Goal: Task Accomplishment & Management: Use online tool/utility

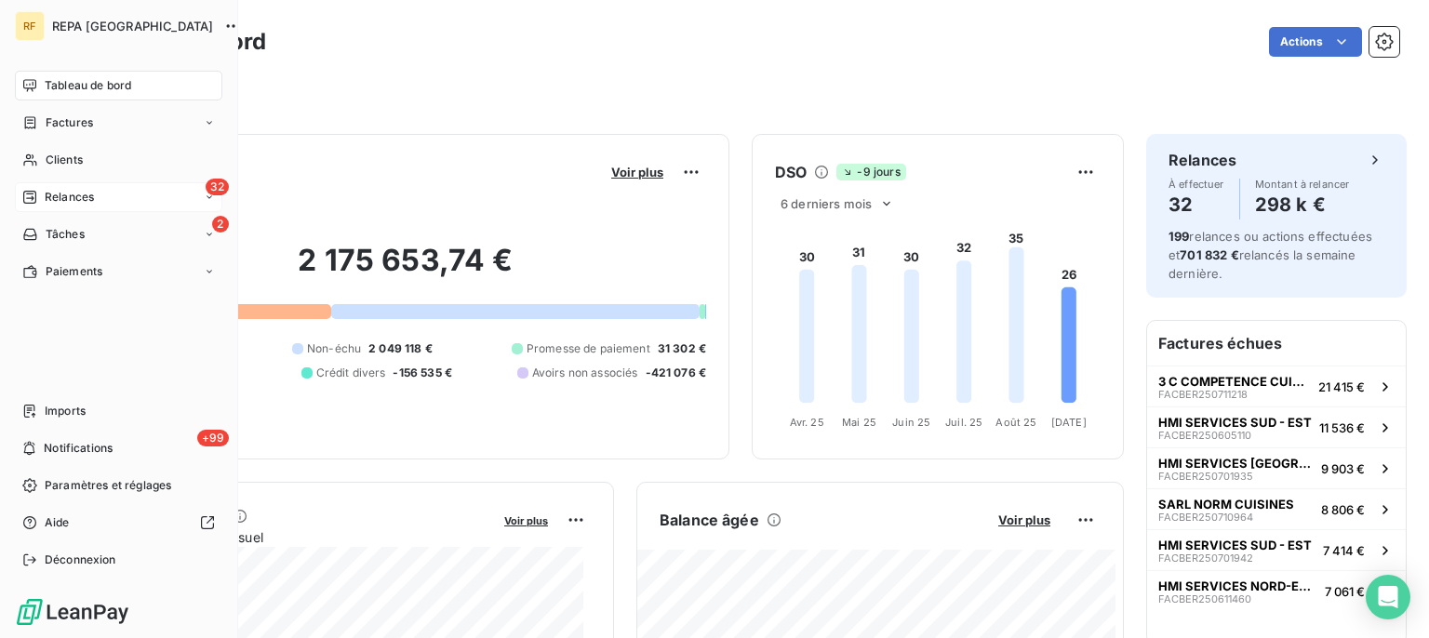
click at [64, 198] on span "Relances" at bounding box center [69, 197] width 49 height 17
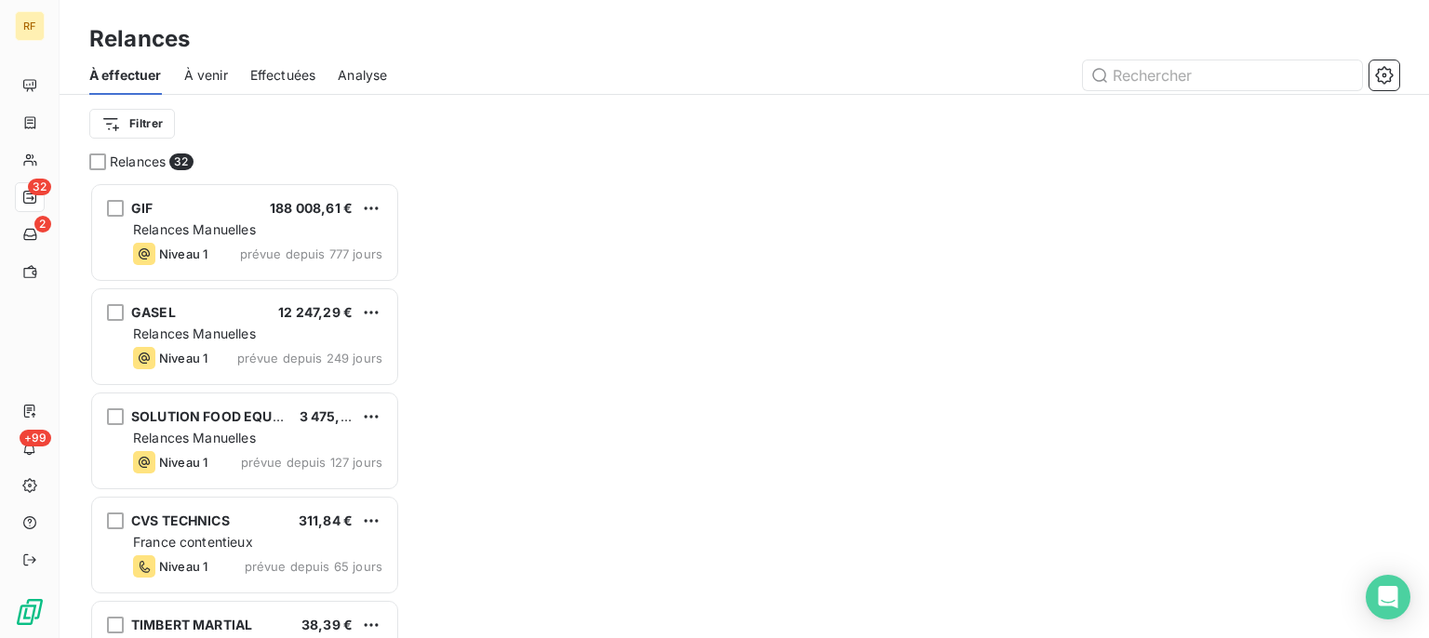
scroll to position [439, 294]
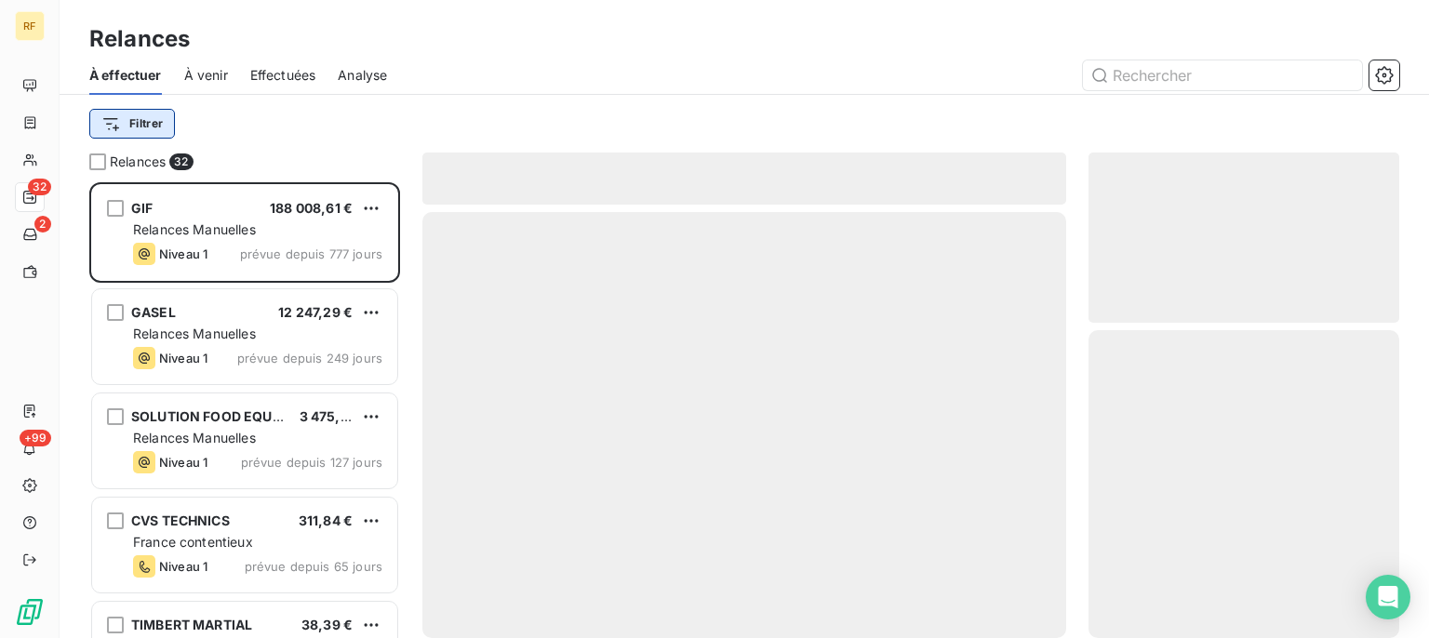
click at [141, 117] on html "RF 32 2 +99 Relances À effectuer À venir Effectuées Analyse Filtrer Relances 32…" at bounding box center [714, 319] width 1429 height 638
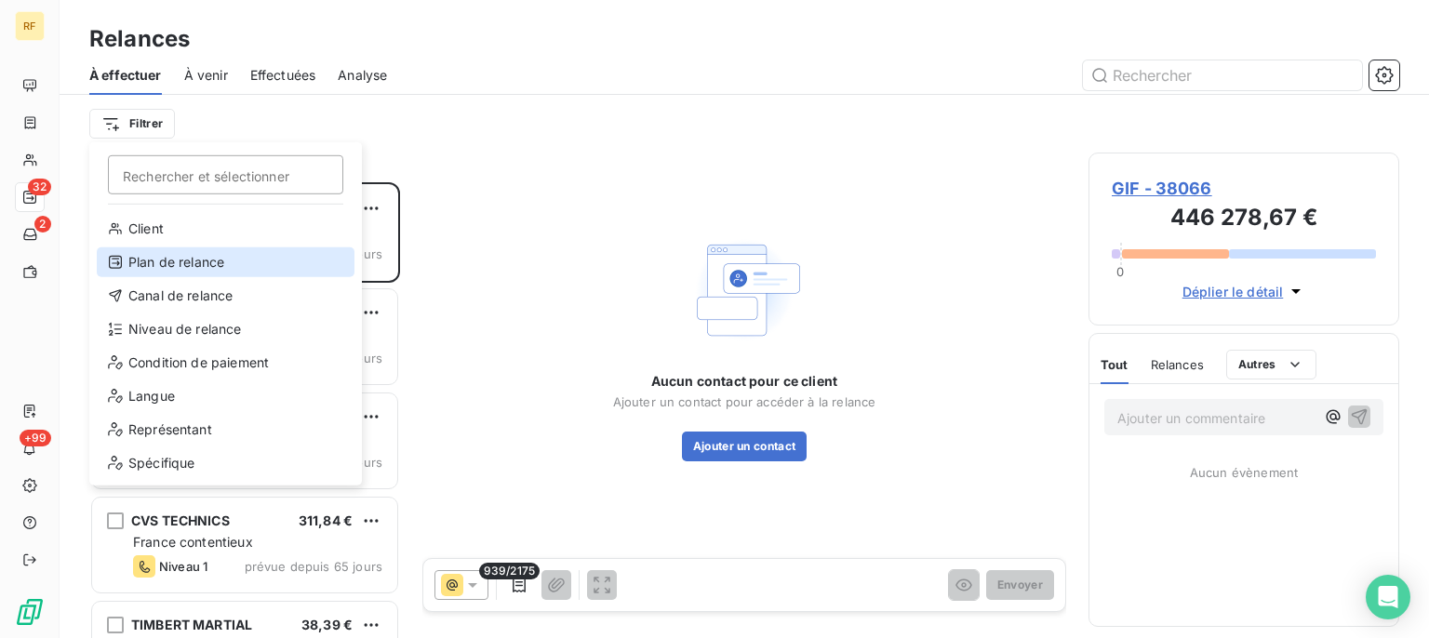
click at [195, 260] on div "Plan de relance" at bounding box center [226, 263] width 258 height 30
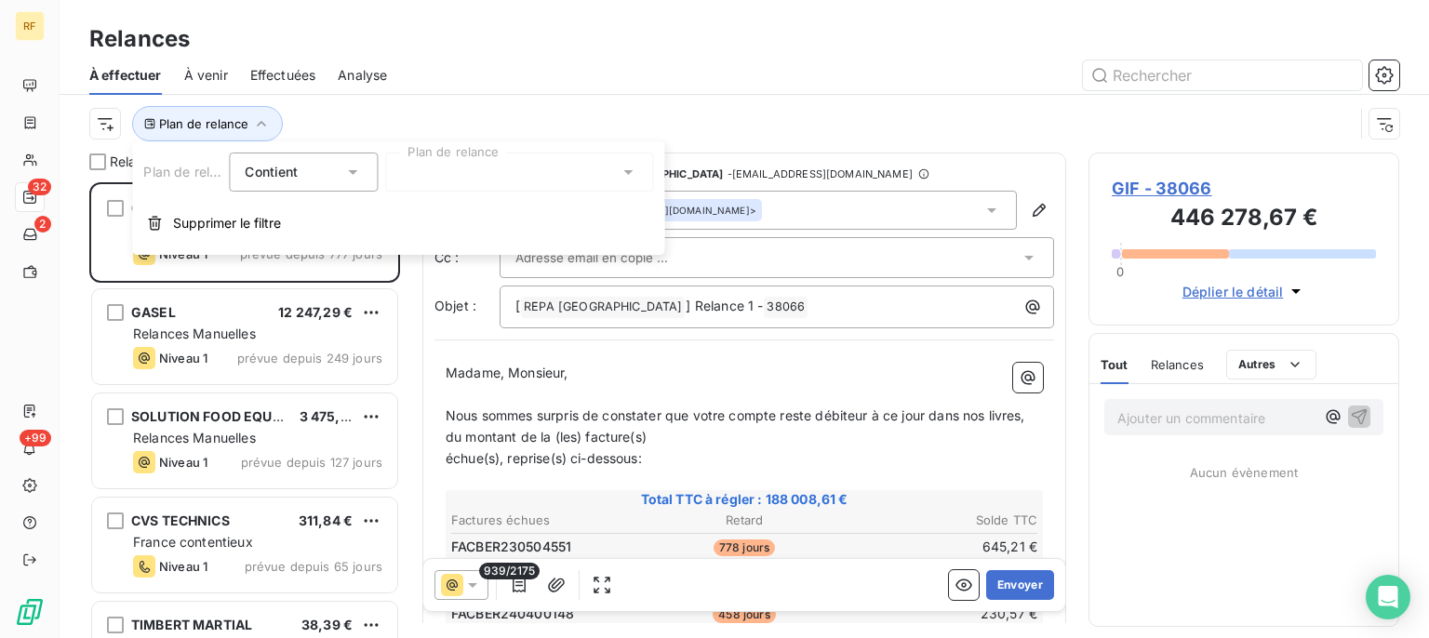
click at [486, 168] on div at bounding box center [519, 172] width 268 height 39
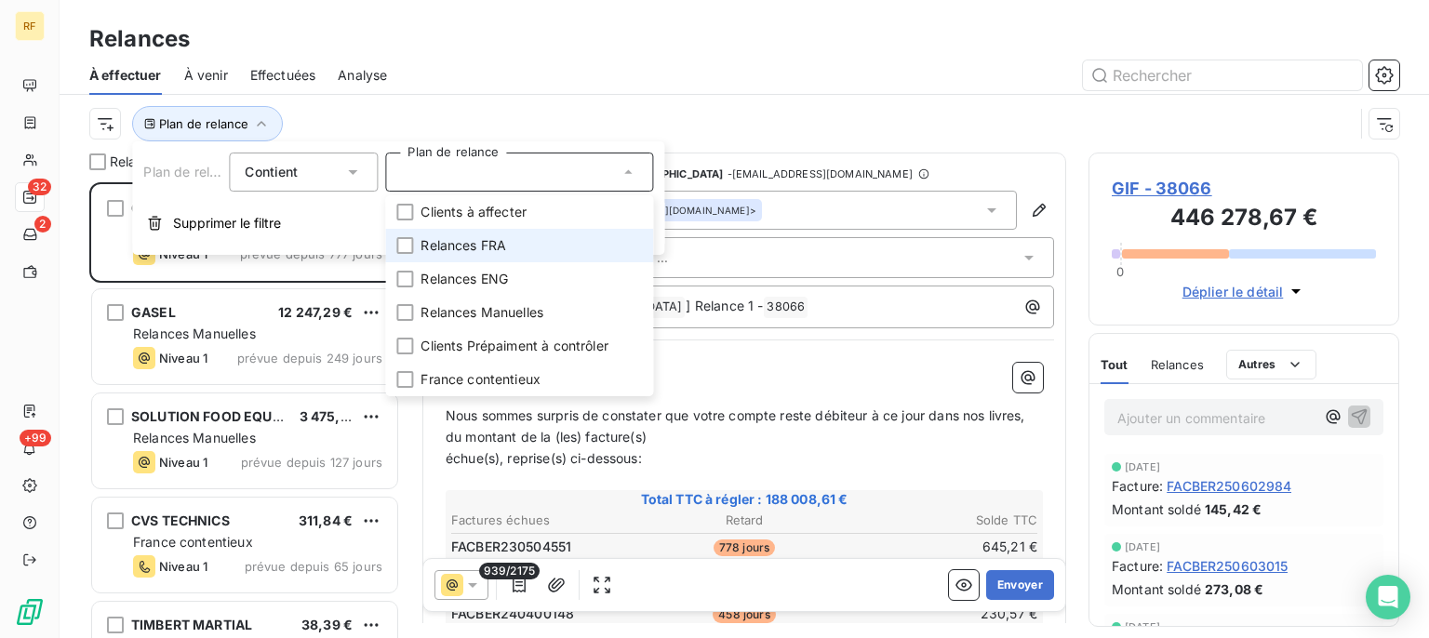
click at [476, 248] on span "Relances FRA" at bounding box center [464, 245] width 86 height 19
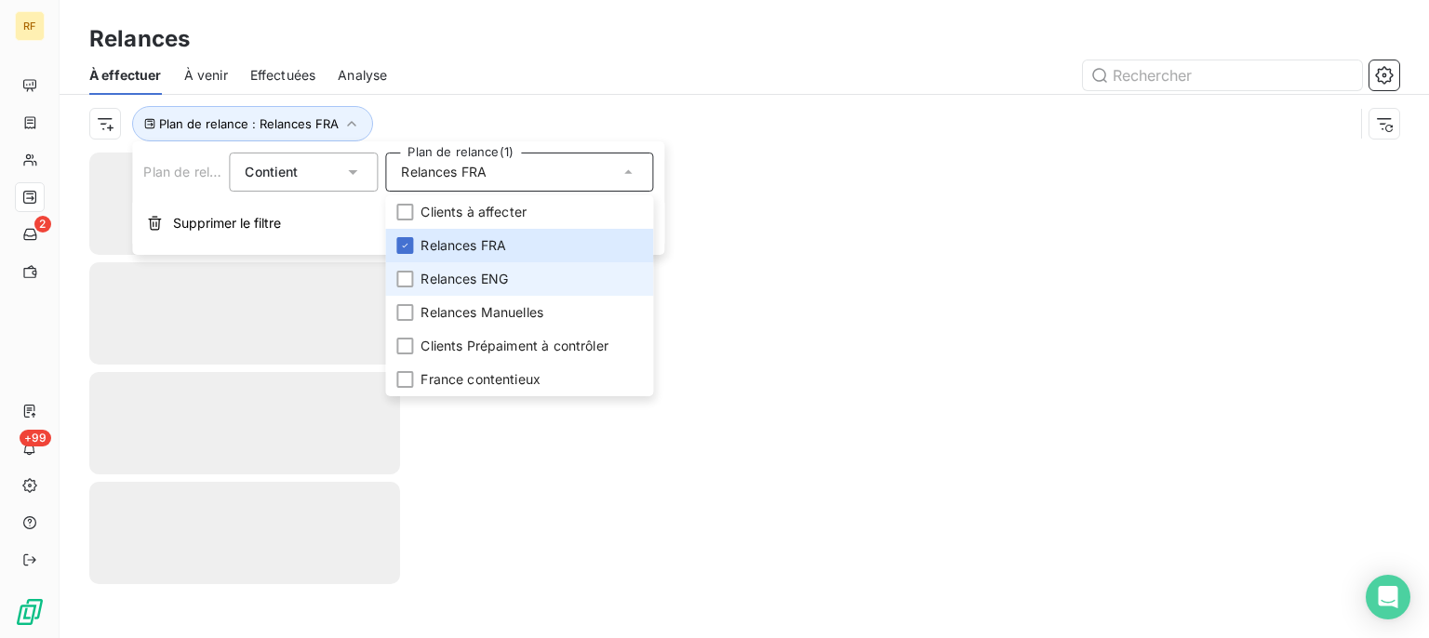
click at [477, 277] on span "Relances ENG" at bounding box center [464, 279] width 87 height 19
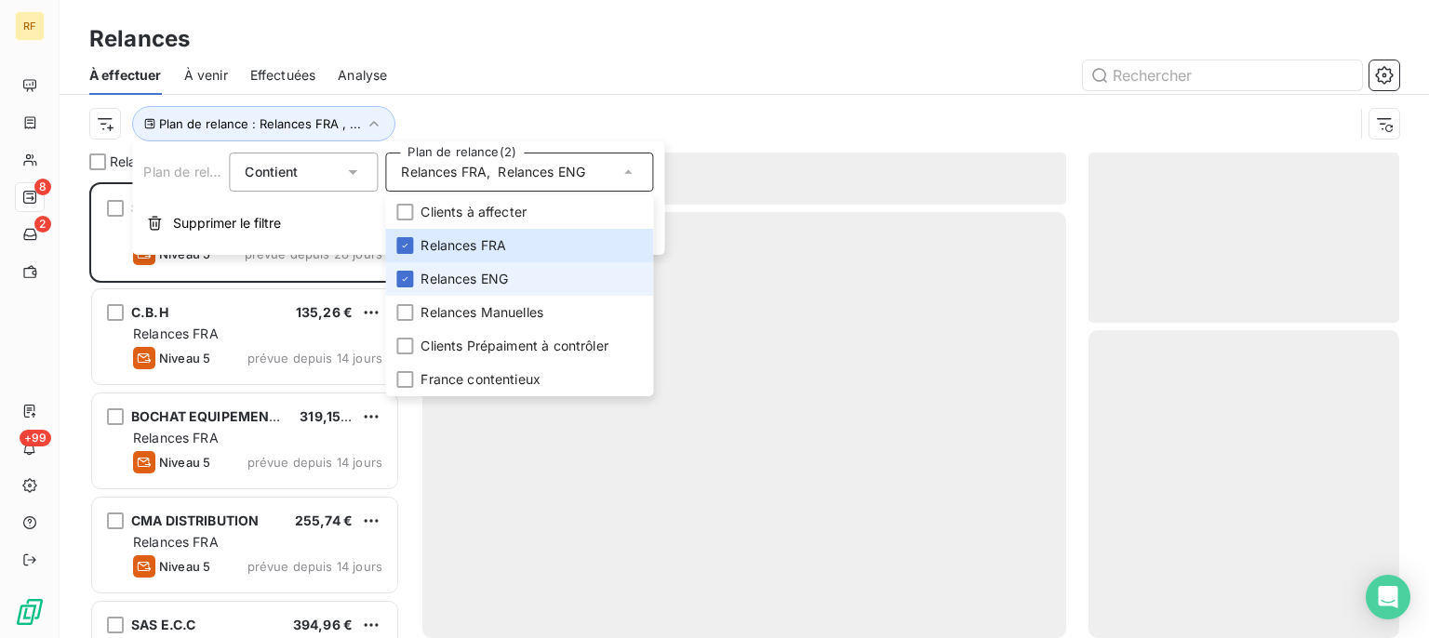
scroll to position [439, 294]
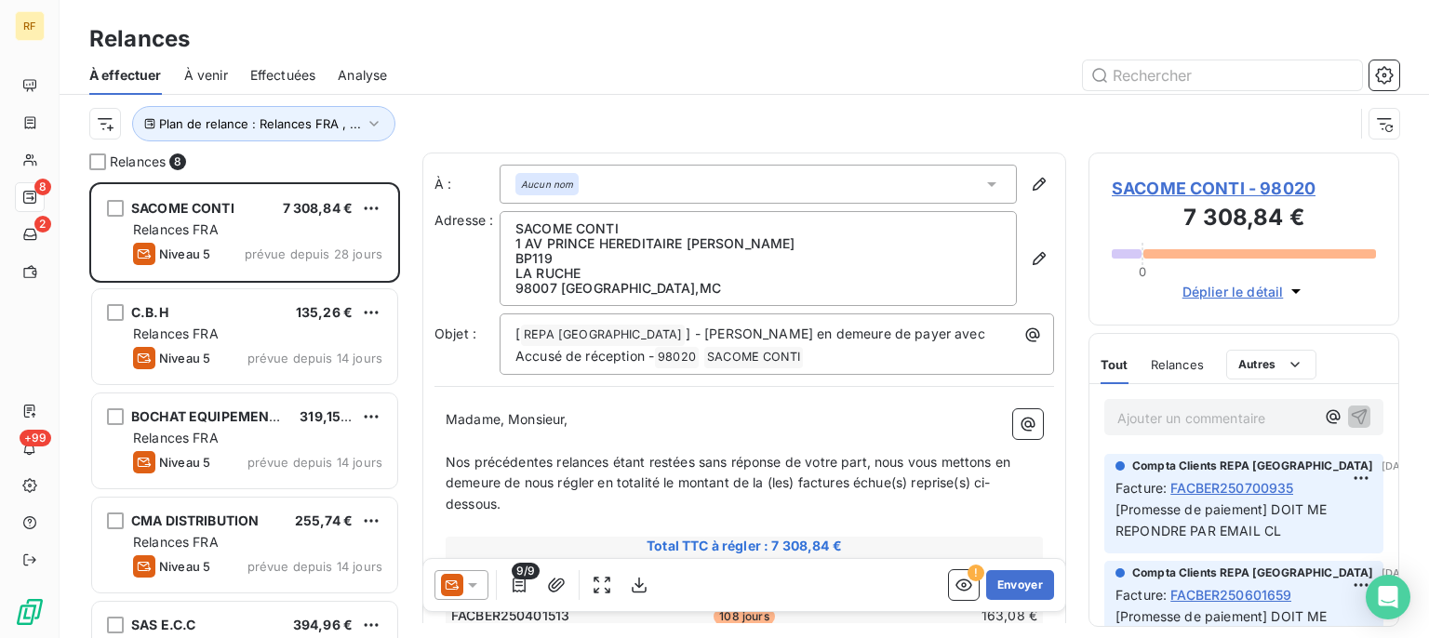
click at [568, 87] on div at bounding box center [904, 75] width 990 height 30
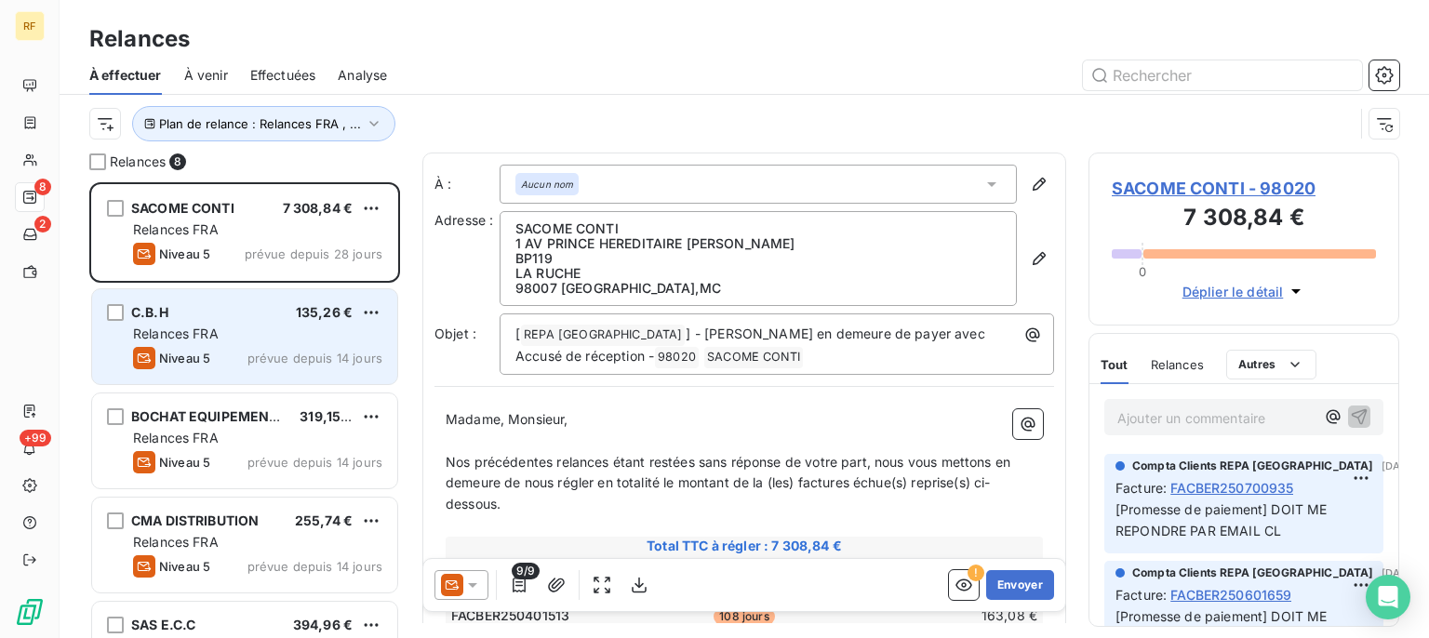
click at [248, 337] on div "Relances FRA" at bounding box center [257, 334] width 249 height 19
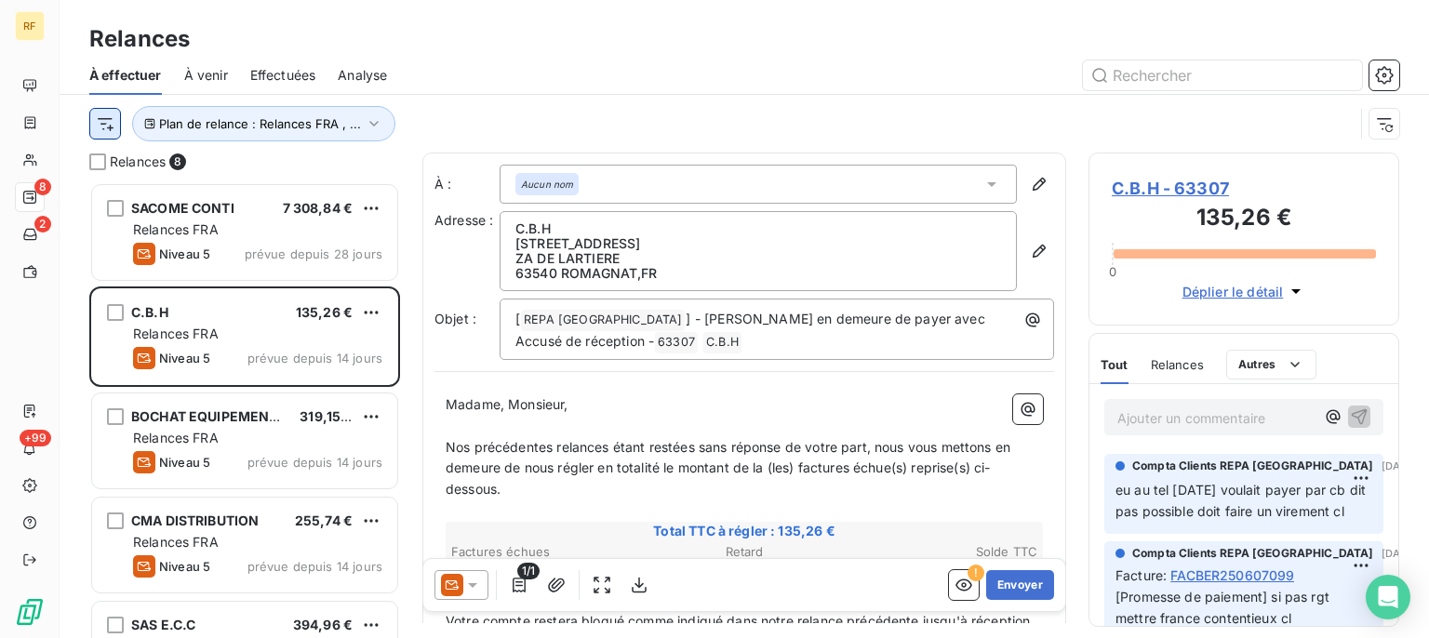
click at [92, 120] on html "RF 8 2 +99 Relances À effectuer À venir Effectuées Analyse Plan de relance : Re…" at bounding box center [714, 319] width 1429 height 638
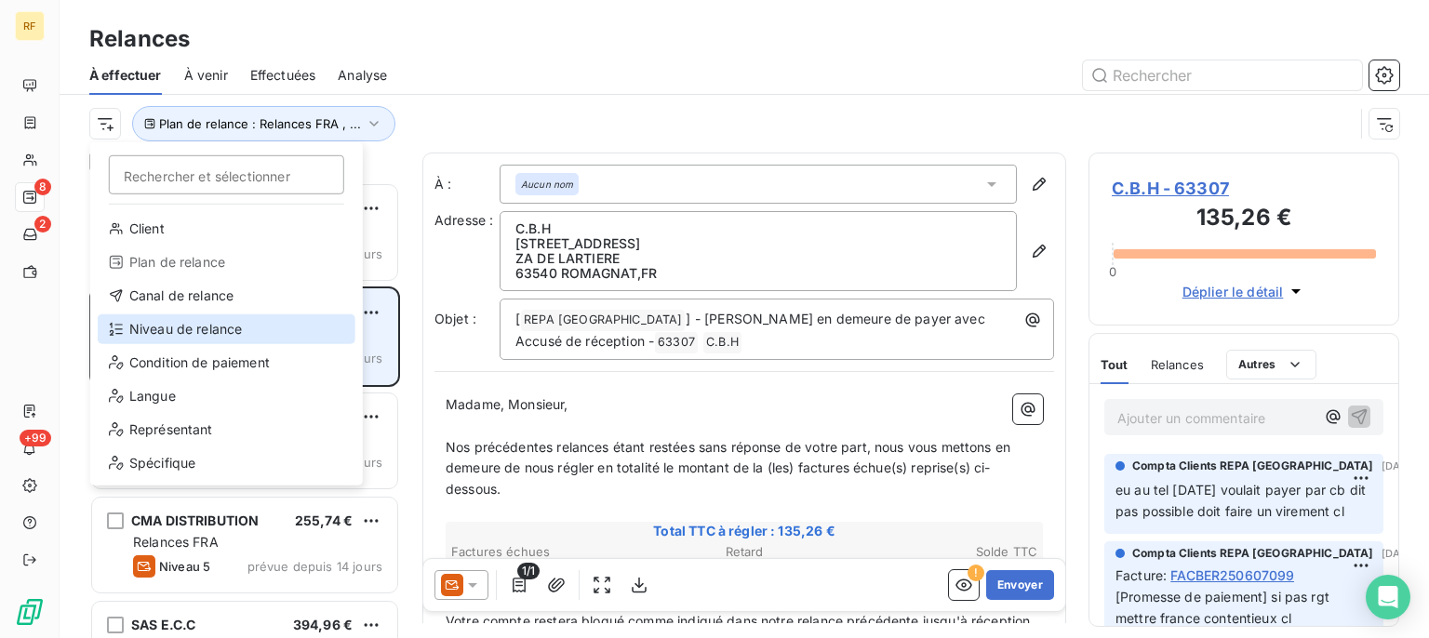
drag, startPoint x: 215, startPoint y: 315, endPoint x: 220, endPoint y: 323, distance: 9.6
click at [215, 315] on div "Niveau de relance" at bounding box center [227, 330] width 258 height 30
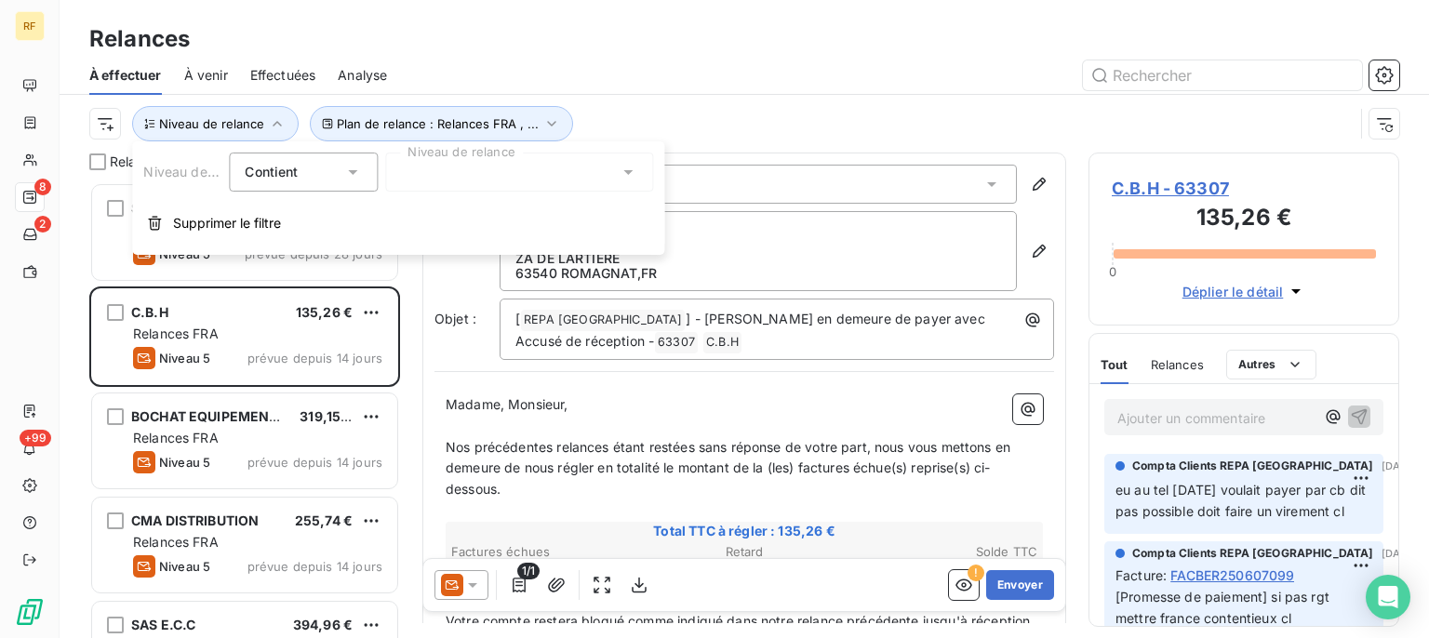
drag, startPoint x: 463, startPoint y: 174, endPoint x: 467, endPoint y: 195, distance: 21.7
click at [464, 174] on div at bounding box center [519, 172] width 268 height 39
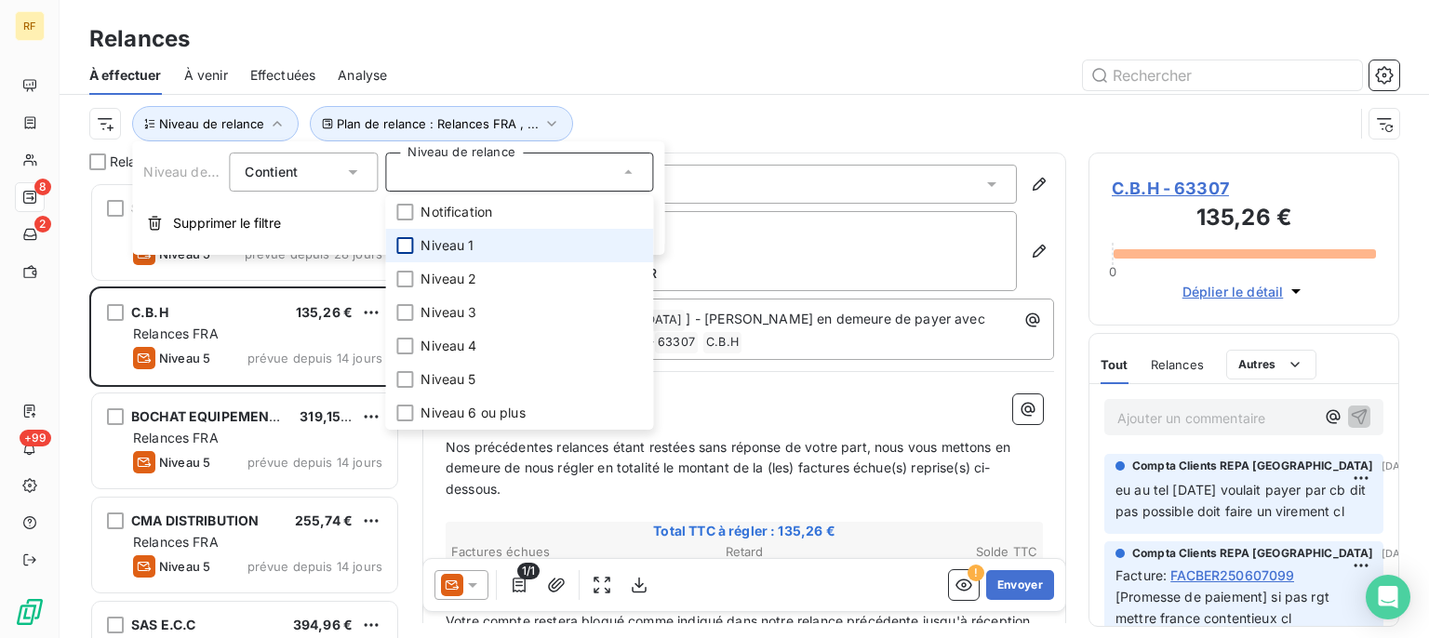
click at [405, 249] on div at bounding box center [404, 245] width 17 height 17
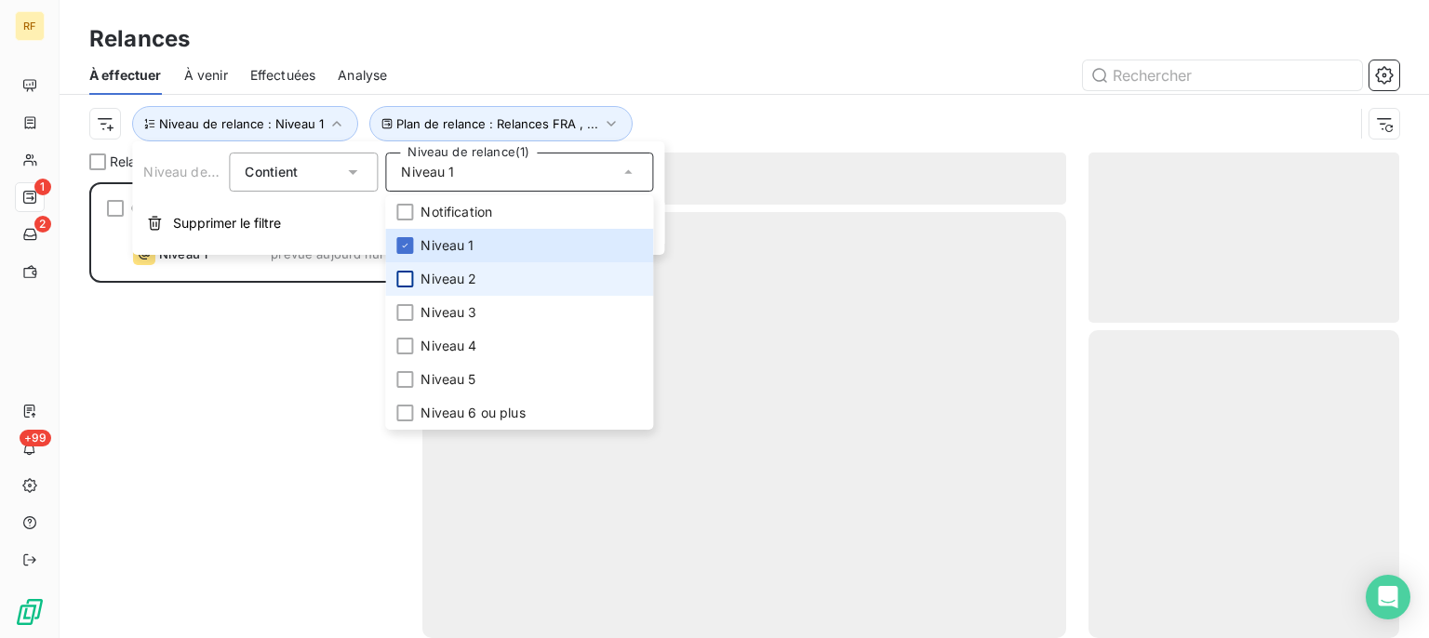
scroll to position [439, 294]
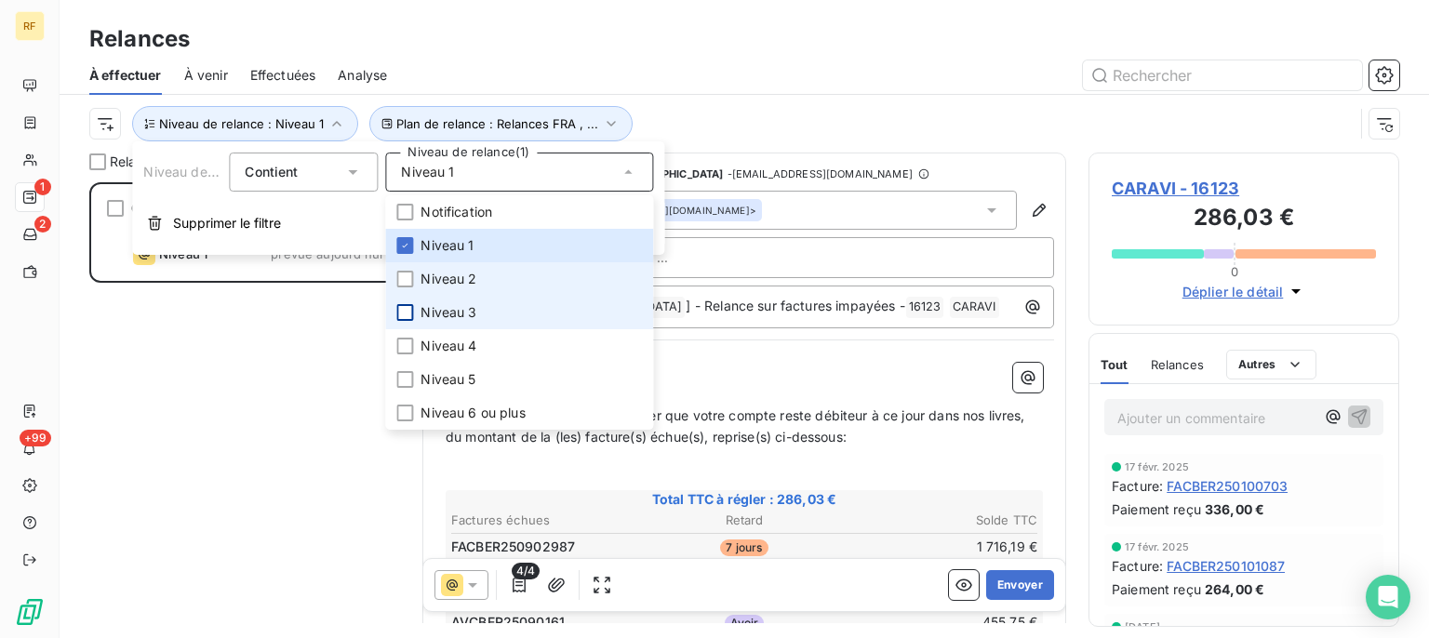
drag, startPoint x: 405, startPoint y: 284, endPoint x: 405, endPoint y: 308, distance: 24.2
click at [405, 285] on div at bounding box center [404, 279] width 17 height 17
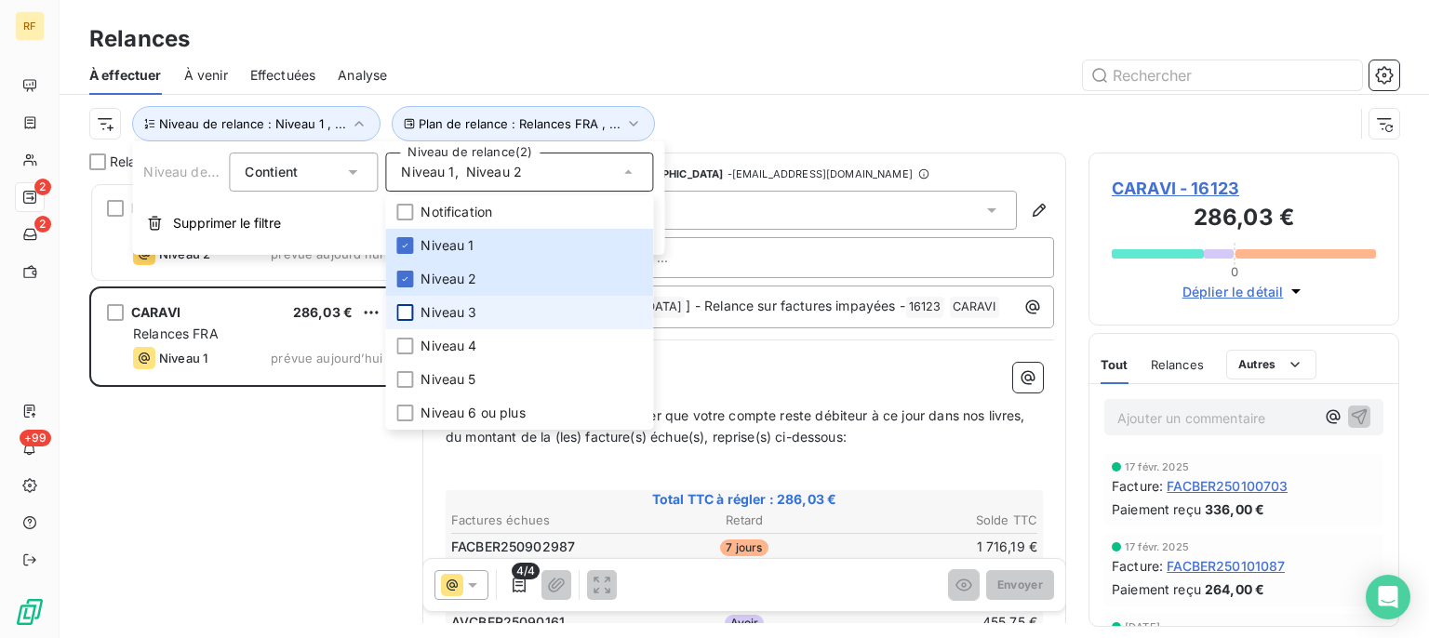
click at [406, 312] on div at bounding box center [404, 312] width 17 height 17
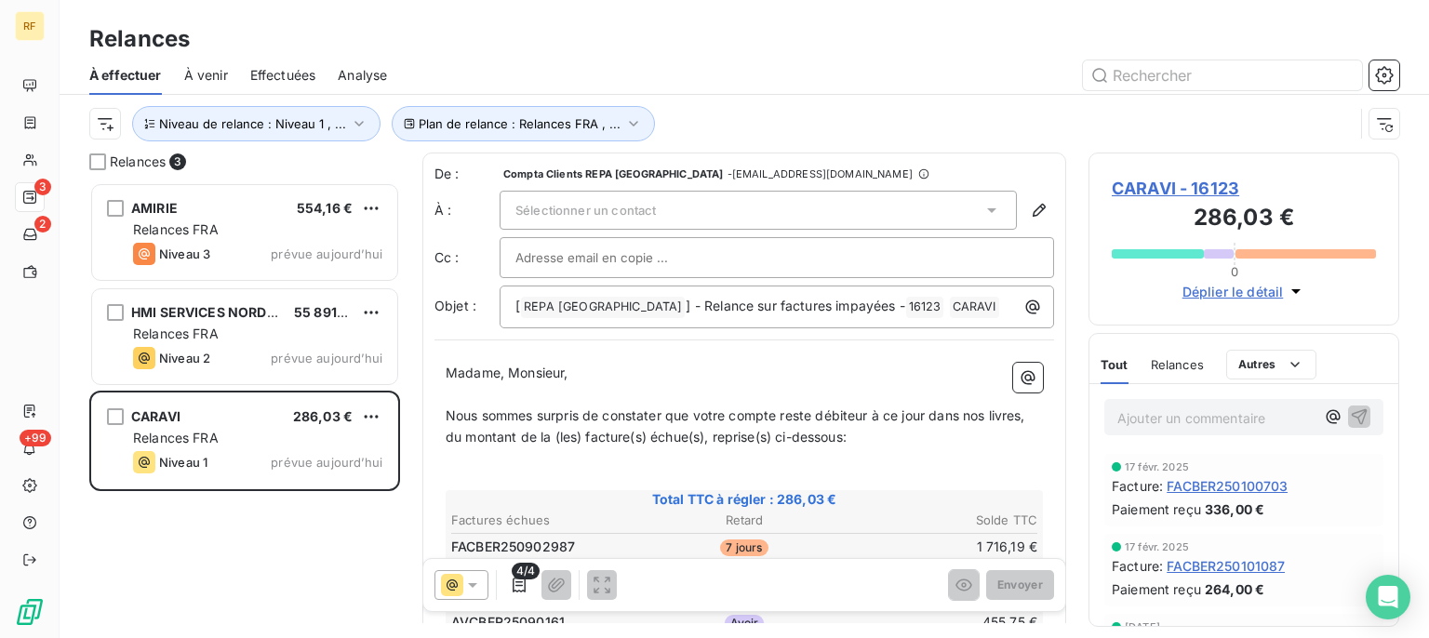
click at [616, 77] on div at bounding box center [904, 75] width 990 height 30
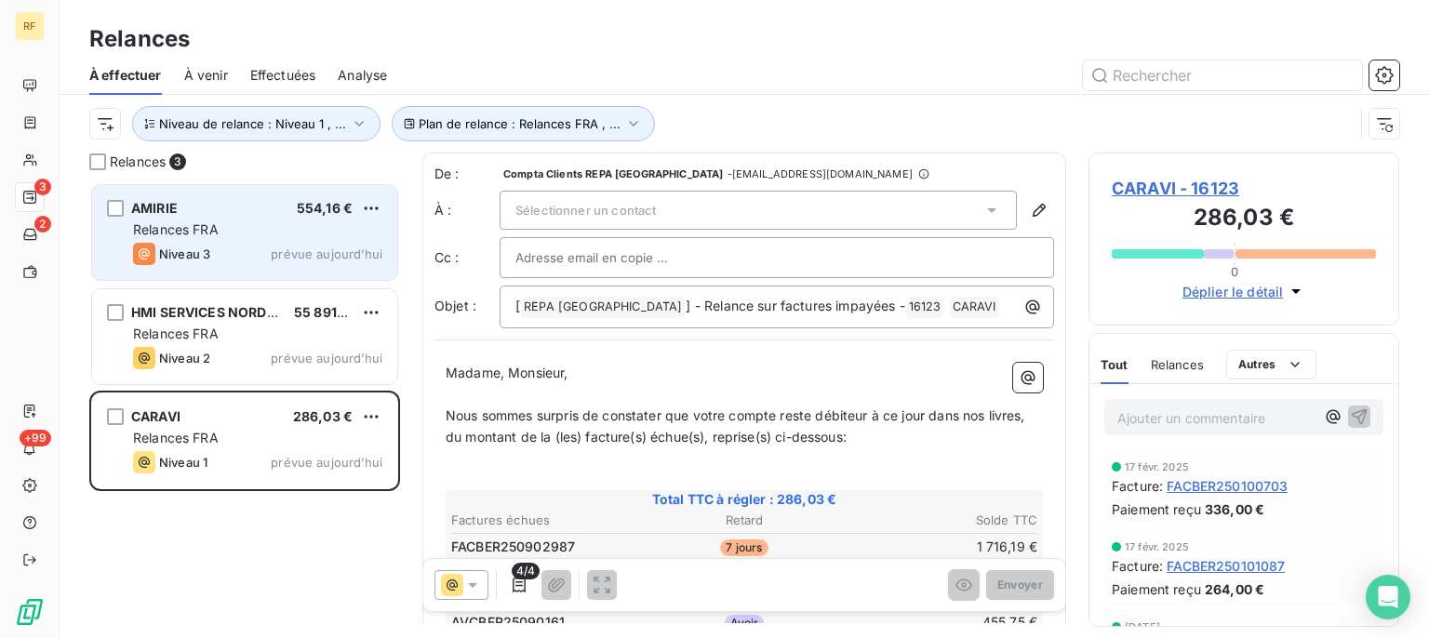
click at [273, 239] on div "AMIRIE 554,16 € Relances FRA Niveau 3 prévue aujourd’hui" at bounding box center [244, 232] width 305 height 95
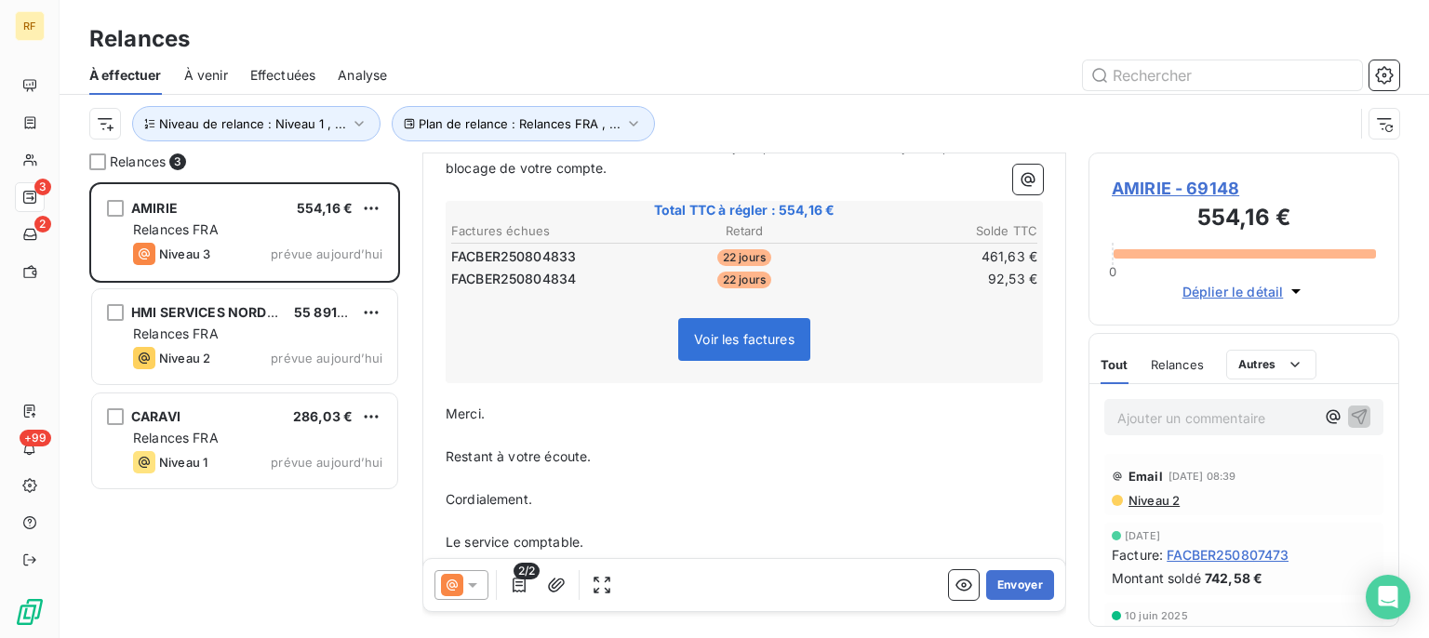
scroll to position [172, 0]
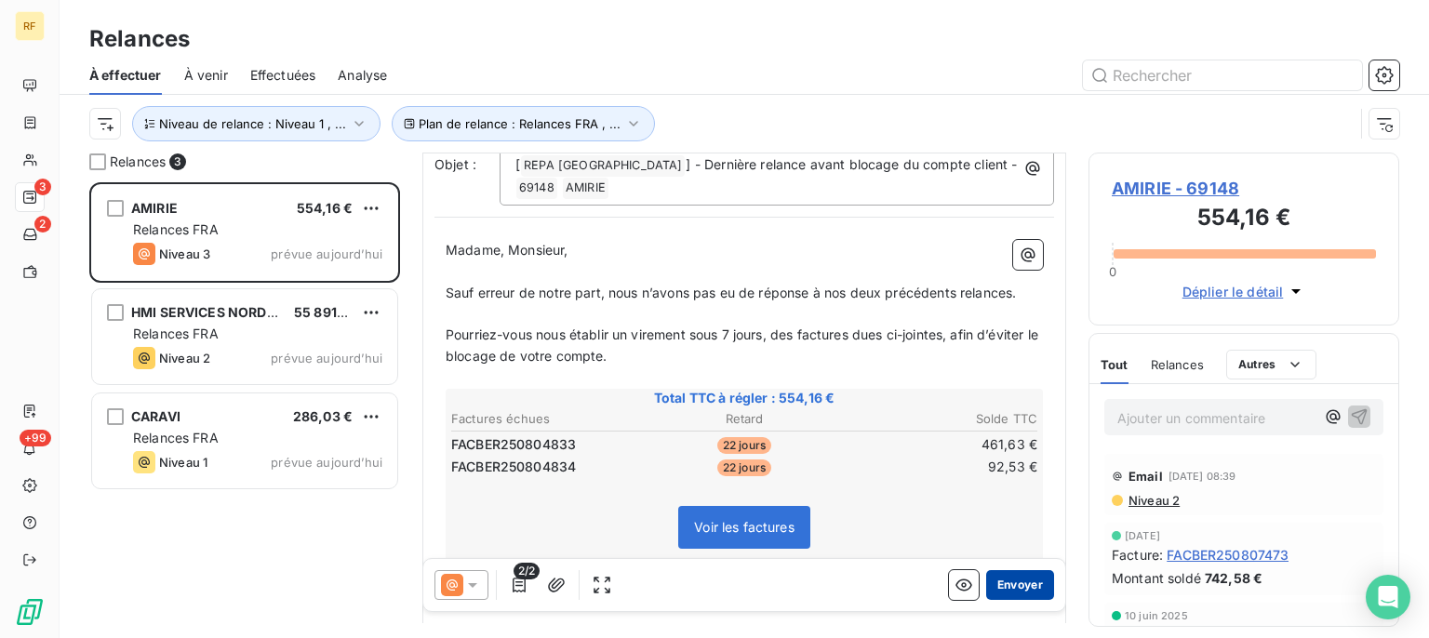
click at [1011, 583] on button "Envoyer" at bounding box center [1020, 585] width 68 height 30
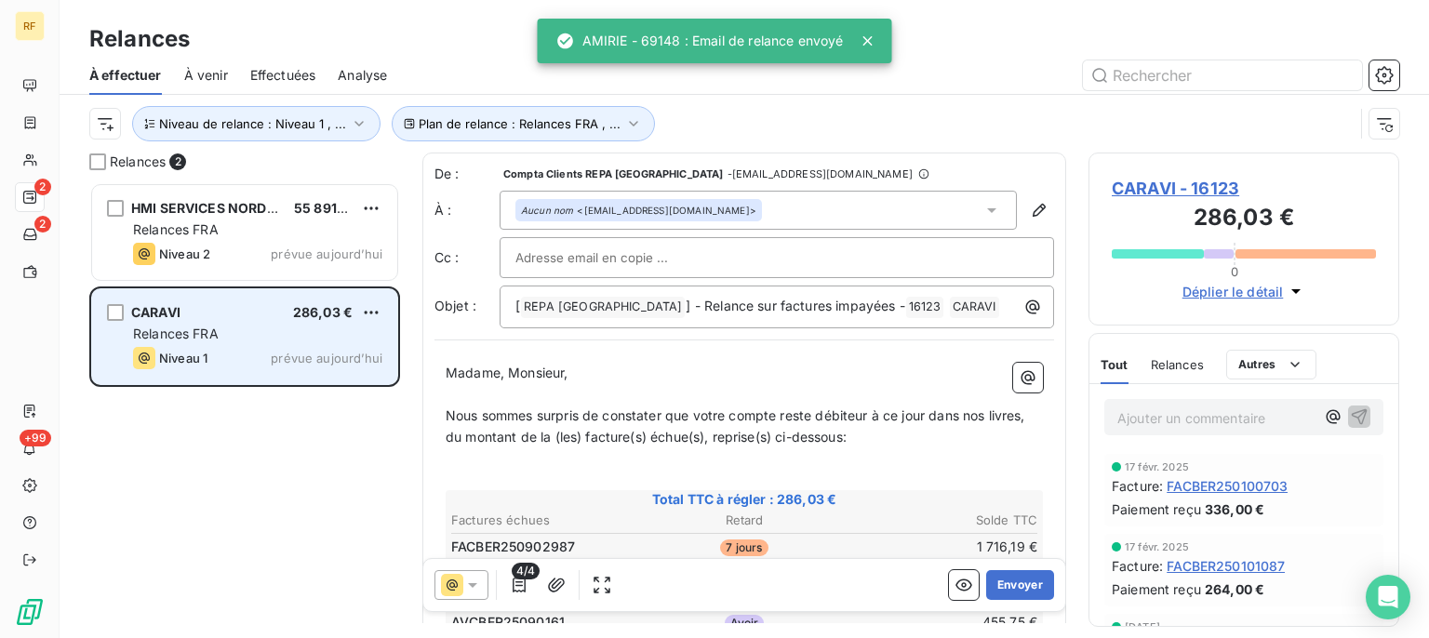
click at [233, 354] on div "Niveau 1 prévue aujourd’hui" at bounding box center [257, 358] width 249 height 22
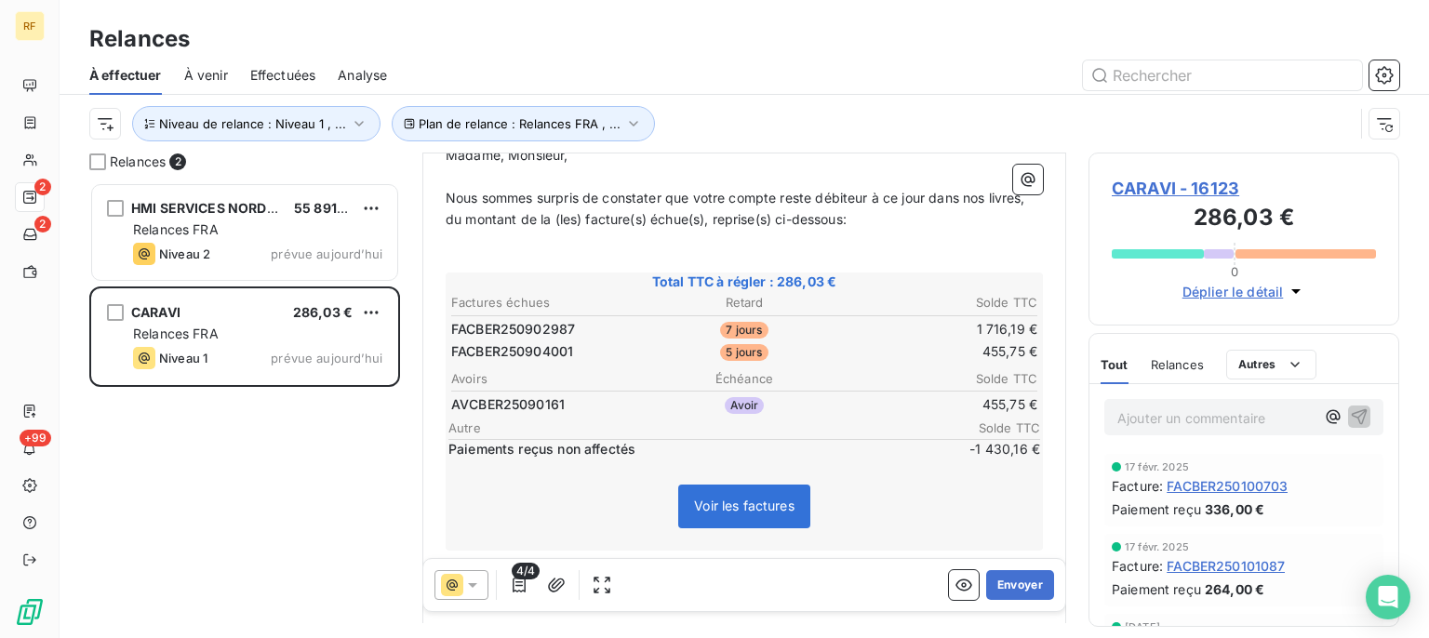
scroll to position [188, 0]
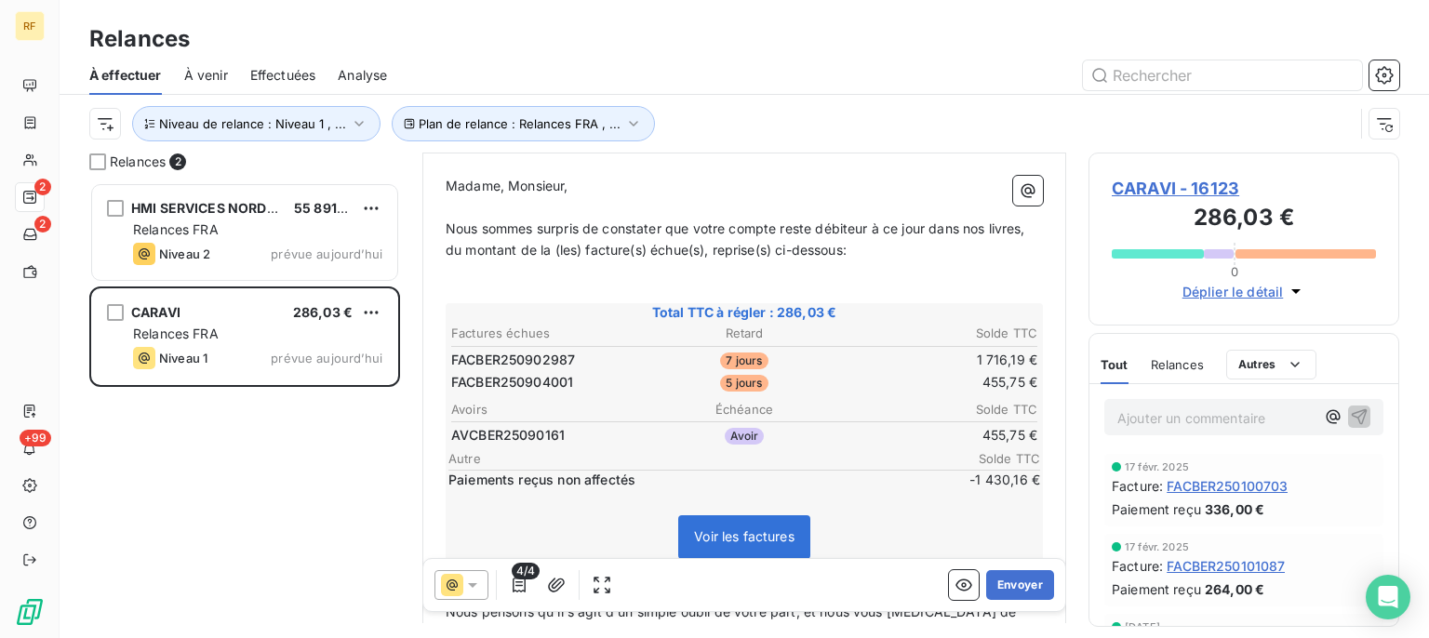
click at [312, 72] on span "Effectuées" at bounding box center [283, 75] width 66 height 19
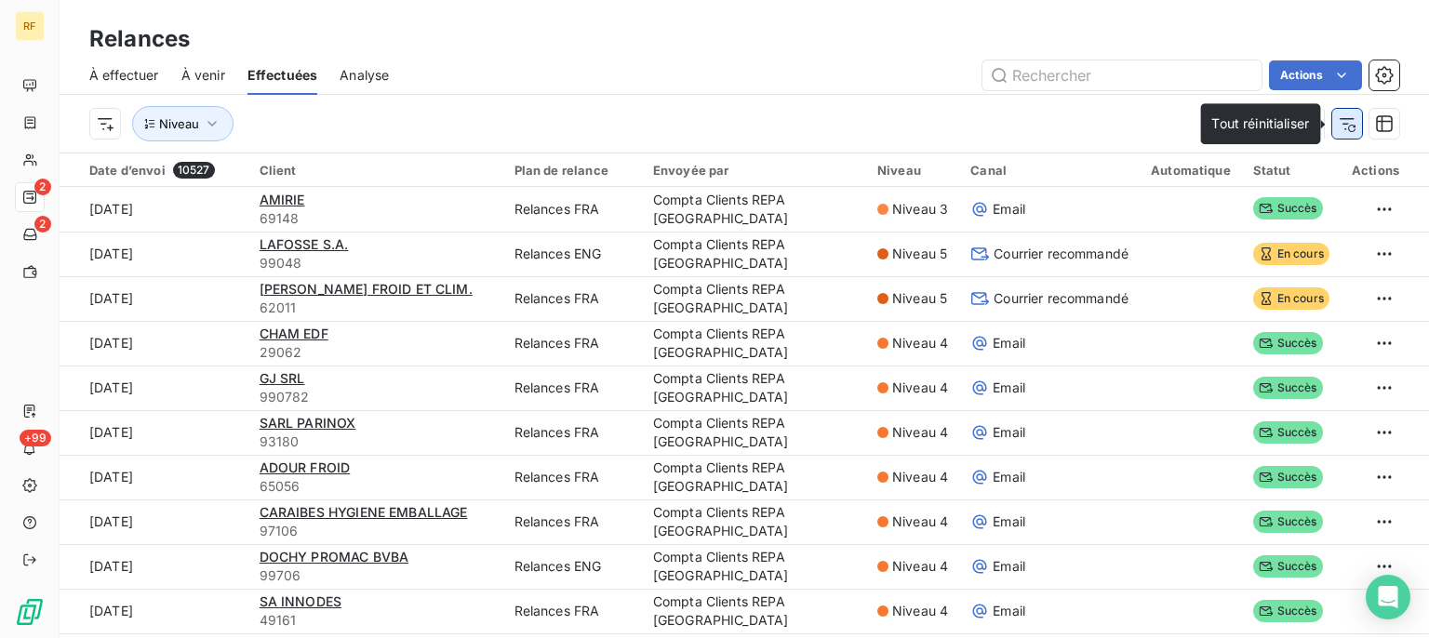
click at [1346, 131] on icon "button" at bounding box center [1347, 123] width 19 height 19
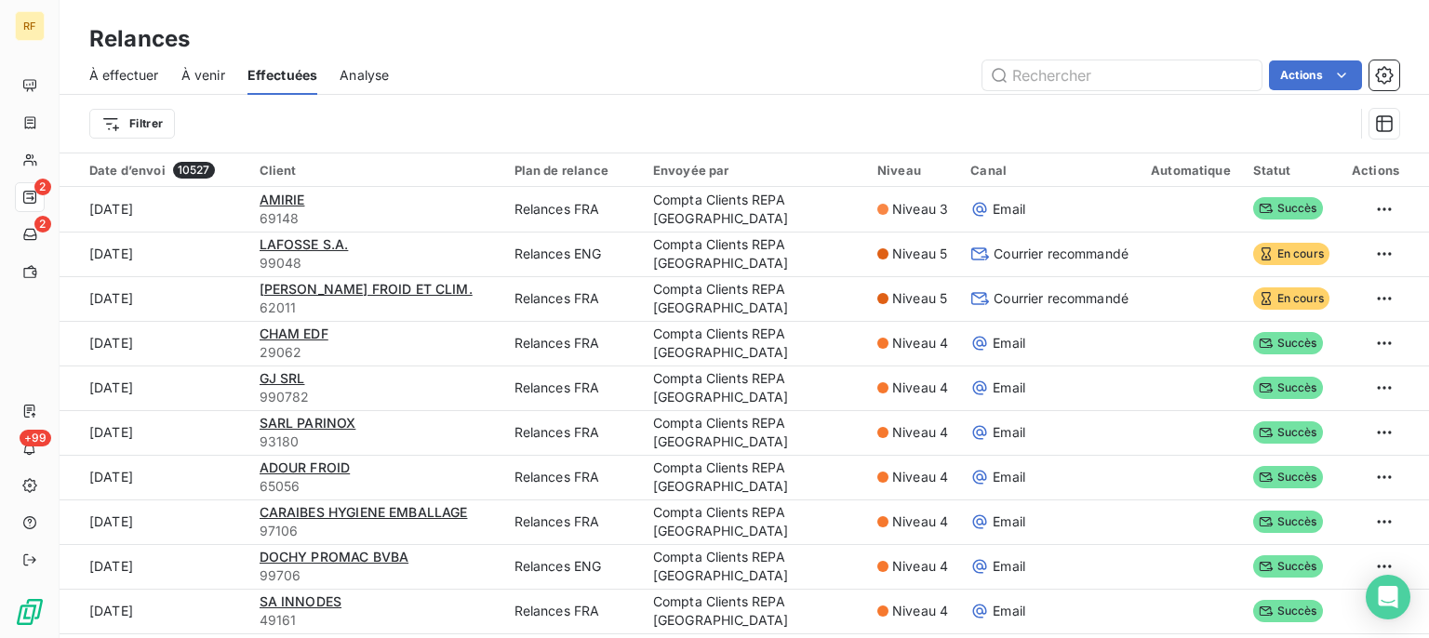
click at [138, 75] on span "À effectuer" at bounding box center [124, 75] width 70 height 19
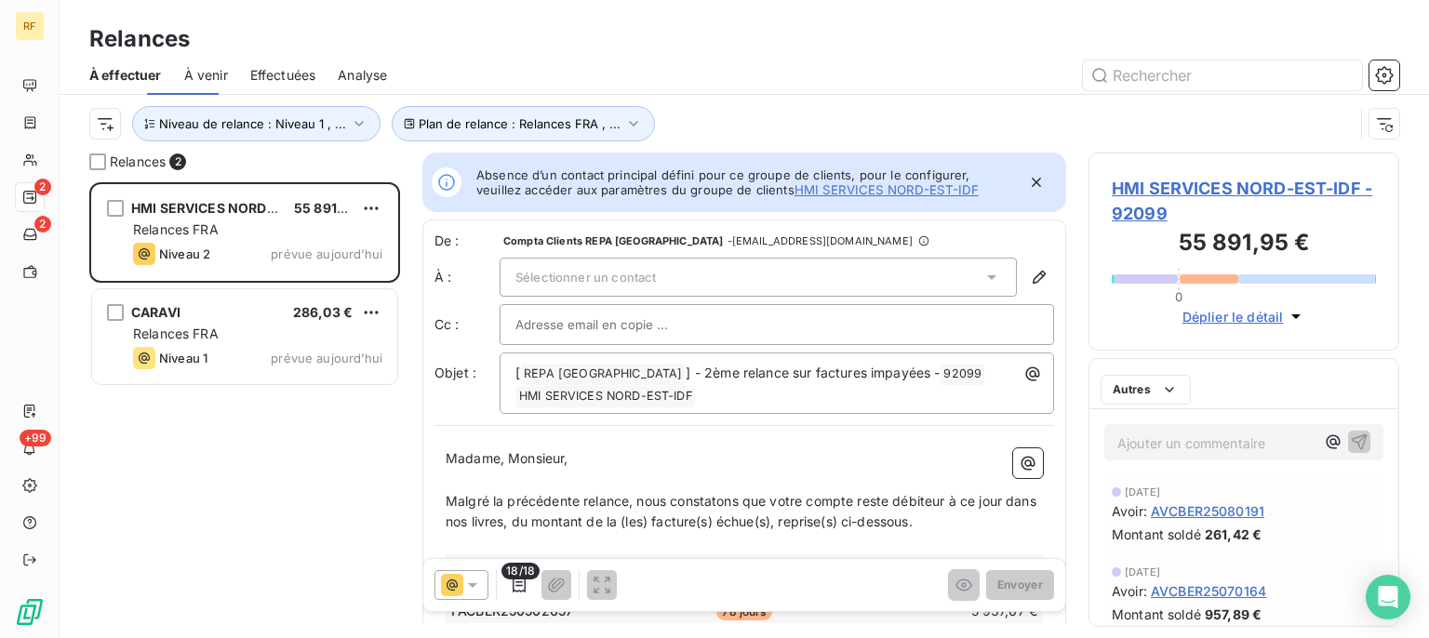
scroll to position [439, 294]
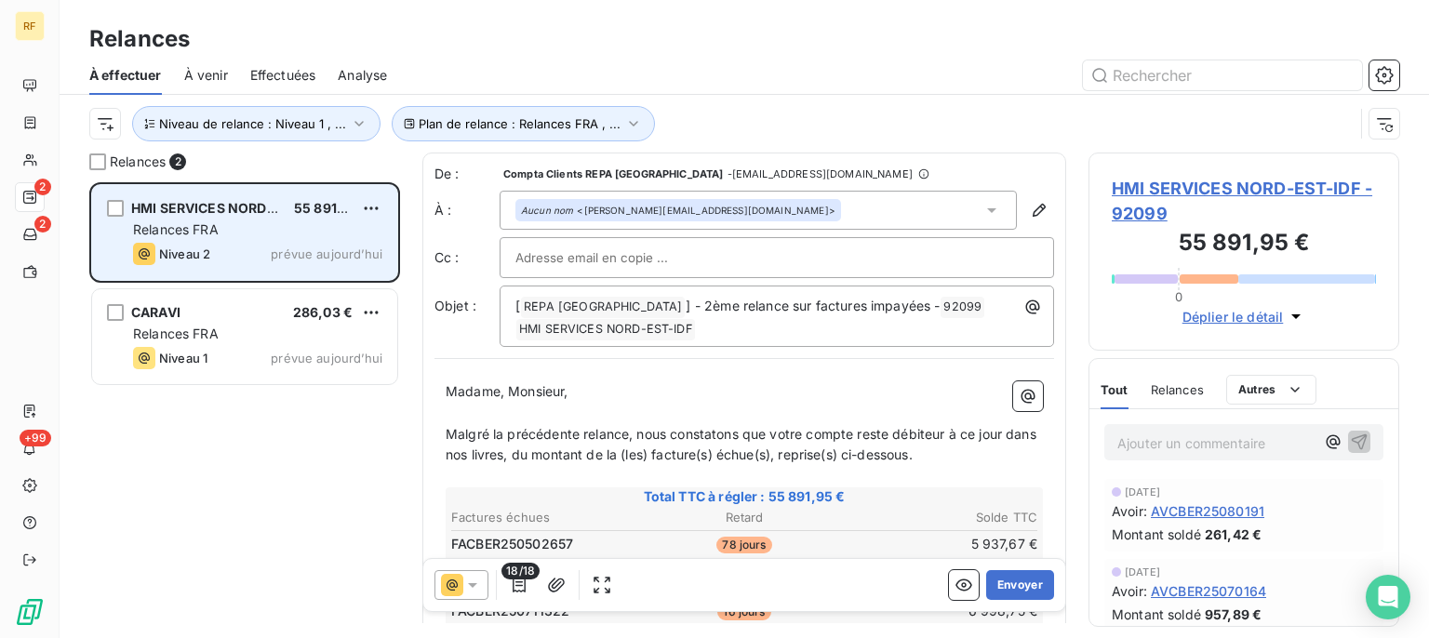
click at [240, 239] on div "HMI SERVICES NORD-EST-IDF 55 891,95 € Relances FRA Niveau 2 prévue aujourd’hui" at bounding box center [244, 232] width 305 height 95
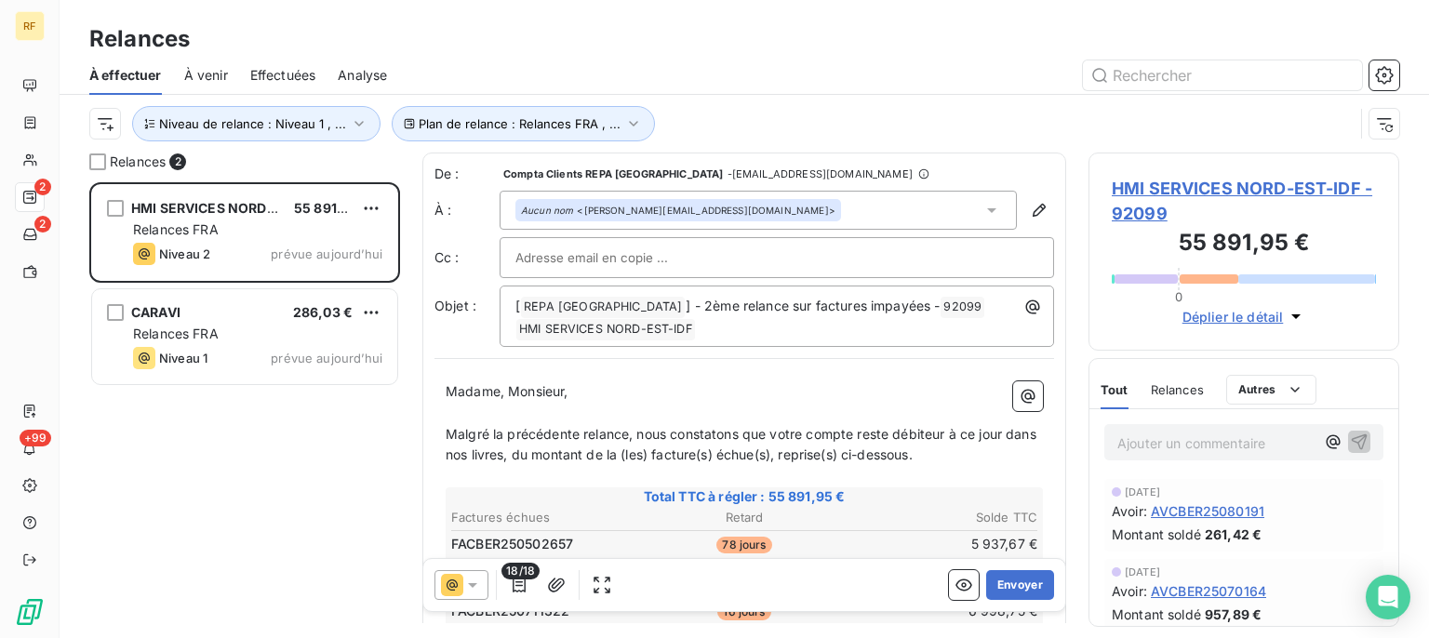
click at [482, 587] on div at bounding box center [462, 585] width 54 height 30
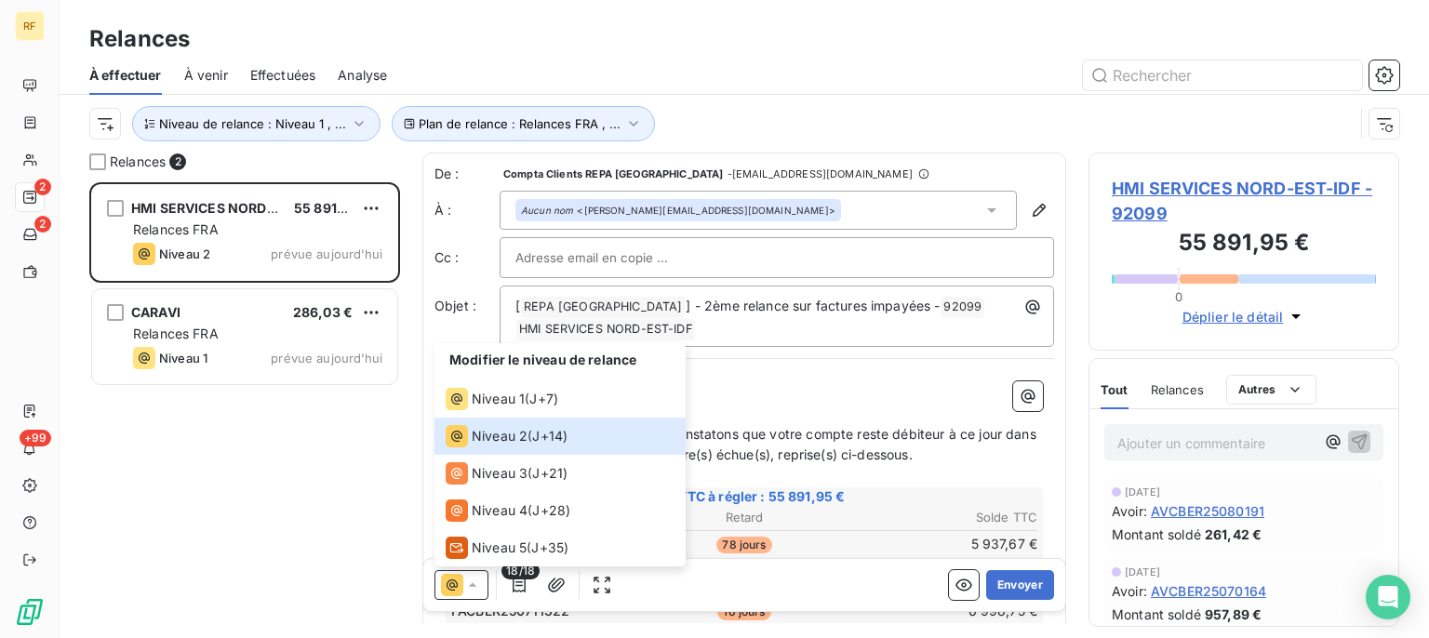
click at [266, 499] on div "HMI SERVICES NORD-EST-IDF 55 891,95 € Relances FRA Niveau 2 prévue aujourd’hui …" at bounding box center [244, 410] width 311 height 456
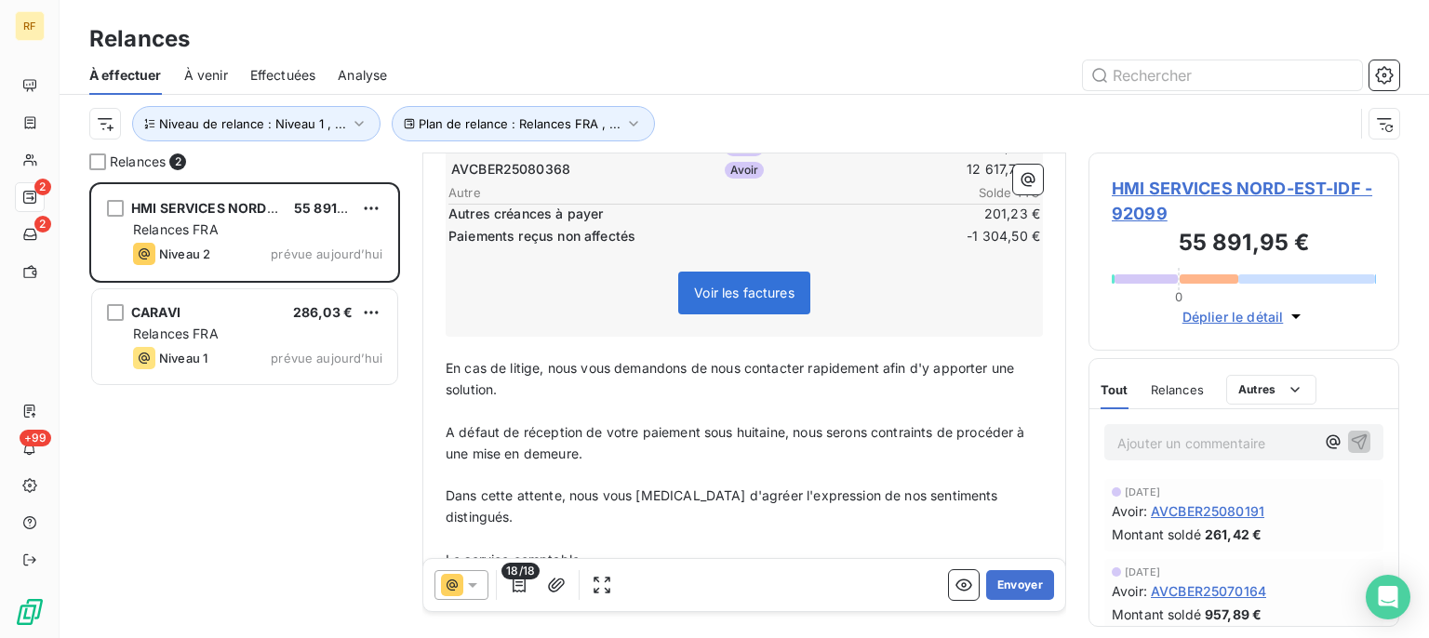
scroll to position [376, 0]
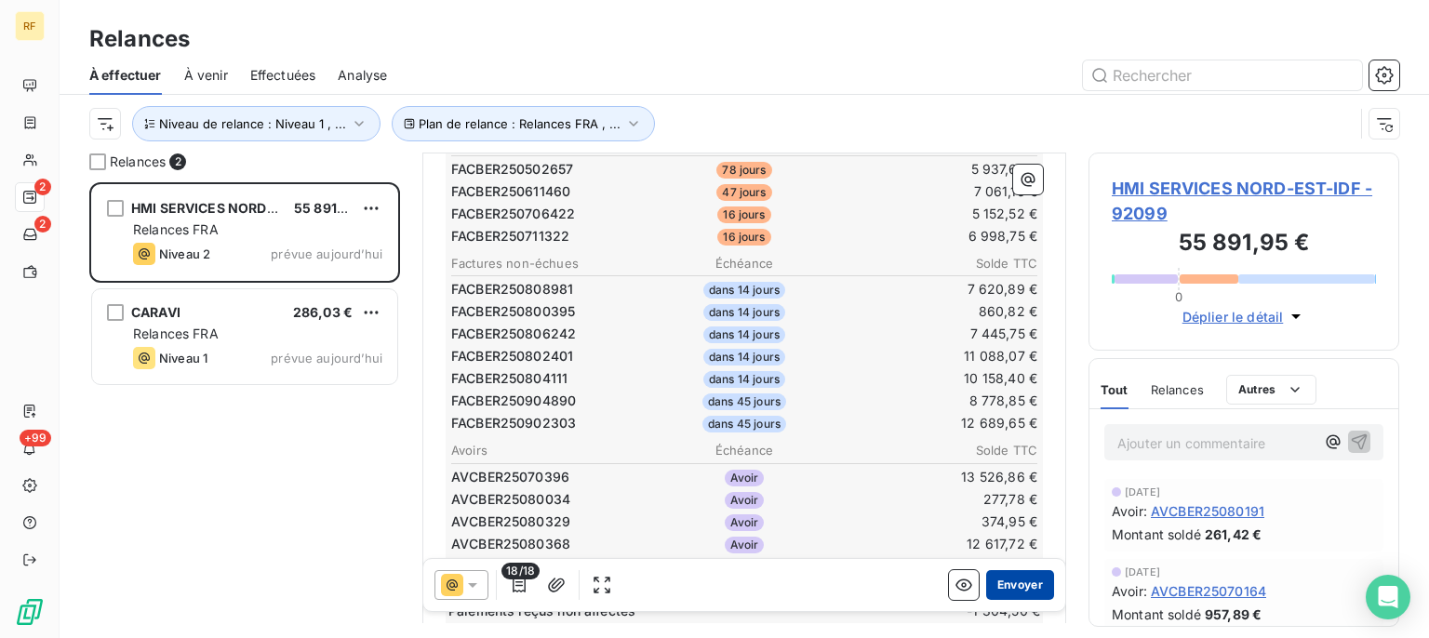
click at [1003, 575] on button "Envoyer" at bounding box center [1020, 585] width 68 height 30
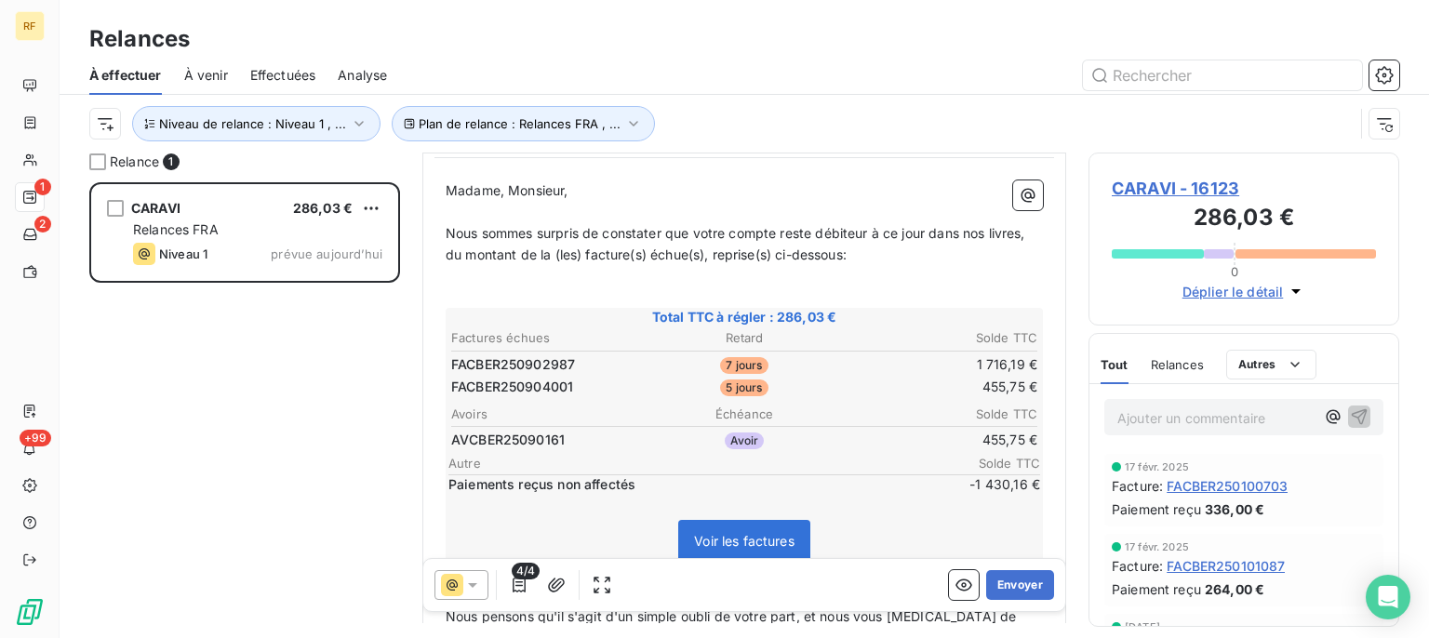
scroll to position [188, 0]
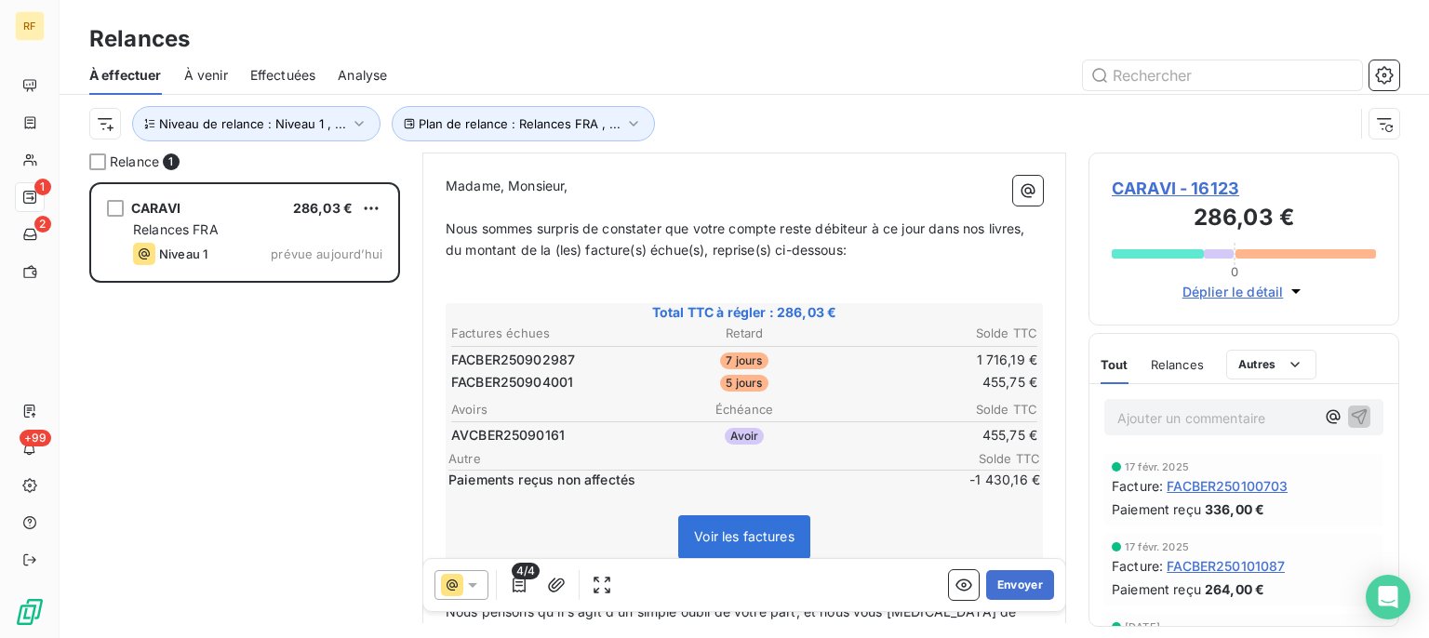
click at [1119, 192] on span "CARAVI - 16123" at bounding box center [1244, 188] width 264 height 25
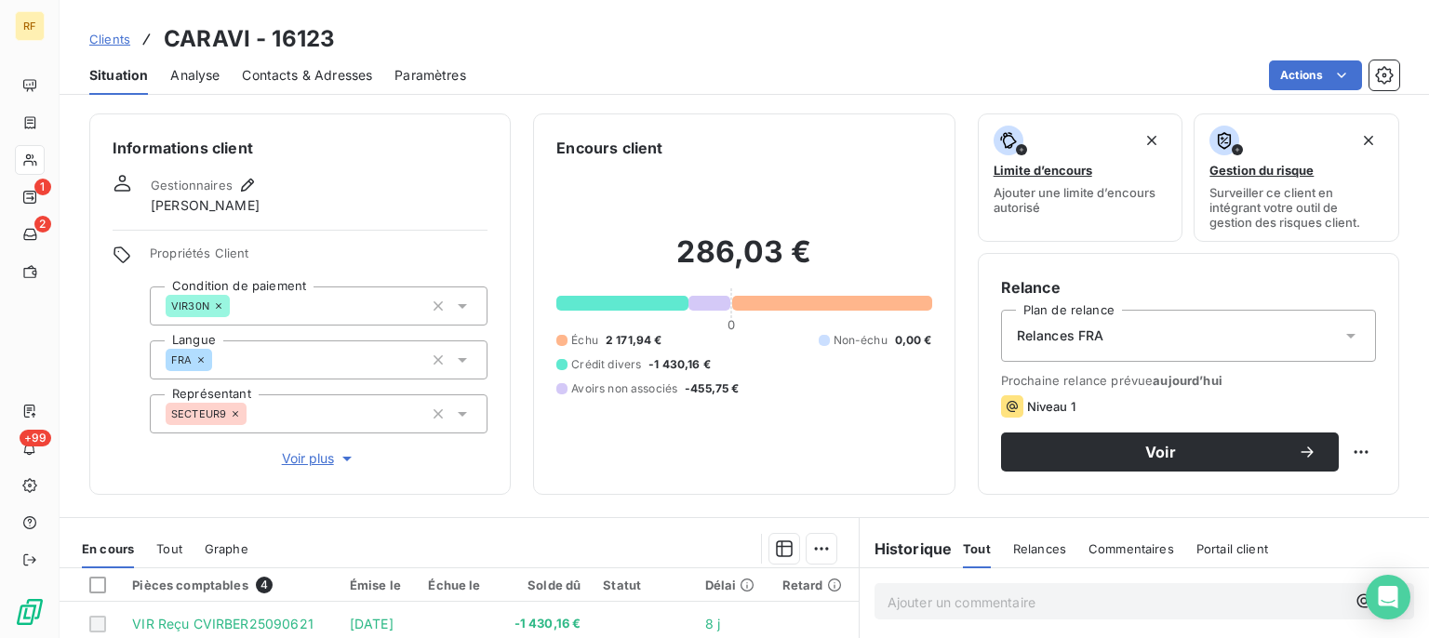
scroll to position [343, 0]
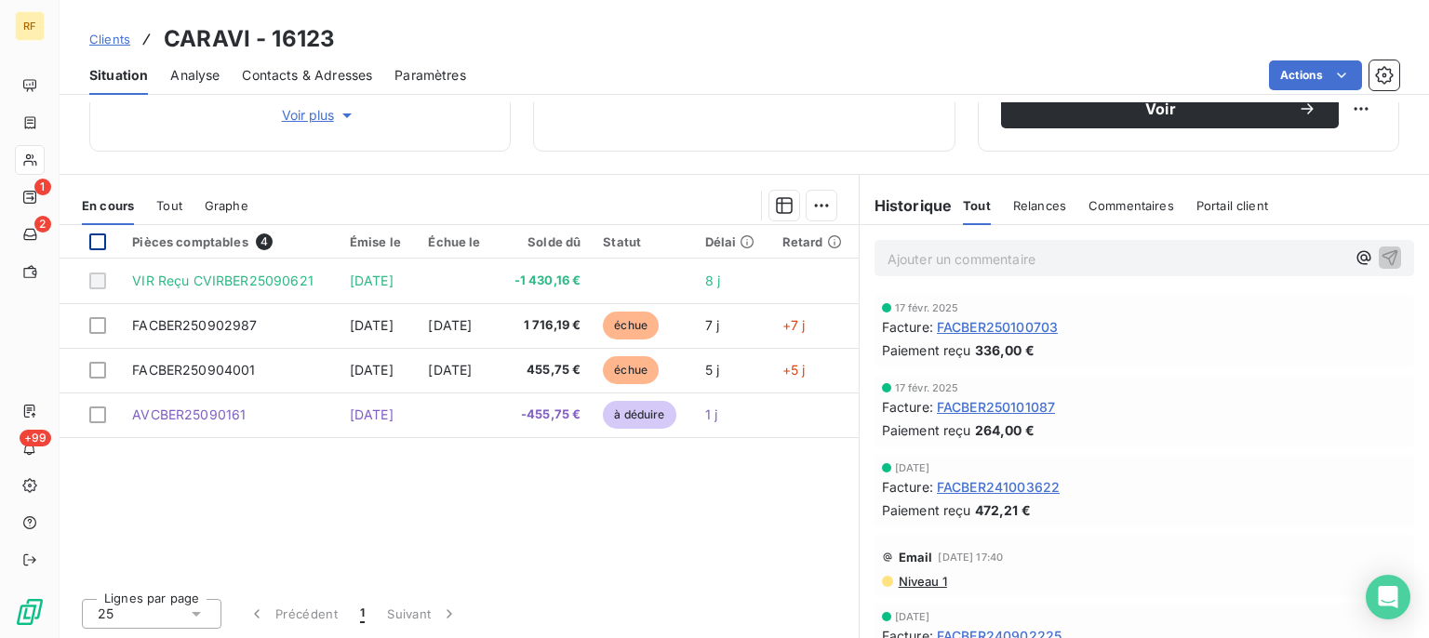
click at [99, 248] on div at bounding box center [97, 242] width 17 height 17
click at [816, 214] on html "RF 1 2 +99 Clients CARAVI - 16123 Situation Analyse Contacts & Adresses Paramèt…" at bounding box center [714, 319] width 1429 height 638
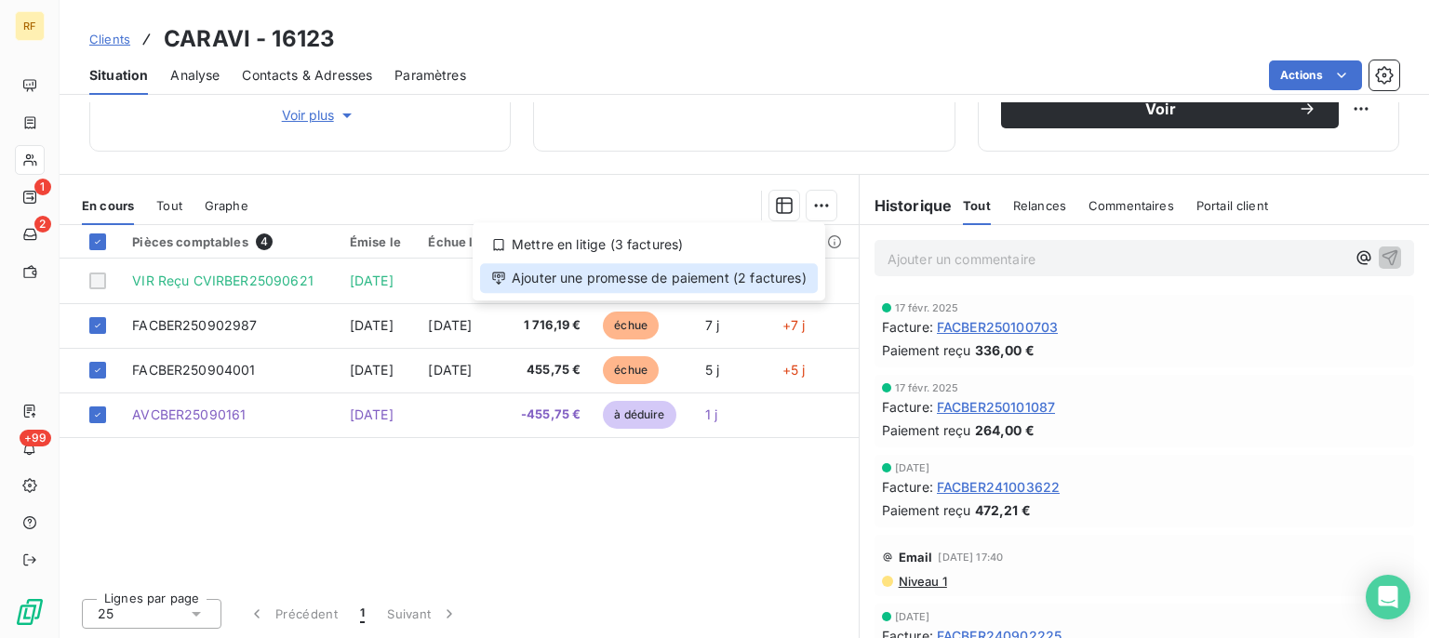
click at [715, 277] on div "Ajouter une promesse de paiement (2 factures)" at bounding box center [649, 278] width 338 height 30
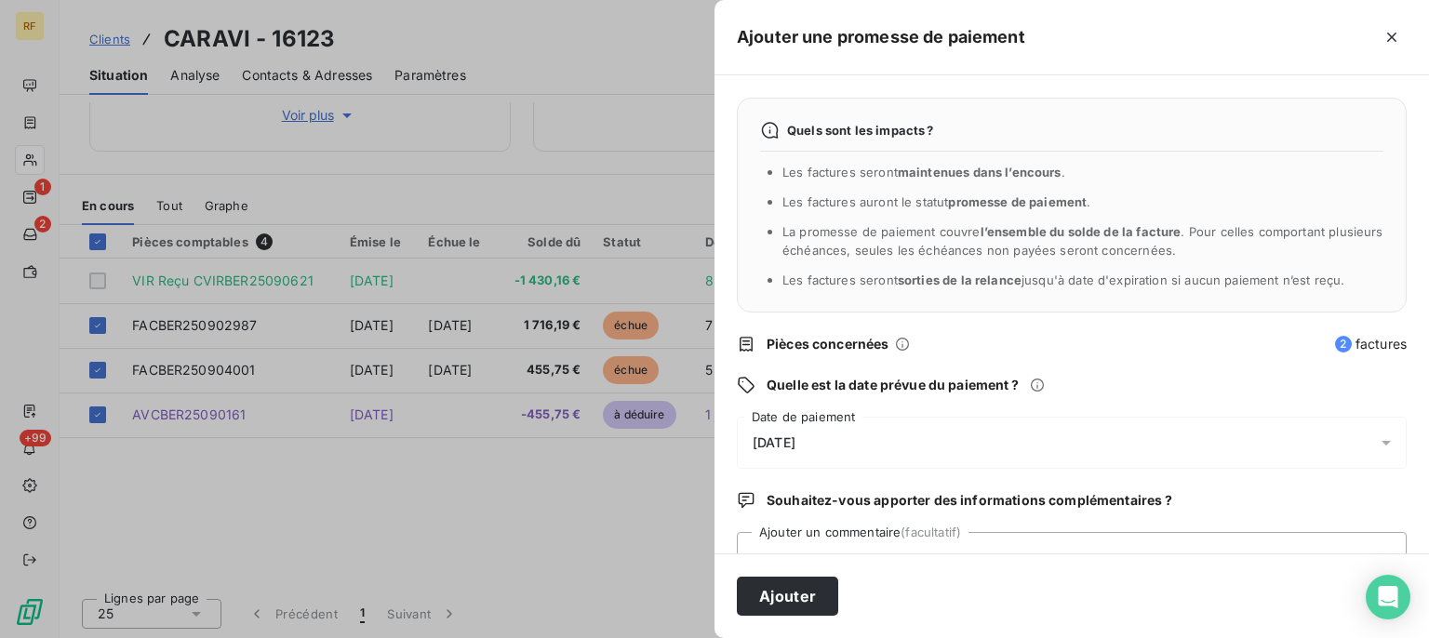
click at [963, 585] on div "Ajouter" at bounding box center [1072, 596] width 715 height 85
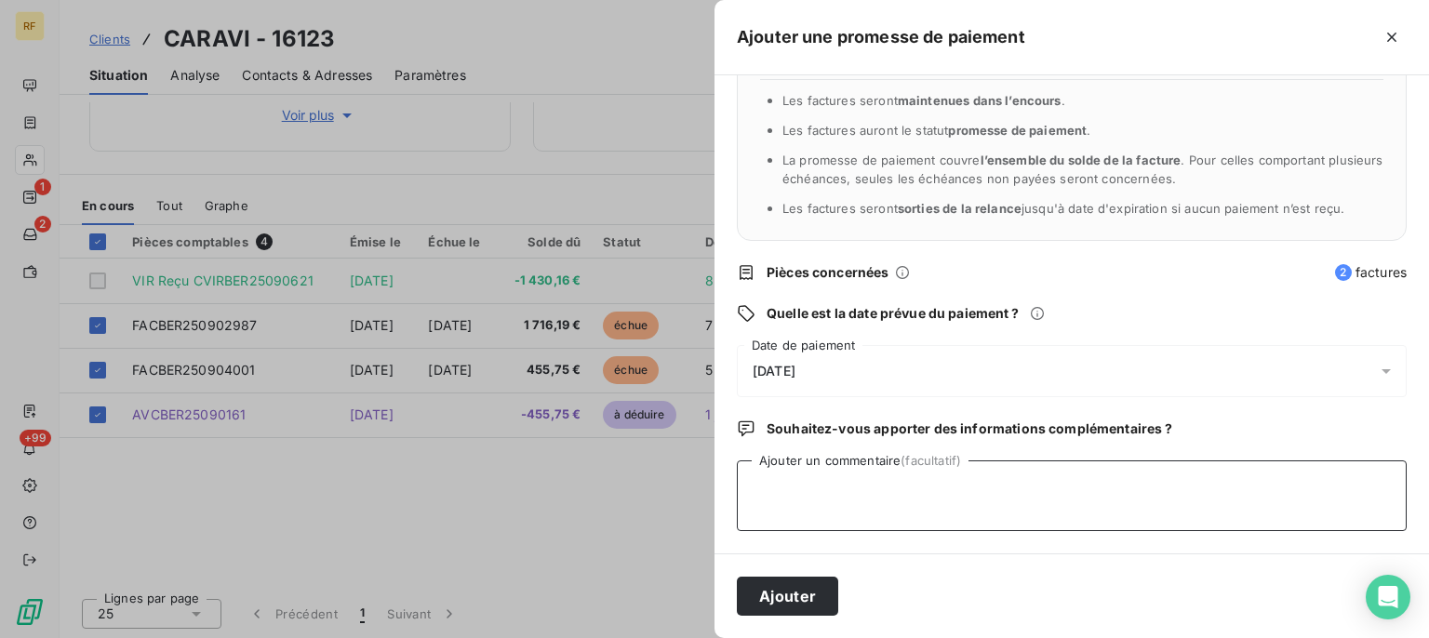
click at [1010, 493] on textarea "Ajouter un commentaire (facultatif)" at bounding box center [1072, 496] width 670 height 71
type textarea "payer cl"
click at [816, 592] on button "Ajouter" at bounding box center [787, 596] width 101 height 39
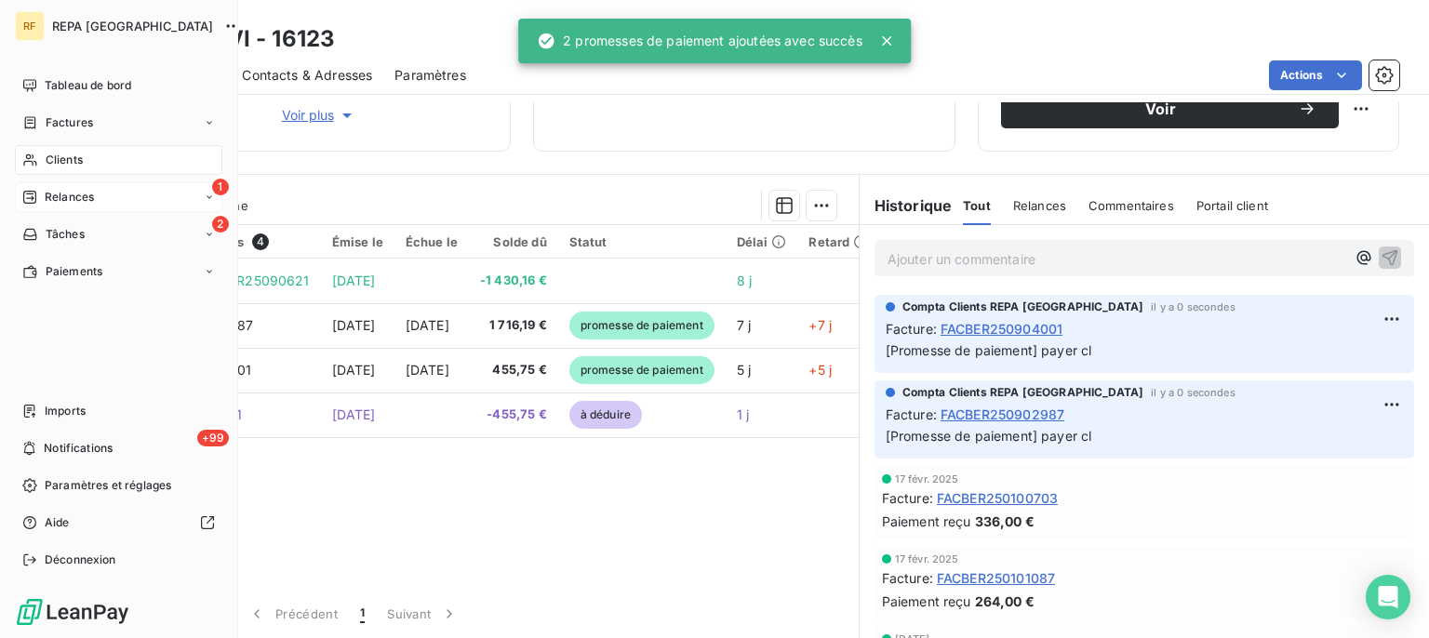
click at [56, 195] on span "Relances" at bounding box center [69, 197] width 49 height 17
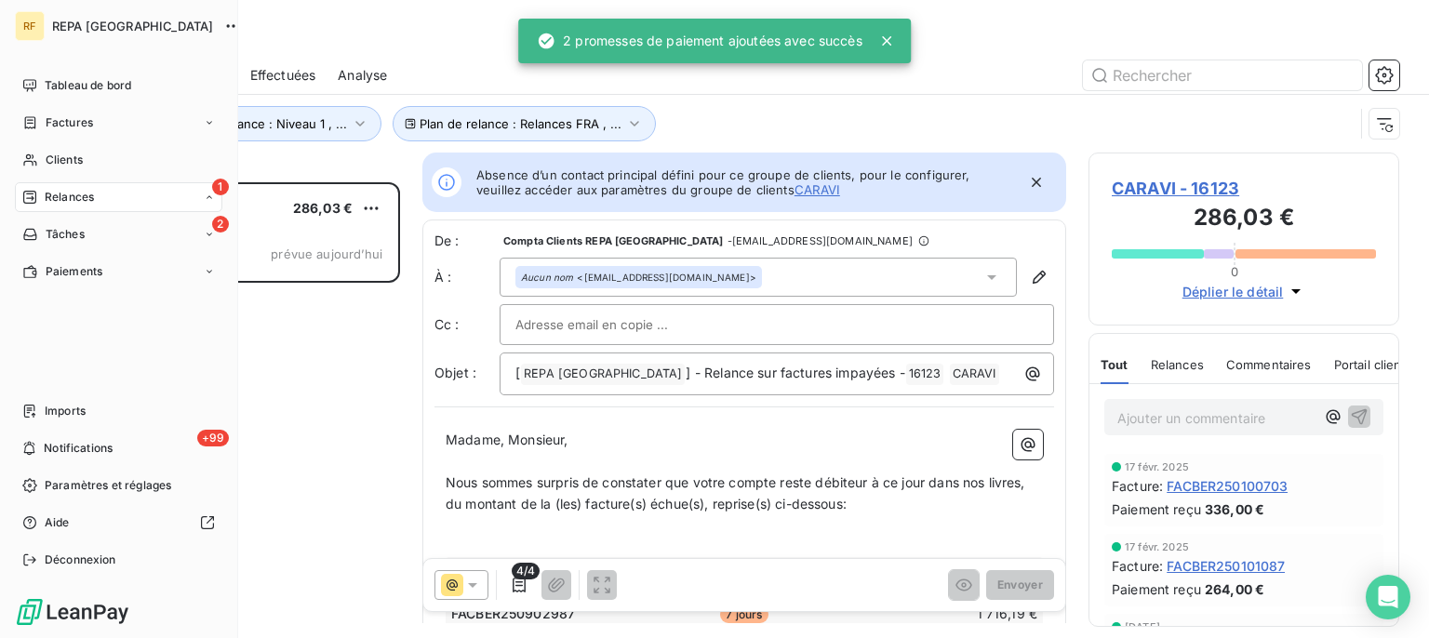
scroll to position [439, 294]
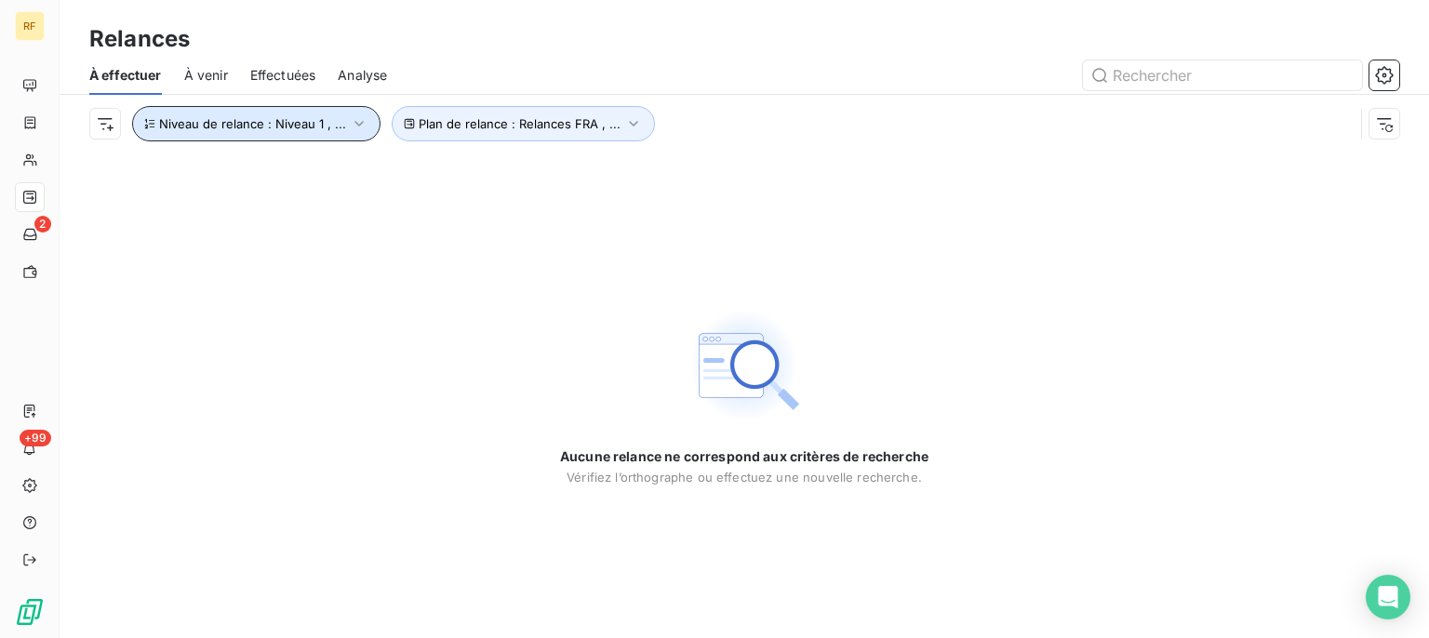
click at [329, 122] on span "Niveau de relance : Niveau 1 , ..." at bounding box center [252, 123] width 187 height 15
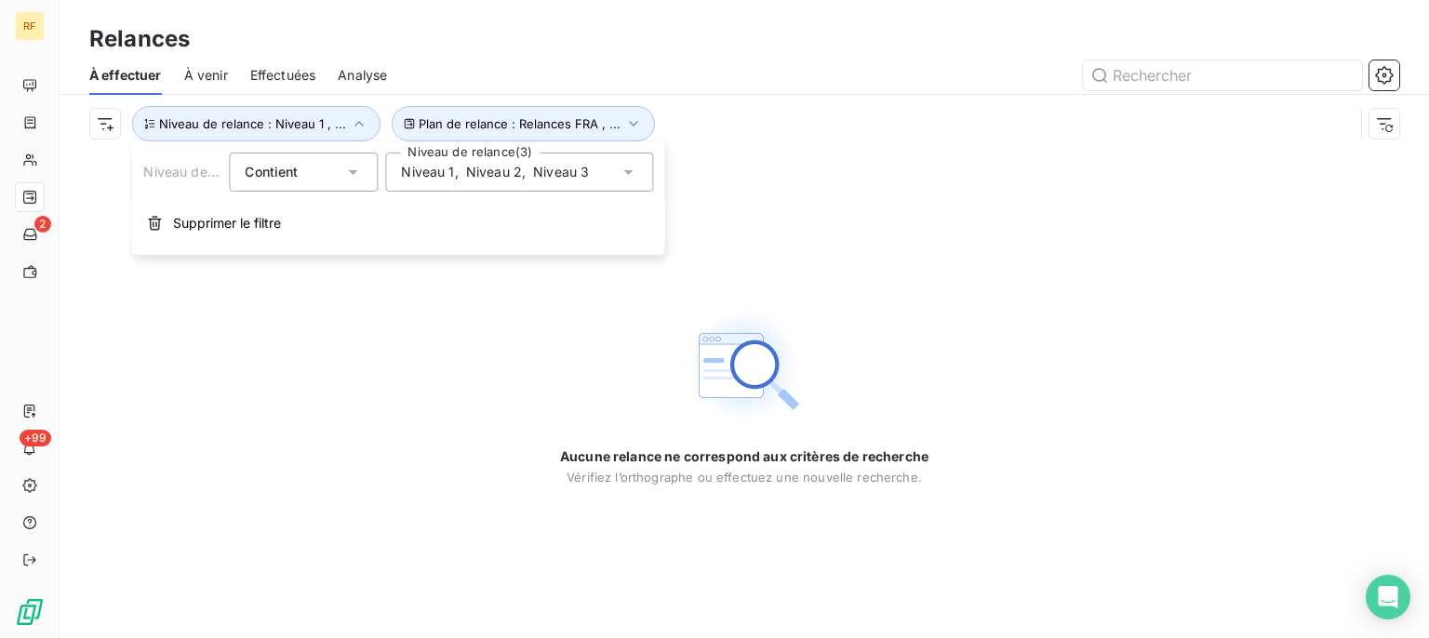
click at [499, 161] on div "Niveau 1 , Niveau 2 , Niveau 3" at bounding box center [519, 172] width 268 height 39
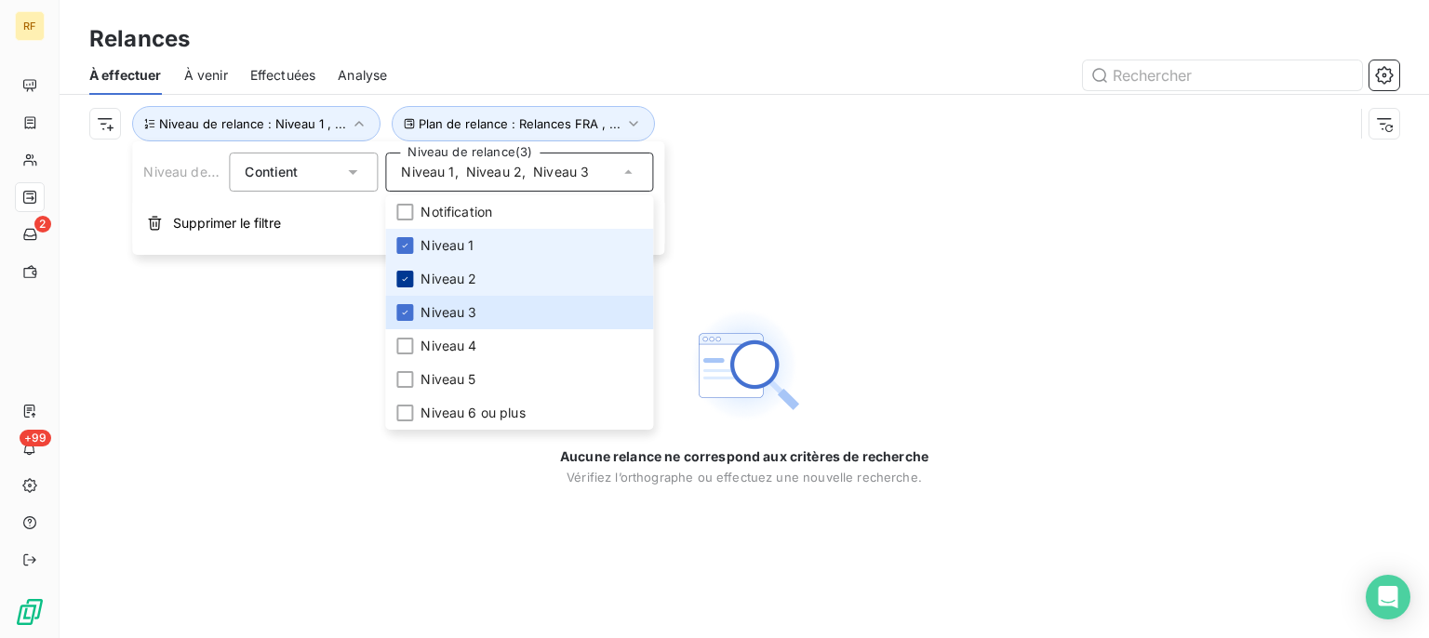
drag, startPoint x: 409, startPoint y: 244, endPoint x: 404, endPoint y: 280, distance: 36.6
click at [409, 251] on icon at bounding box center [404, 245] width 11 height 11
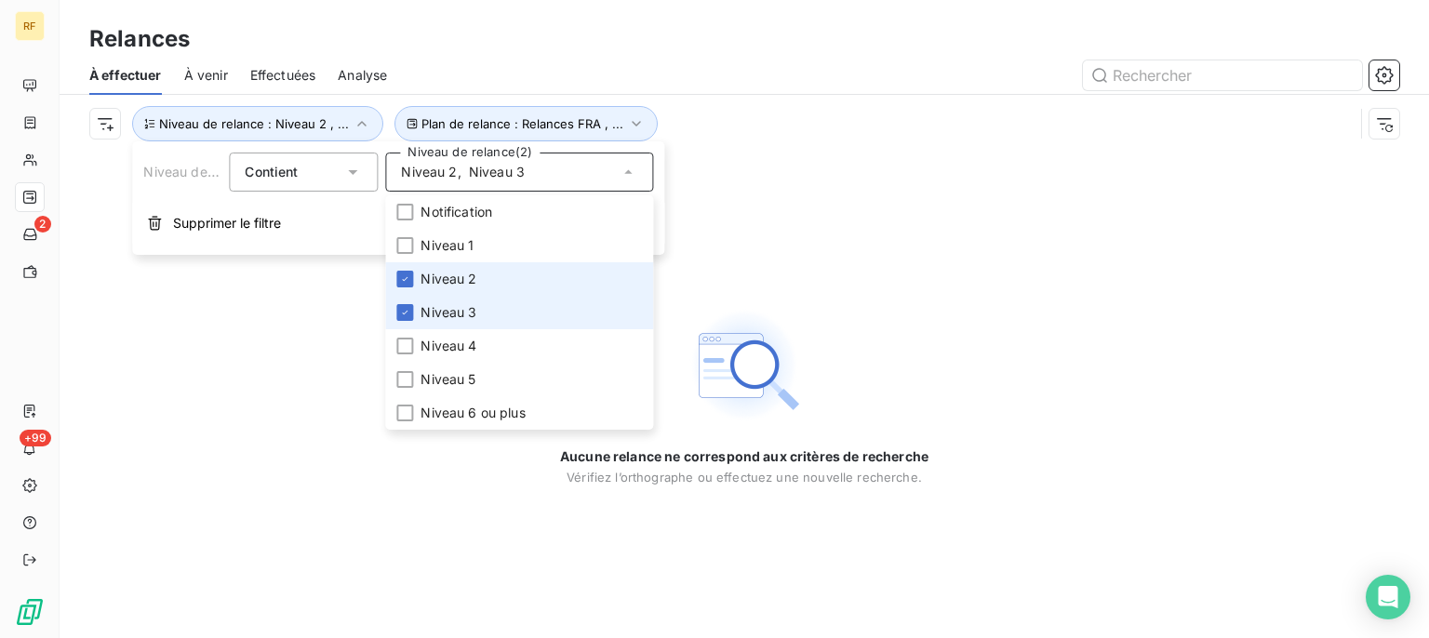
drag, startPoint x: 404, startPoint y: 280, endPoint x: 403, endPoint y: 303, distance: 23.3
click at [404, 281] on icon at bounding box center [404, 279] width 11 height 11
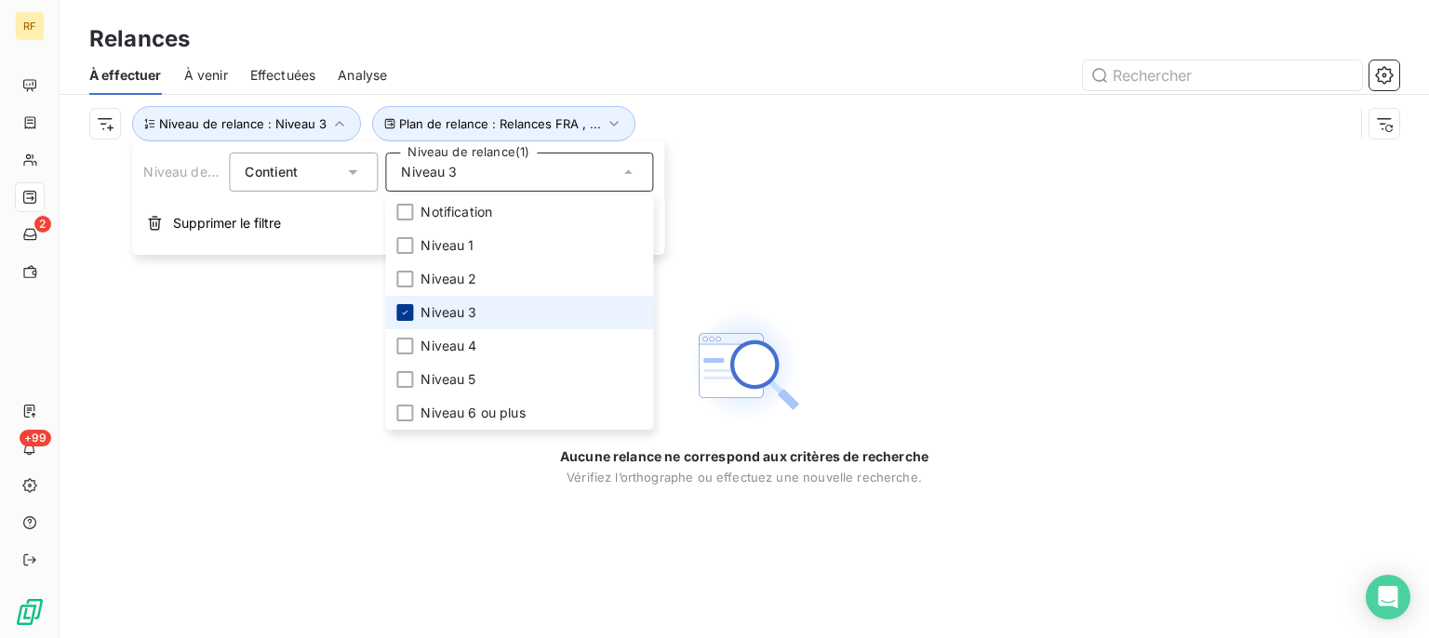
click at [403, 307] on icon at bounding box center [404, 312] width 11 height 11
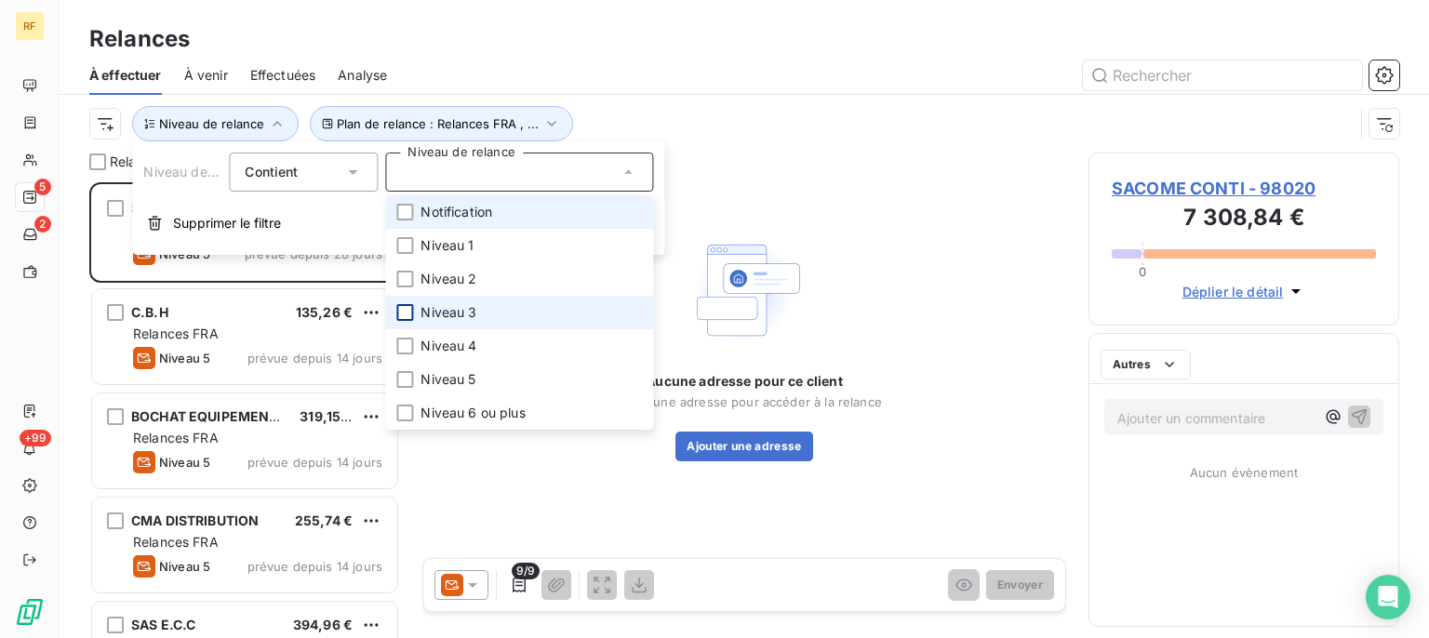
scroll to position [439, 294]
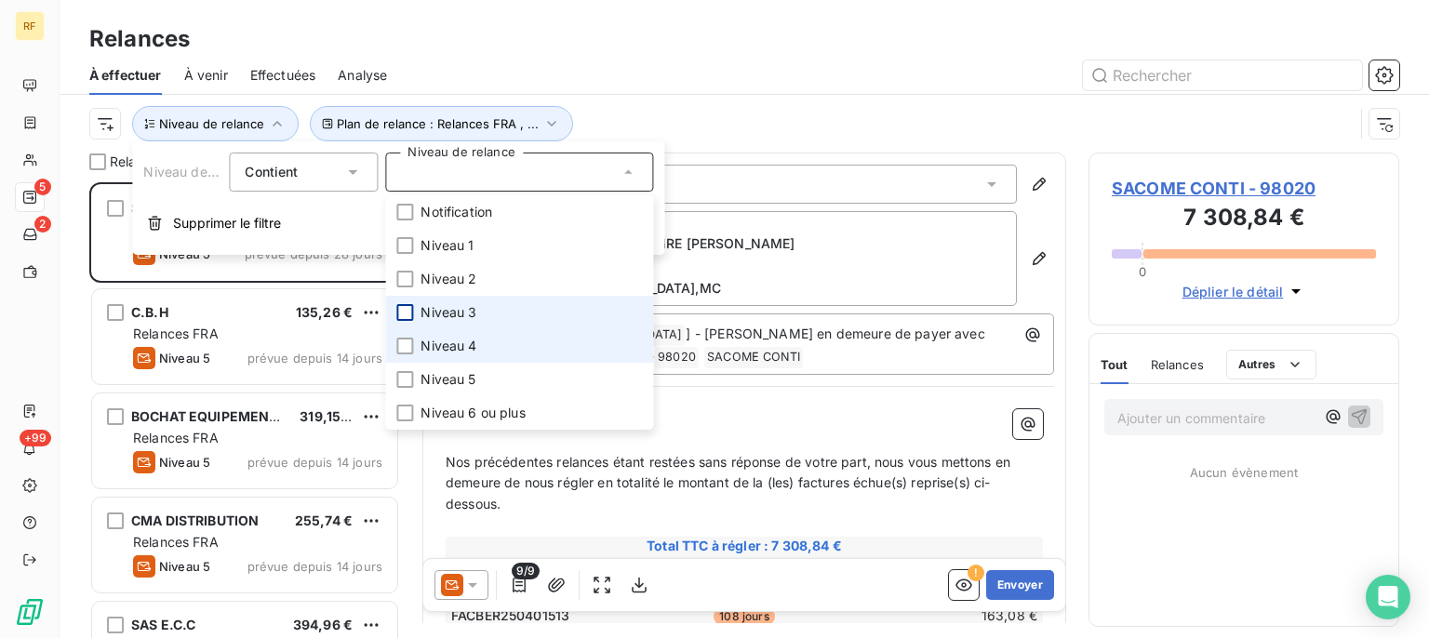
click at [463, 343] on span "Niveau 4" at bounding box center [449, 346] width 56 height 19
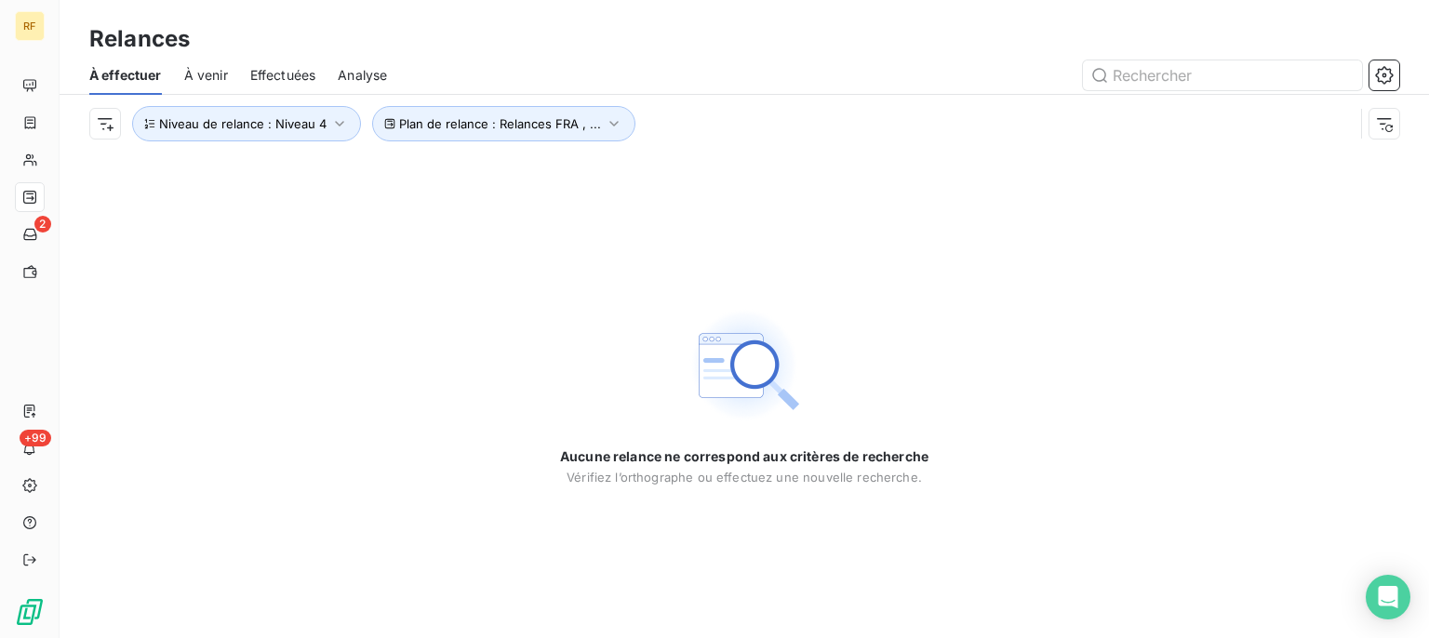
click at [786, 52] on div "Relances" at bounding box center [745, 39] width 1370 height 34
click at [479, 139] on button "Plan de relance : Relances FRA , ..." at bounding box center [503, 123] width 263 height 35
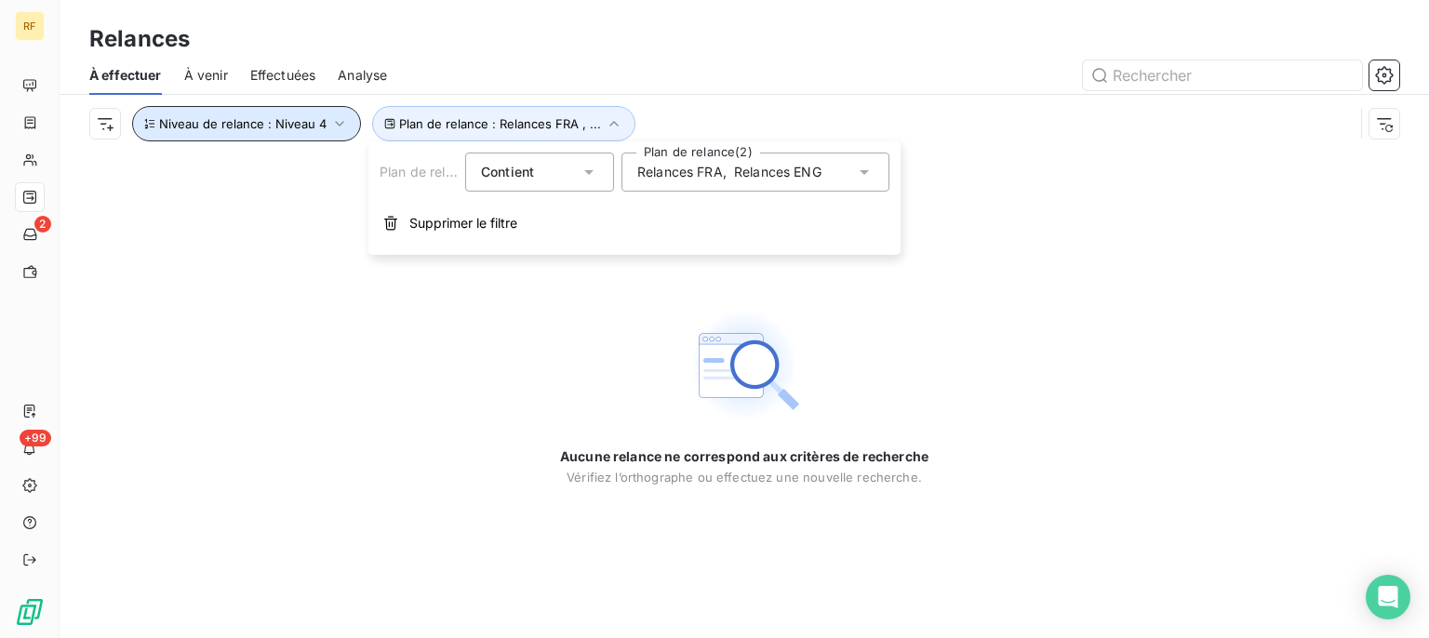
click at [304, 132] on button "Niveau de relance : Niveau 4" at bounding box center [246, 123] width 229 height 35
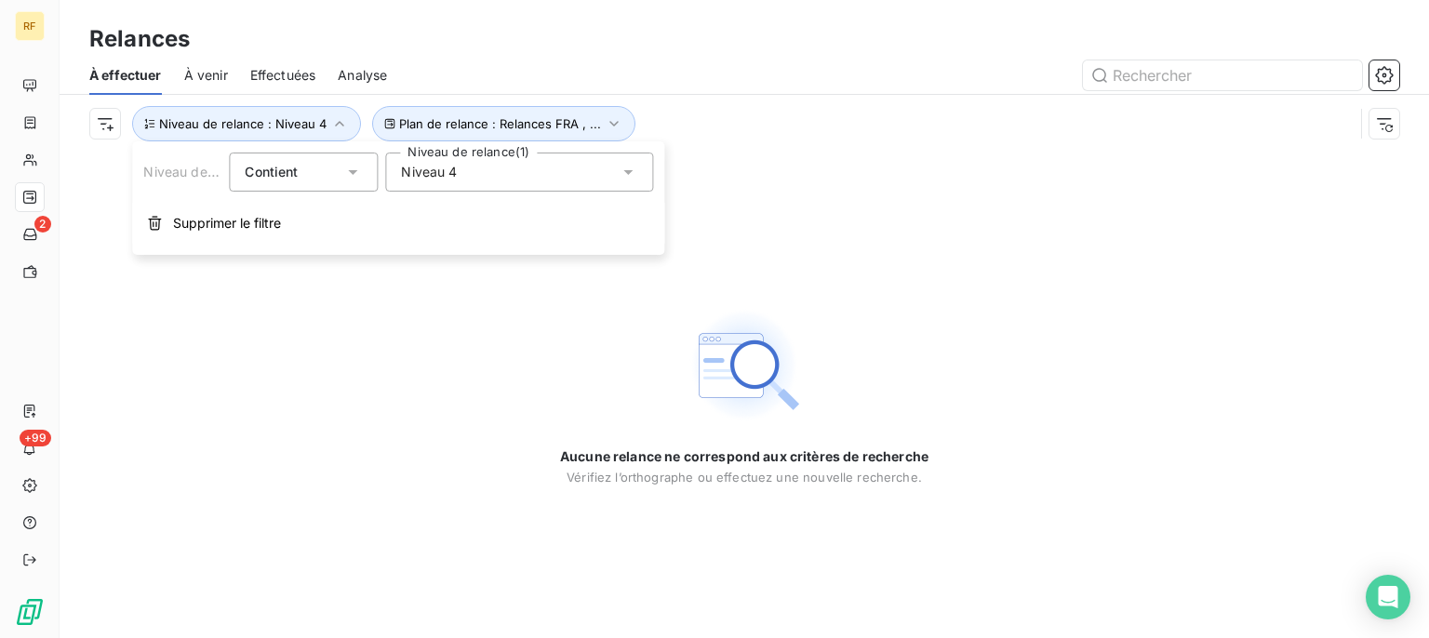
click at [492, 166] on div "Niveau 4" at bounding box center [519, 172] width 268 height 39
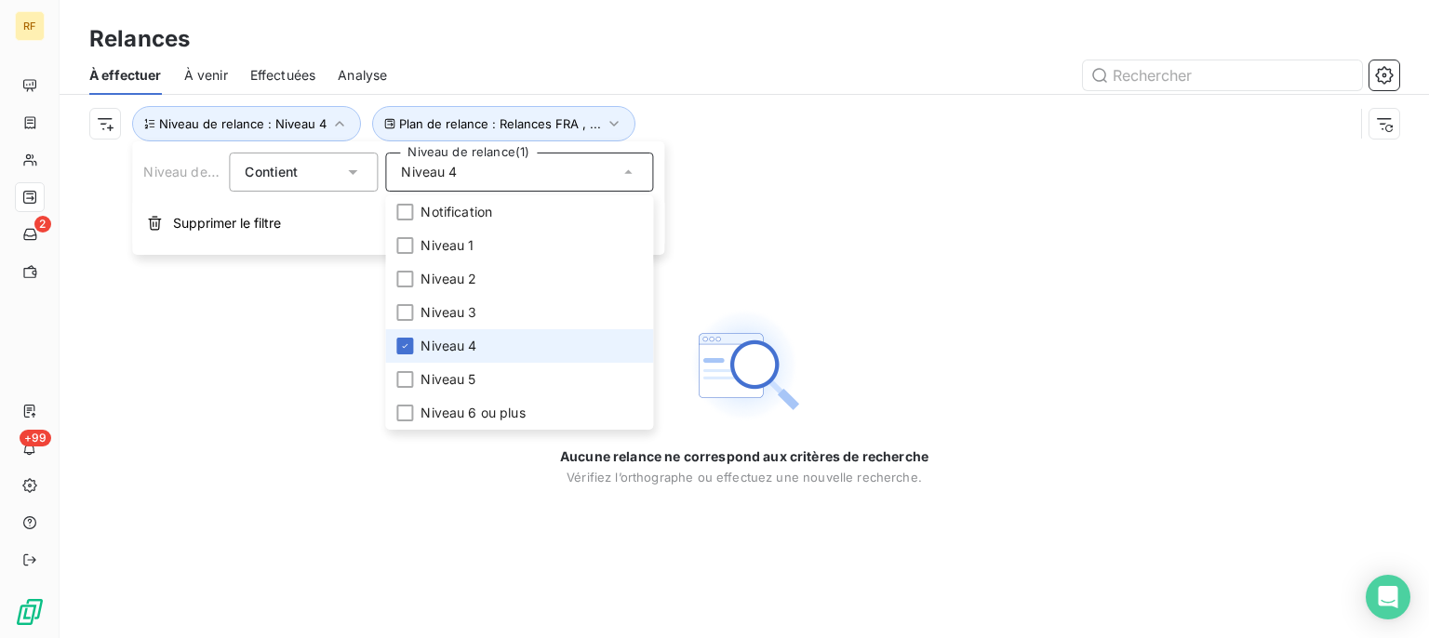
click at [456, 343] on span "Niveau 4" at bounding box center [449, 346] width 56 height 19
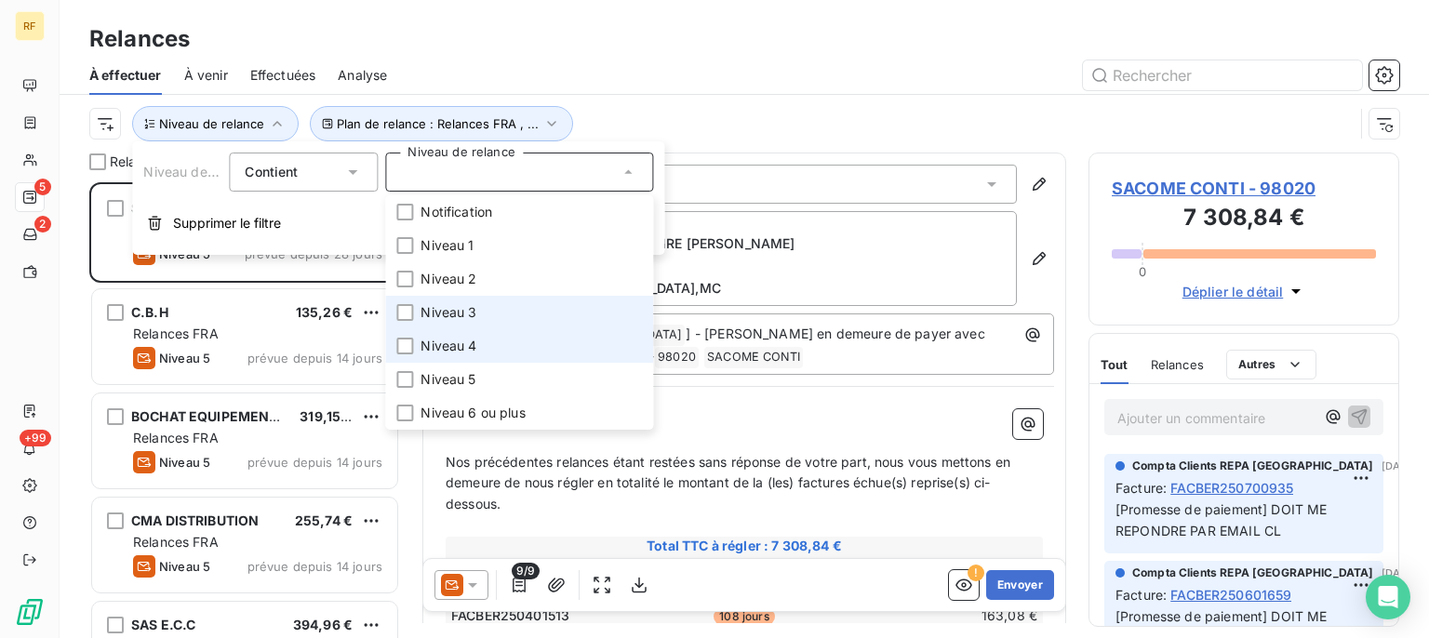
scroll to position [439, 294]
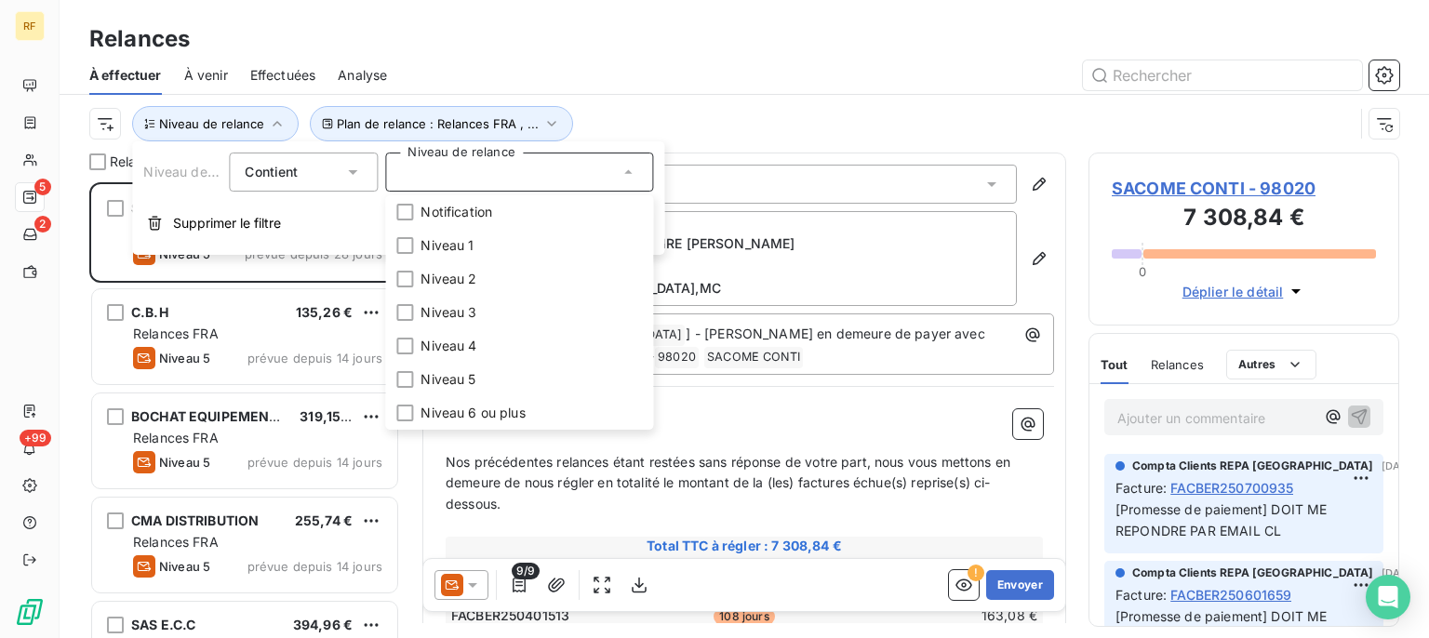
click at [661, 35] on div "Relances" at bounding box center [745, 39] width 1370 height 34
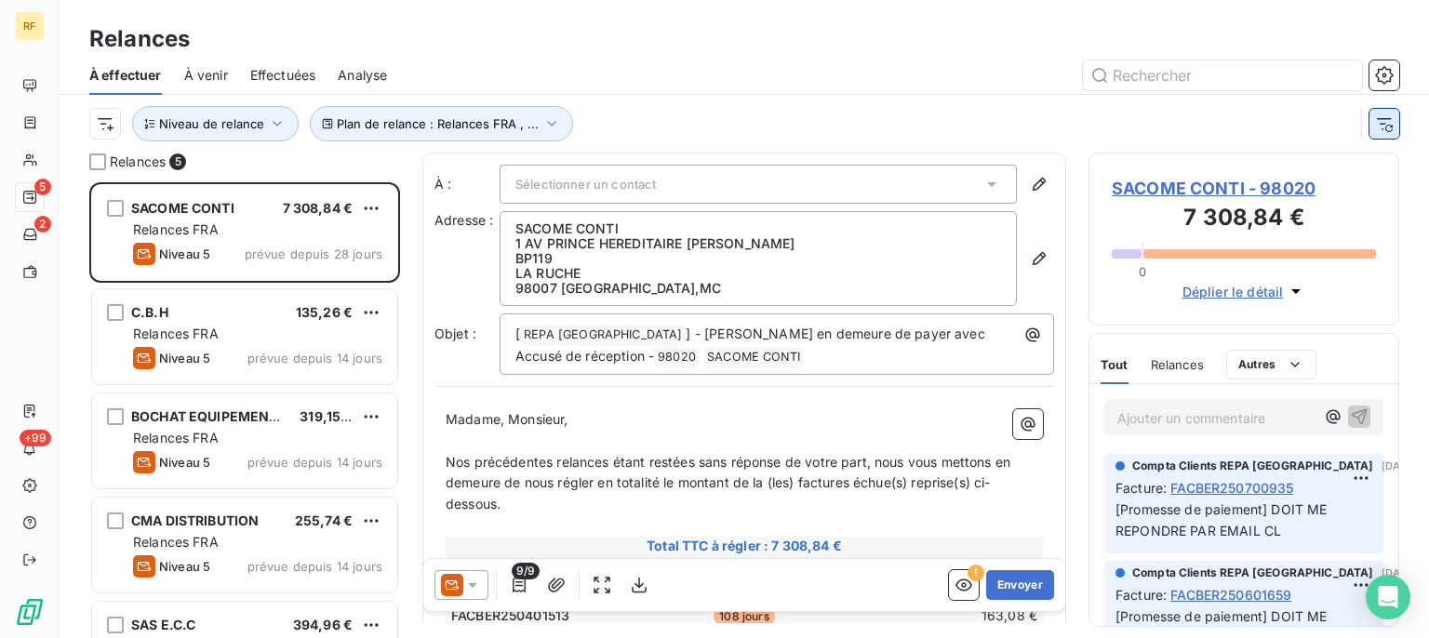
click at [1387, 125] on icon "button" at bounding box center [1385, 123] width 19 height 19
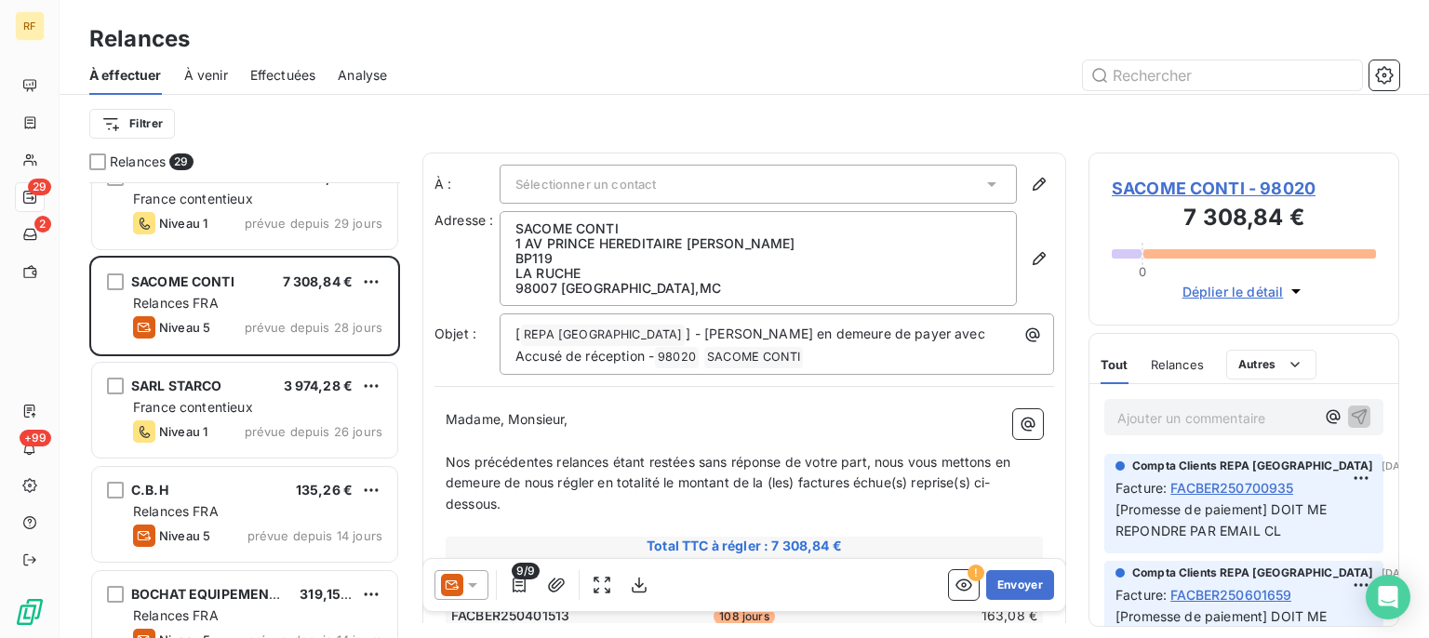
scroll to position [751, 0]
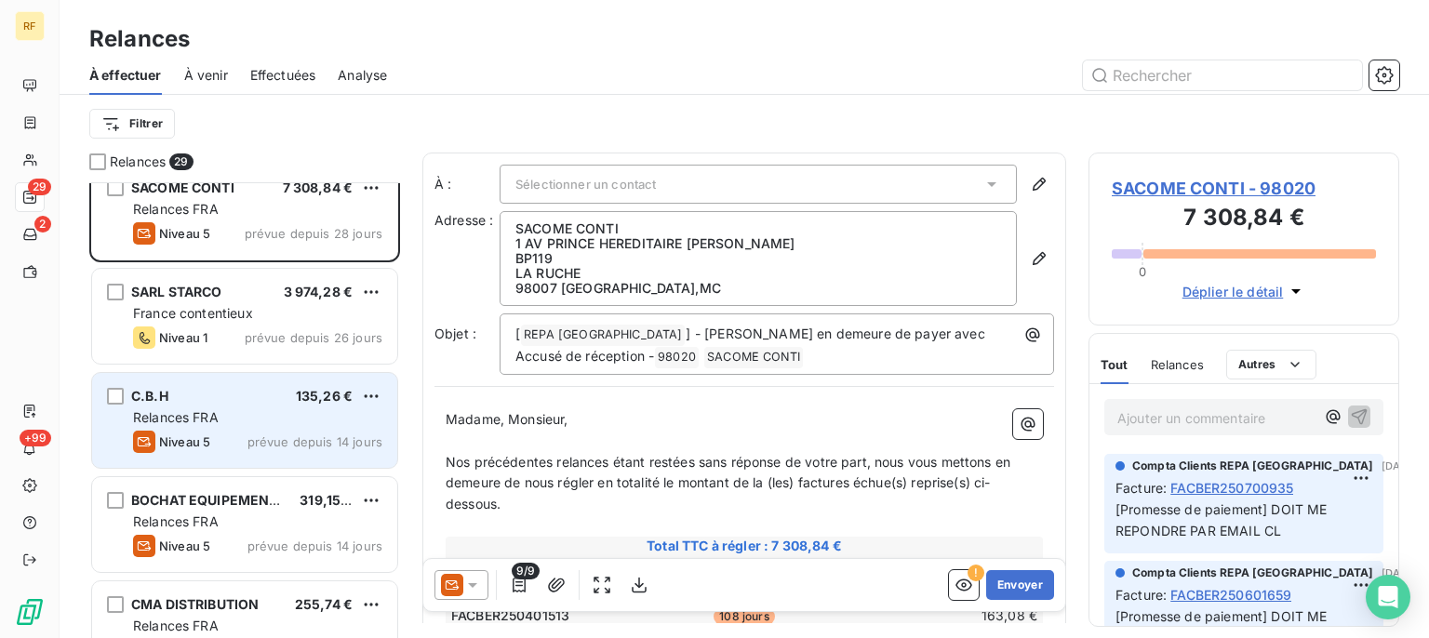
click at [243, 415] on div "Relances FRA" at bounding box center [257, 418] width 249 height 19
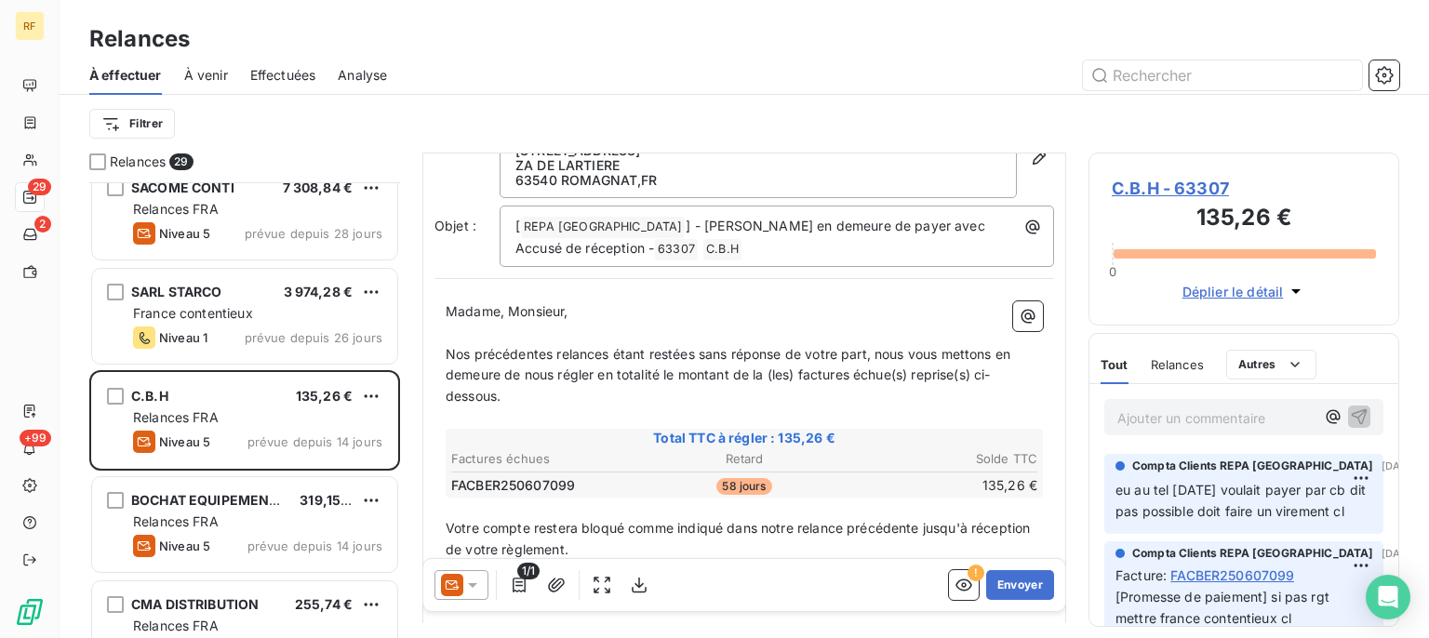
scroll to position [188, 0]
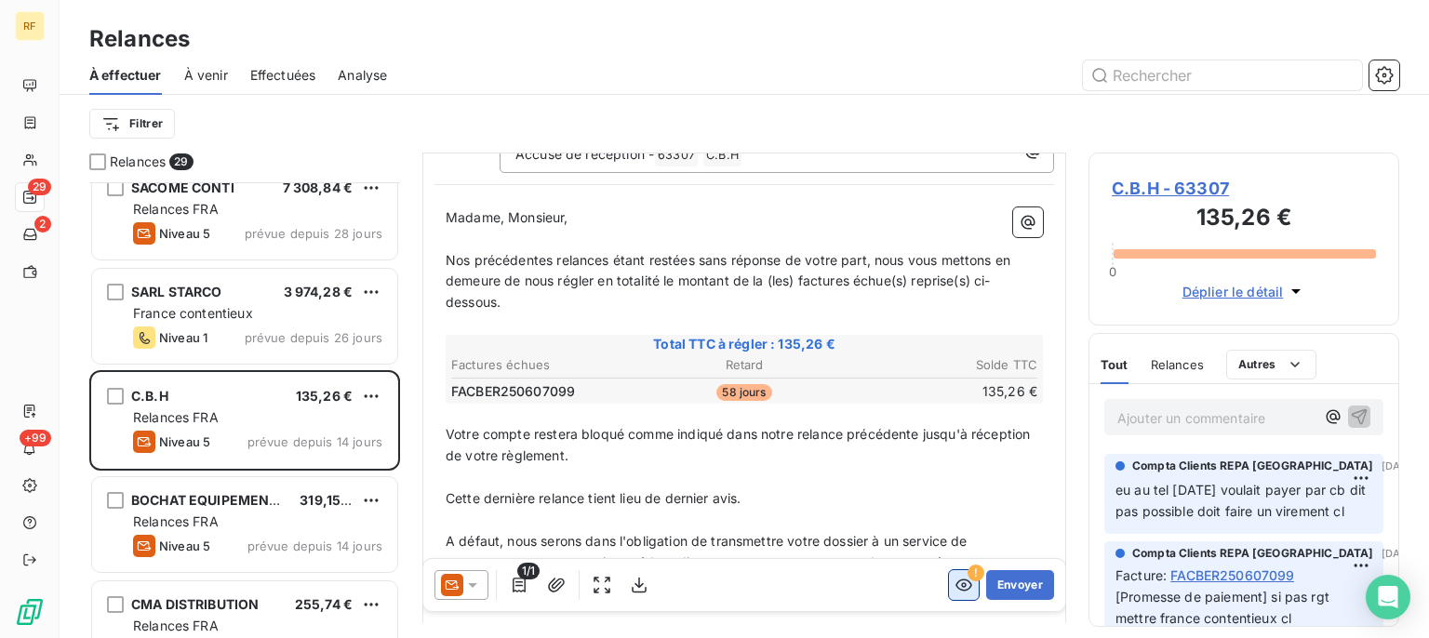
click at [955, 590] on icon "button" at bounding box center [964, 585] width 19 height 19
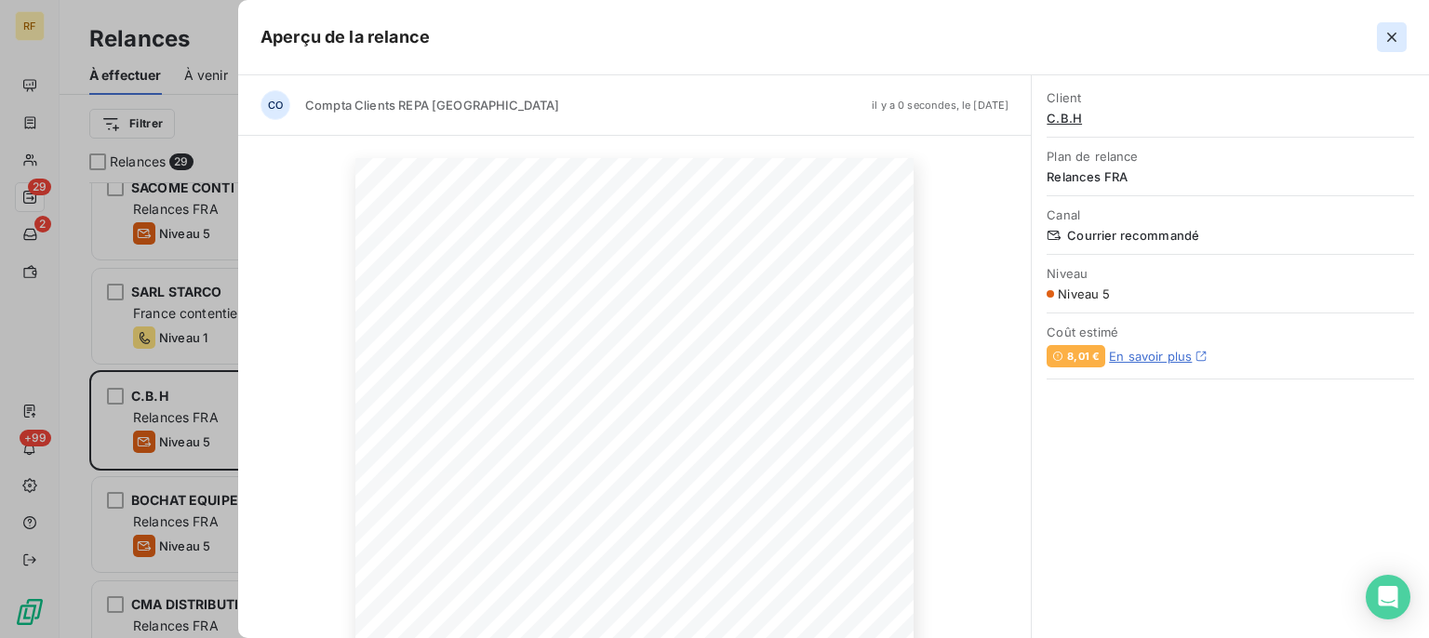
click at [1394, 38] on icon "button" at bounding box center [1392, 37] width 9 height 9
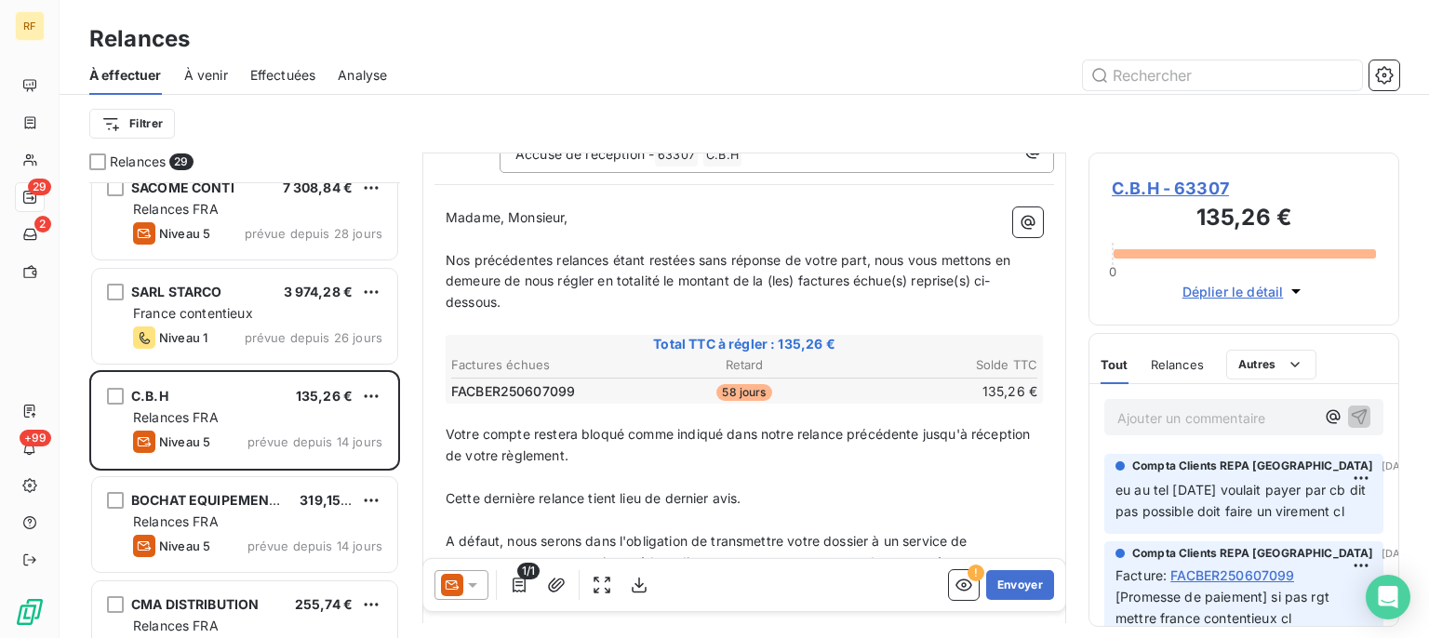
click at [1176, 363] on span "Relances" at bounding box center [1177, 364] width 53 height 15
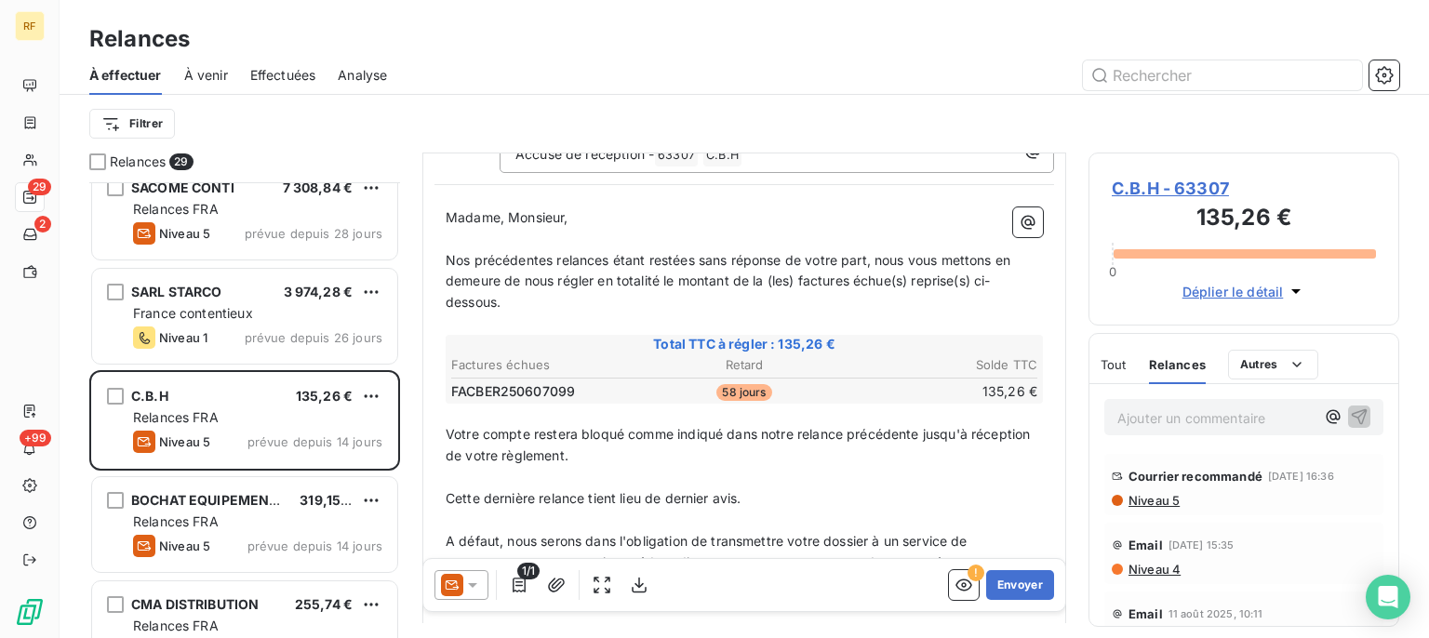
click at [1167, 508] on span "Niveau 5" at bounding box center [1153, 500] width 53 height 15
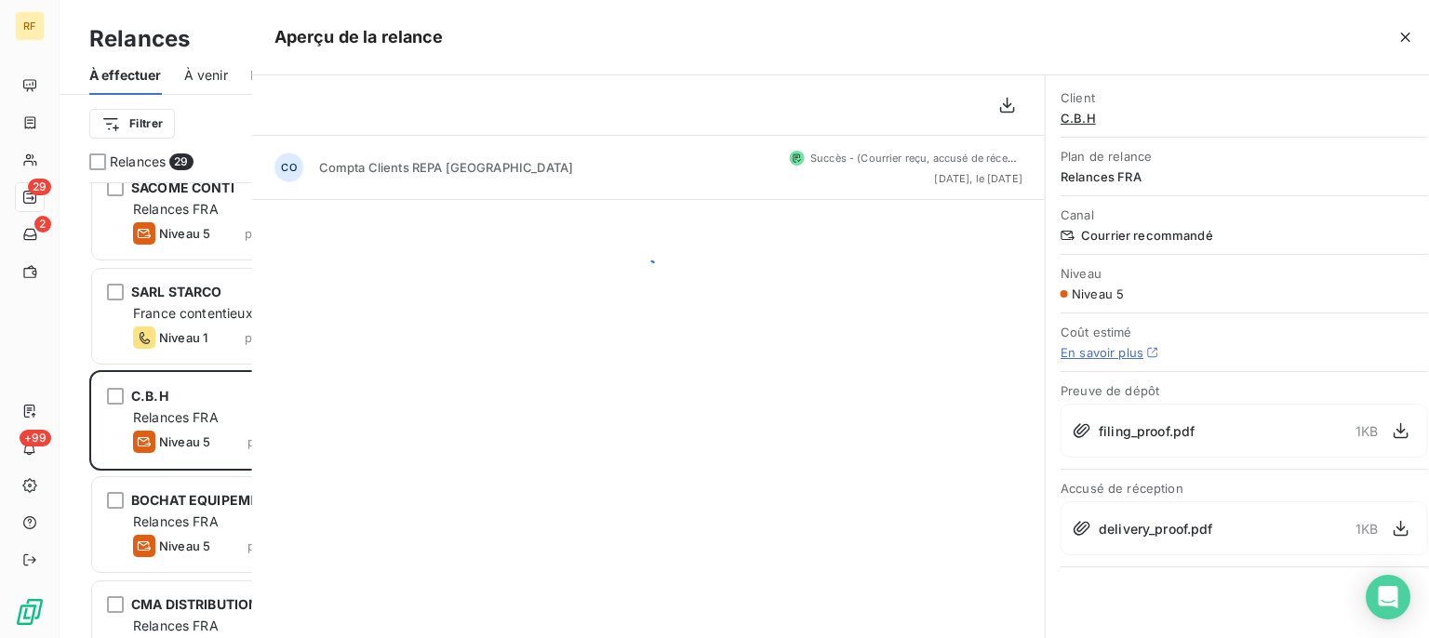
scroll to position [439, 294]
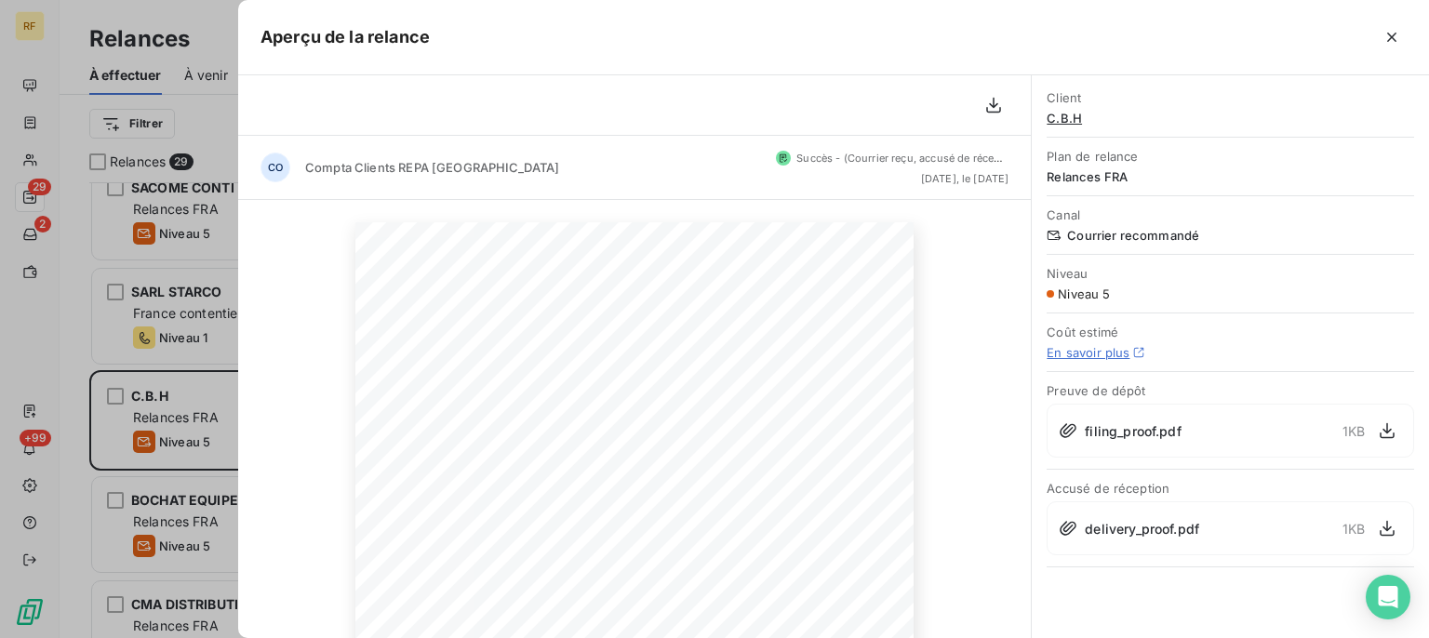
click at [1168, 519] on span "delivery_proof.pdf" at bounding box center [1142, 529] width 114 height 20
click at [1389, 39] on icon "button" at bounding box center [1392, 37] width 19 height 19
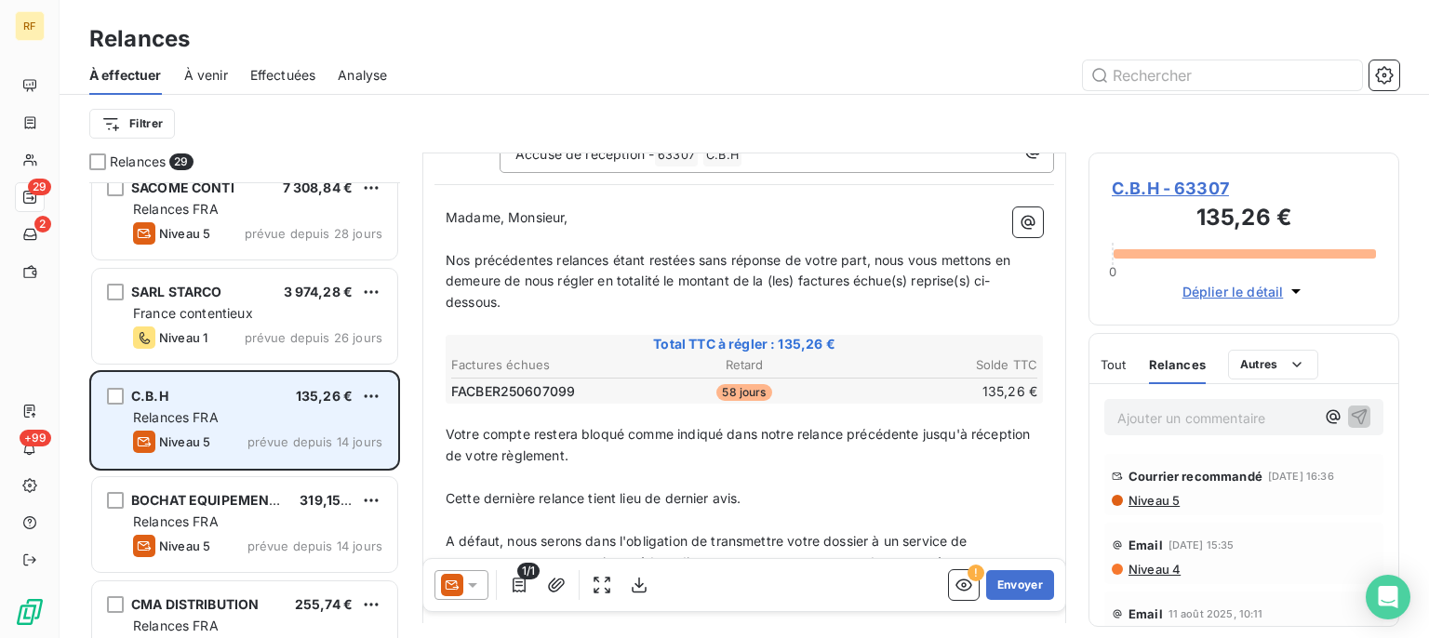
click at [211, 394] on div "C.B.H 135,26 €" at bounding box center [257, 396] width 249 height 17
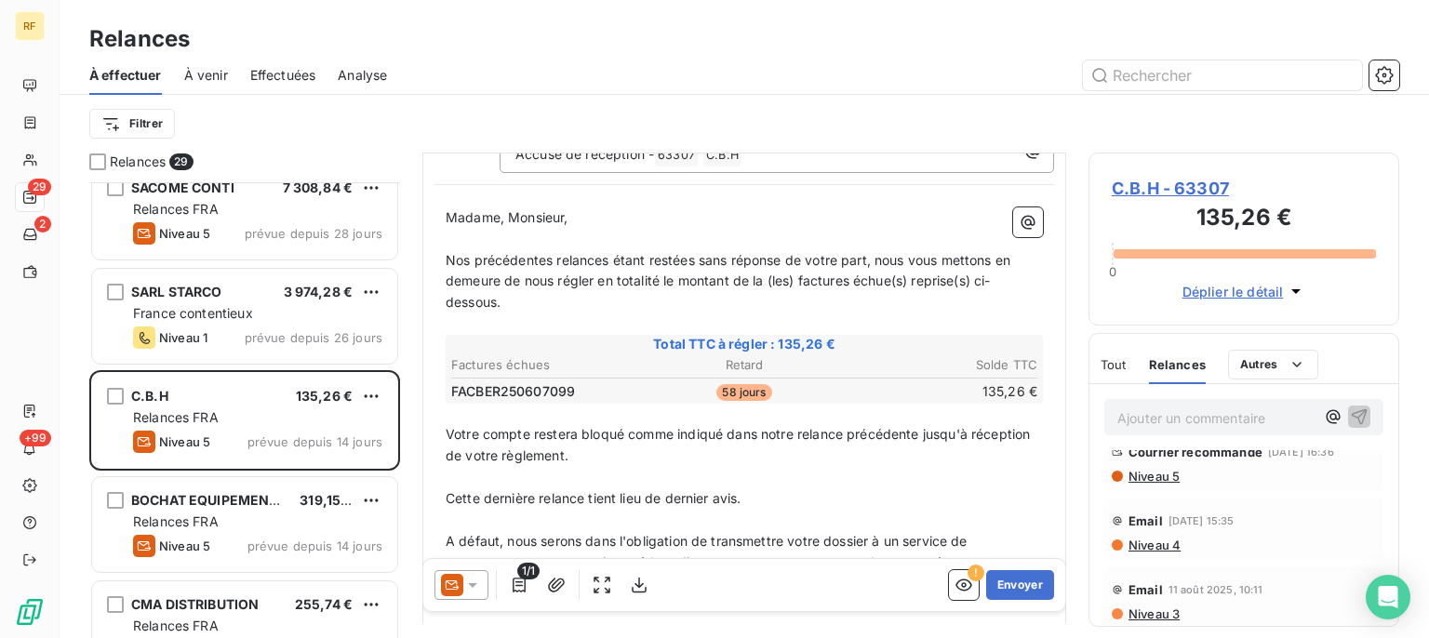
scroll to position [0, 0]
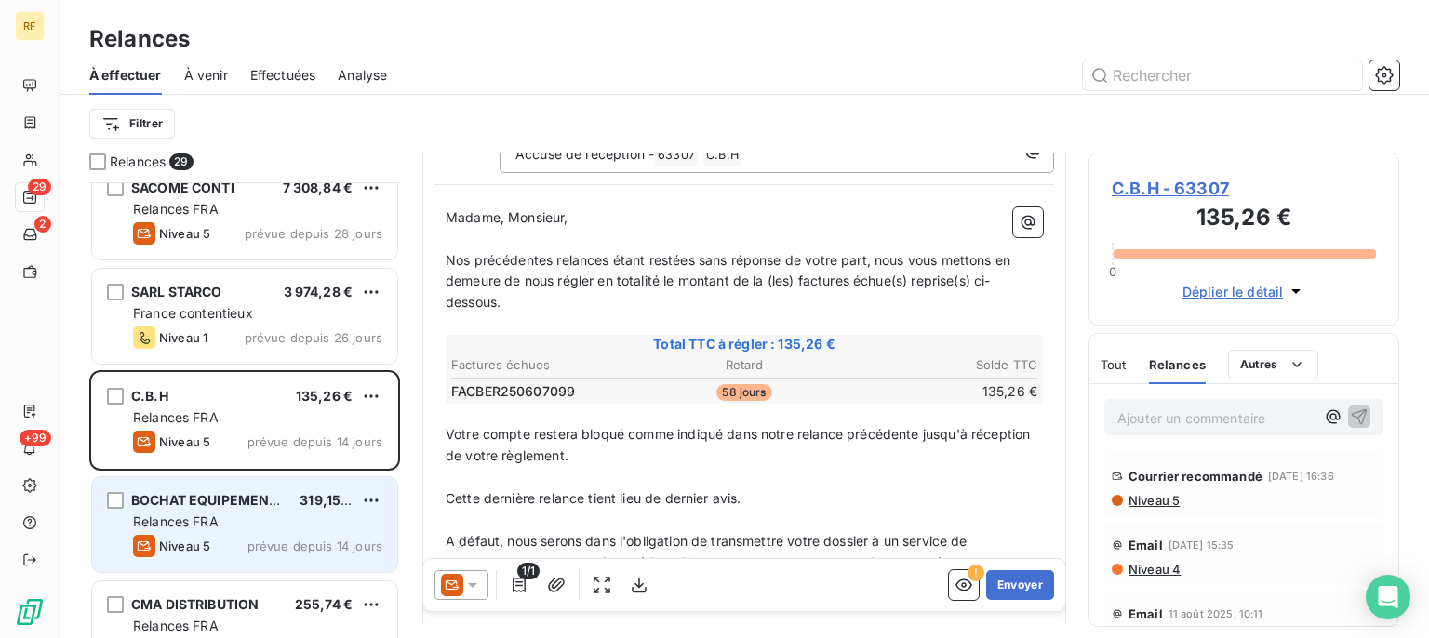
click at [283, 519] on div "Relances FRA" at bounding box center [257, 522] width 249 height 19
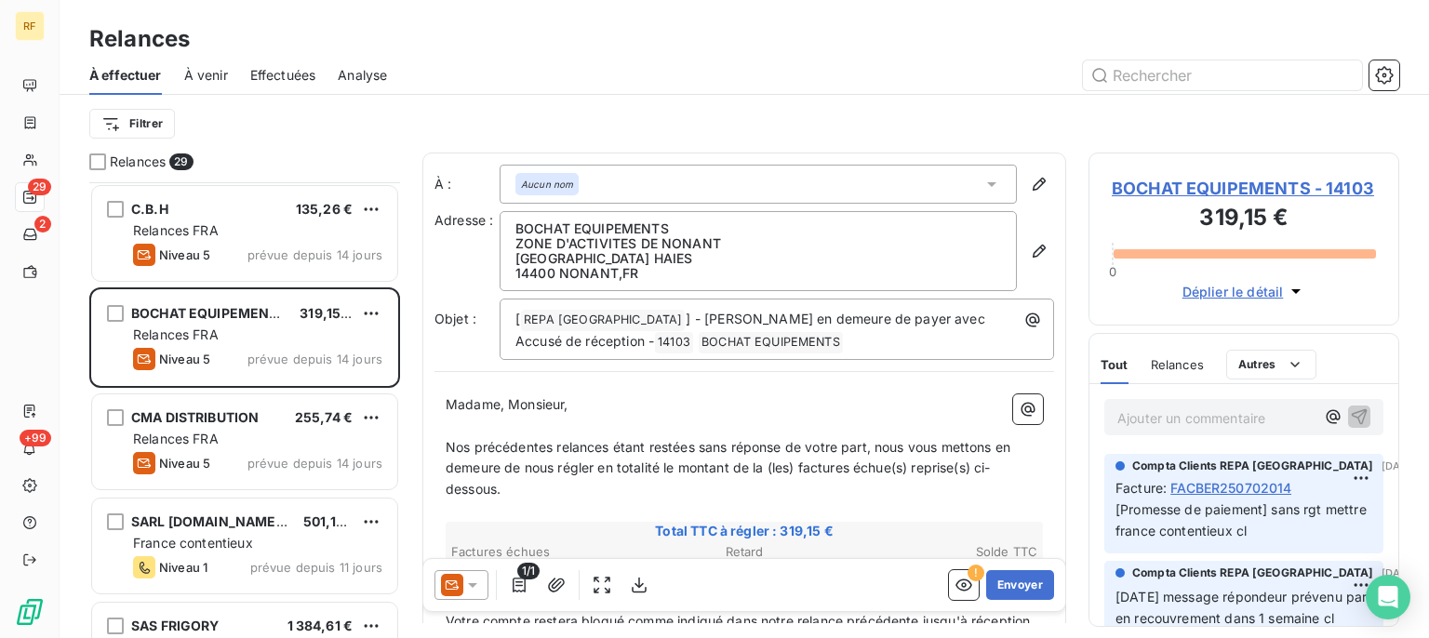
scroll to position [93, 0]
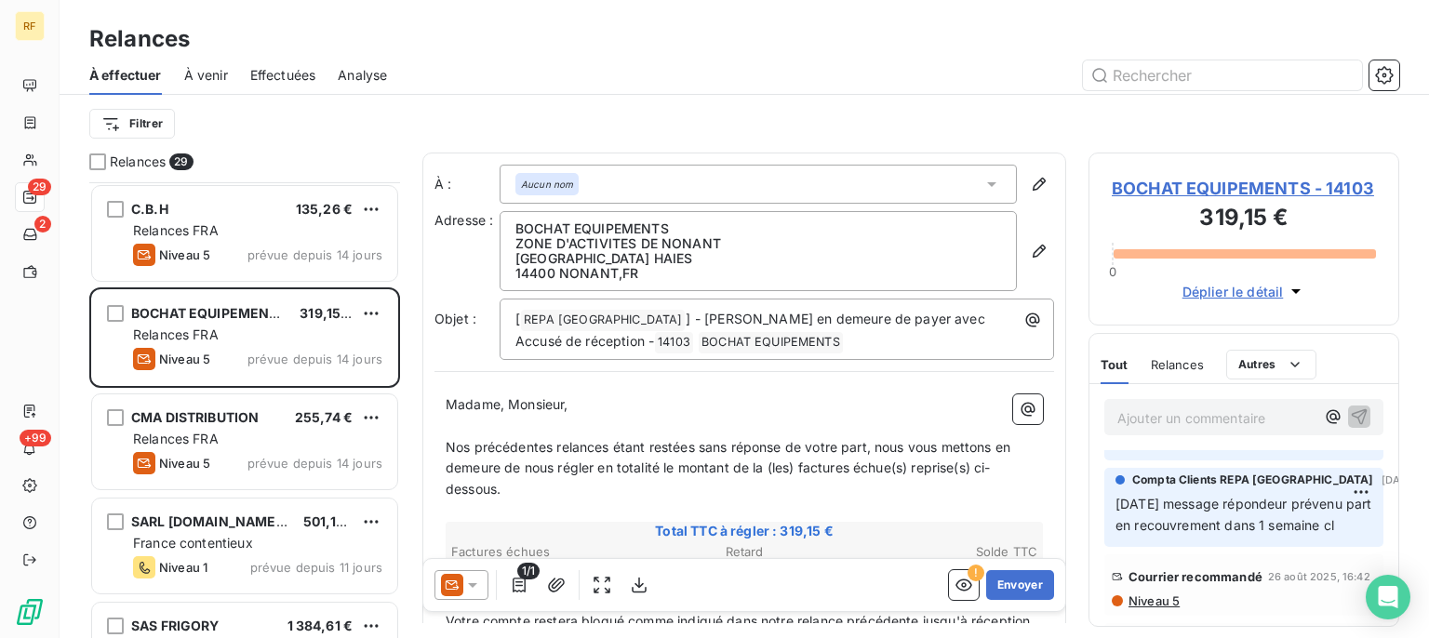
click at [1218, 183] on span "BOCHAT EQUIPEMENTS - 14103" at bounding box center [1244, 188] width 264 height 25
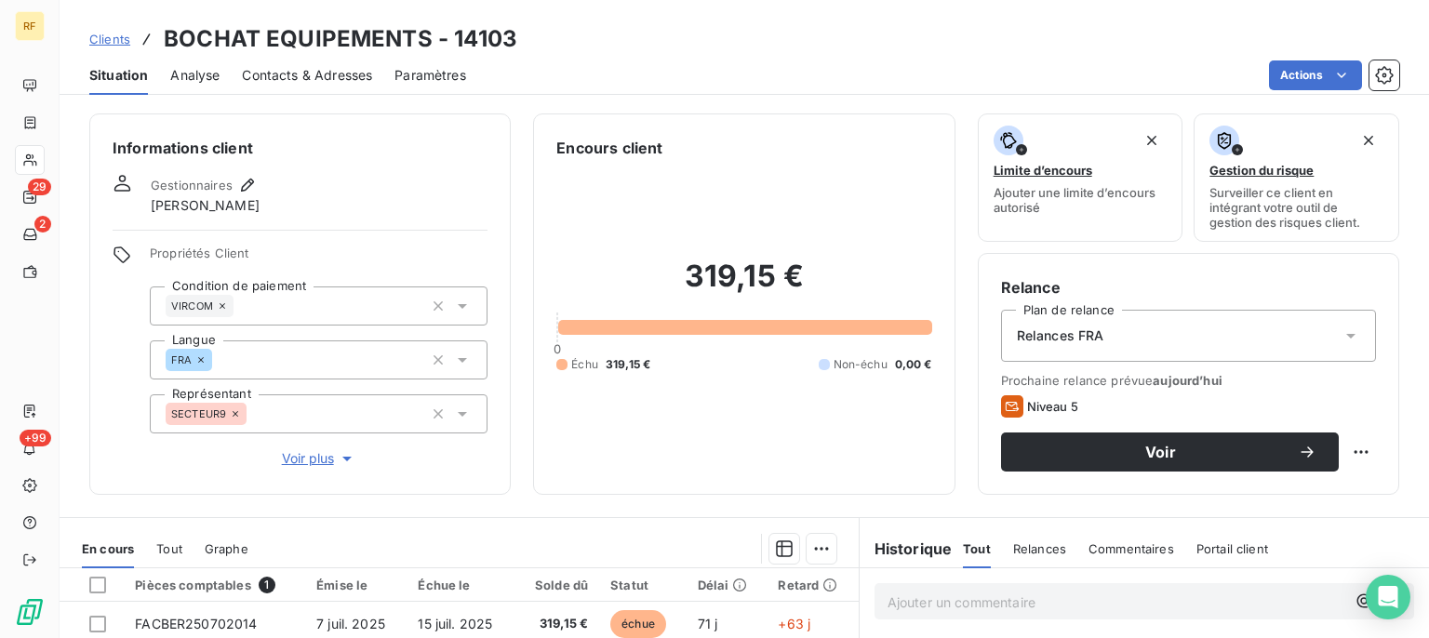
click at [1105, 329] on div "Relances FRA" at bounding box center [1188, 336] width 375 height 52
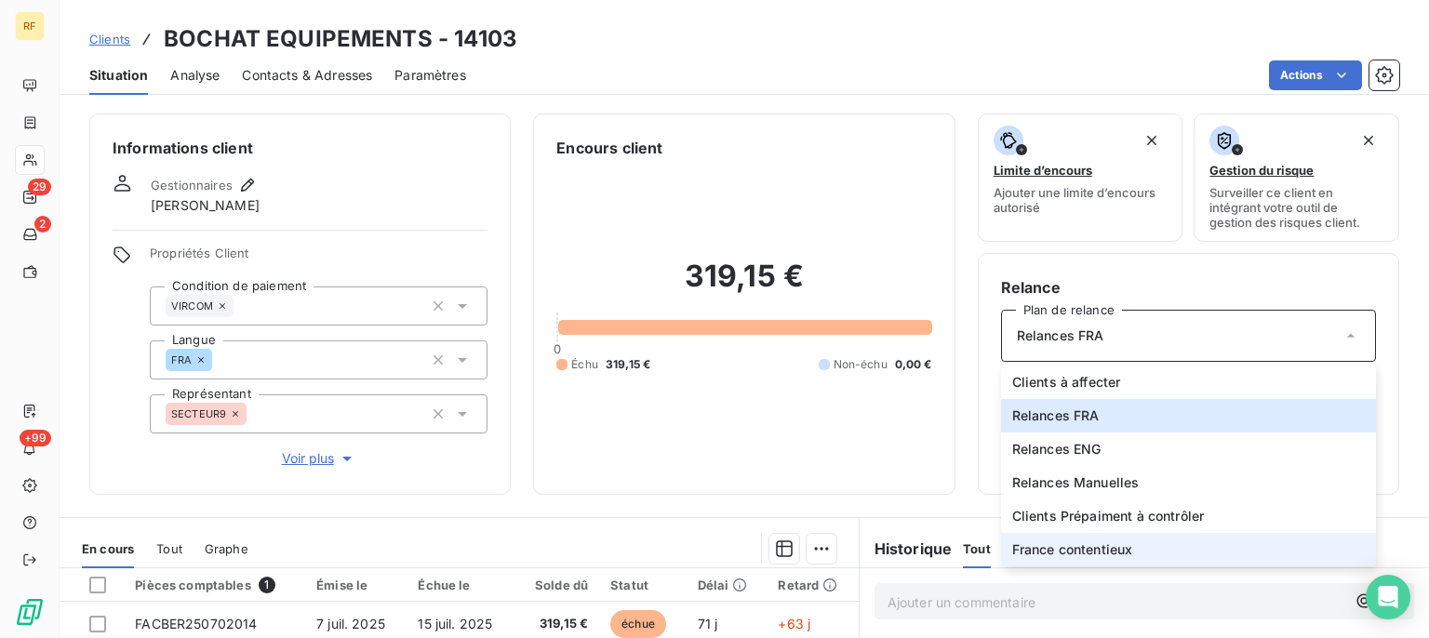
click at [1122, 553] on span "France contentieux" at bounding box center [1073, 550] width 121 height 19
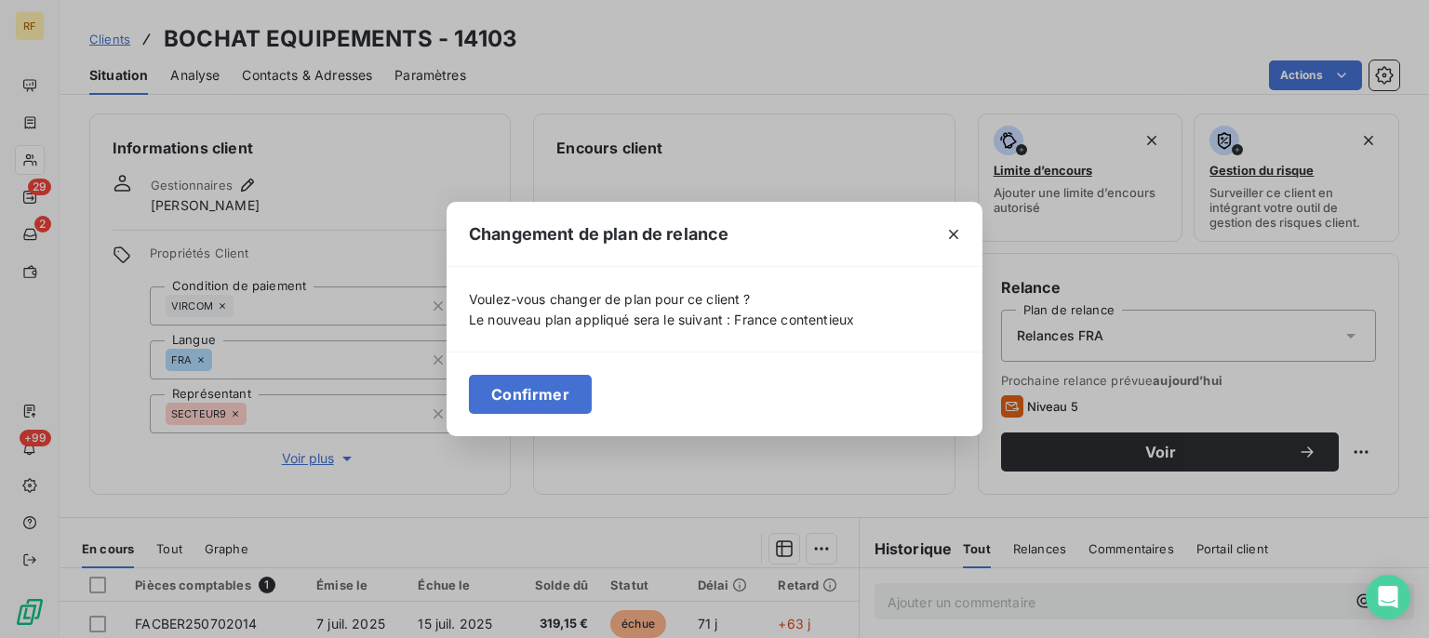
click at [555, 382] on button "Confirmer" at bounding box center [530, 394] width 123 height 39
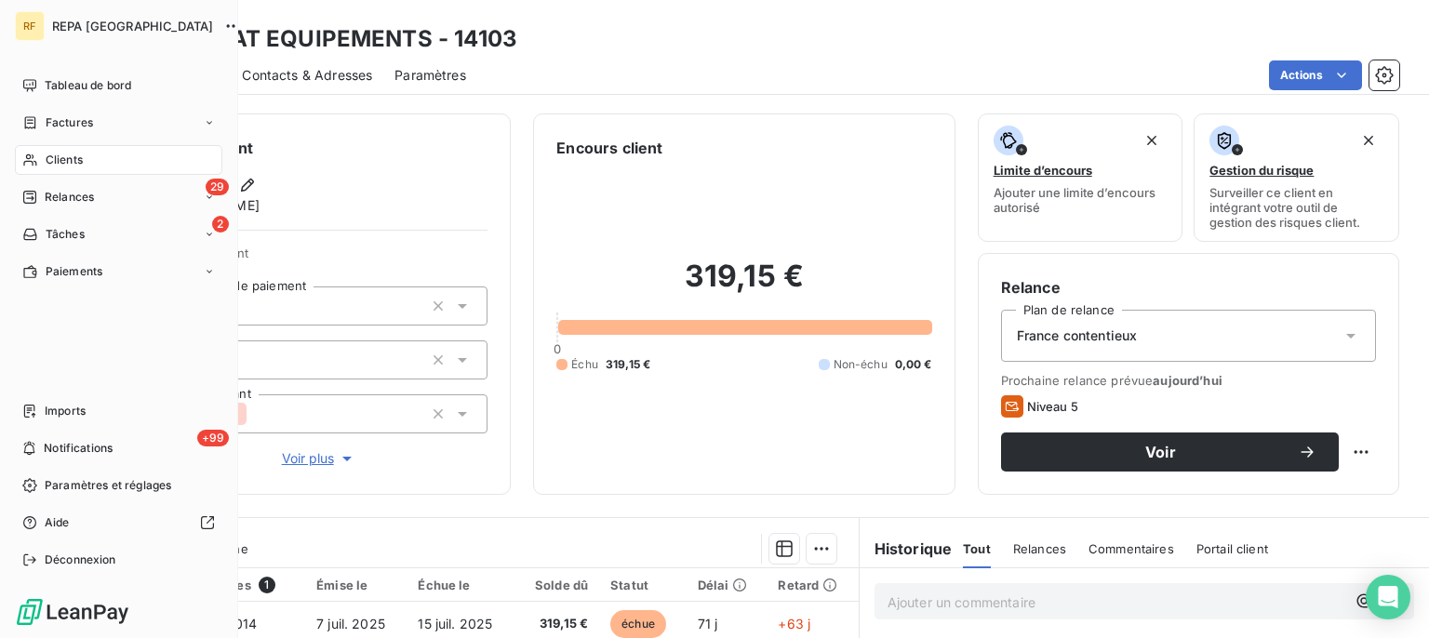
click at [62, 162] on span "Clients" at bounding box center [64, 160] width 37 height 17
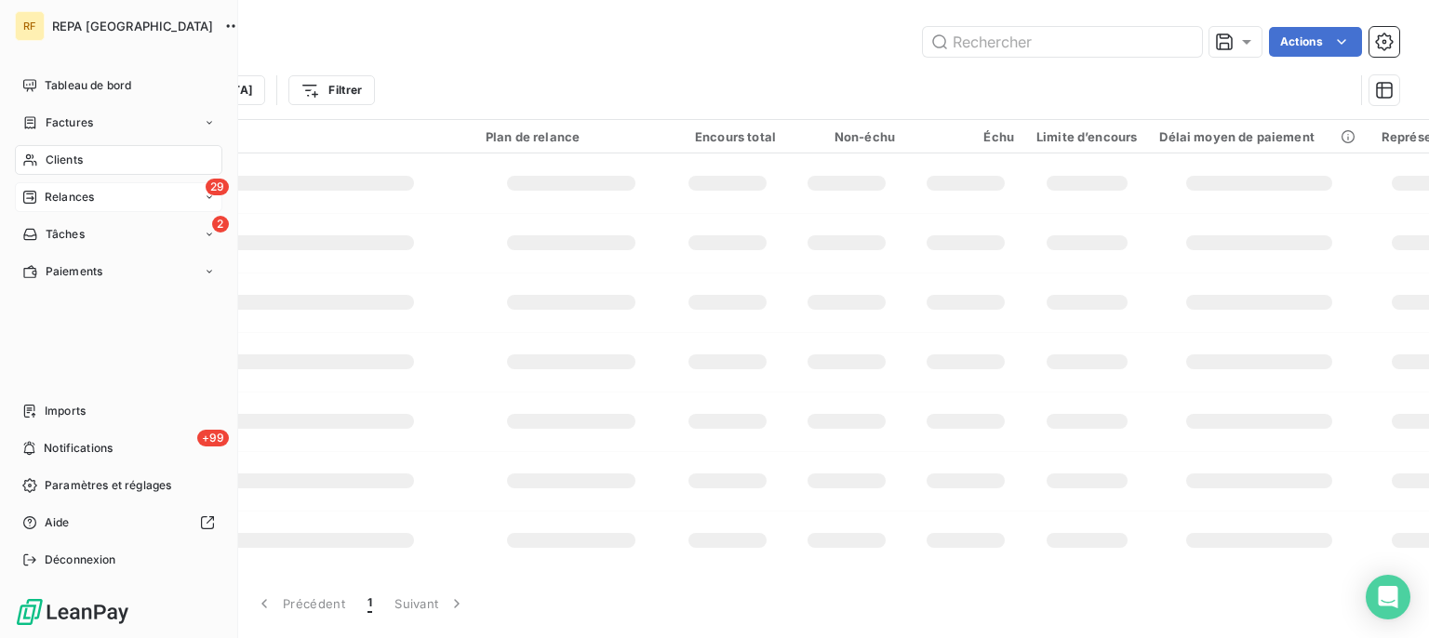
click at [59, 197] on span "Relances" at bounding box center [69, 197] width 49 height 17
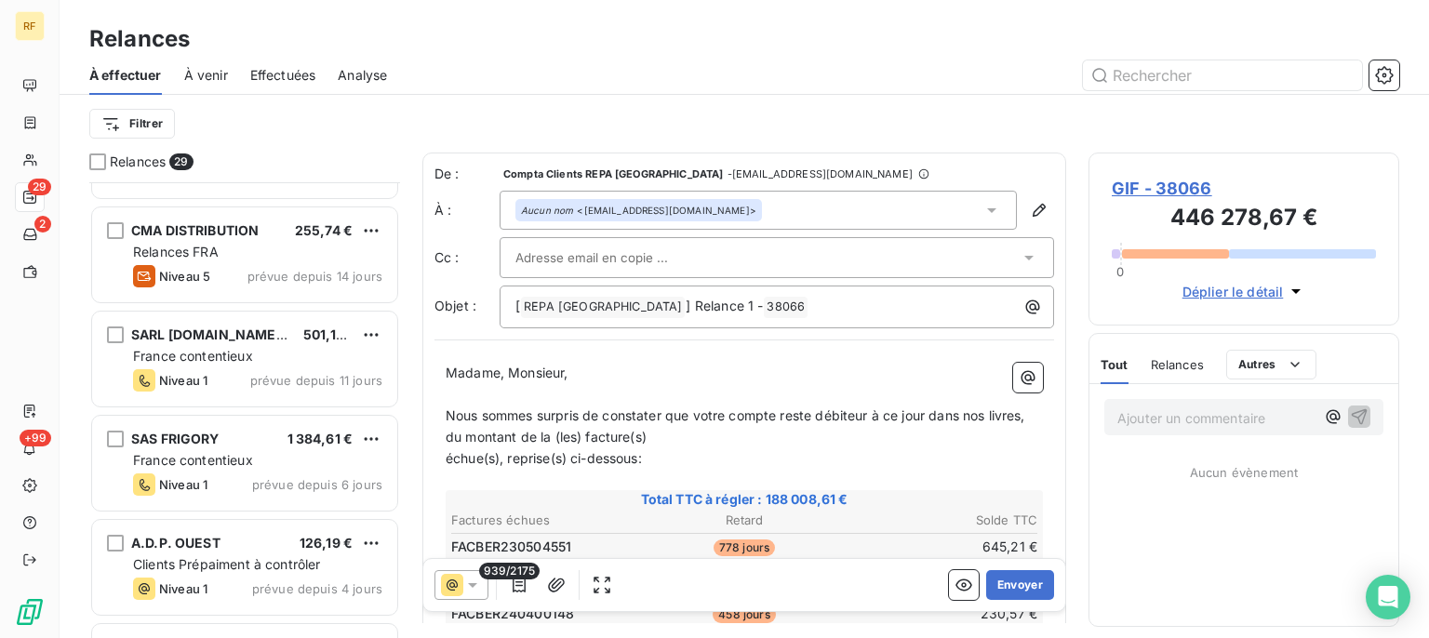
scroll to position [1126, 0]
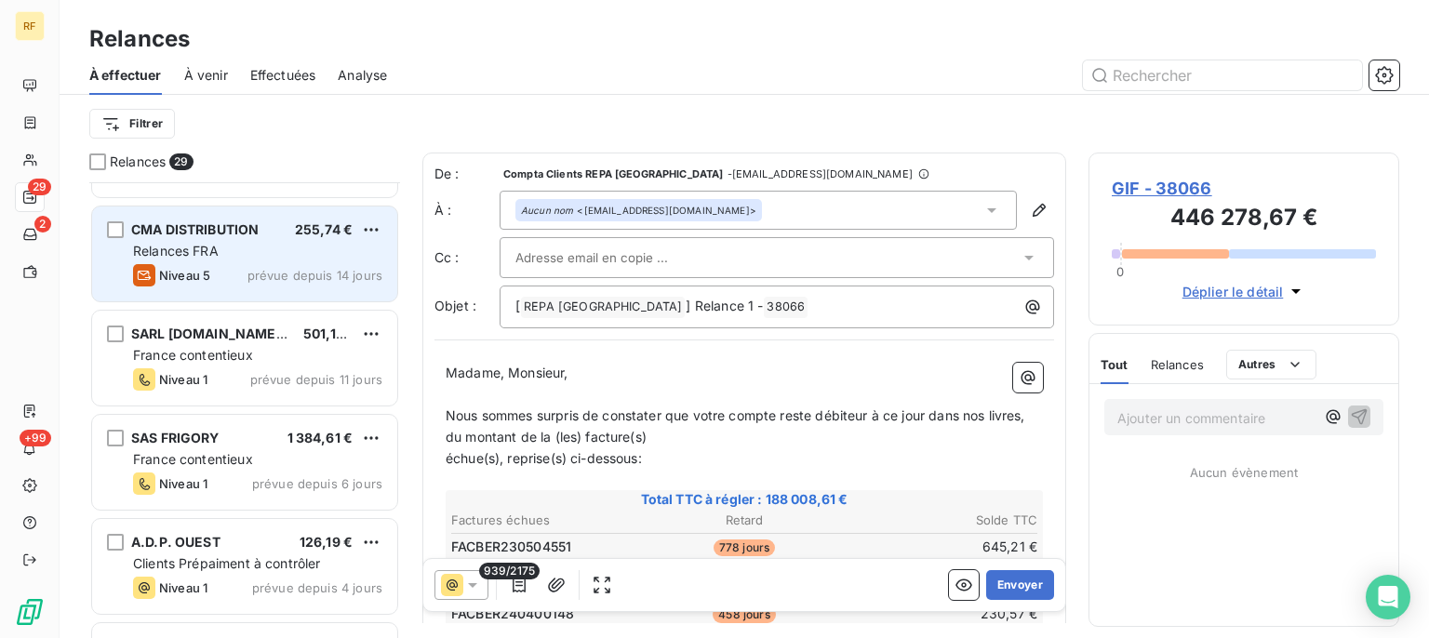
click at [307, 260] on div "CMA DISTRIBUTION 255,74 € Relances FRA Niveau 5 prévue depuis 14 jours" at bounding box center [244, 254] width 305 height 95
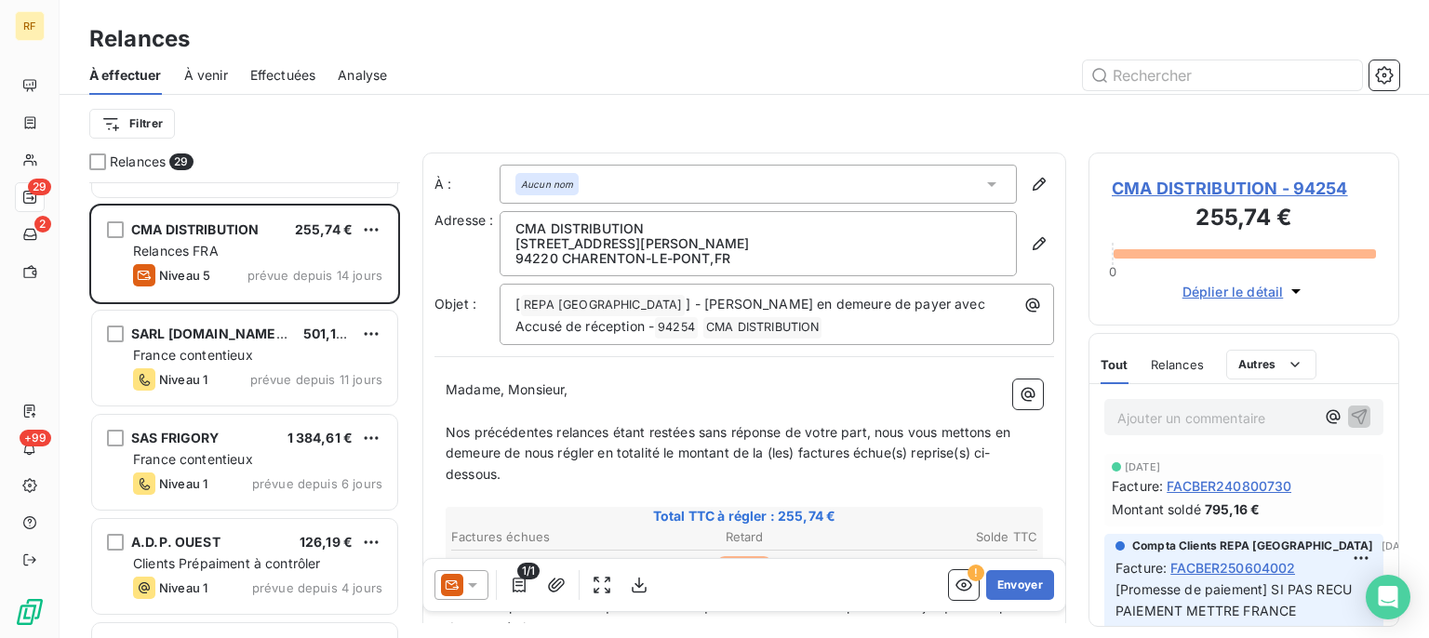
click at [1186, 188] on span "CMA DISTRIBUTION - 94254" at bounding box center [1244, 188] width 264 height 25
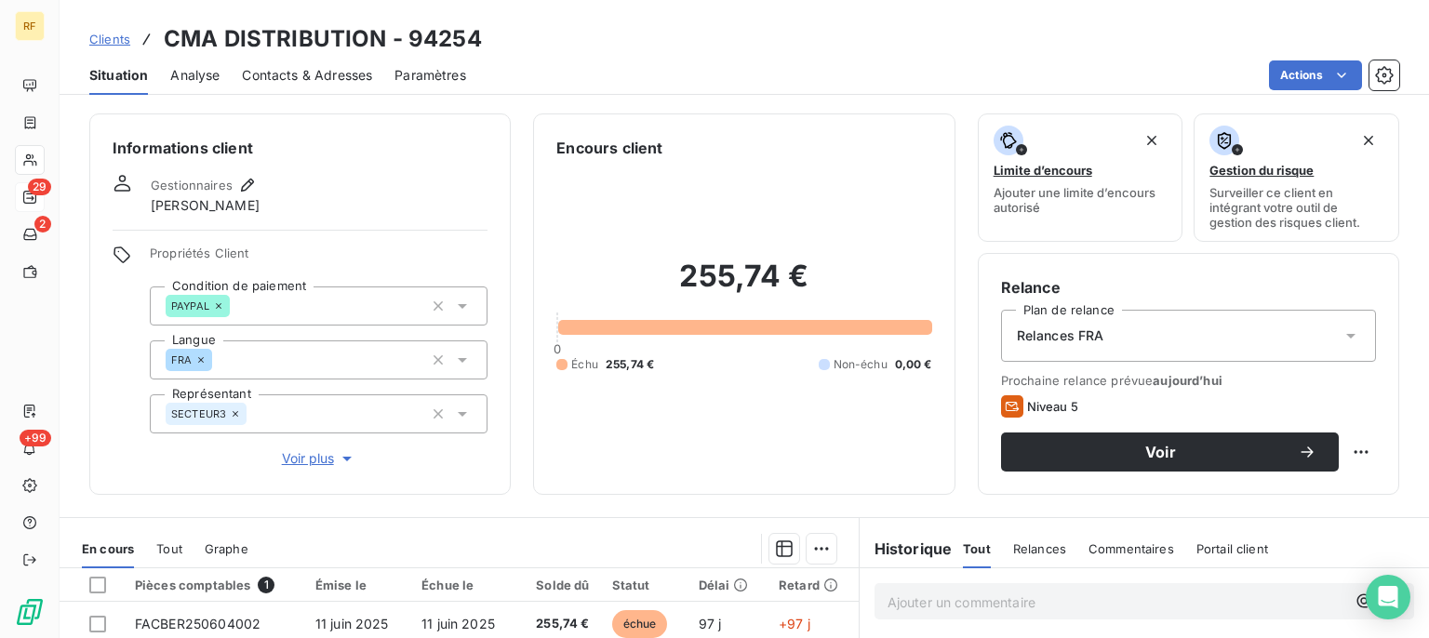
click at [1102, 349] on div "Relances FRA" at bounding box center [1188, 336] width 375 height 52
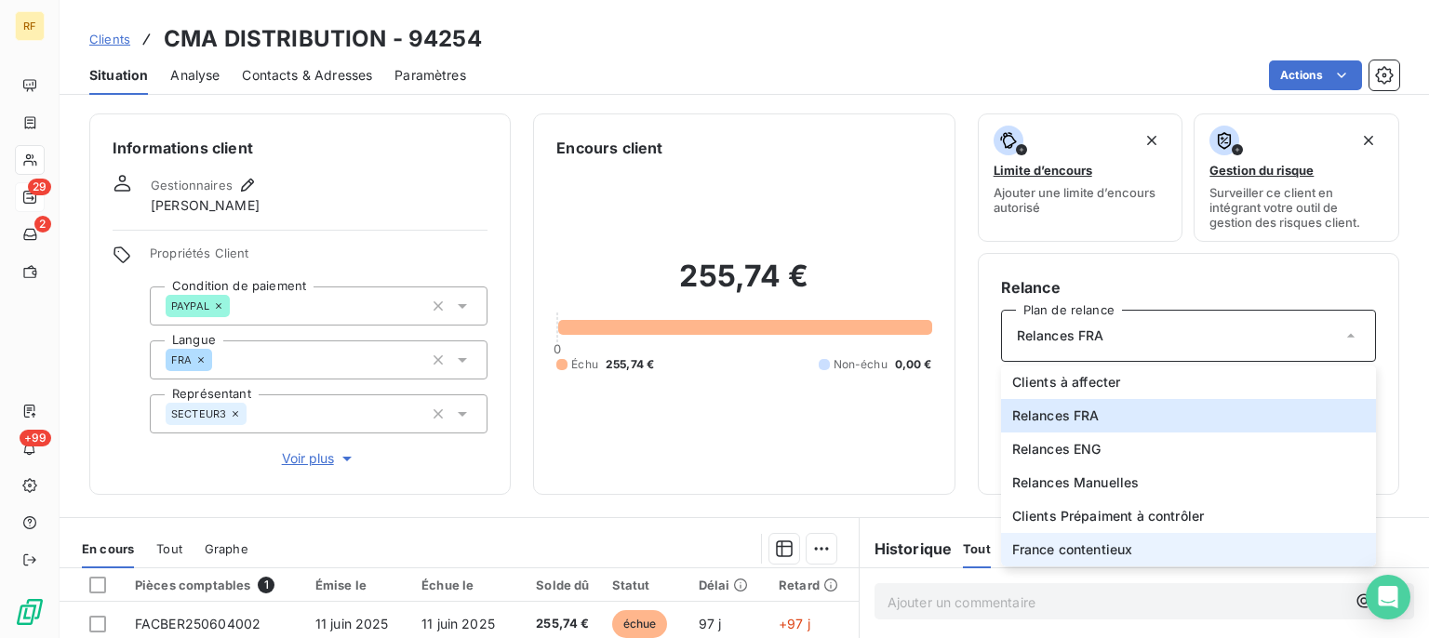
click at [1115, 554] on span "France contentieux" at bounding box center [1073, 550] width 121 height 19
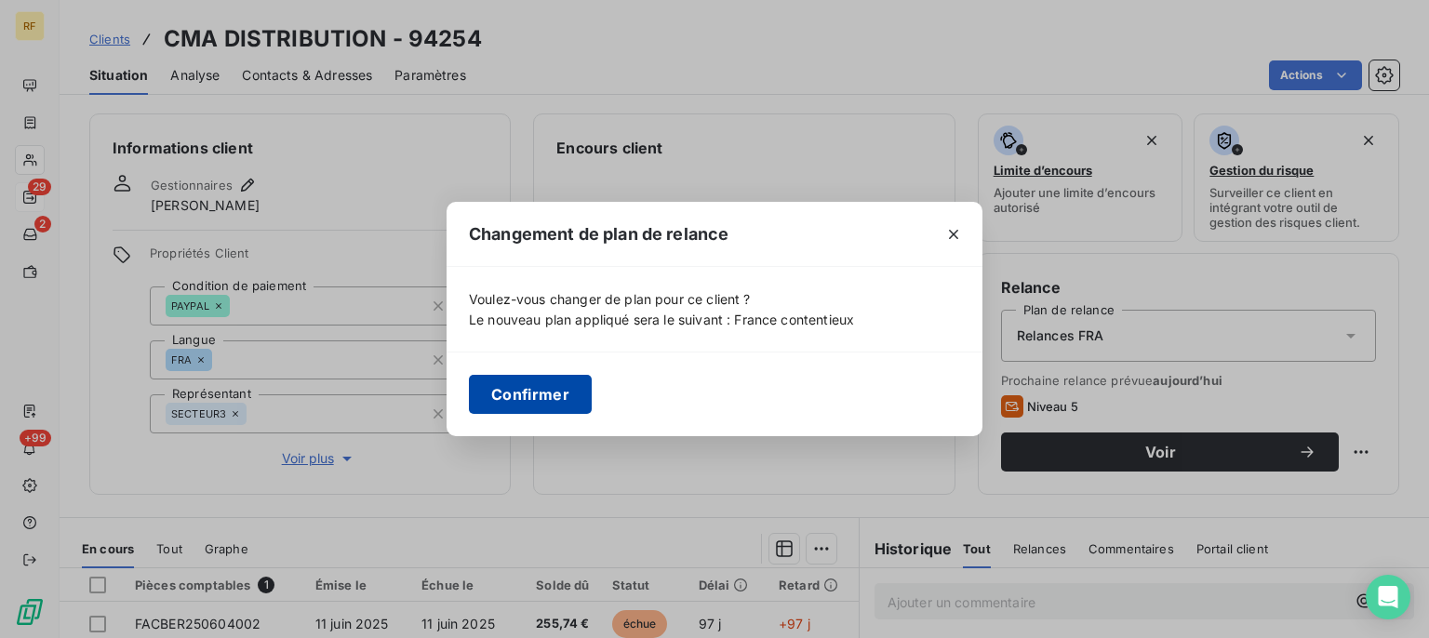
click at [562, 389] on button "Confirmer" at bounding box center [530, 394] width 123 height 39
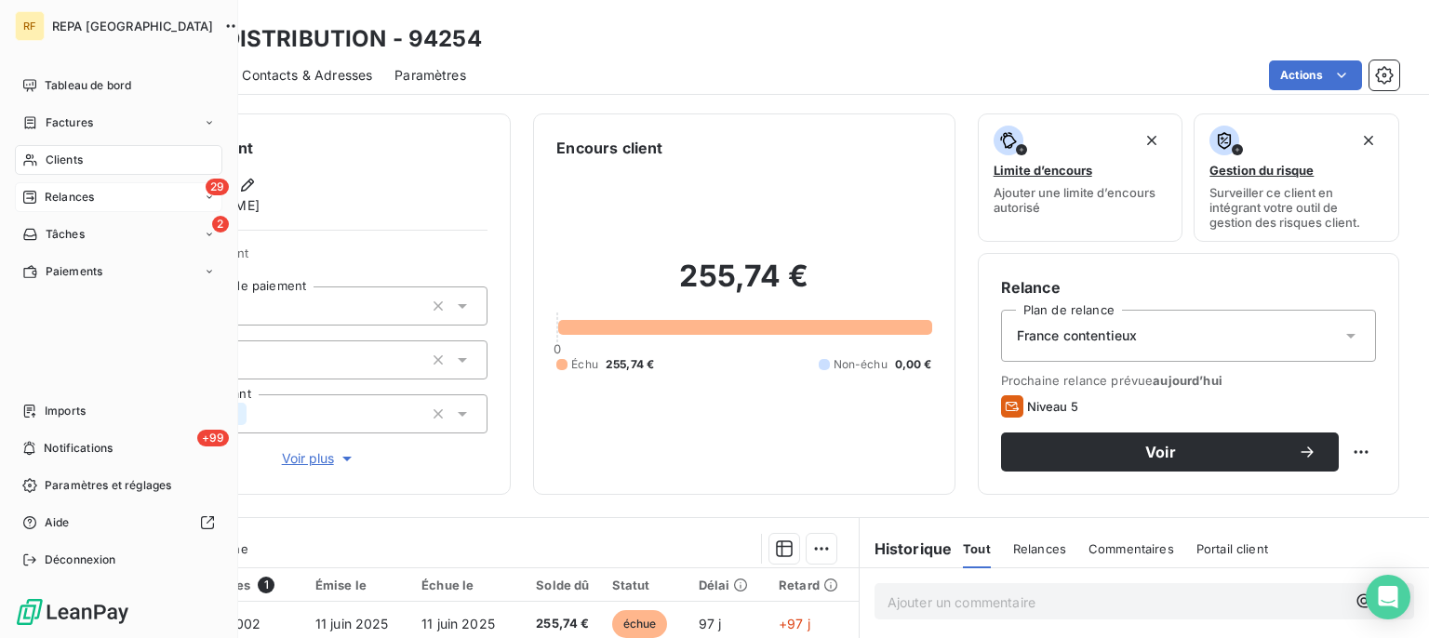
click at [60, 206] on span "Relances" at bounding box center [69, 197] width 49 height 17
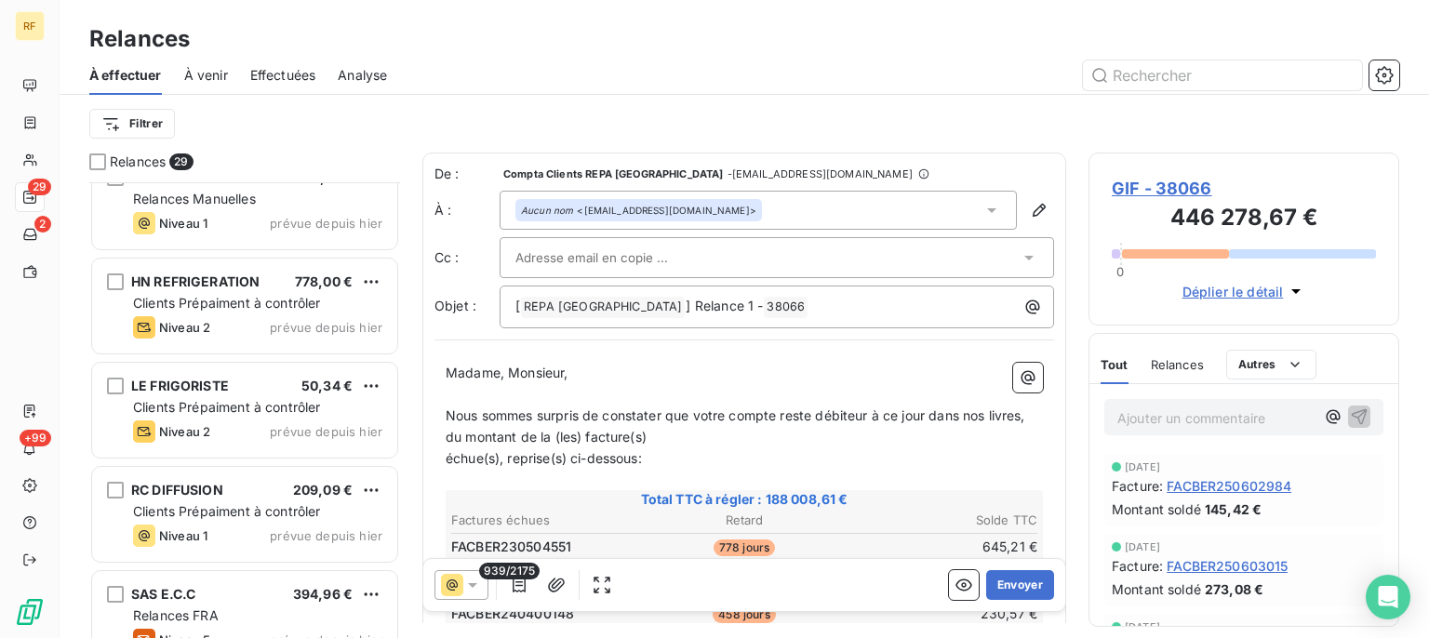
scroll to position [1970, 0]
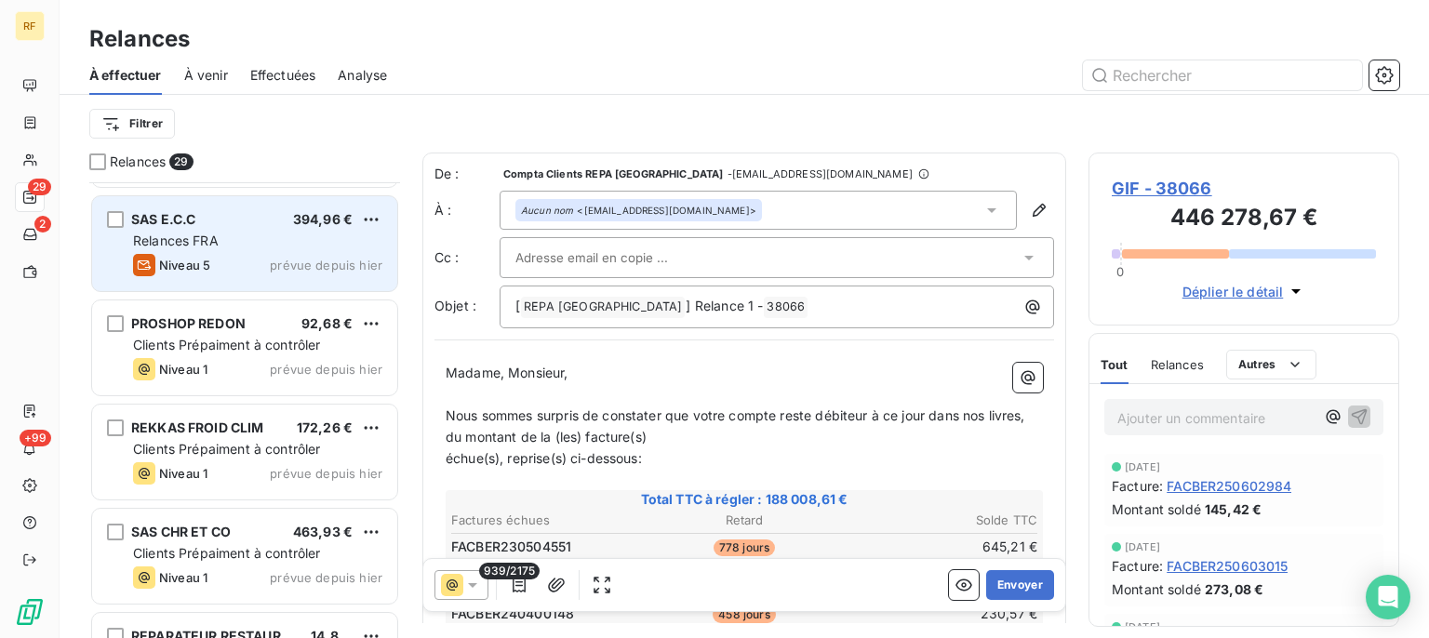
click at [268, 232] on span "Relances FRA" at bounding box center [257, 241] width 249 height 19
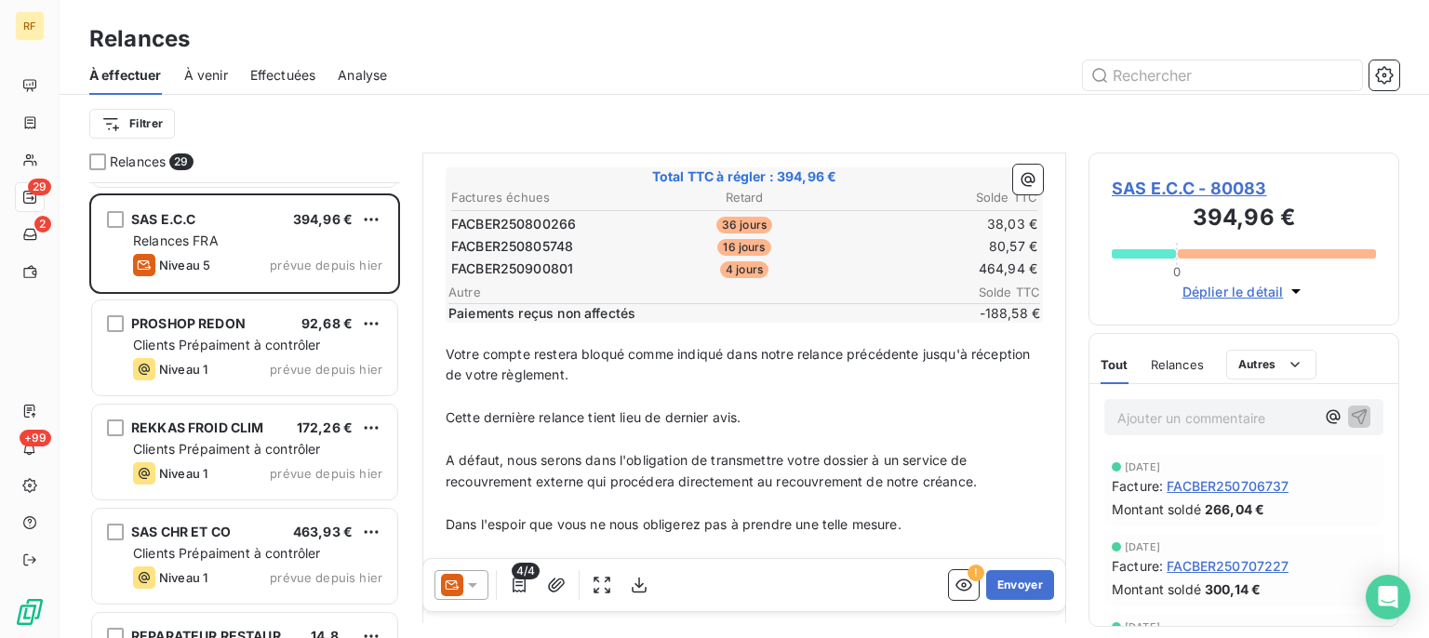
scroll to position [376, 0]
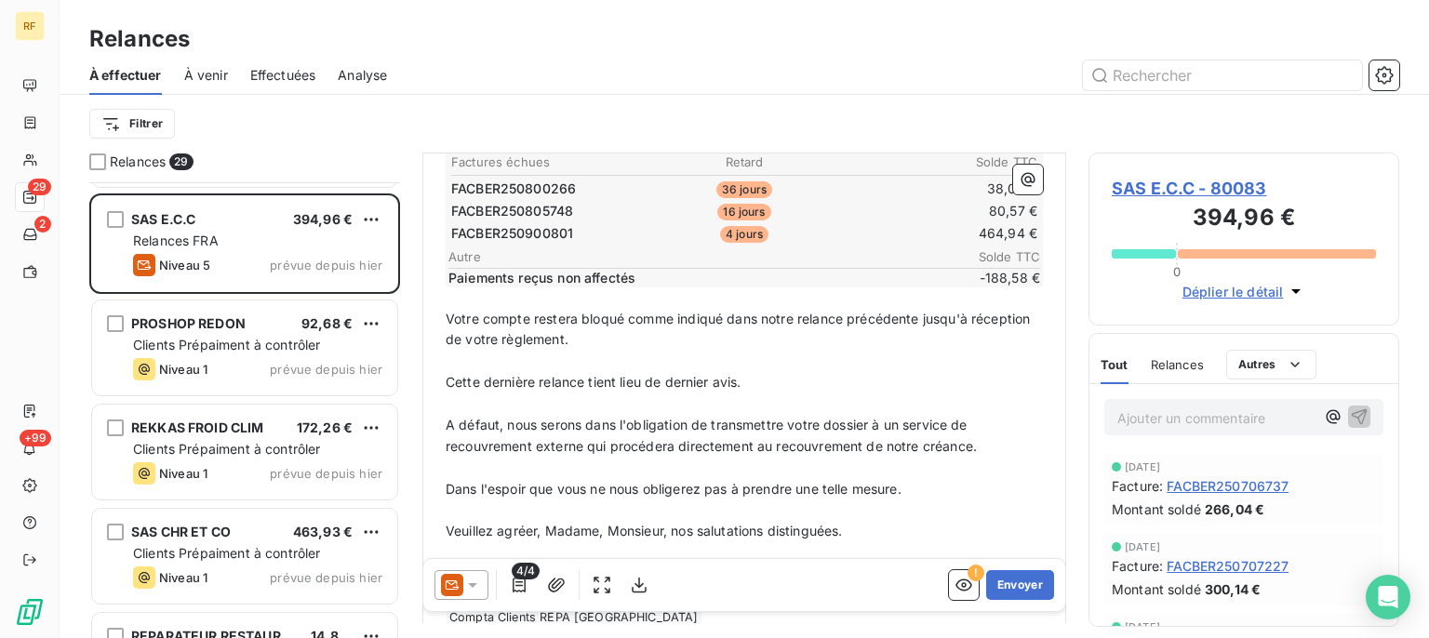
click at [463, 582] on icon at bounding box center [472, 585] width 19 height 19
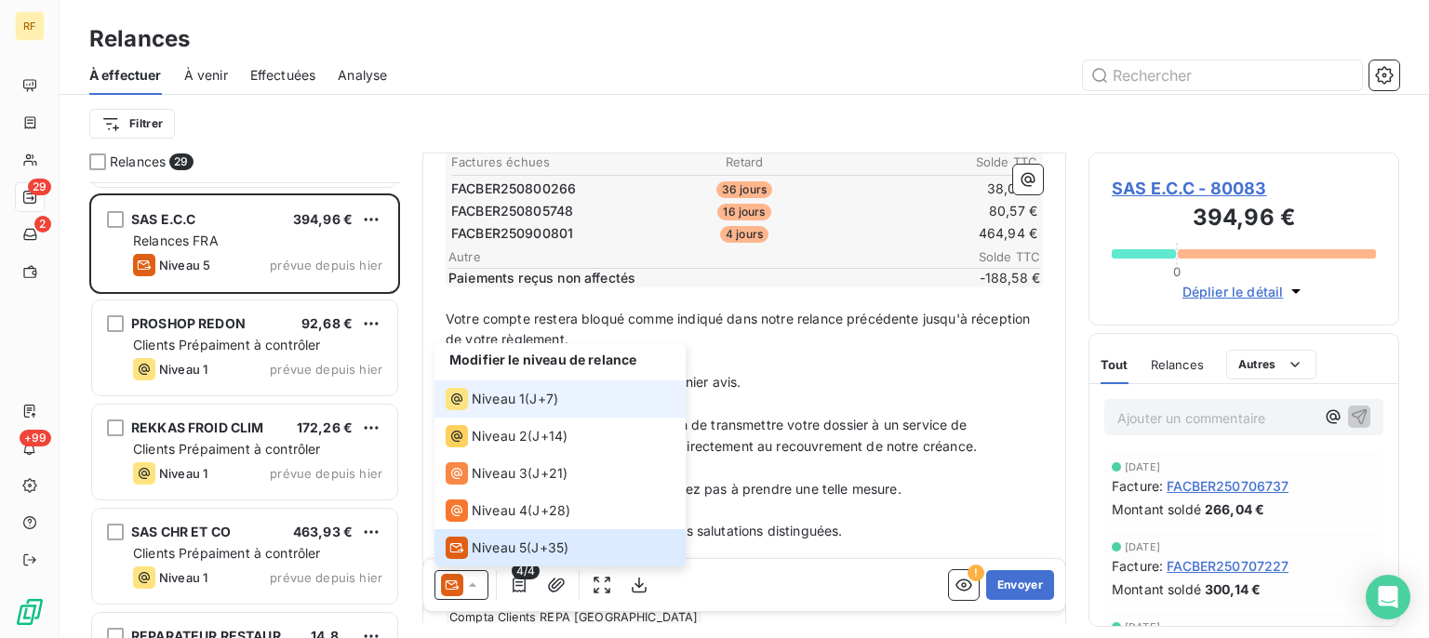
click at [484, 392] on span "Niveau 1" at bounding box center [498, 399] width 53 height 19
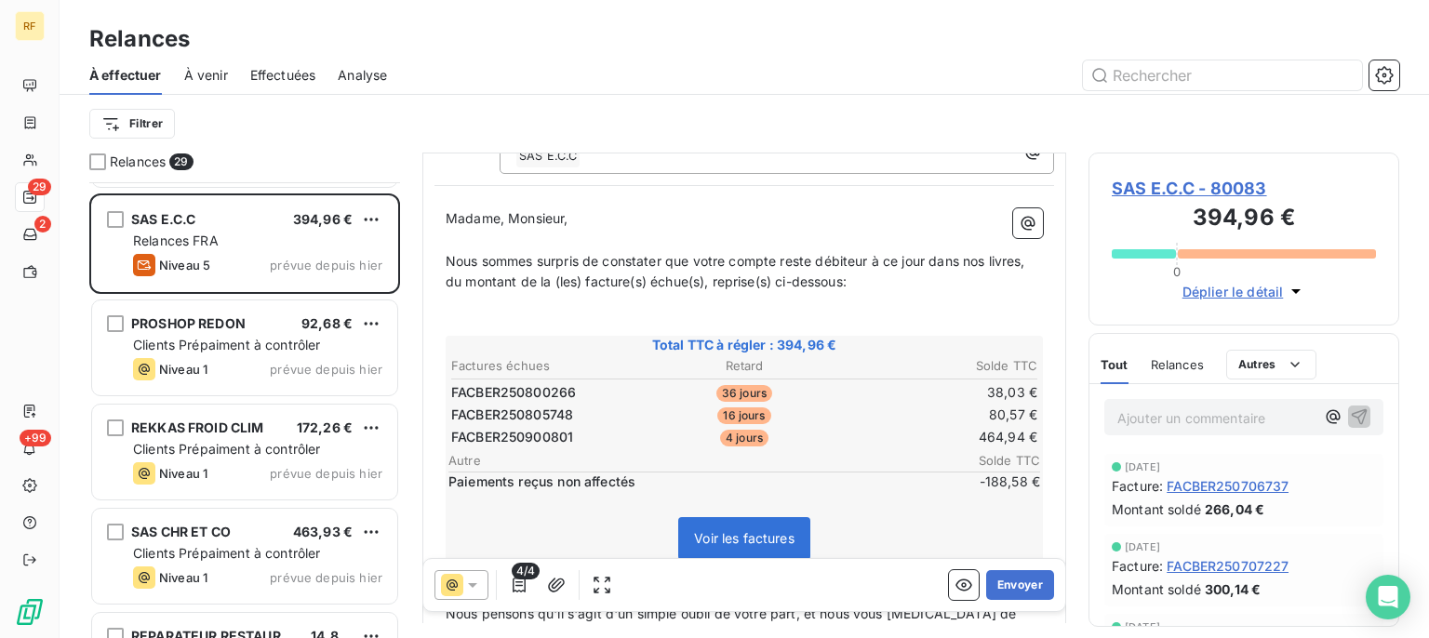
scroll to position [188, 0]
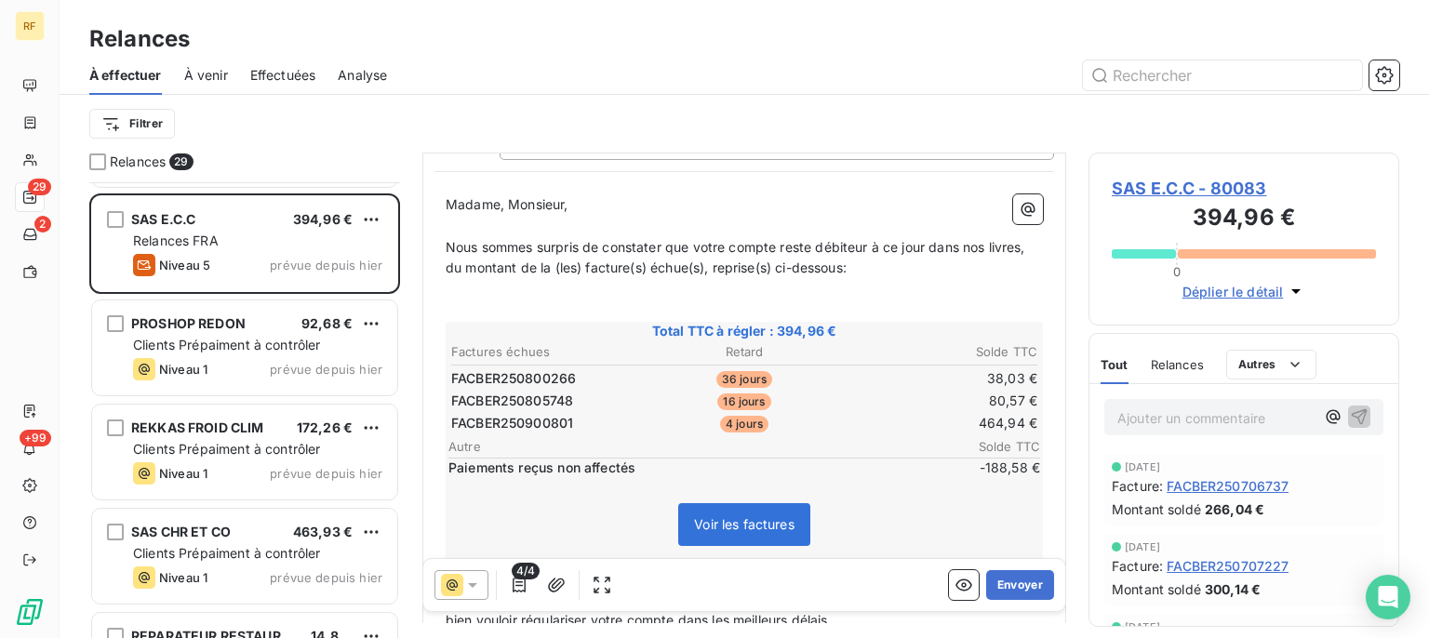
click at [478, 587] on icon at bounding box center [472, 585] width 19 height 19
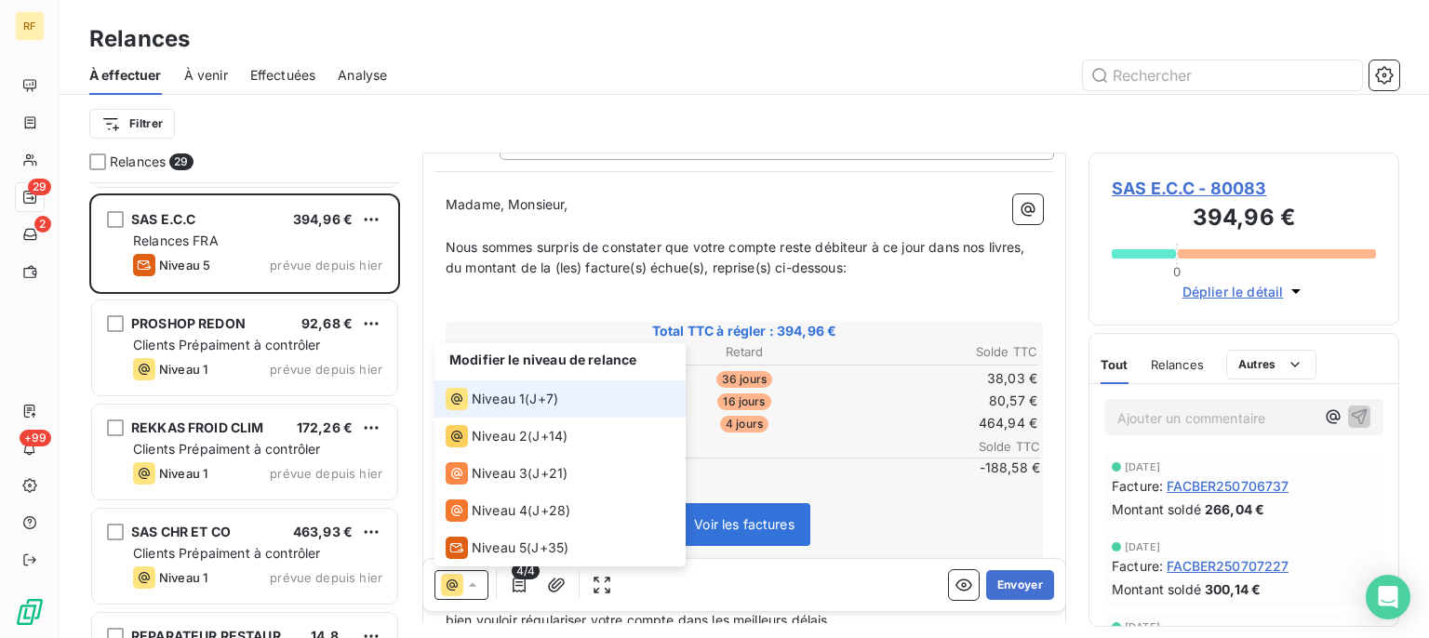
click at [478, 587] on icon at bounding box center [472, 585] width 19 height 19
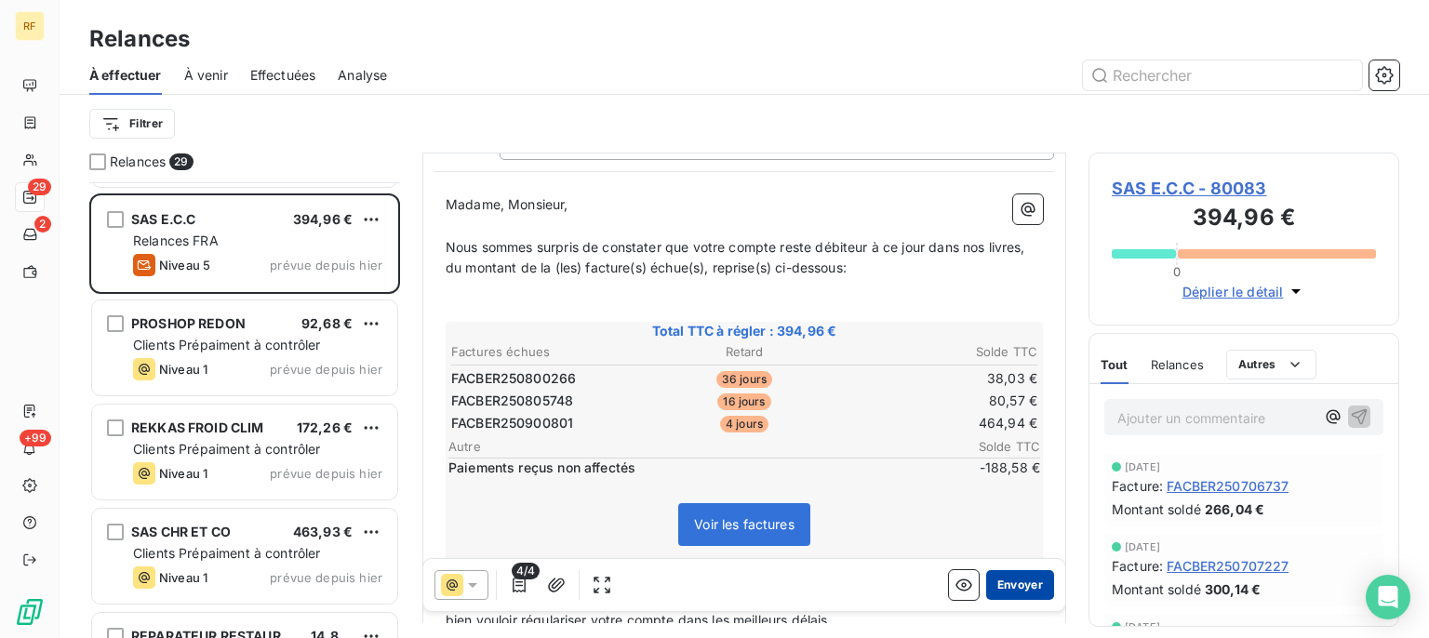
click at [1002, 583] on button "Envoyer" at bounding box center [1020, 585] width 68 height 30
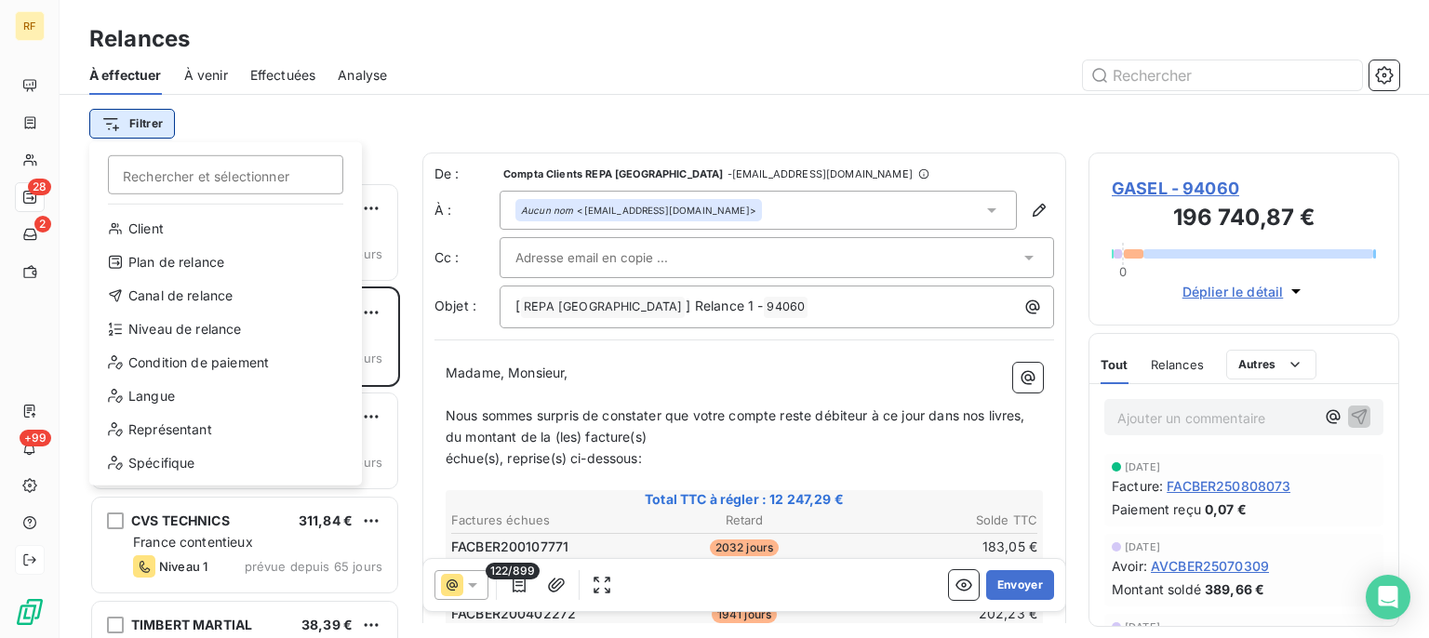
click at [141, 129] on html "RF 28 2 +99 Relances À effectuer À venir Effectuées Analyse Filtrer Rechercher …" at bounding box center [714, 319] width 1429 height 638
click at [229, 333] on div "Niveau de relance" at bounding box center [226, 330] width 258 height 30
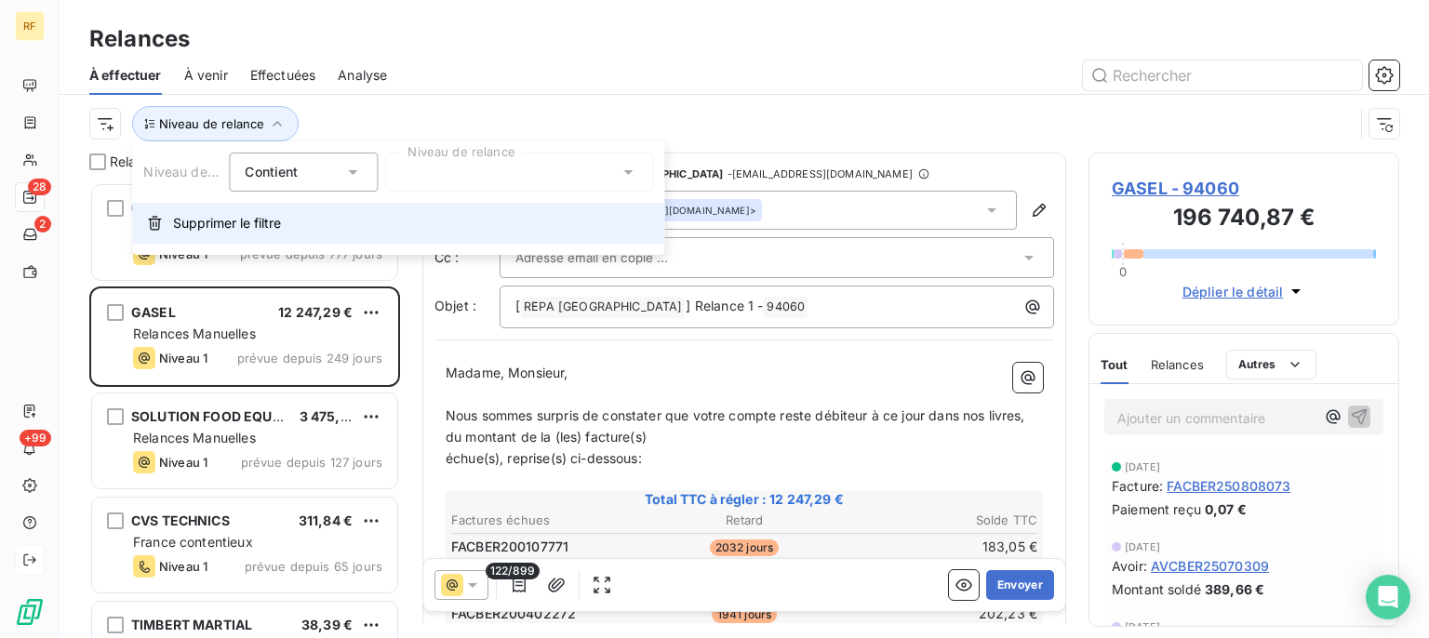
click at [201, 221] on span "Supprimer le filtre" at bounding box center [227, 223] width 108 height 19
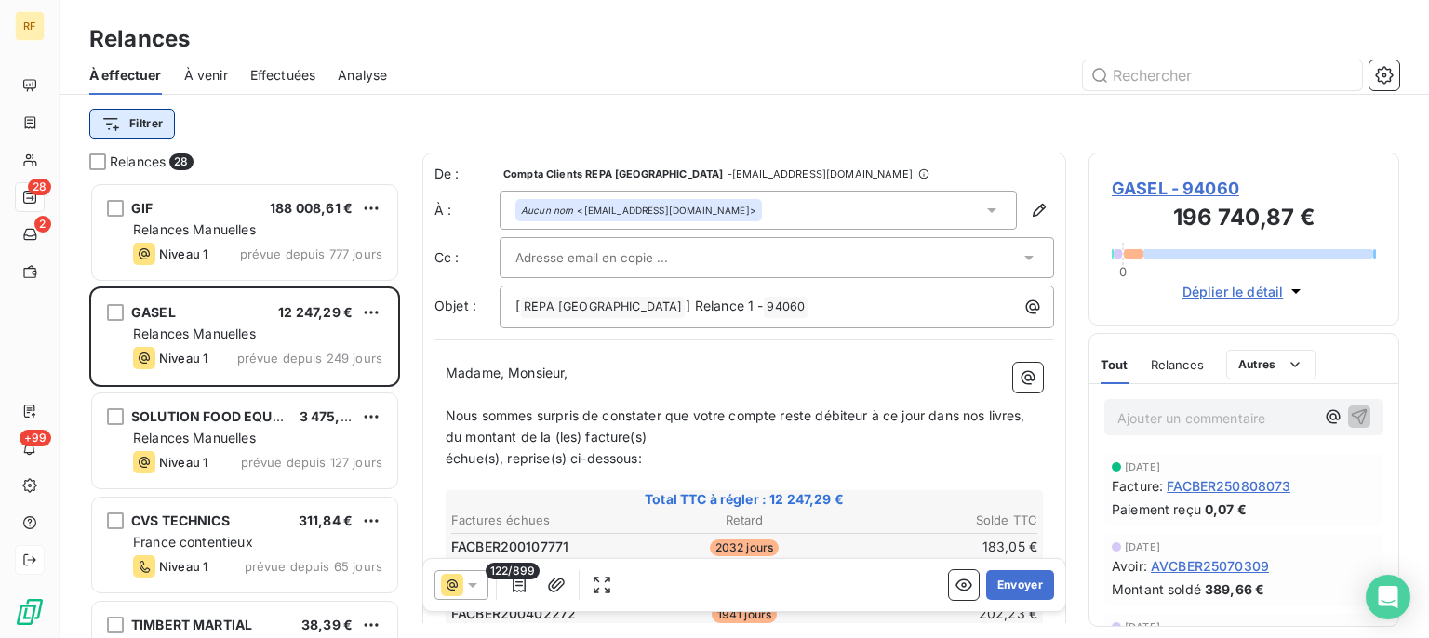
click at [145, 134] on html "RF 28 2 +99 Relances À effectuer À venir Effectuées Analyse Filtrer Relances 28…" at bounding box center [714, 319] width 1429 height 638
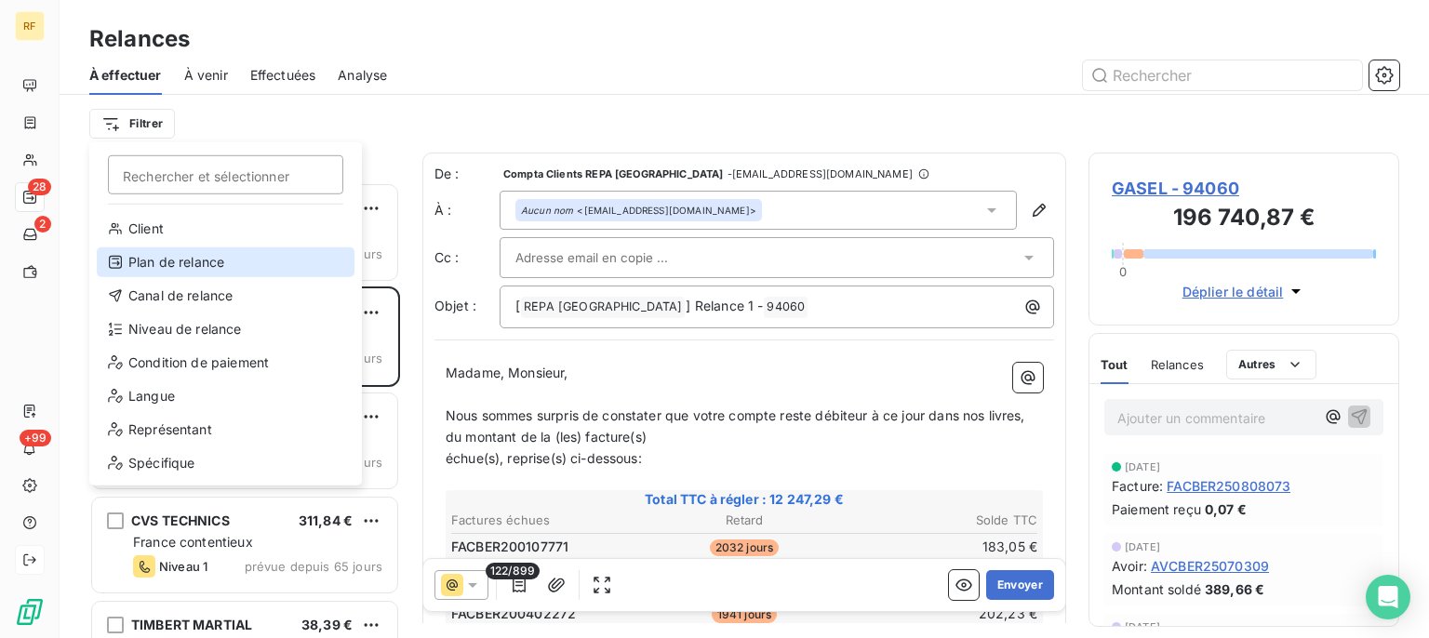
click at [228, 257] on div "Plan de relance" at bounding box center [226, 263] width 258 height 30
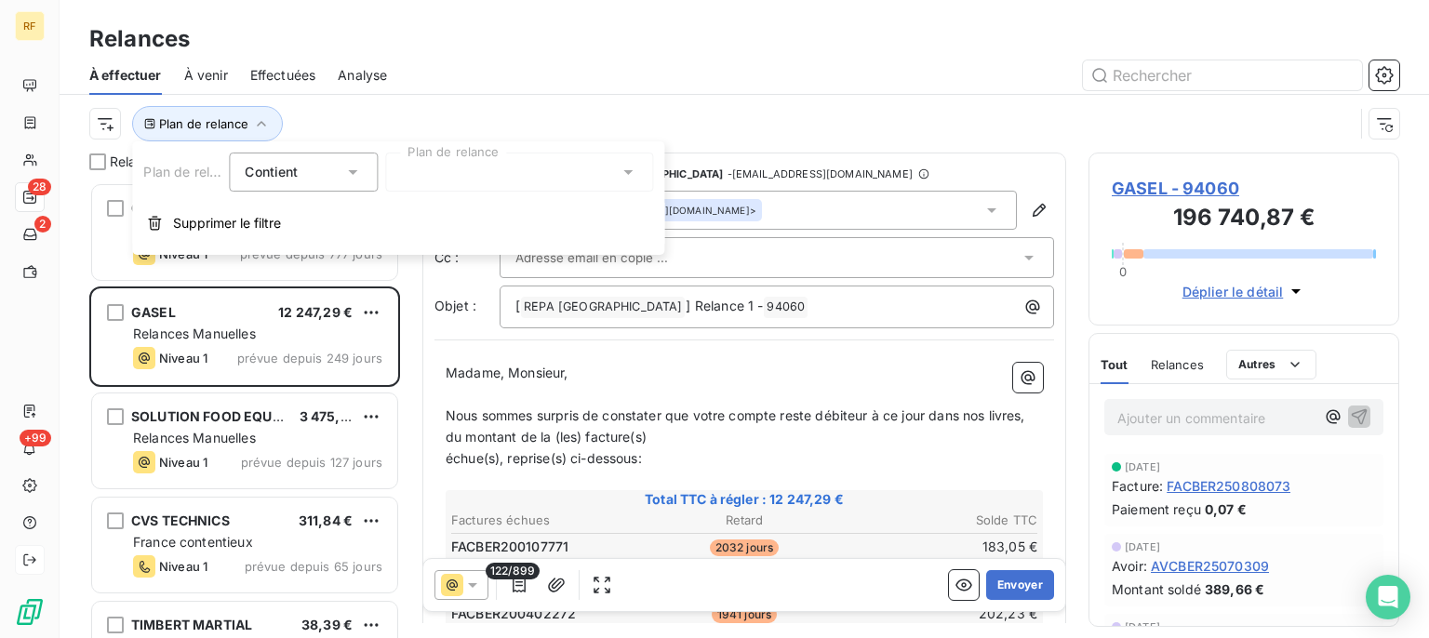
click at [612, 177] on div at bounding box center [519, 172] width 268 height 39
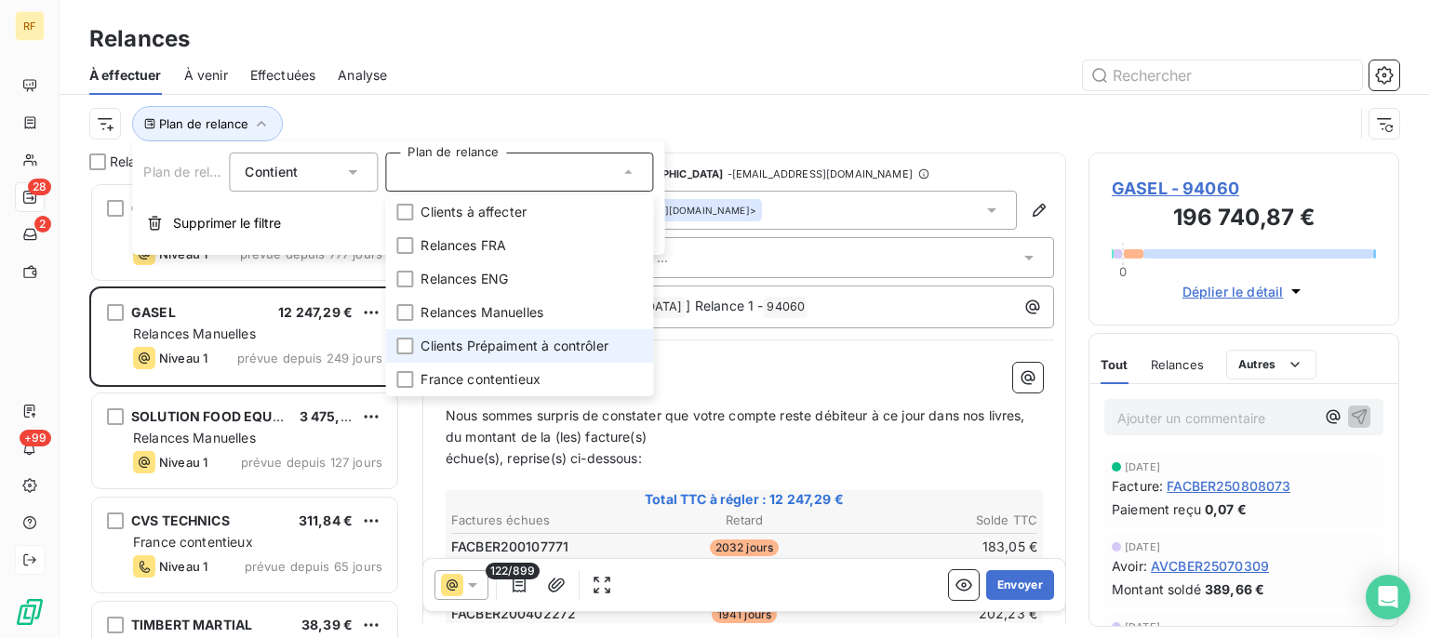
click at [554, 353] on span "Clients Prépaiment à contrôler" at bounding box center [515, 346] width 188 height 19
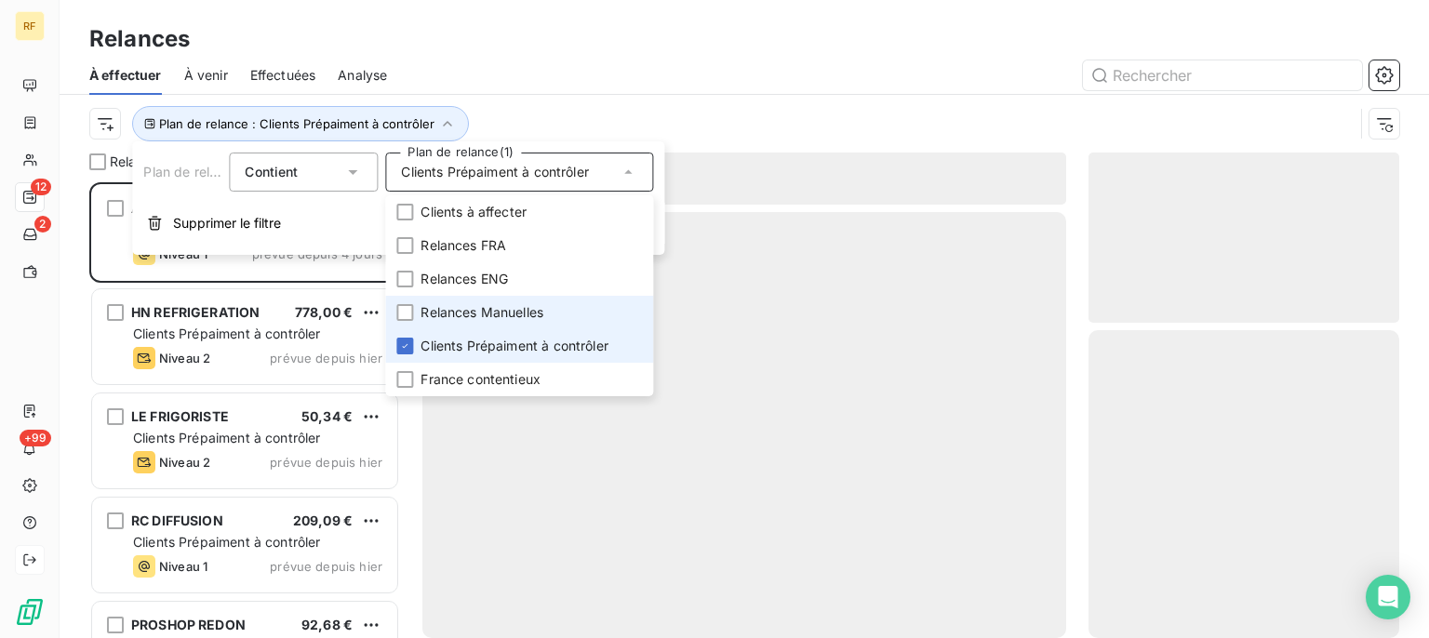
scroll to position [439, 294]
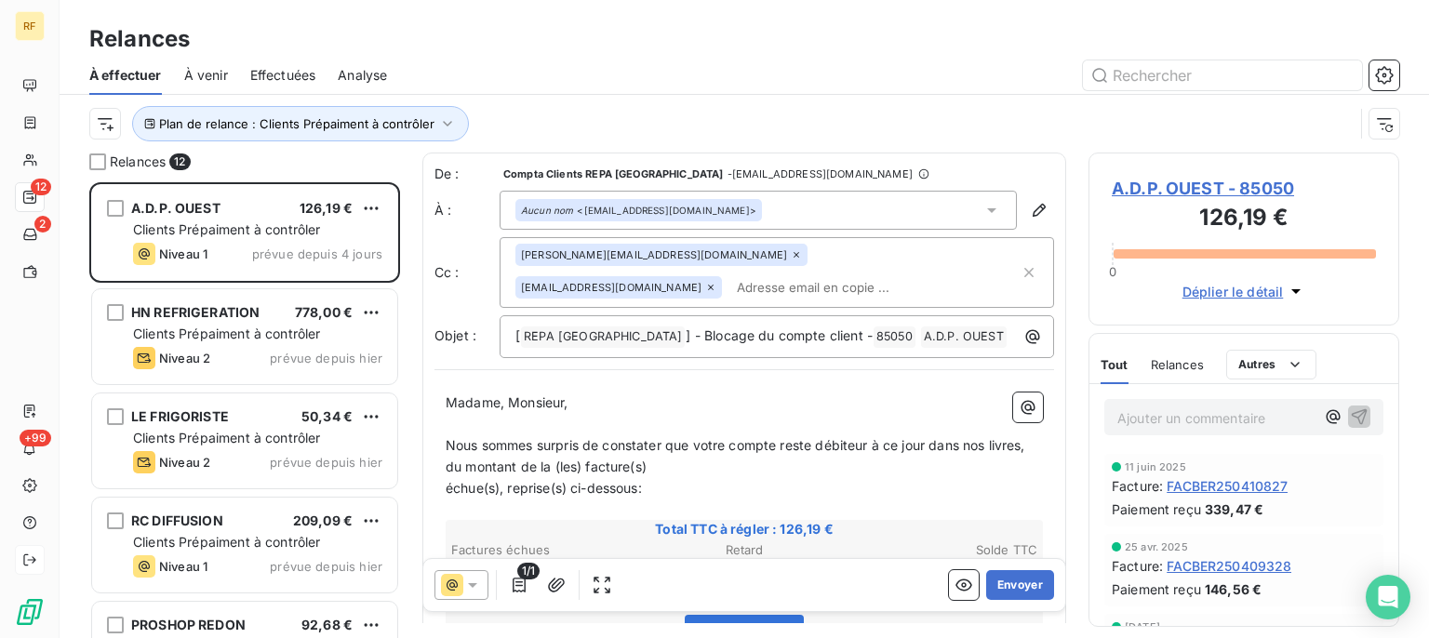
click at [741, 92] on div "À effectuer À venir Effectuées Analyse" at bounding box center [745, 75] width 1370 height 39
click at [1152, 190] on span "A.D.P. OUEST - 85050" at bounding box center [1244, 188] width 264 height 25
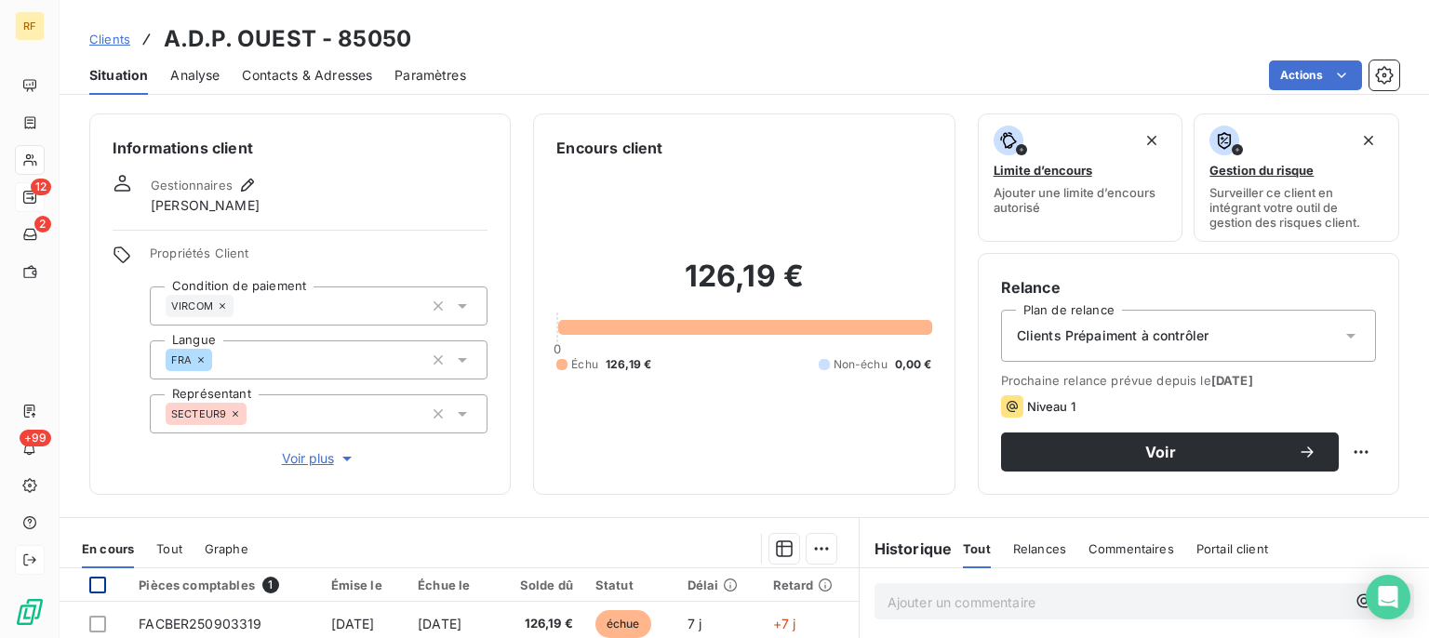
click at [96, 584] on div at bounding box center [97, 585] width 17 height 17
click at [814, 547] on html "RF 12 2 +99 Clients A.D.P. OUEST - 85050 Situation Analyse Contacts & Adresses …" at bounding box center [714, 319] width 1429 height 638
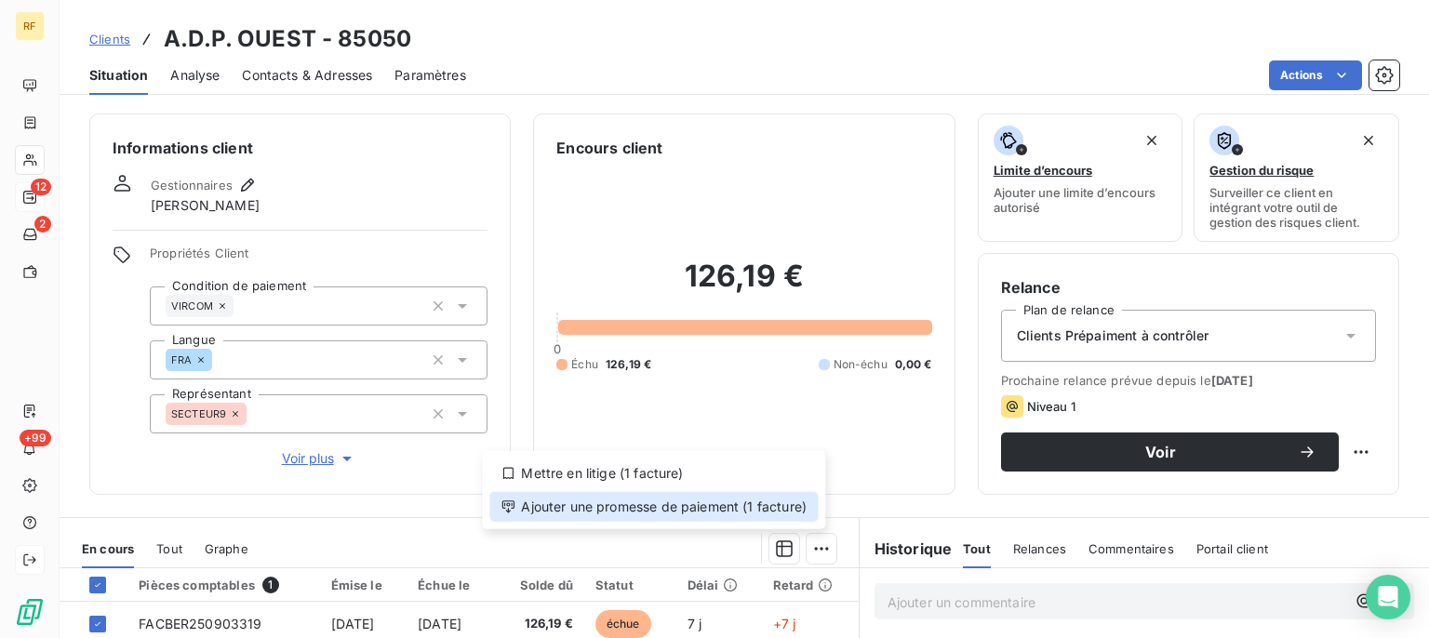
click at [761, 505] on div "Ajouter une promesse de paiement (1 facture)" at bounding box center [654, 507] width 329 height 30
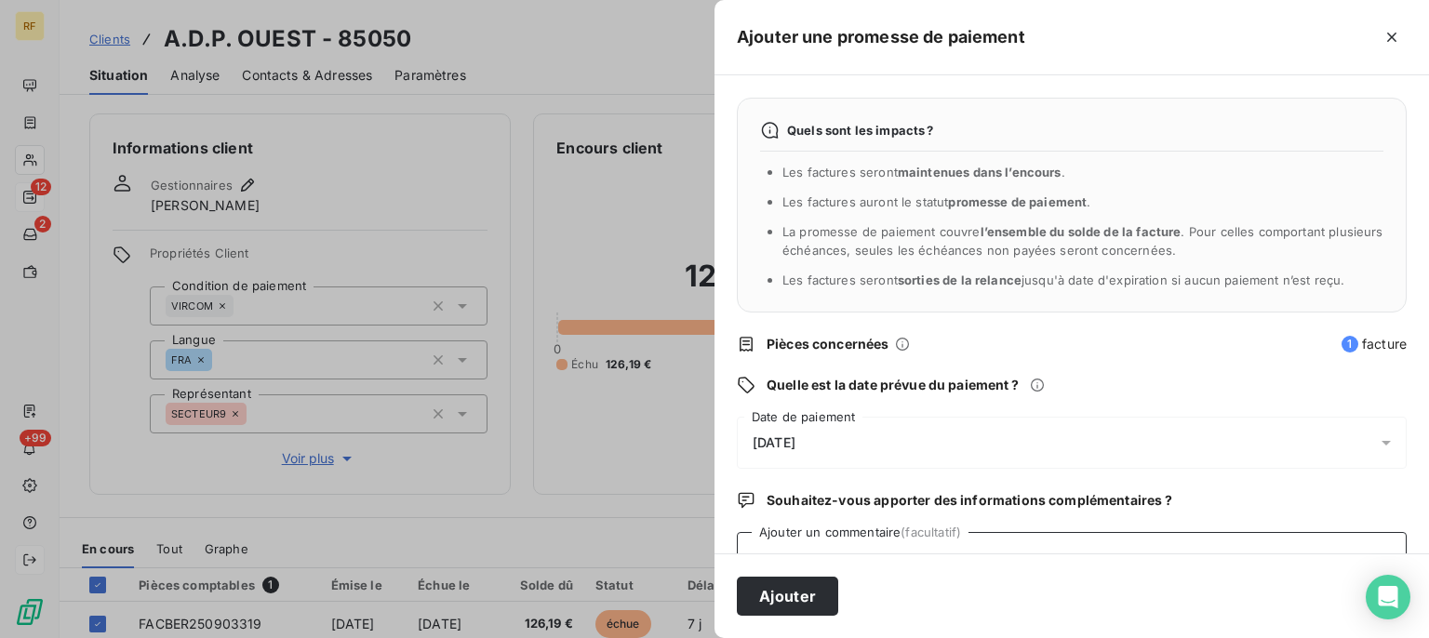
click at [940, 545] on textarea "Ajouter un commentaire (facultatif)" at bounding box center [1072, 567] width 670 height 71
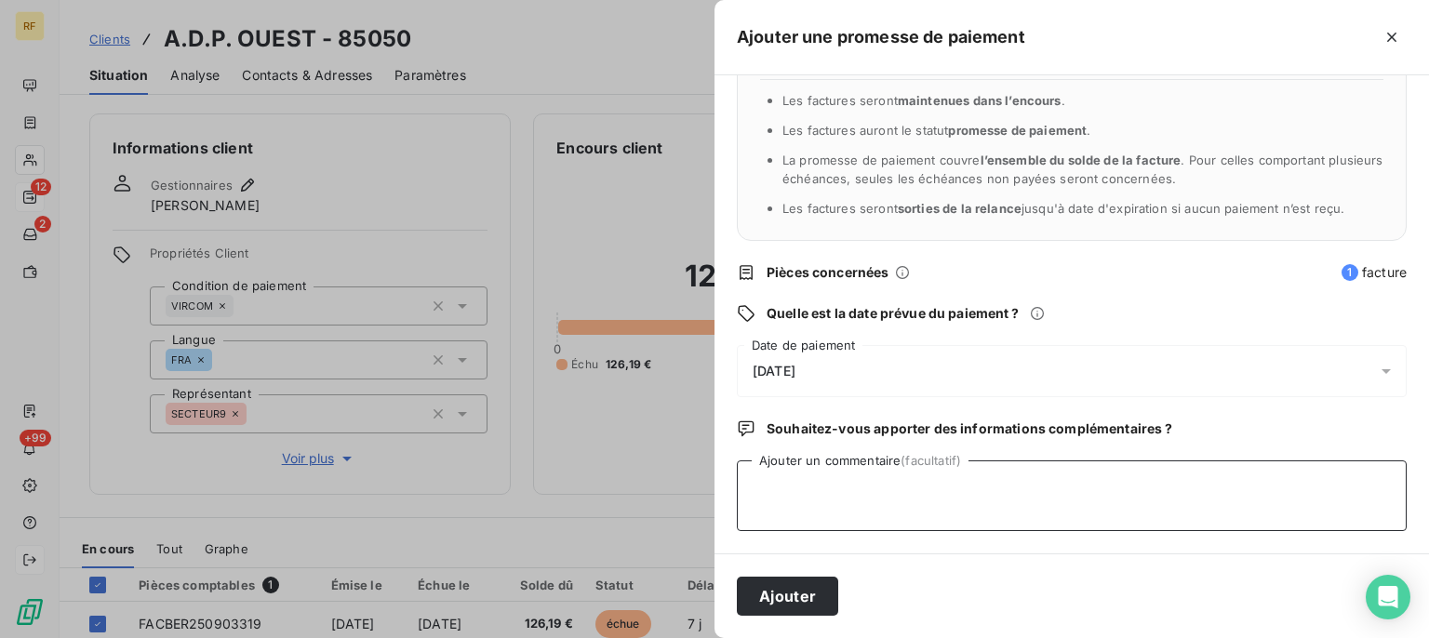
drag, startPoint x: 938, startPoint y: 506, endPoint x: 949, endPoint y: 504, distance: 11.3
click at [939, 505] on textarea "Ajouter un commentaire (facultatif)" at bounding box center [1072, 496] width 670 height 71
type textarea "payer cl"
click at [780, 591] on button "Ajouter" at bounding box center [787, 596] width 101 height 39
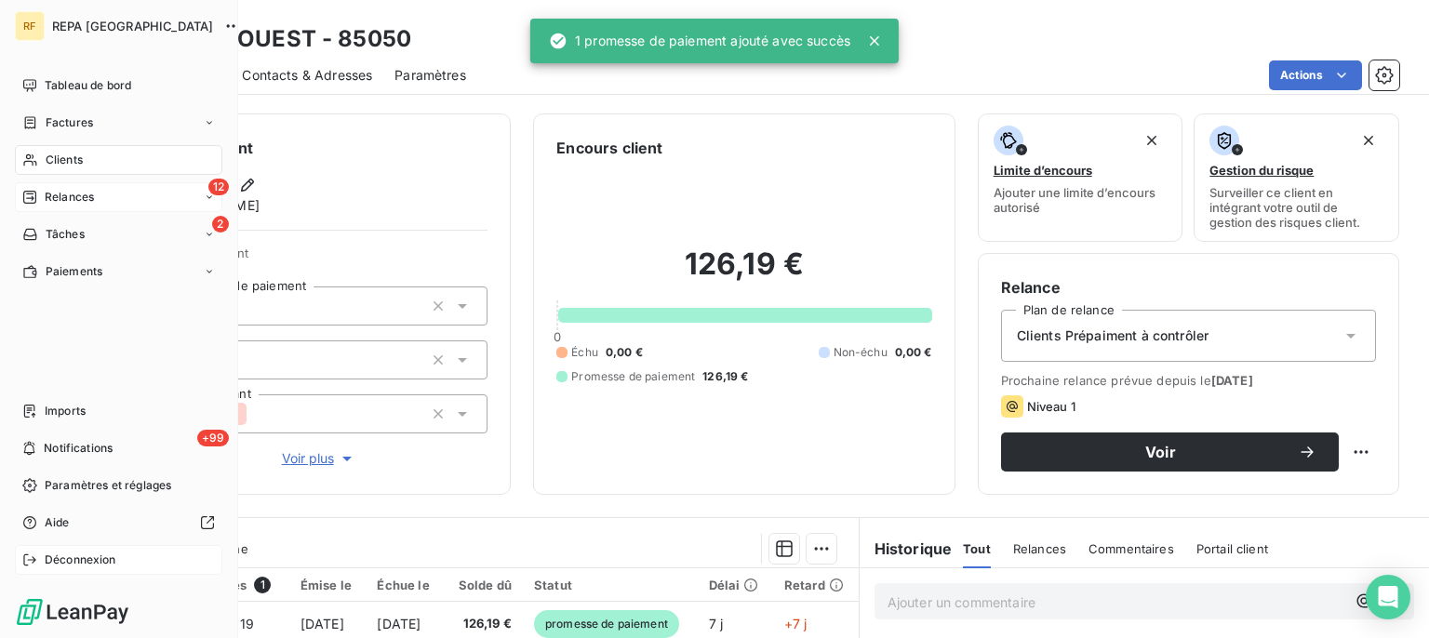
click at [57, 198] on span "Relances" at bounding box center [69, 197] width 49 height 17
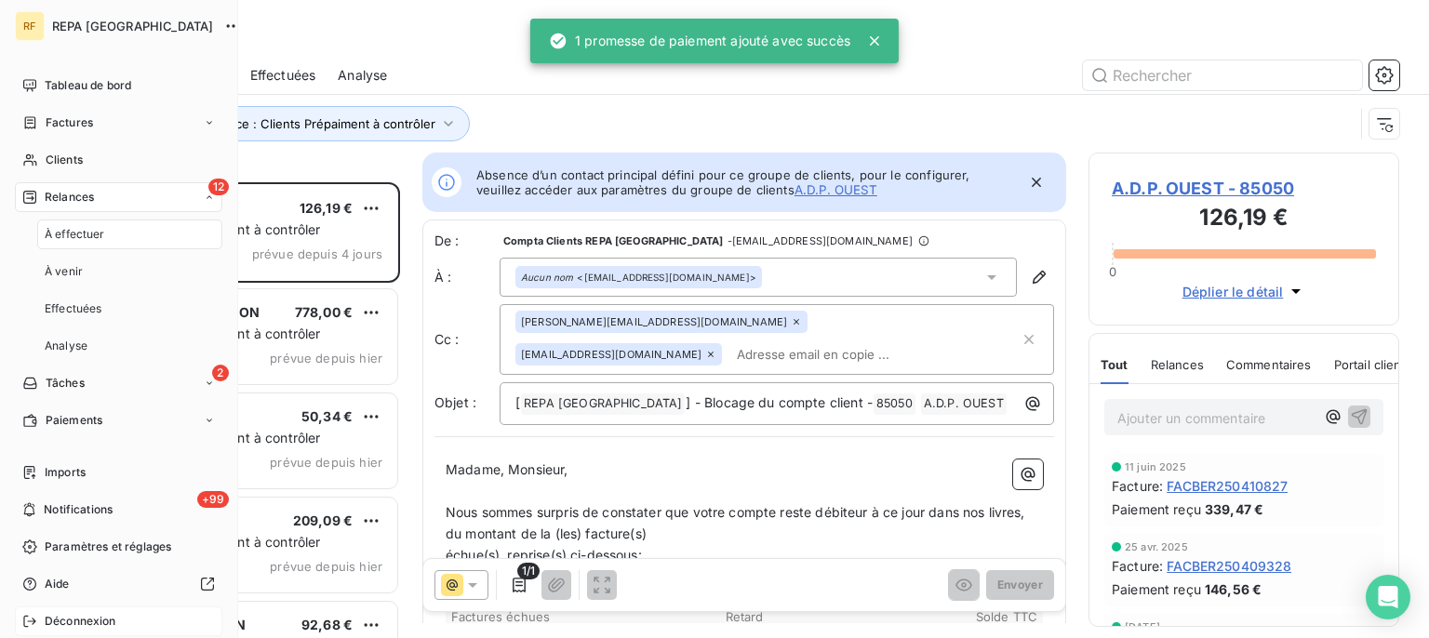
scroll to position [439, 294]
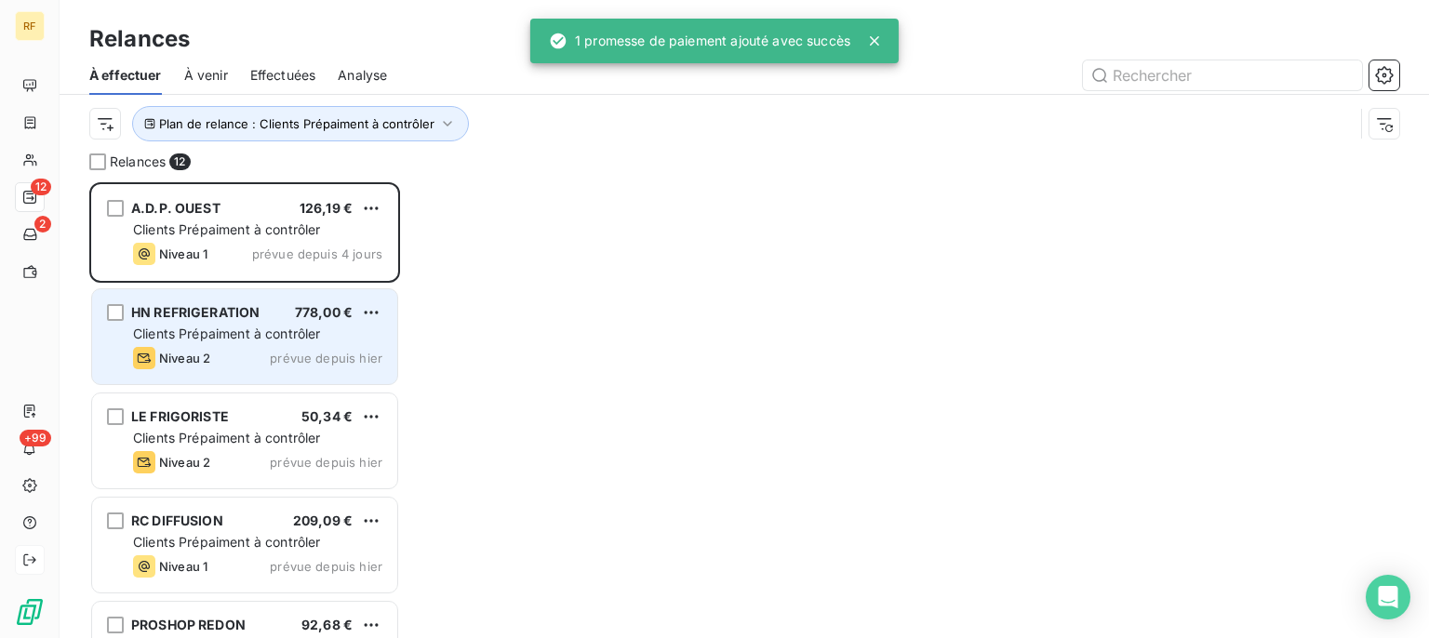
click at [221, 329] on span "Clients Prépaiment à contrôler" at bounding box center [227, 334] width 188 height 16
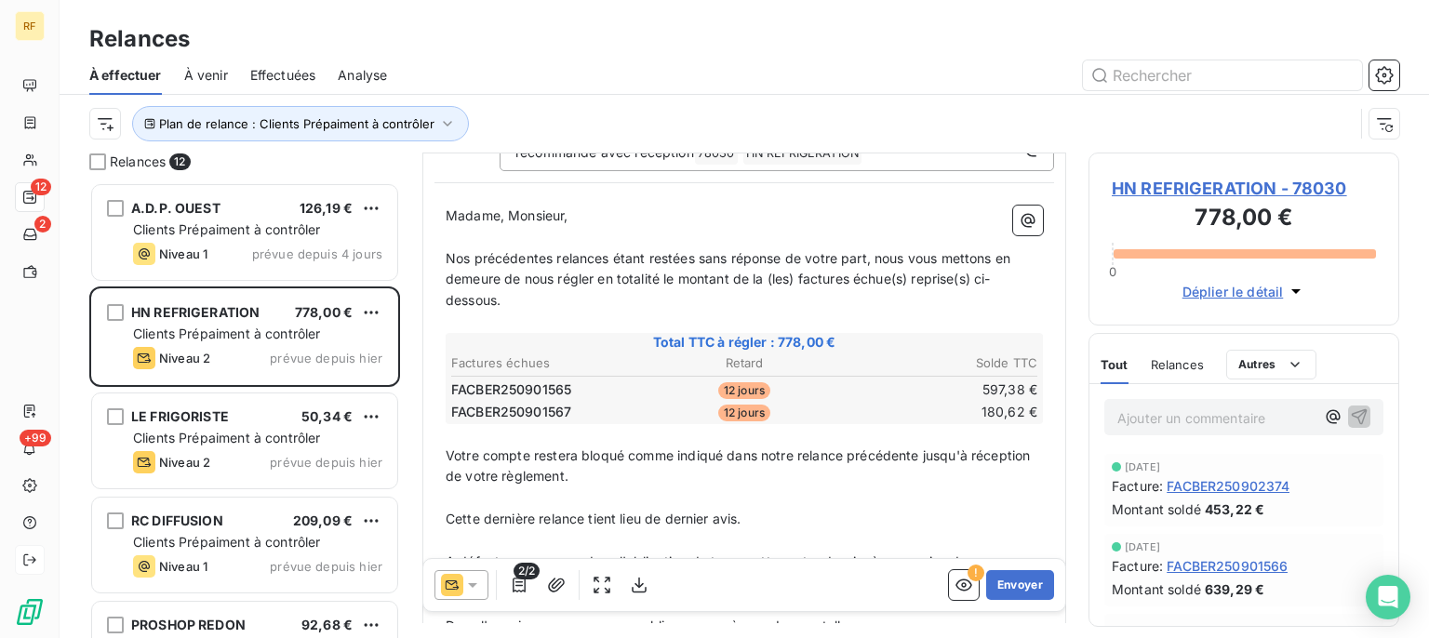
scroll to position [376, 0]
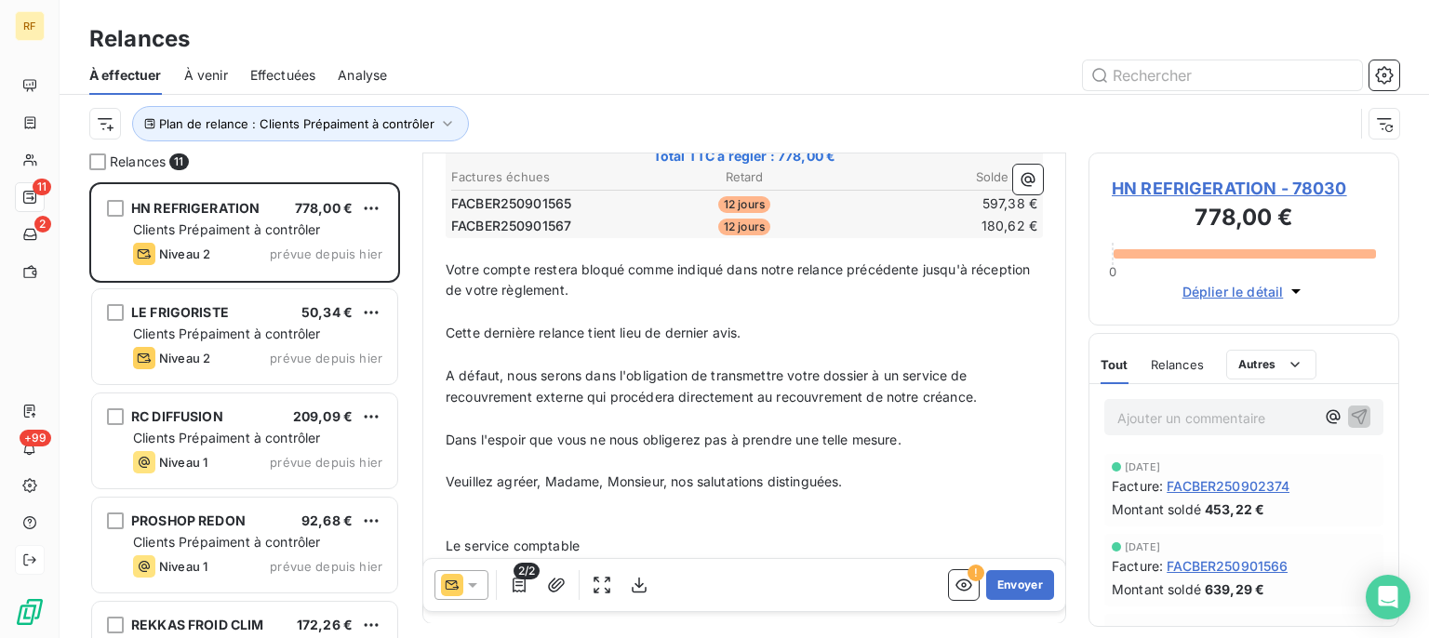
click at [1226, 181] on span "HN REFRIGERATION - 78030" at bounding box center [1244, 188] width 264 height 25
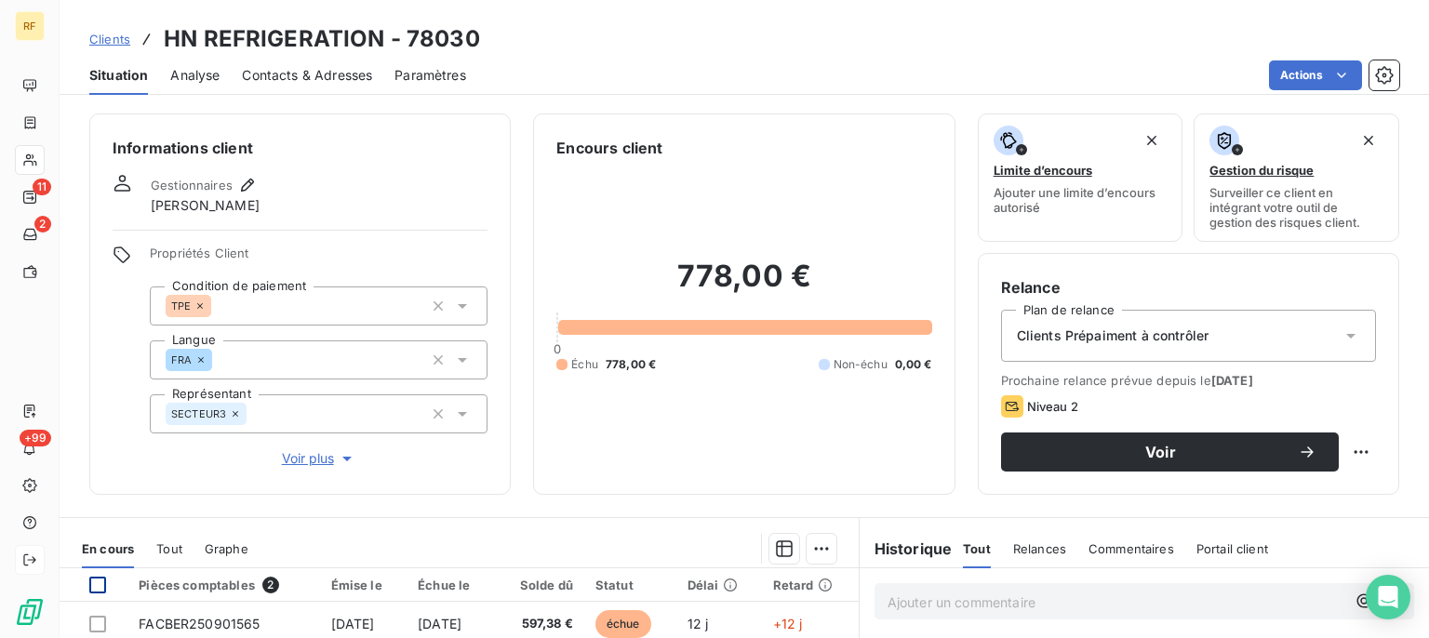
drag, startPoint x: 95, startPoint y: 587, endPoint x: 105, endPoint y: 591, distance: 10.9
click at [96, 587] on div at bounding box center [97, 585] width 17 height 17
click at [807, 554] on html "RF 11 2 +99 Clients HN REFRIGERATION - 78030 Situation Analyse Contacts & Adres…" at bounding box center [714, 319] width 1429 height 638
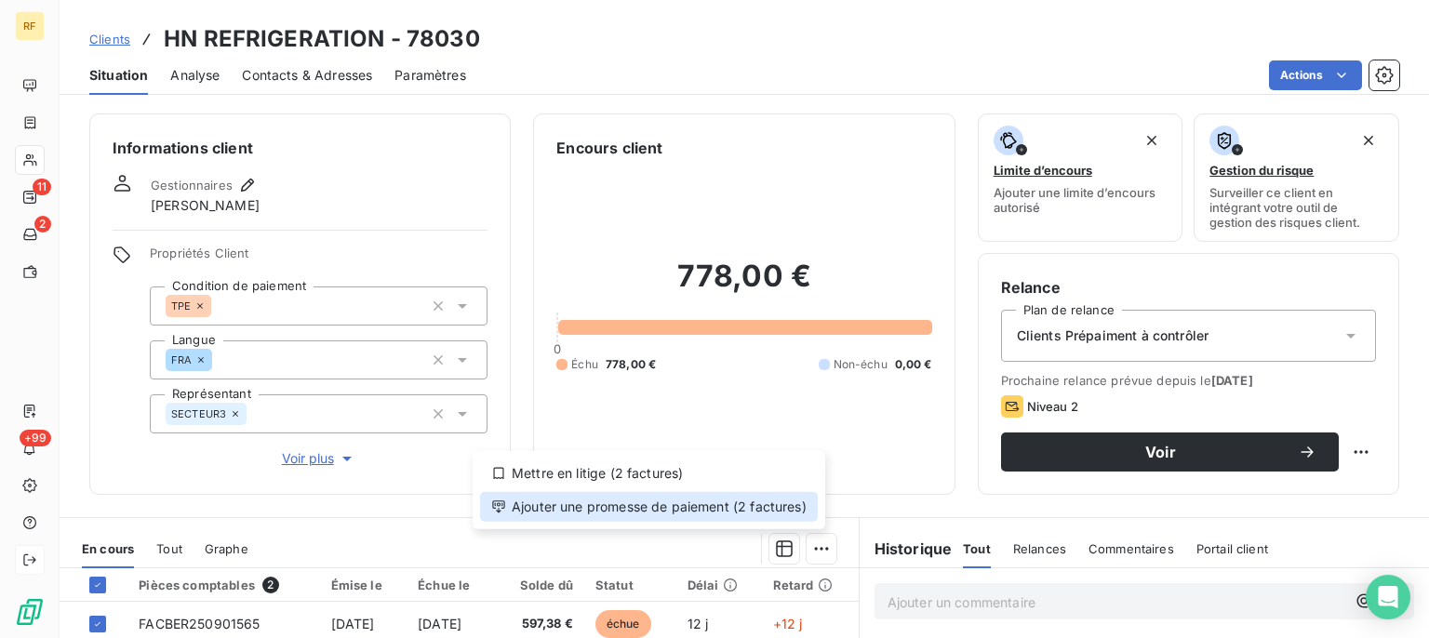
click at [745, 503] on div "Ajouter une promesse de paiement (2 factures)" at bounding box center [649, 507] width 338 height 30
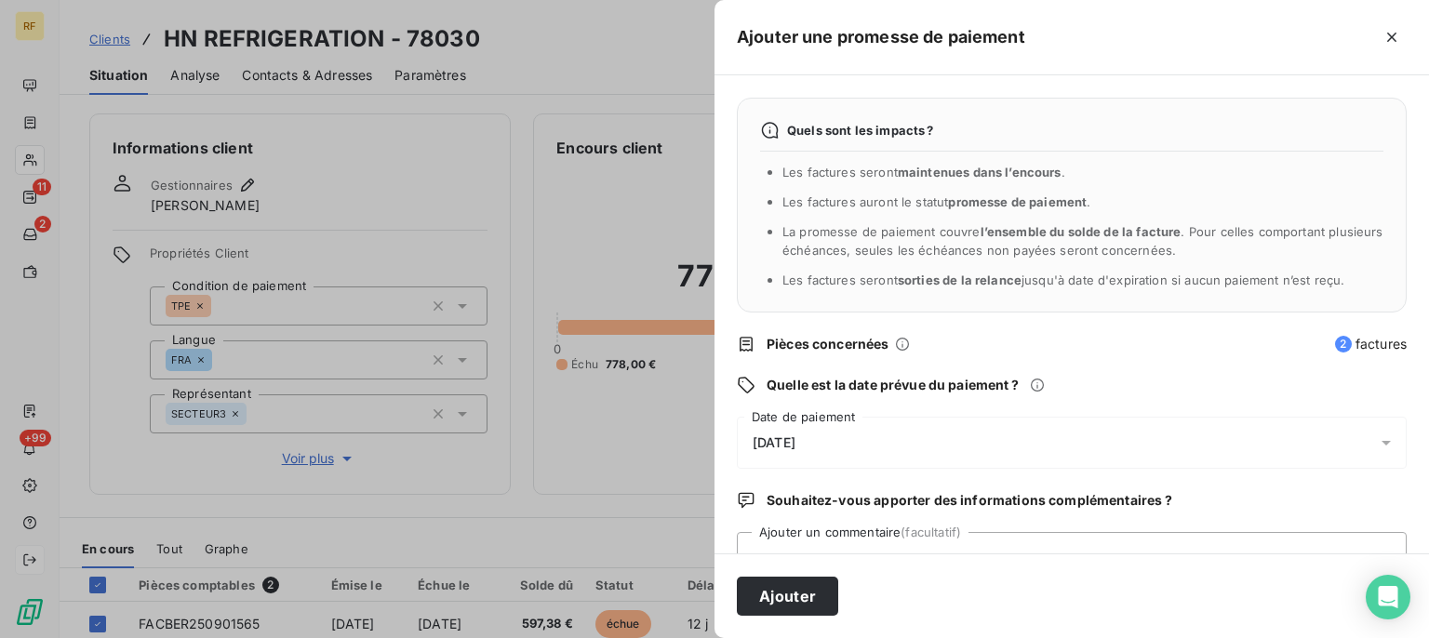
click at [796, 445] on span "[DATE]" at bounding box center [774, 443] width 43 height 15
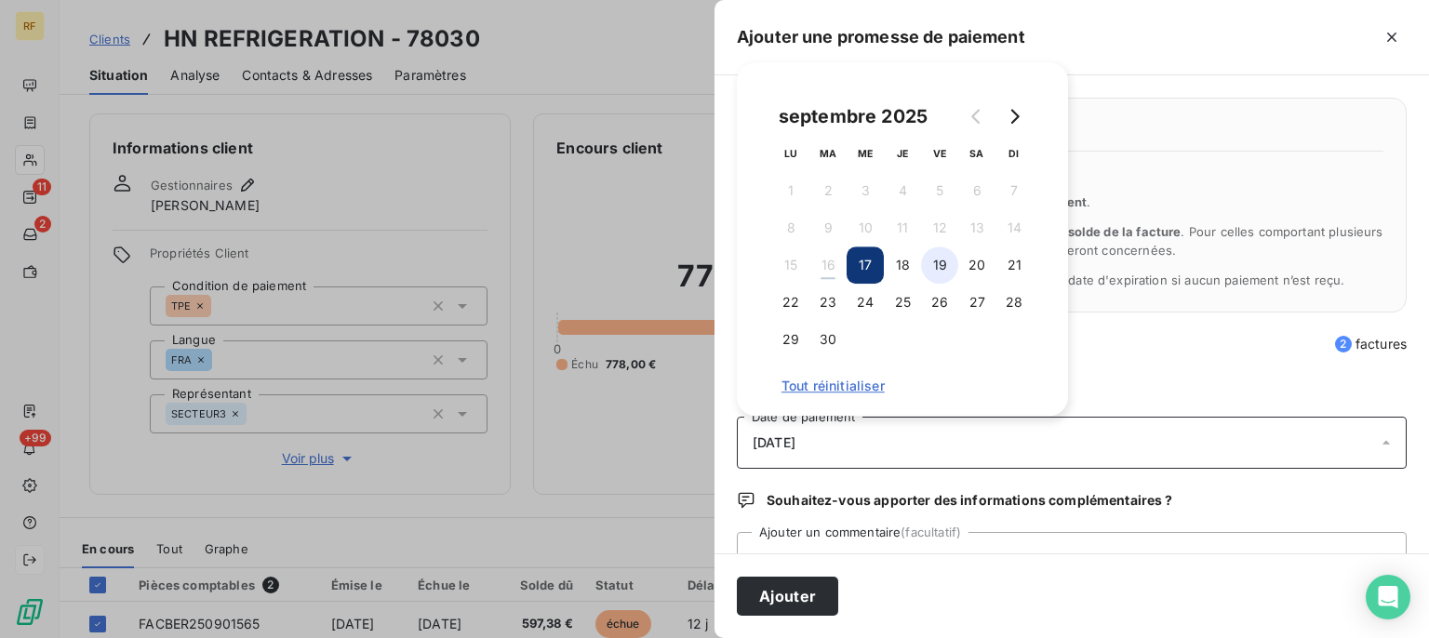
click at [944, 266] on button "19" at bounding box center [939, 265] width 37 height 37
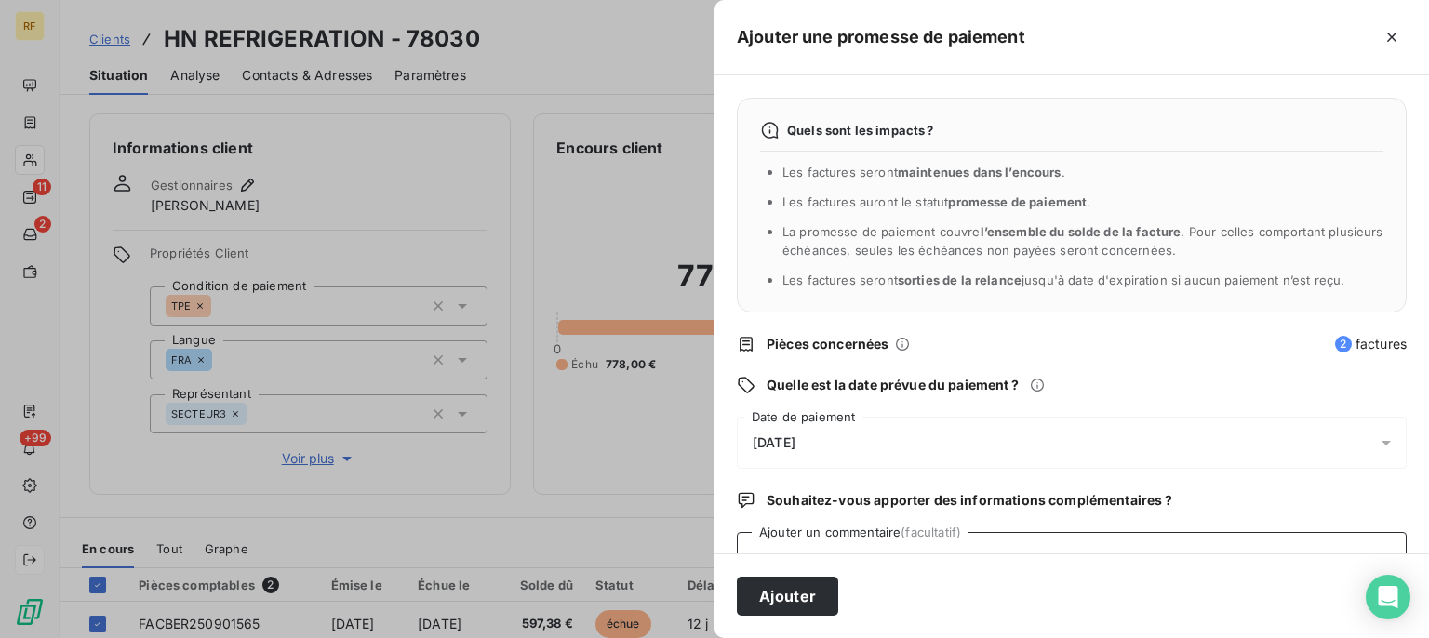
click at [981, 540] on textarea "Ajouter un commentaire (facultatif)" at bounding box center [1072, 567] width 670 height 71
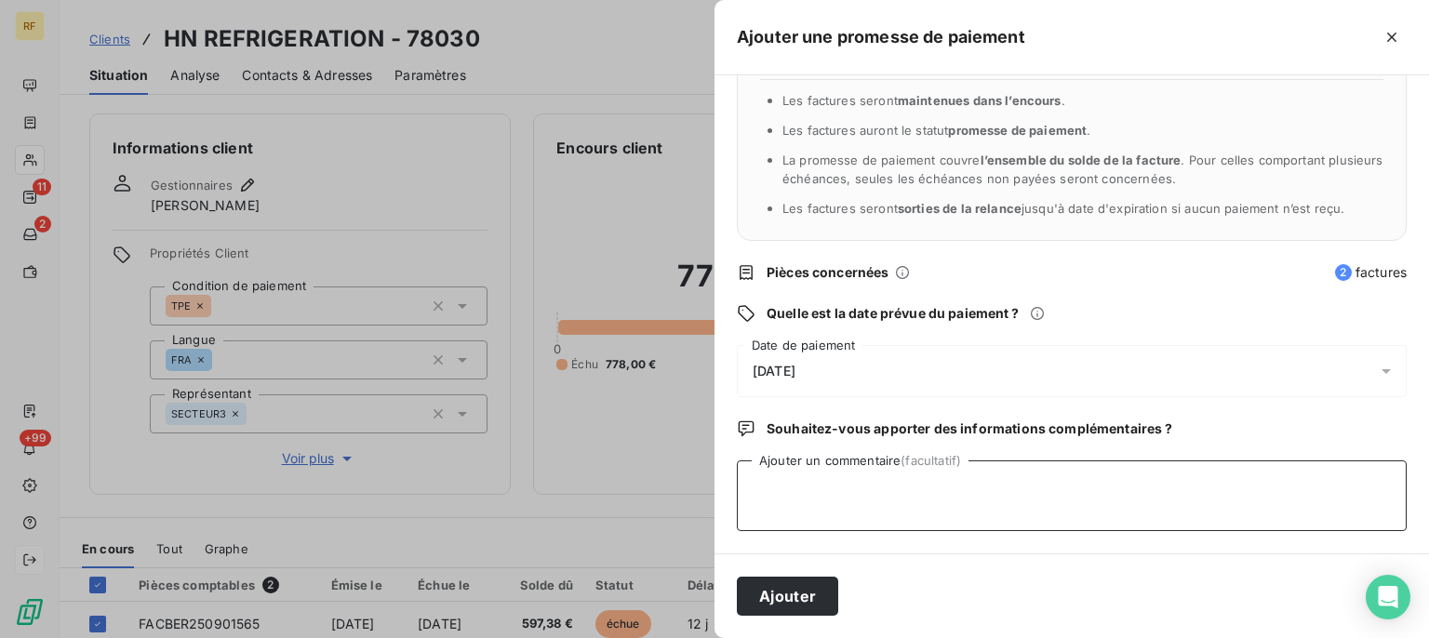
click at [981, 493] on textarea "Ajouter un commentaire (facultatif)" at bounding box center [1072, 496] width 670 height 71
type textarea "recu preuve de paiement en cours cl"
click at [780, 591] on button "Ajouter" at bounding box center [787, 596] width 101 height 39
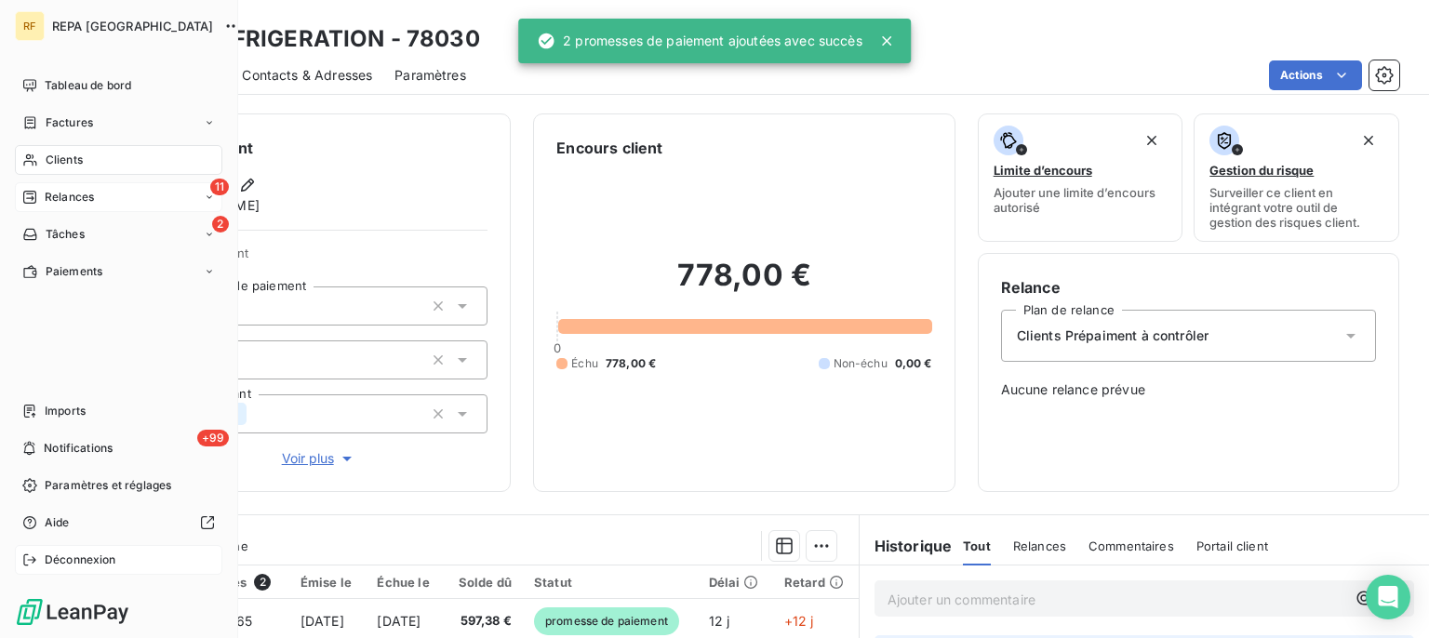
click at [50, 195] on span "Relances" at bounding box center [69, 197] width 49 height 17
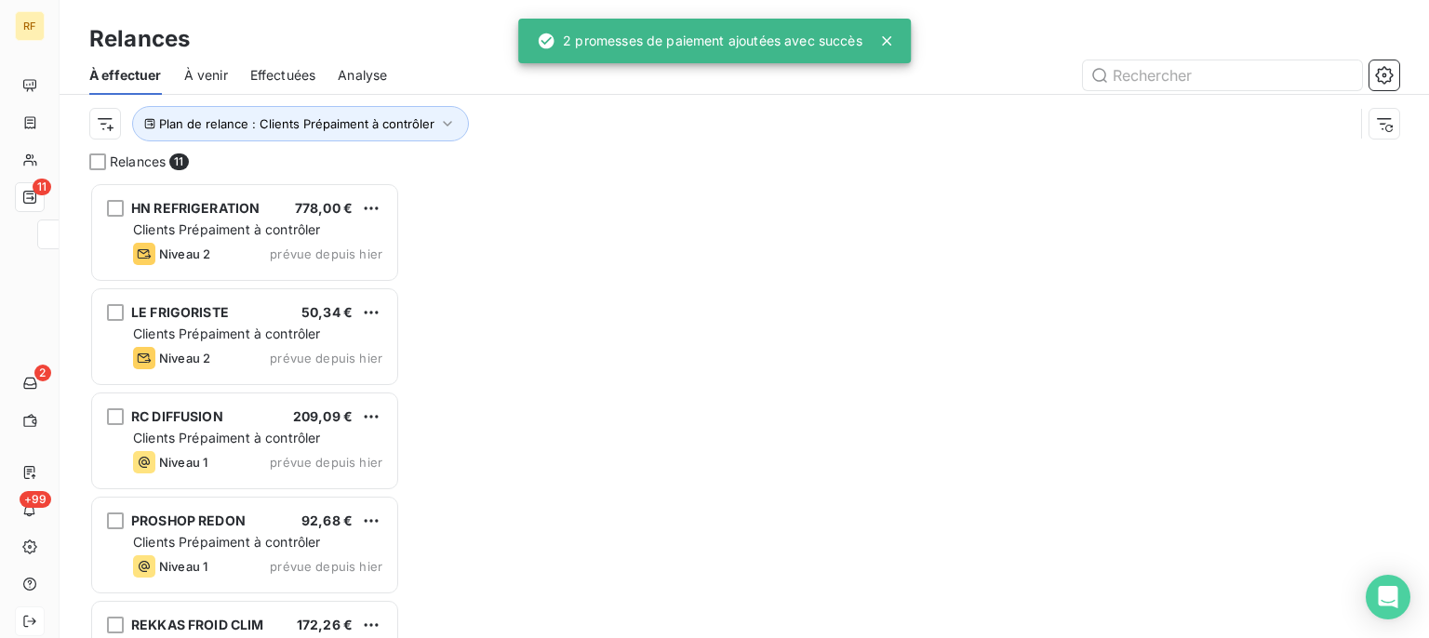
scroll to position [439, 294]
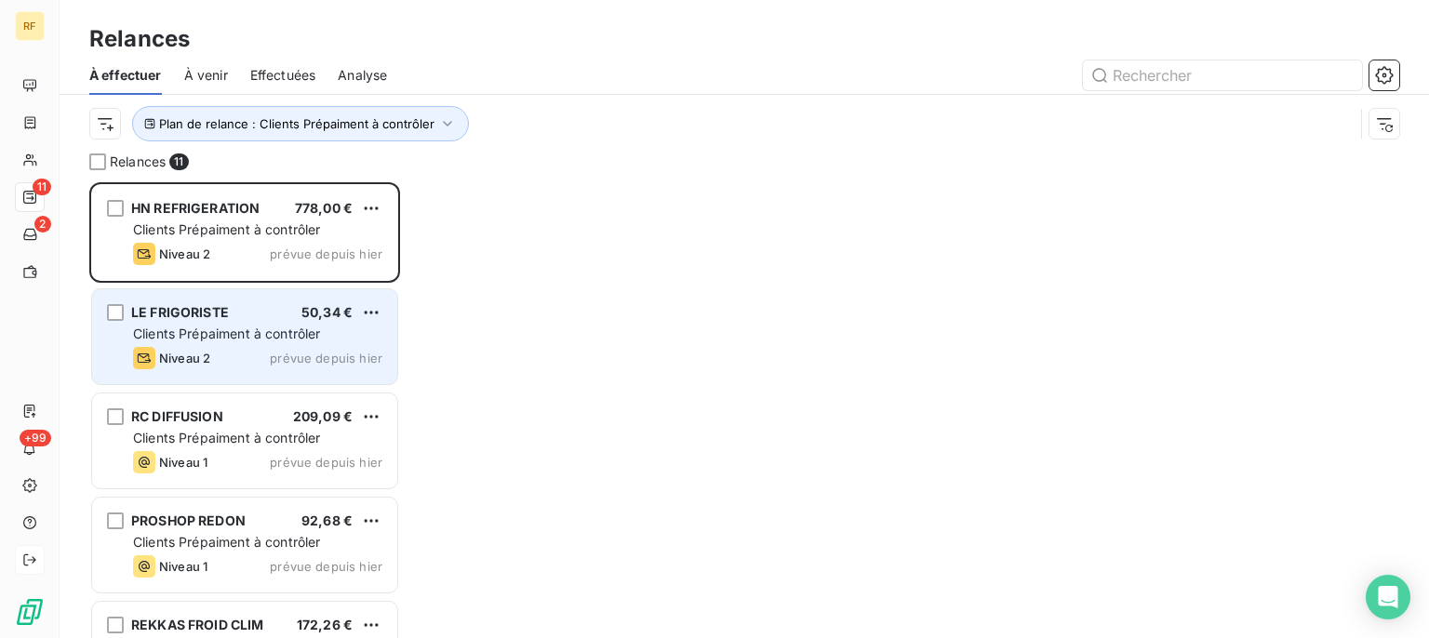
click at [221, 344] on div "LE FRIGORISTE 50,34 € Clients Prépaiment à contrôler Niveau 2 prévue depuis [DA…" at bounding box center [244, 336] width 305 height 95
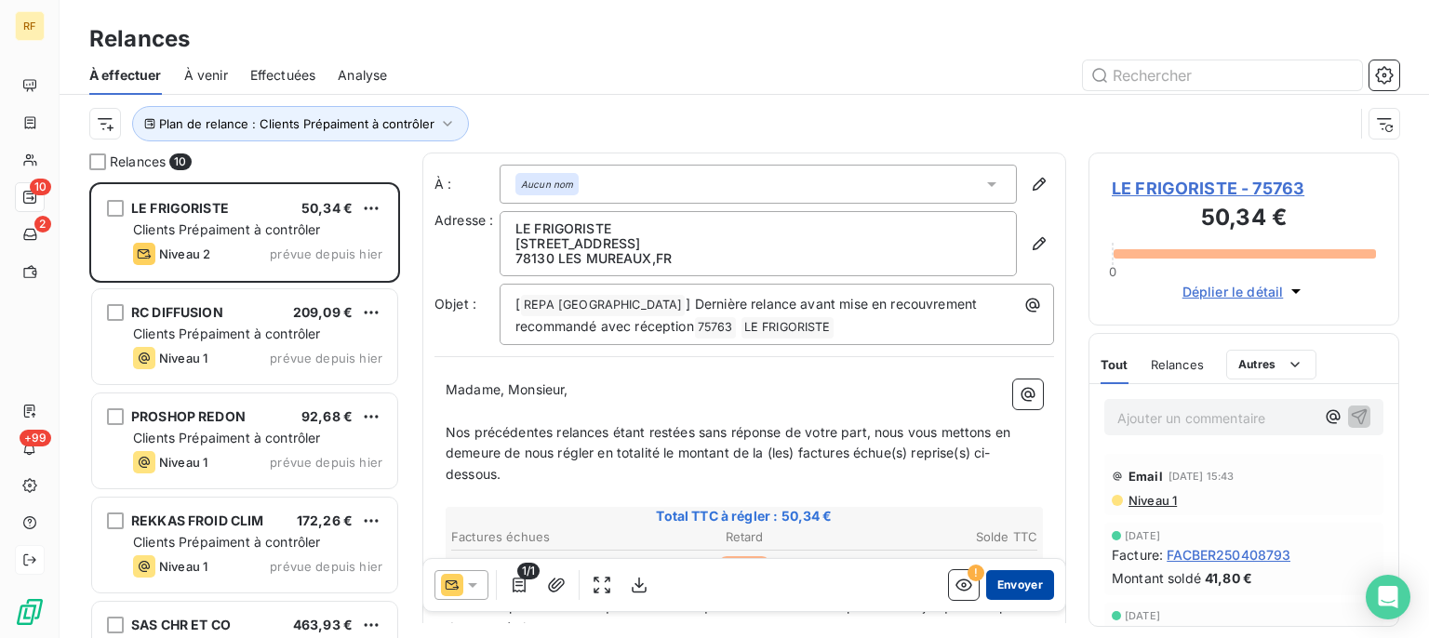
click at [997, 582] on button "Envoyer" at bounding box center [1020, 585] width 68 height 30
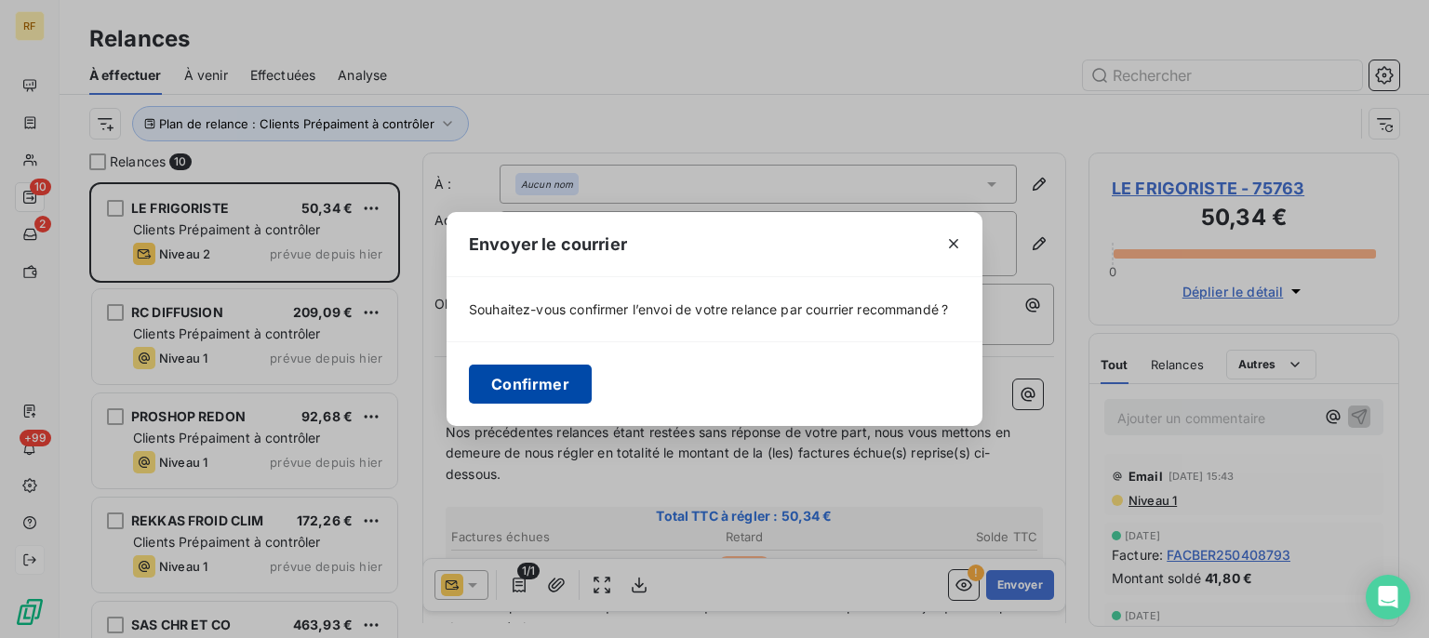
click at [555, 388] on button "Confirmer" at bounding box center [530, 384] width 123 height 39
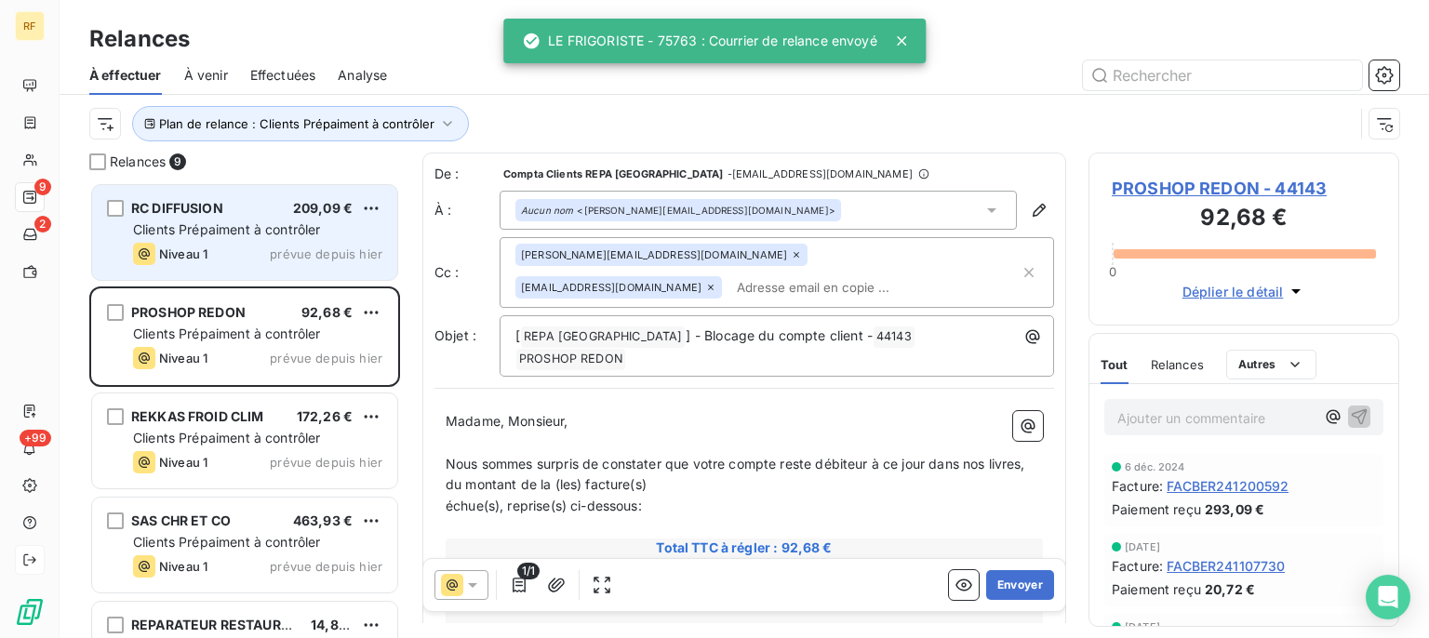
click at [274, 233] on span "Clients Prépaiment à contrôler" at bounding box center [227, 229] width 188 height 16
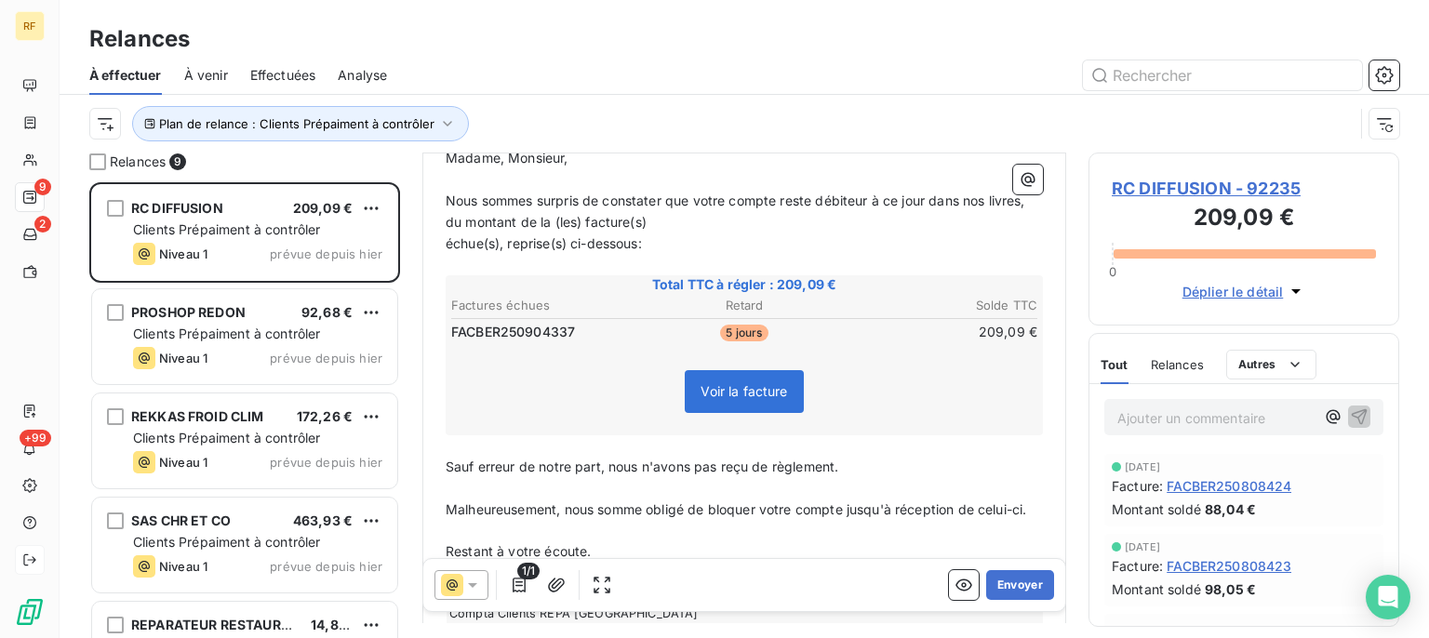
scroll to position [282, 0]
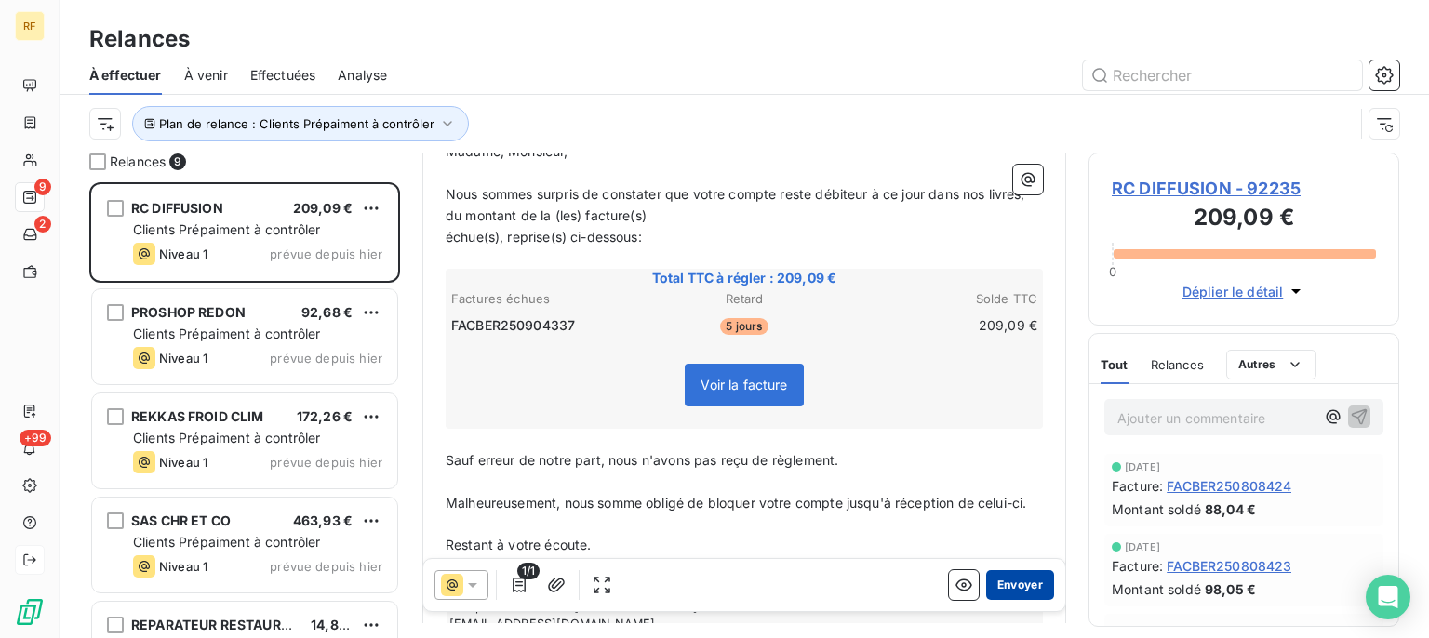
click at [1013, 586] on button "Envoyer" at bounding box center [1020, 585] width 68 height 30
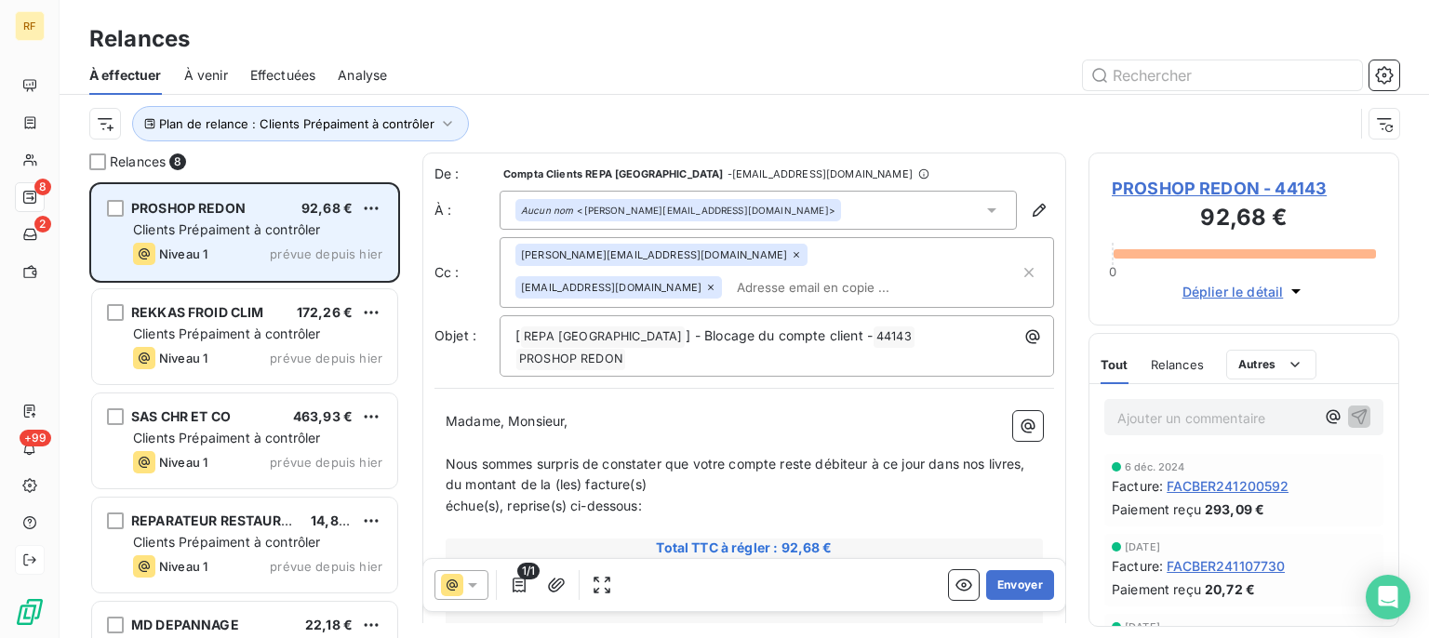
click at [176, 243] on div "Niveau 1" at bounding box center [170, 254] width 74 height 22
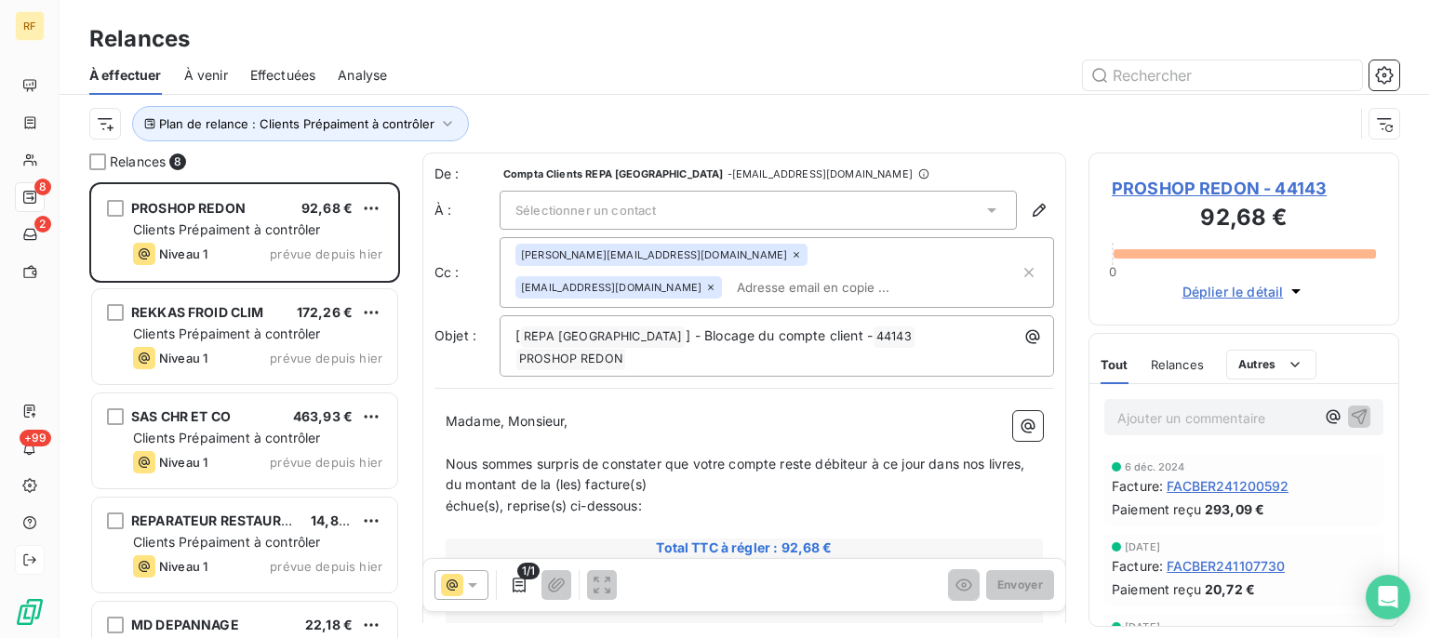
click at [1165, 198] on span "PROSHOP REDON - 44143" at bounding box center [1244, 188] width 264 height 25
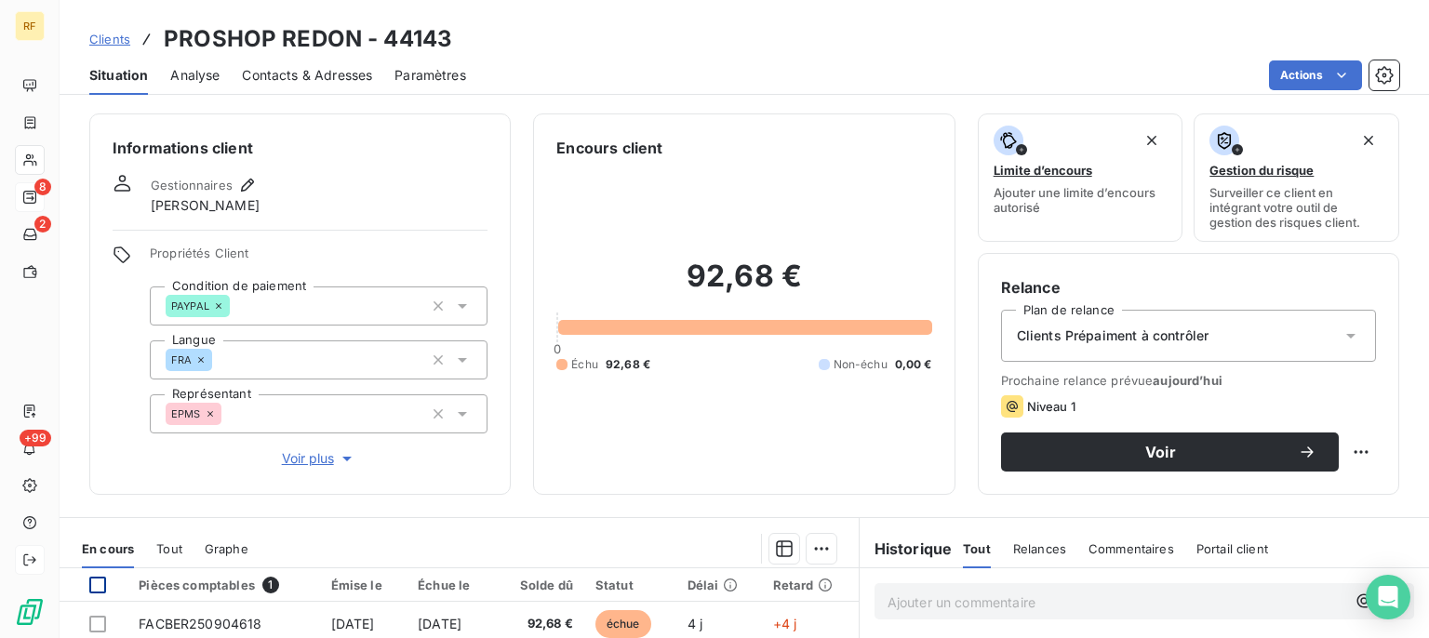
click at [105, 583] on div at bounding box center [97, 585] width 17 height 17
click at [825, 545] on html "RF 8 2 +99 Clients PROSHOP REDON - 44143 Situation Analyse Contacts & Adresses …" at bounding box center [714, 319] width 1429 height 638
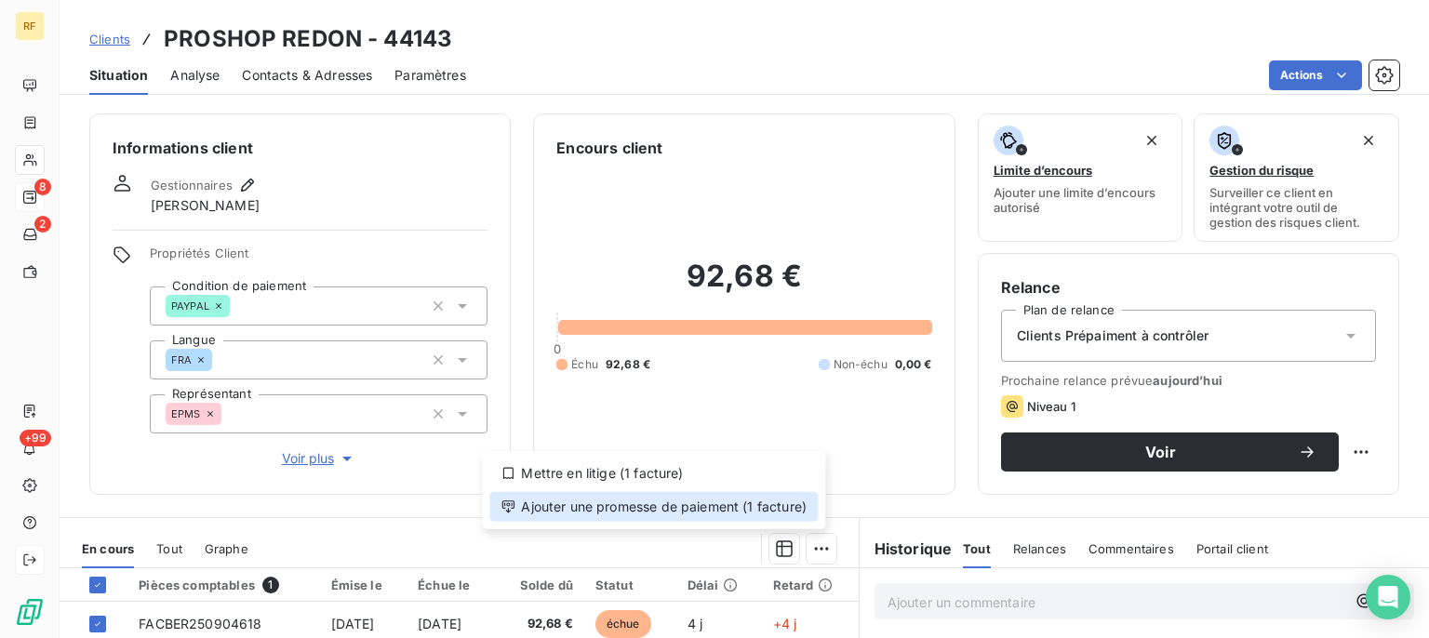
click at [780, 495] on div "Ajouter une promesse de paiement (1 facture)" at bounding box center [654, 507] width 329 height 30
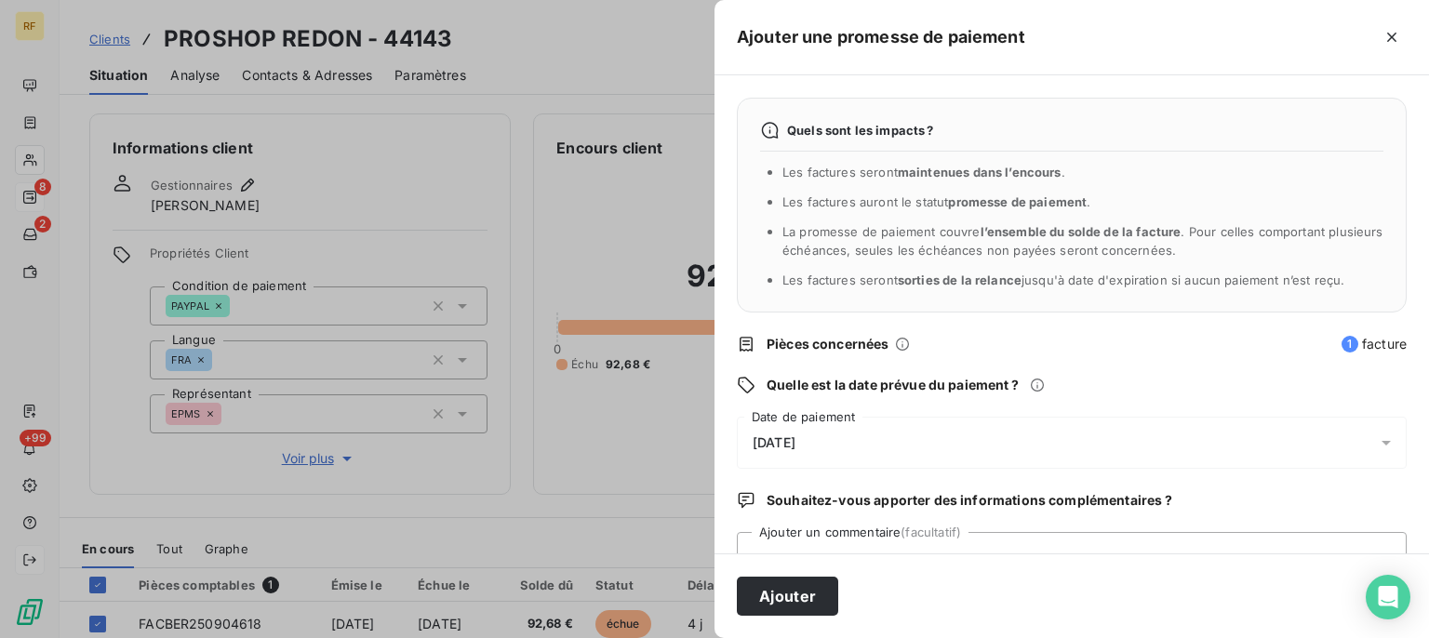
scroll to position [72, 0]
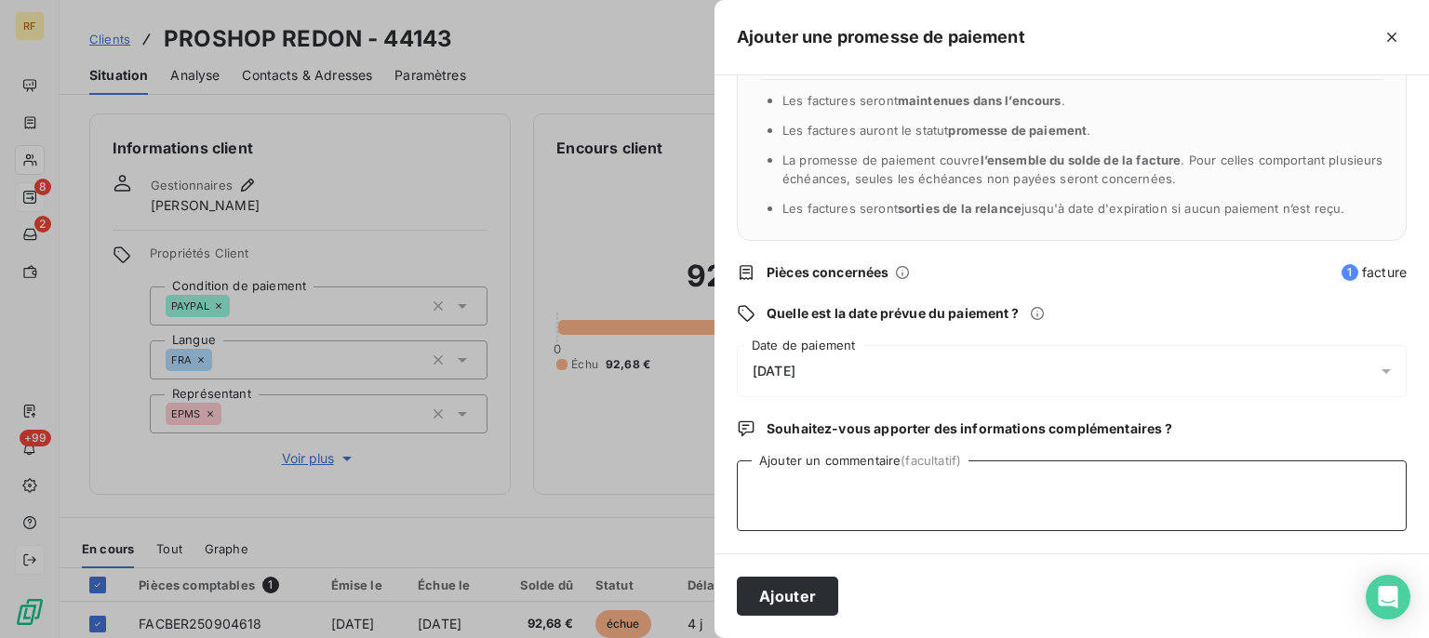
click at [996, 476] on textarea "Ajouter un commentaire (facultatif)" at bounding box center [1072, 496] width 670 height 71
type textarea "PAYER CL"
click at [804, 607] on button "Ajouter" at bounding box center [787, 596] width 101 height 39
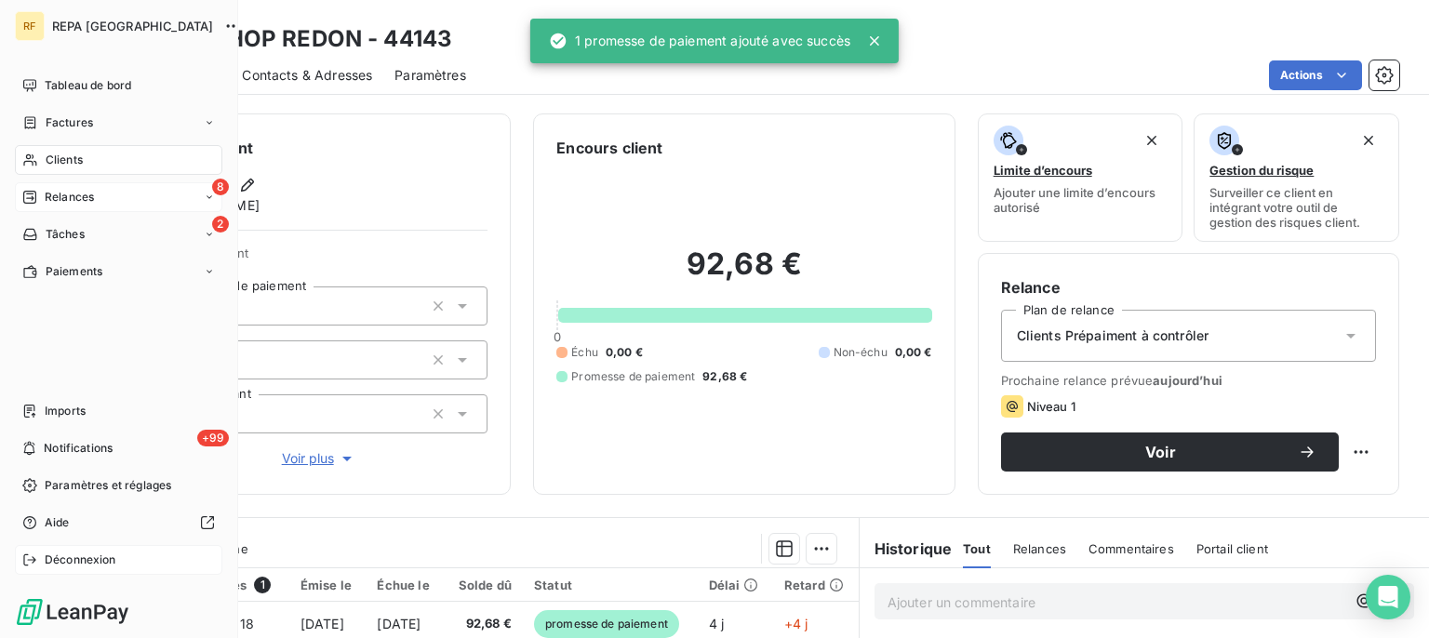
click at [61, 207] on div "8 Relances" at bounding box center [119, 197] width 208 height 30
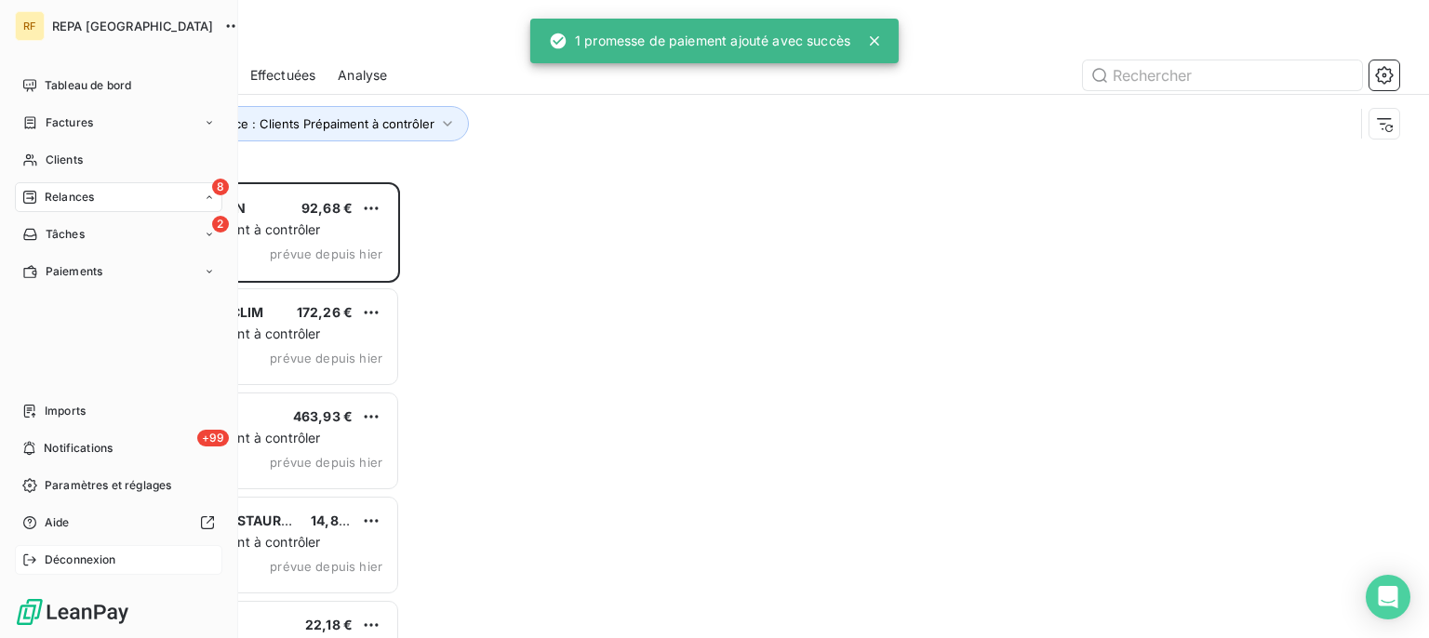
scroll to position [439, 294]
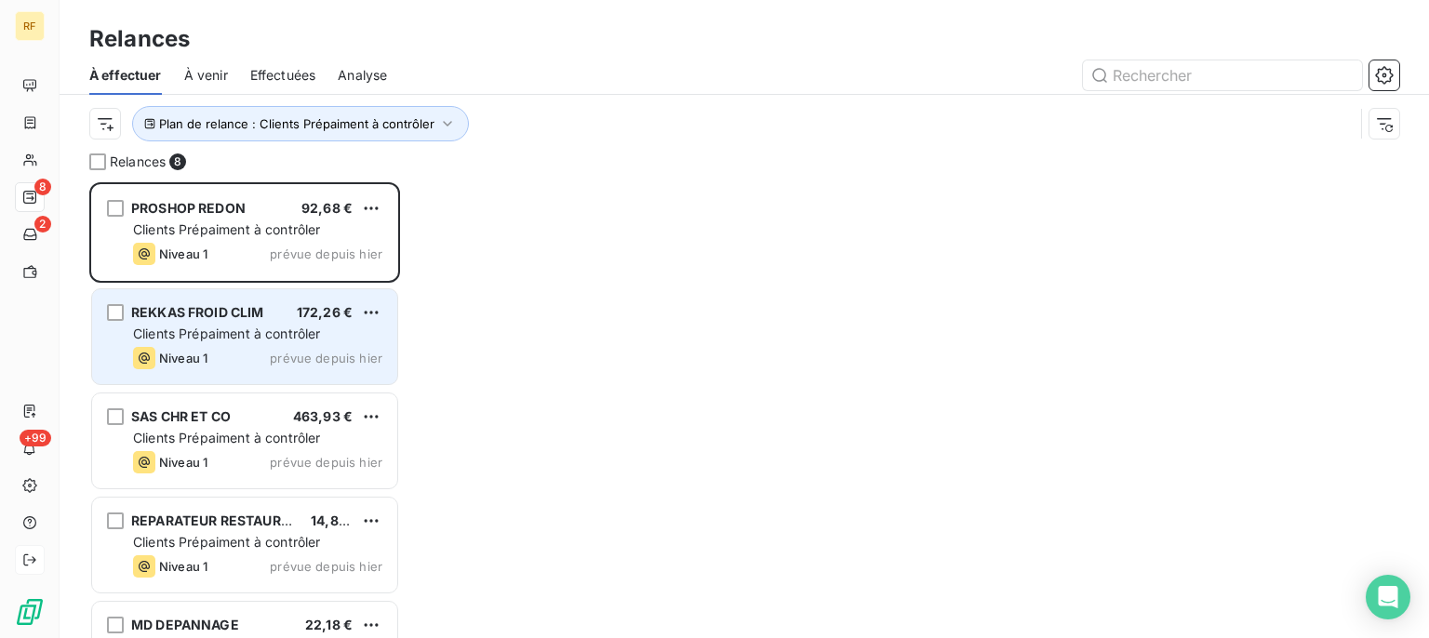
click at [218, 332] on span "Clients Prépaiment à contrôler" at bounding box center [227, 334] width 188 height 16
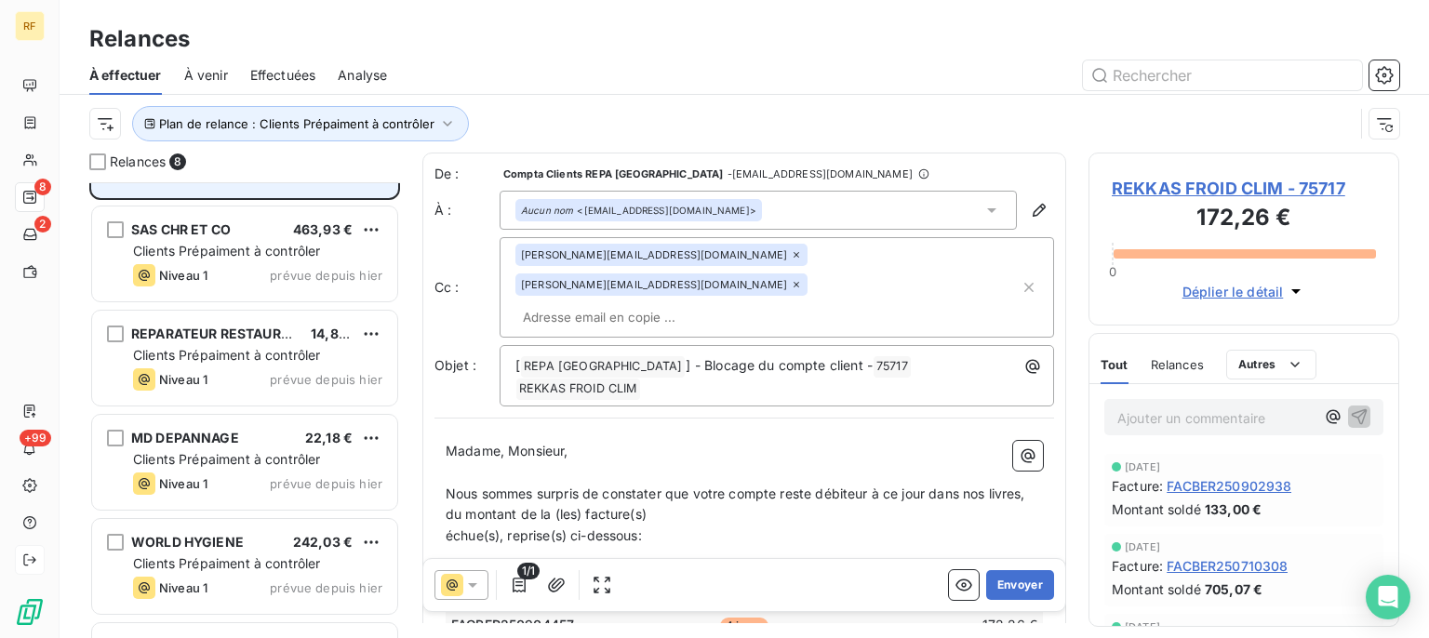
scroll to position [94, 0]
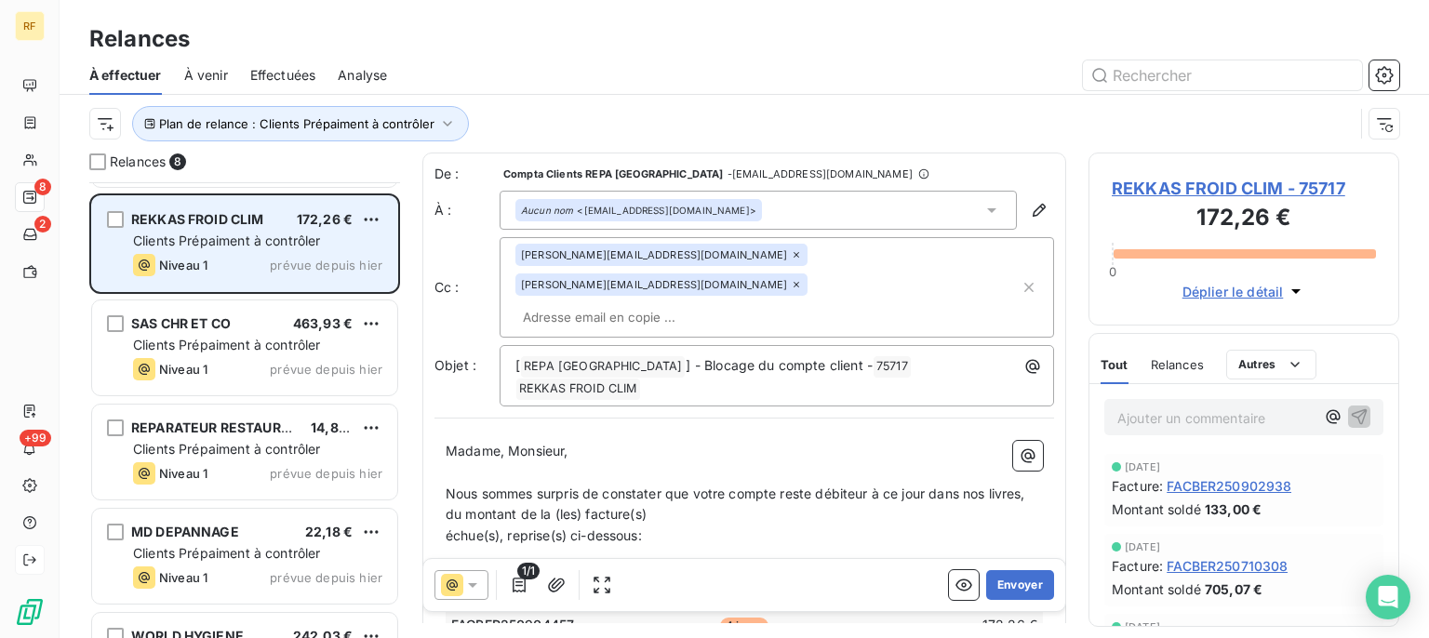
click at [239, 266] on div "Niveau 1 prévue depuis hier" at bounding box center [257, 265] width 249 height 22
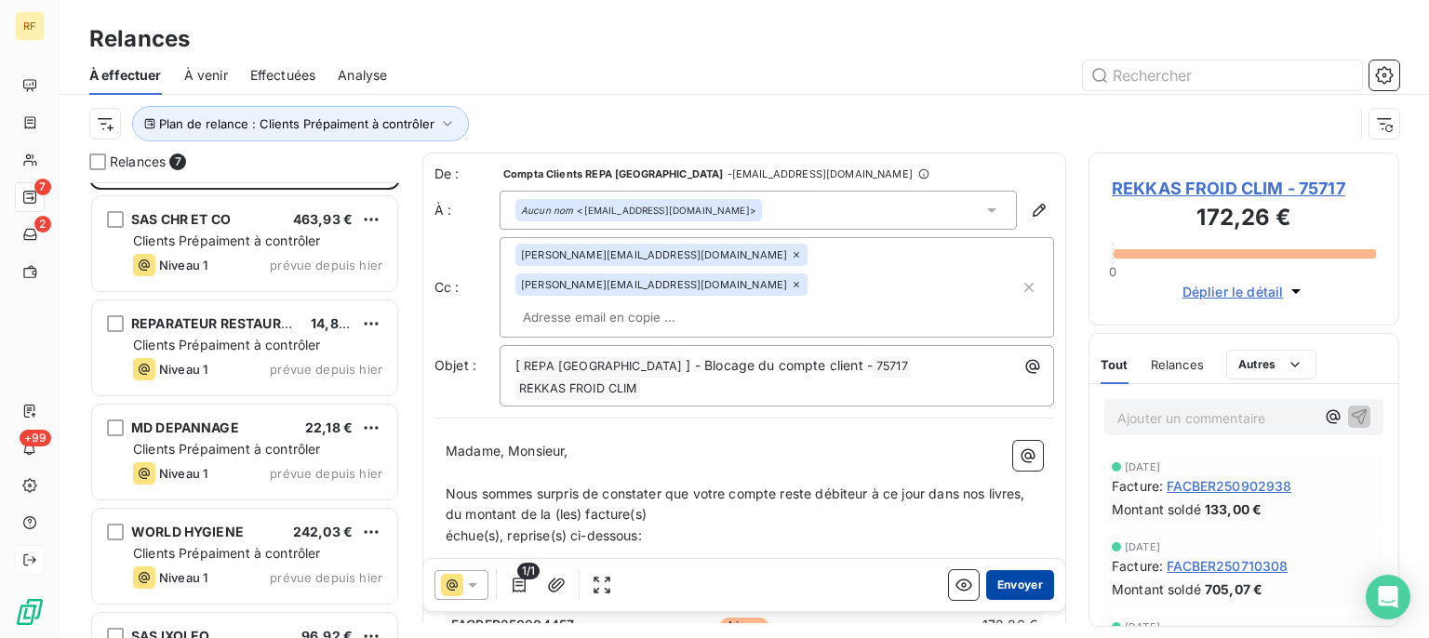
click at [1010, 577] on button "Envoyer" at bounding box center [1020, 585] width 68 height 30
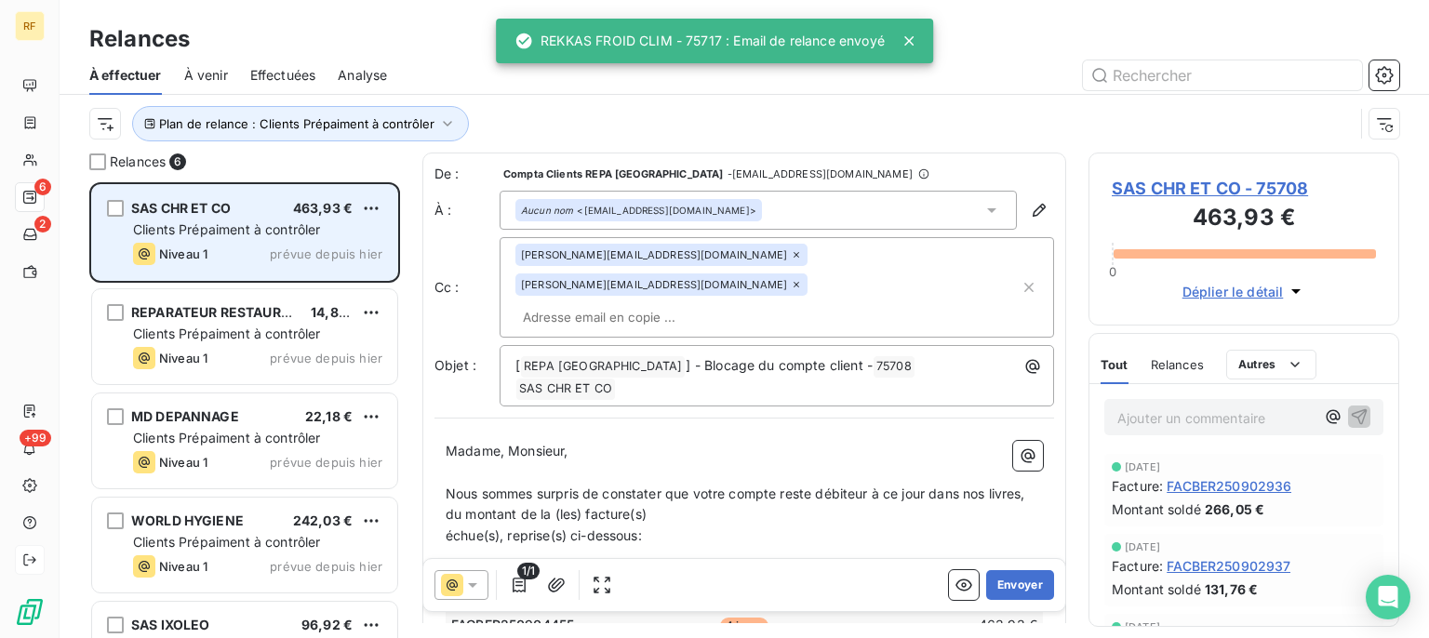
click at [229, 231] on span "Clients Prépaiment à contrôler" at bounding box center [227, 229] width 188 height 16
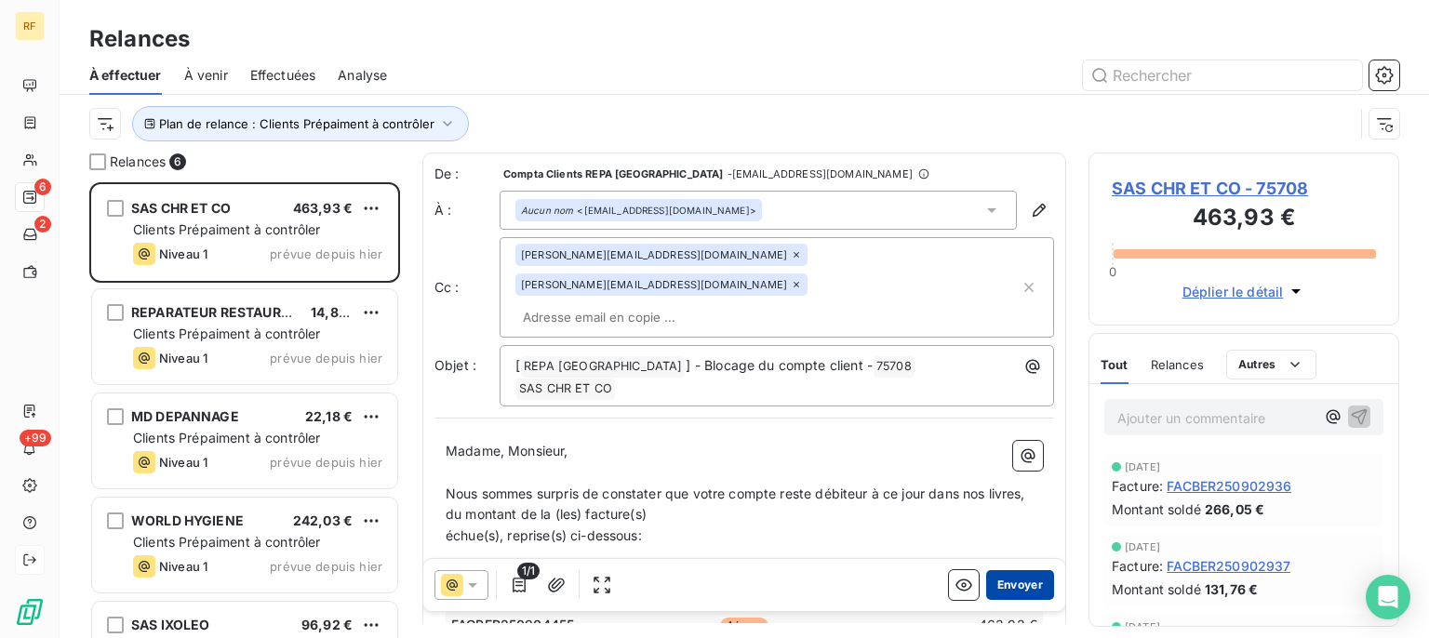
click at [1015, 582] on button "Envoyer" at bounding box center [1020, 585] width 68 height 30
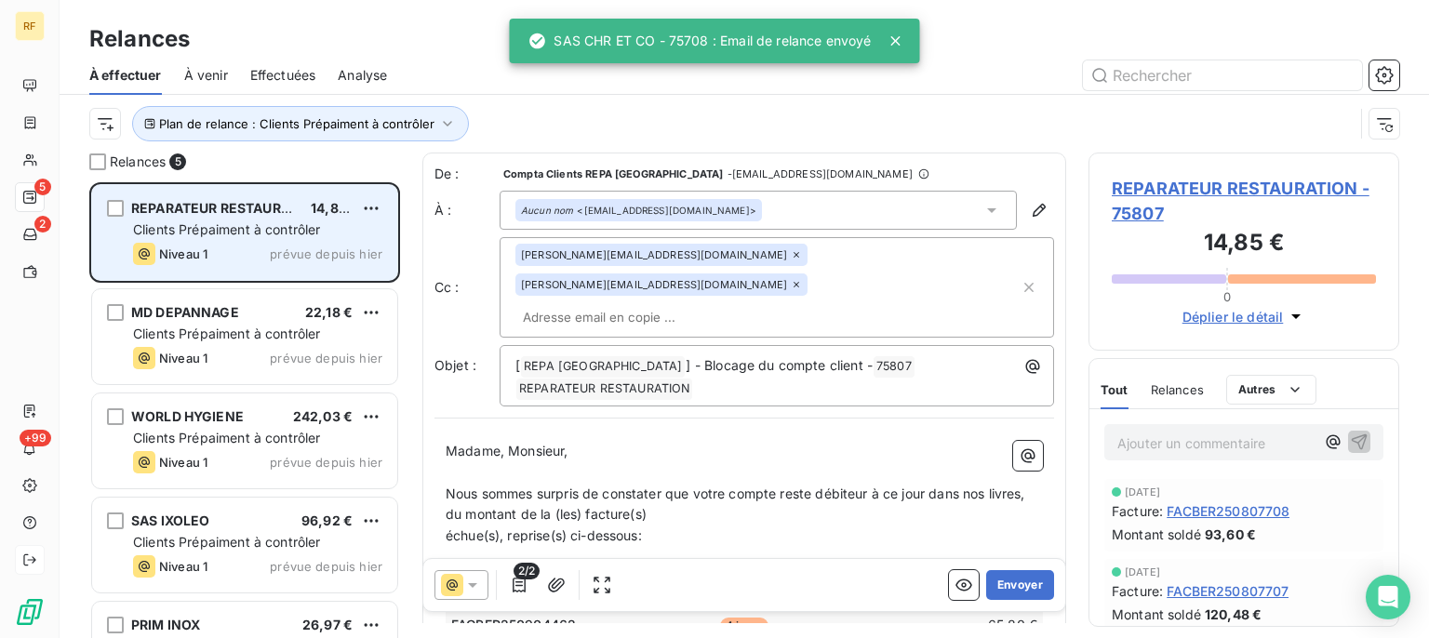
click at [252, 235] on span "Clients Prépaiment à contrôler" at bounding box center [227, 229] width 188 height 16
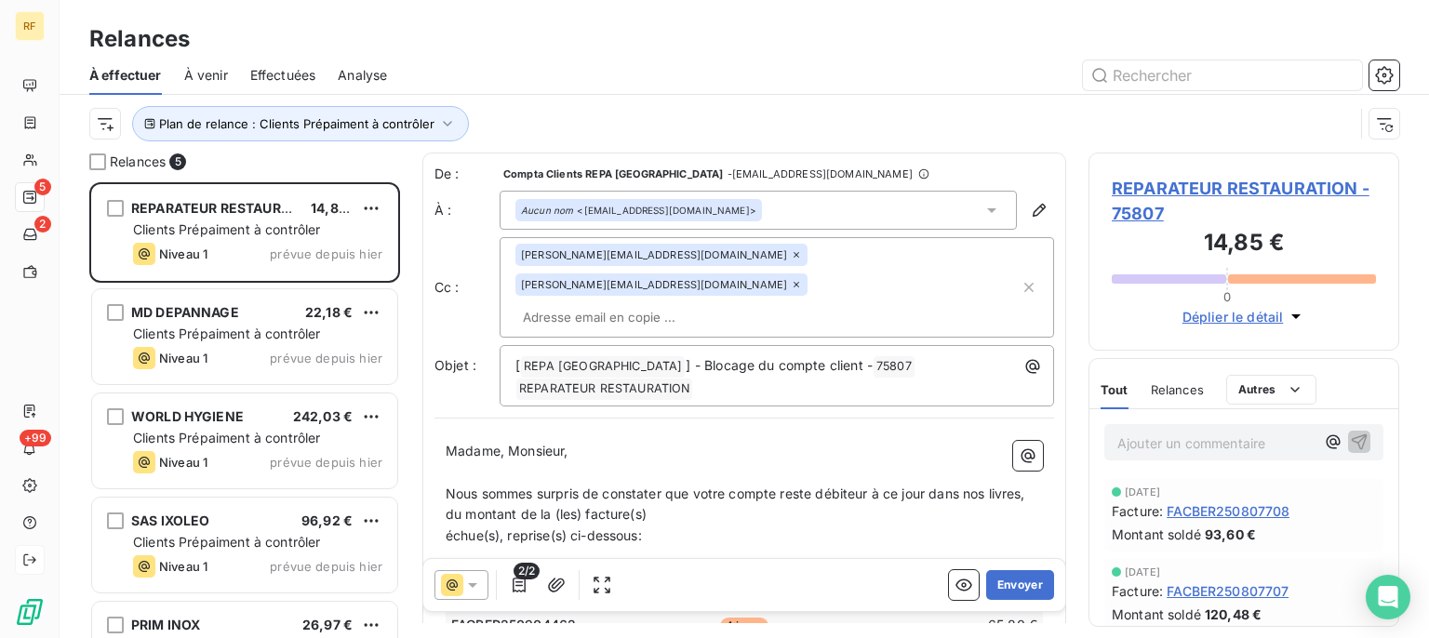
click at [810, 486] on span "Nous sommes surpris de constater que votre compte reste débiteur à ce jour dans…" at bounding box center [738, 504] width 584 height 37
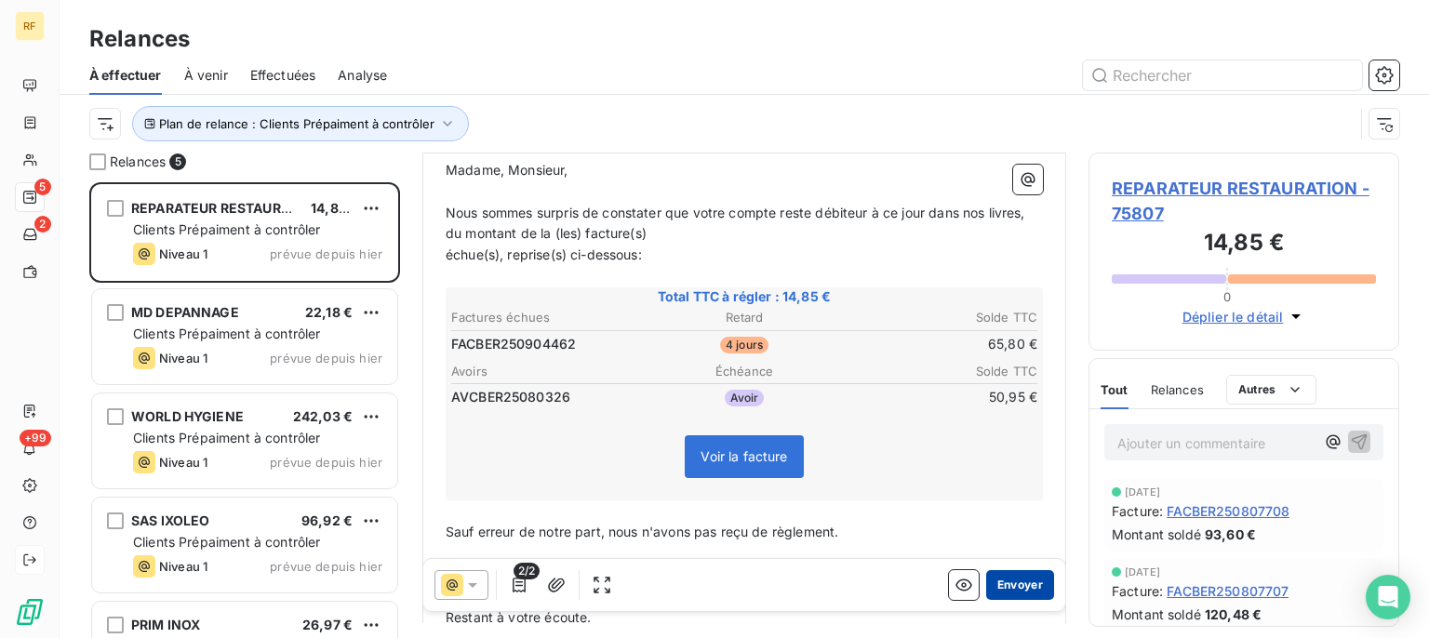
click at [1014, 584] on button "Envoyer" at bounding box center [1020, 585] width 68 height 30
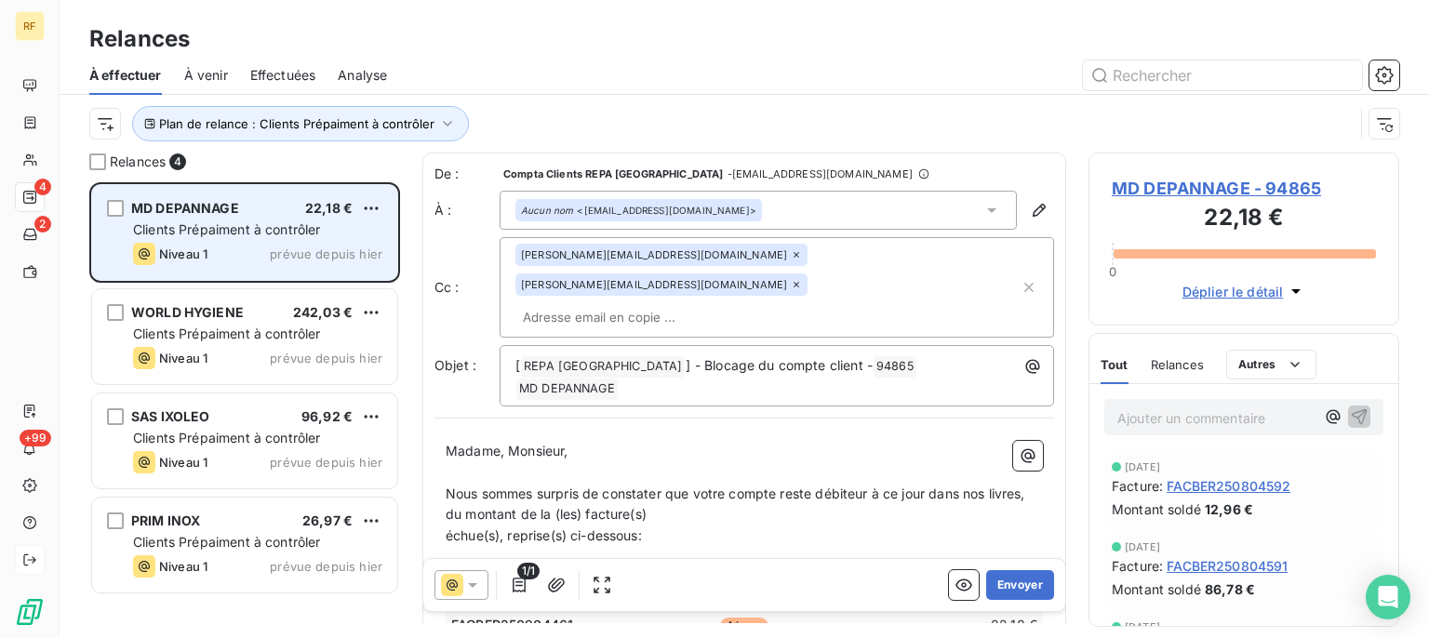
click at [170, 228] on span "Clients Prépaiment à contrôler" at bounding box center [227, 229] width 188 height 16
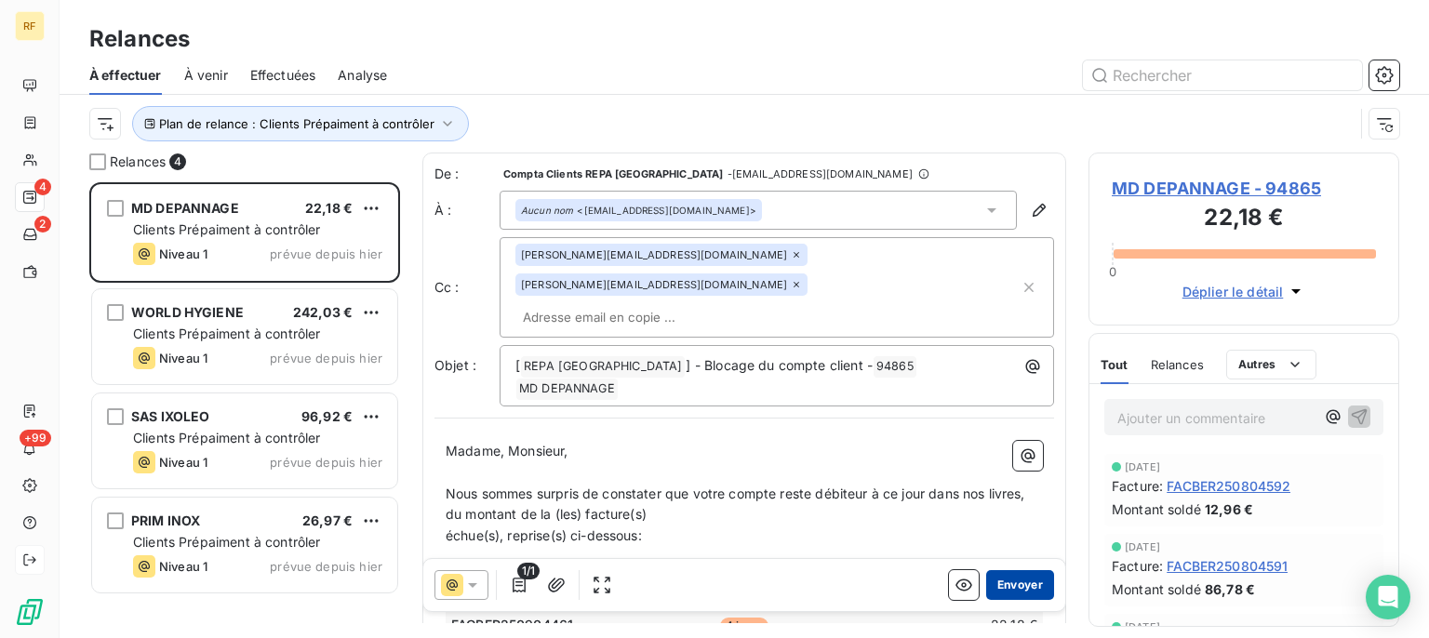
click at [1008, 588] on button "Envoyer" at bounding box center [1020, 585] width 68 height 30
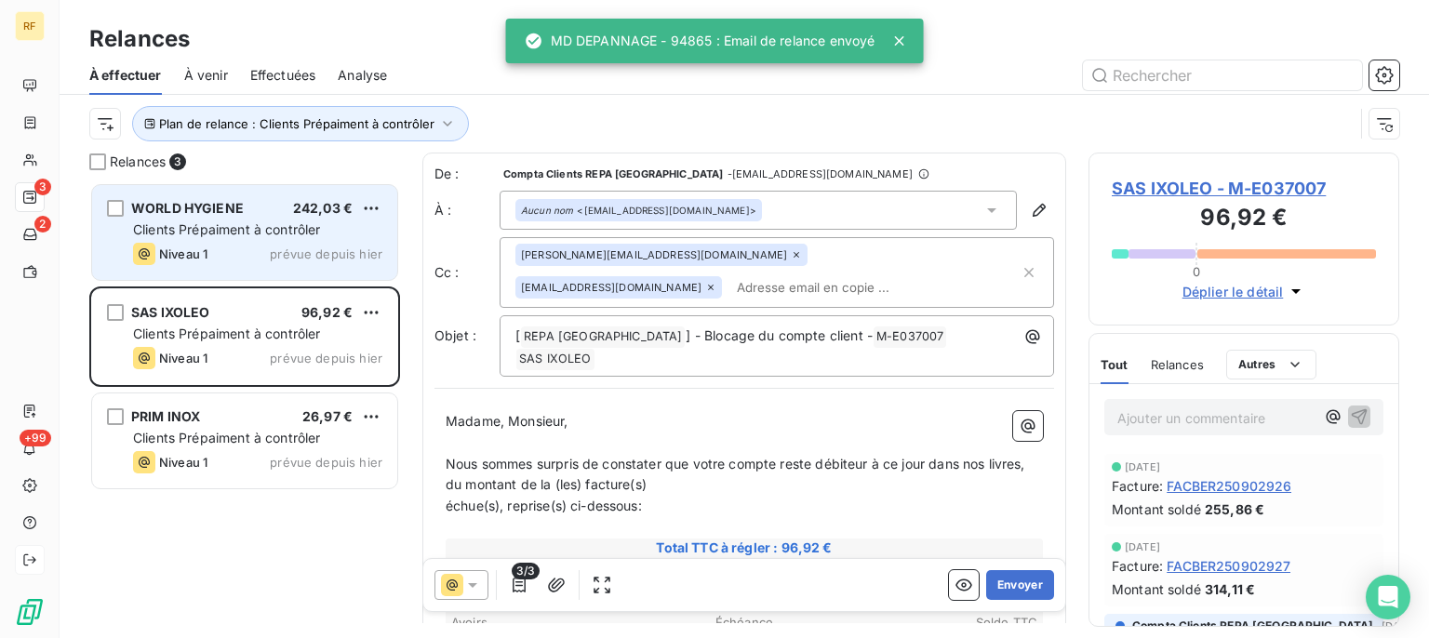
click at [225, 235] on span "Clients Prépaiment à contrôler" at bounding box center [227, 229] width 188 height 16
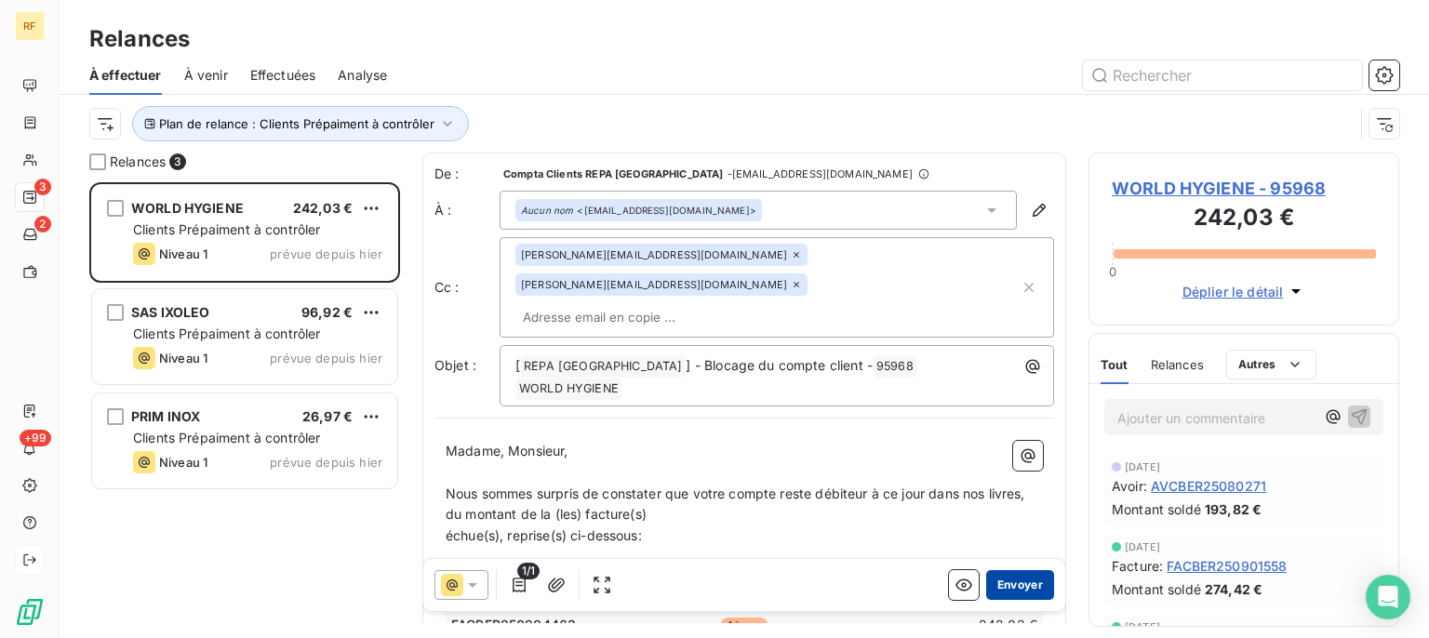
click at [987, 586] on button "Envoyer" at bounding box center [1020, 585] width 68 height 30
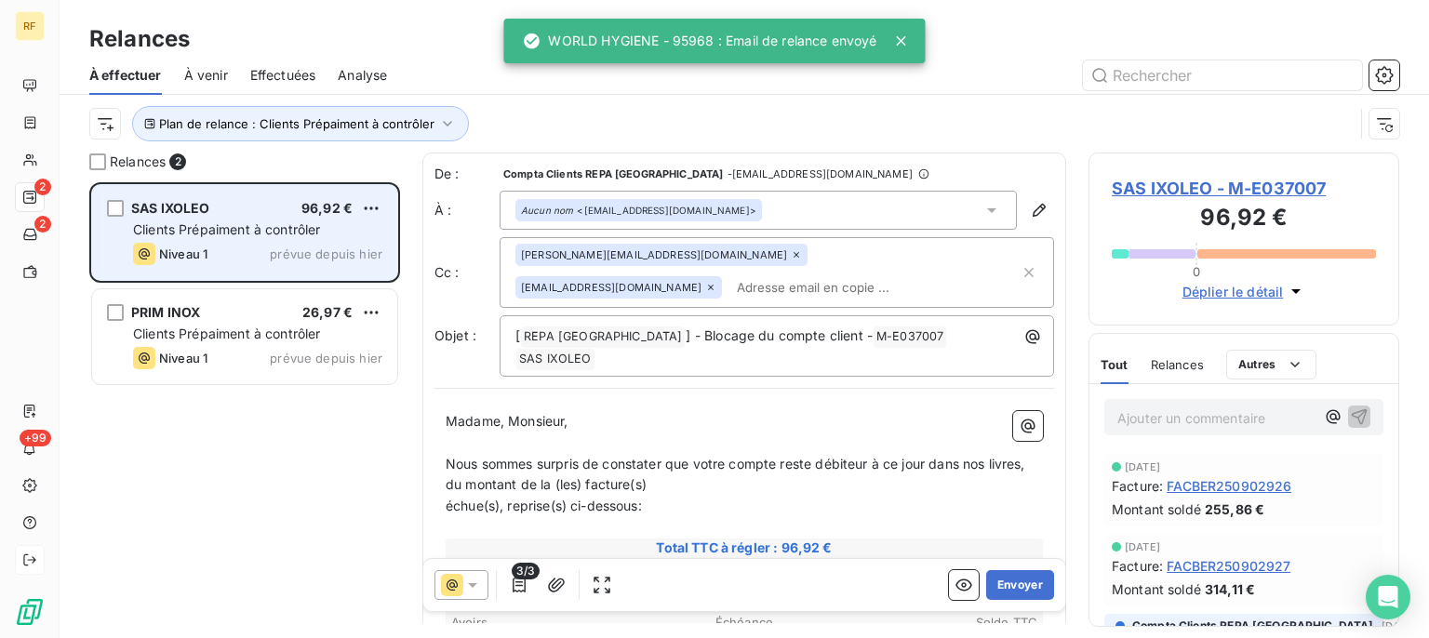
click at [274, 216] on div "SAS IXOLEO 96,92 €" at bounding box center [257, 208] width 249 height 17
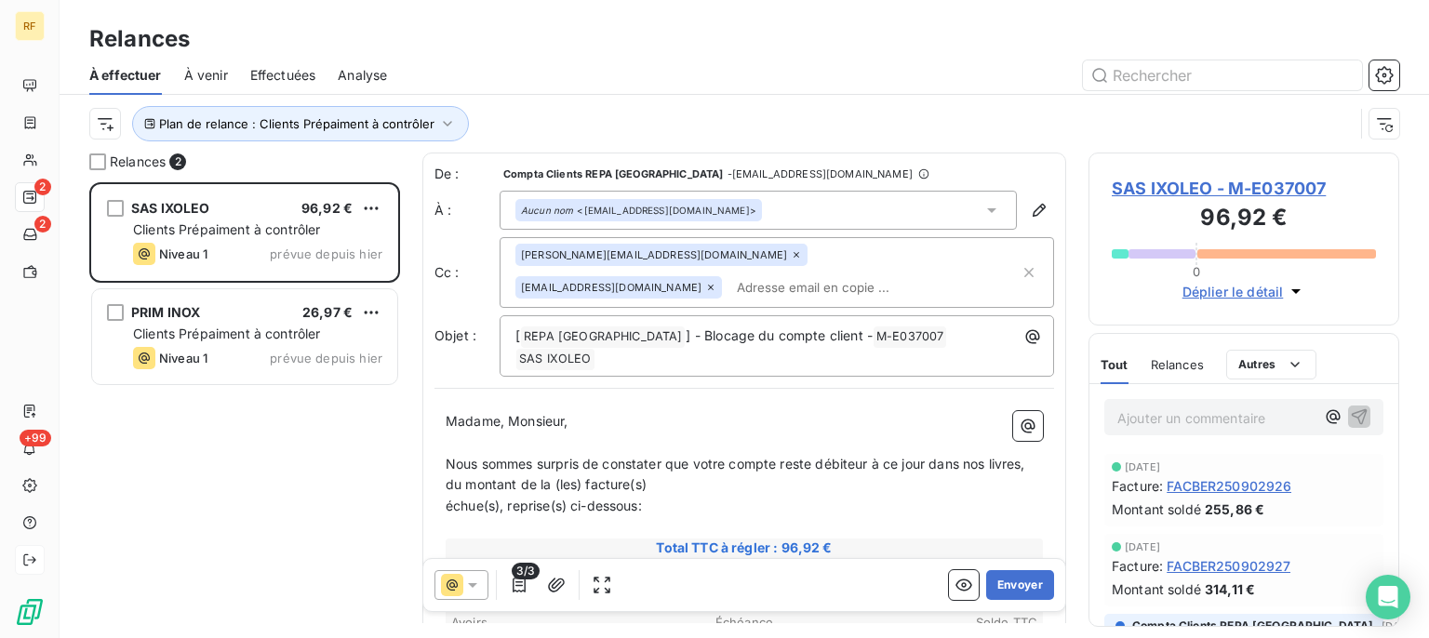
click at [1236, 182] on span "SAS IXOLEO - M-E037007" at bounding box center [1244, 188] width 264 height 25
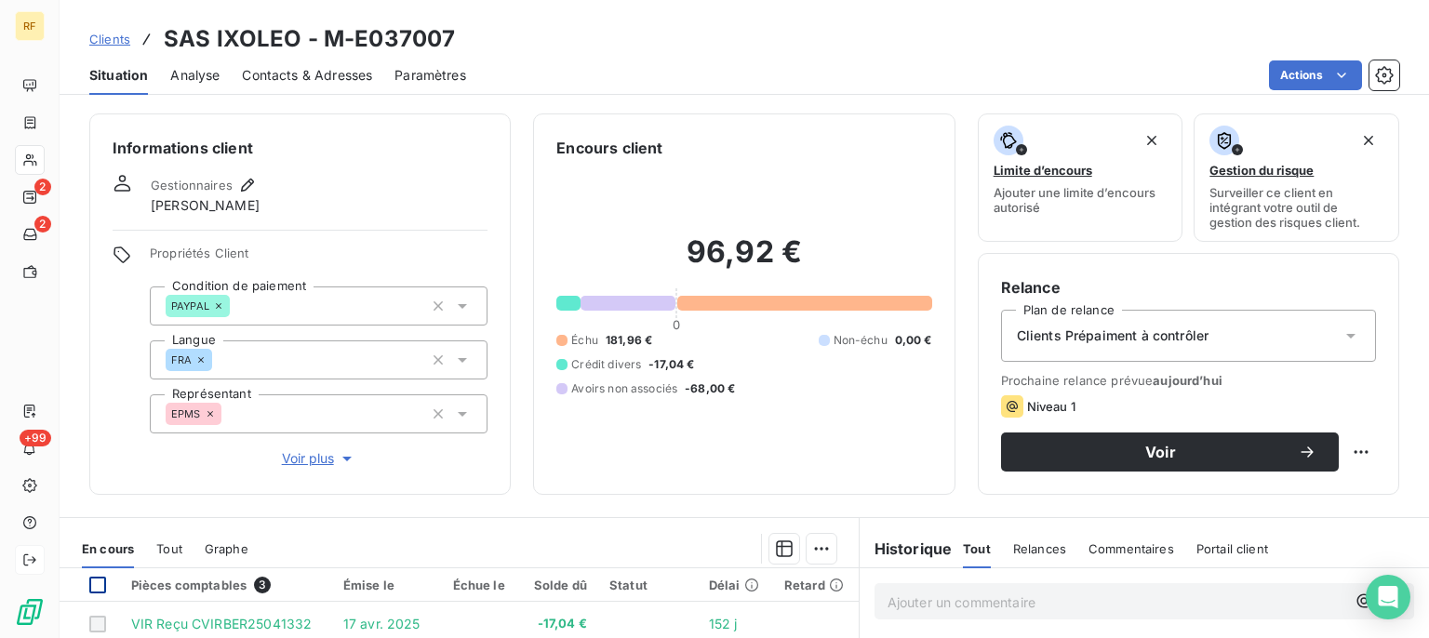
click at [96, 584] on div at bounding box center [97, 585] width 17 height 17
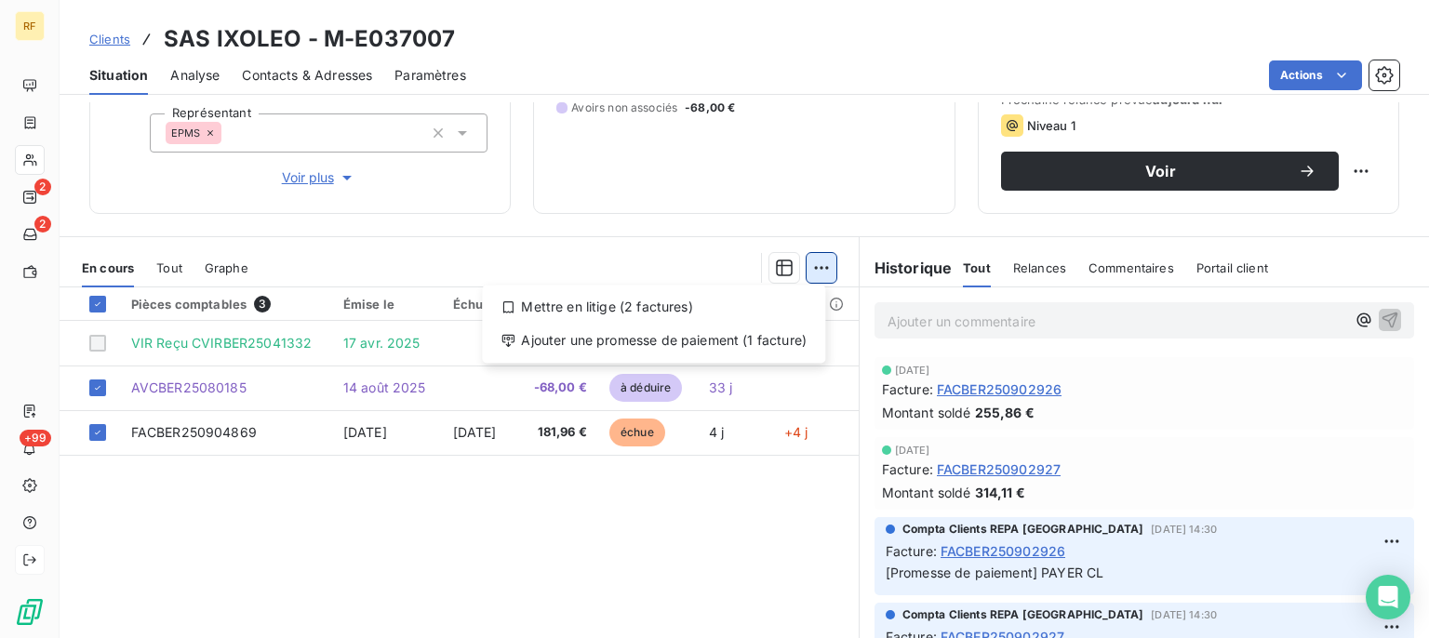
click at [813, 270] on html "RF 2 2 +99 Clients SAS IXOLEO - M-E037007 Situation Analyse Contacts & Adresses…" at bounding box center [714, 319] width 1429 height 638
click at [769, 352] on div "Ajouter une promesse de paiement (1 facture)" at bounding box center [654, 341] width 329 height 30
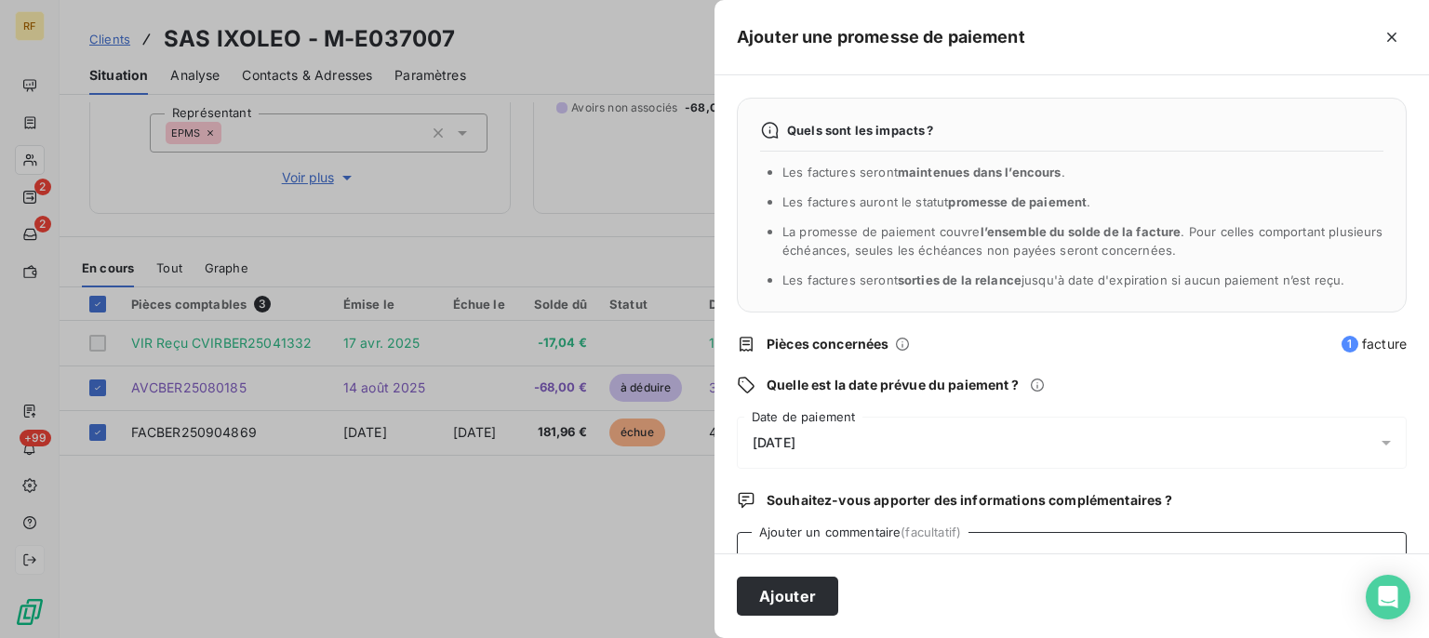
click at [1035, 544] on textarea "Ajouter un commentaire (facultatif)" at bounding box center [1072, 567] width 670 height 71
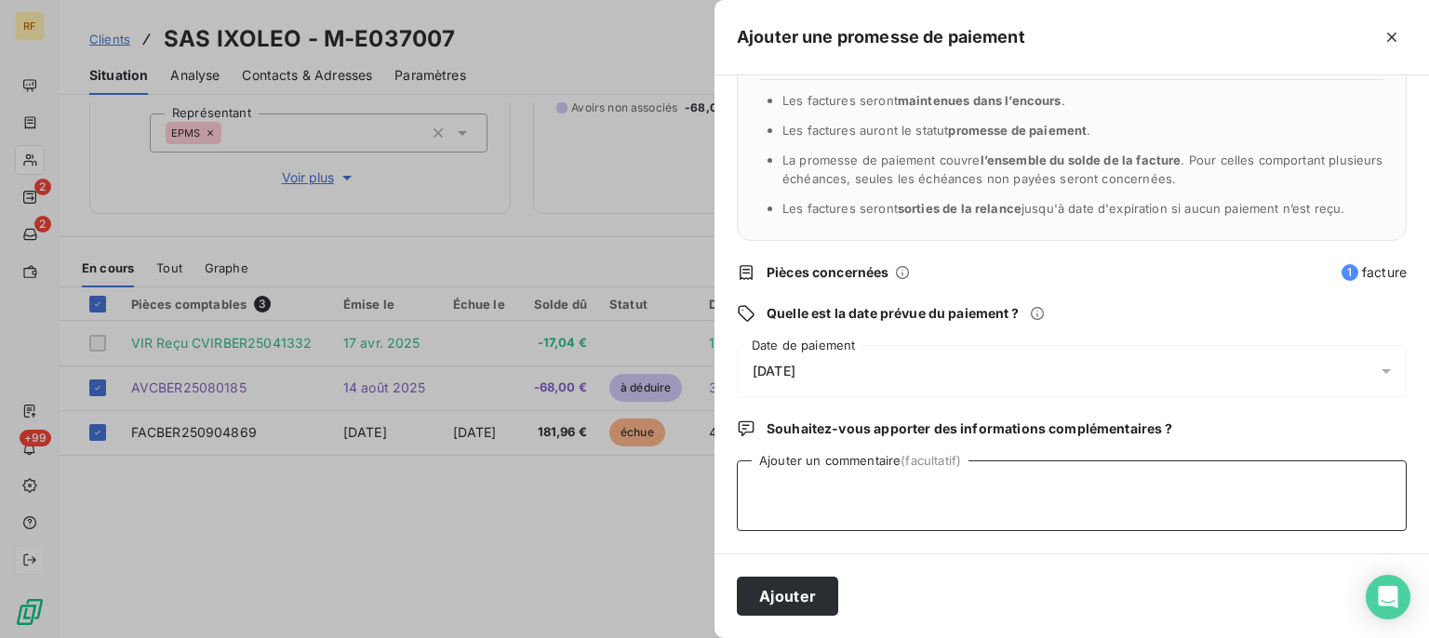
click at [1033, 505] on textarea "Ajouter un commentaire (facultatif)" at bounding box center [1072, 496] width 670 height 71
type textarea "PAYER CL"
click at [802, 587] on button "Ajouter" at bounding box center [787, 596] width 101 height 39
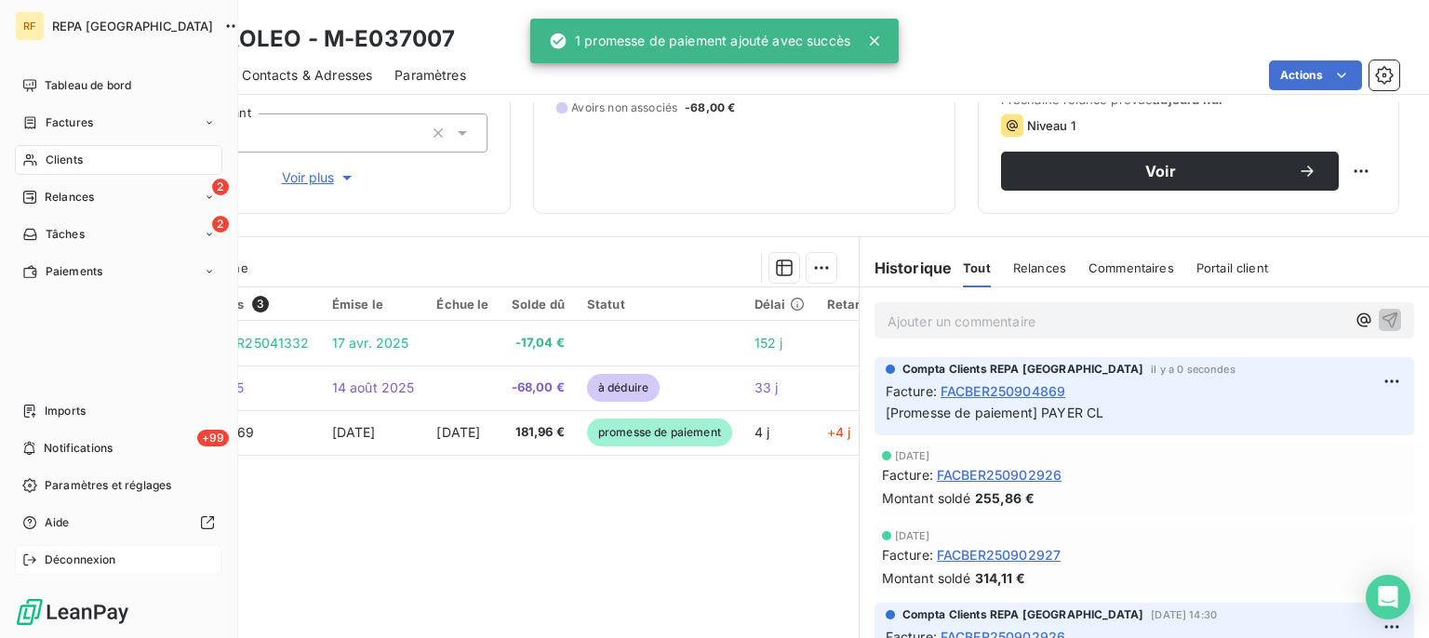
click at [53, 199] on span "Relances" at bounding box center [69, 197] width 49 height 17
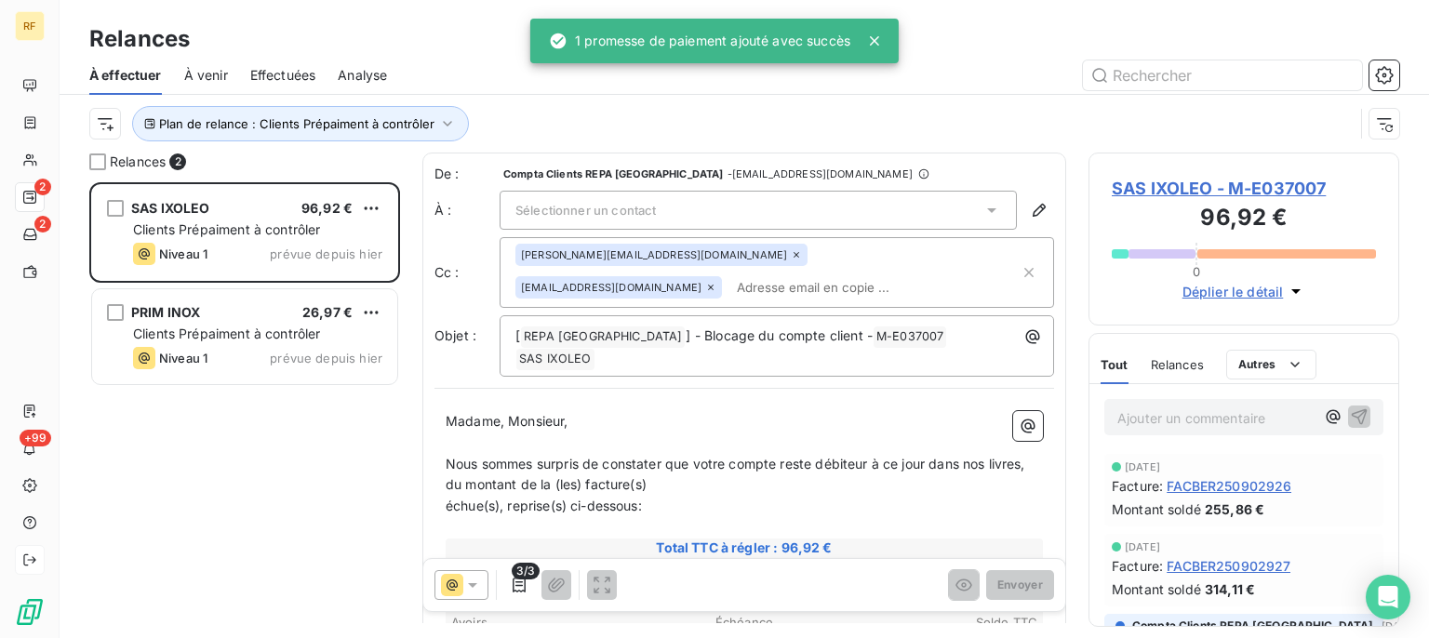
scroll to position [439, 294]
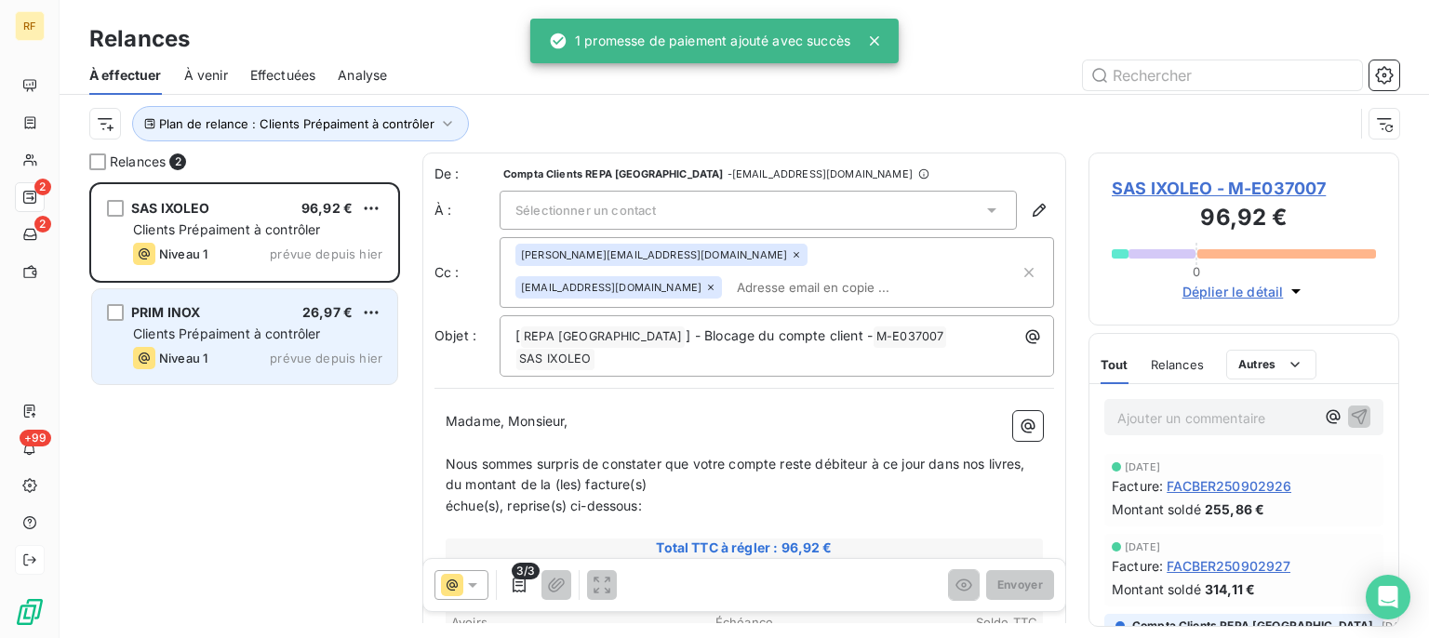
click at [184, 316] on span "PRIM INOX" at bounding box center [165, 312] width 69 height 16
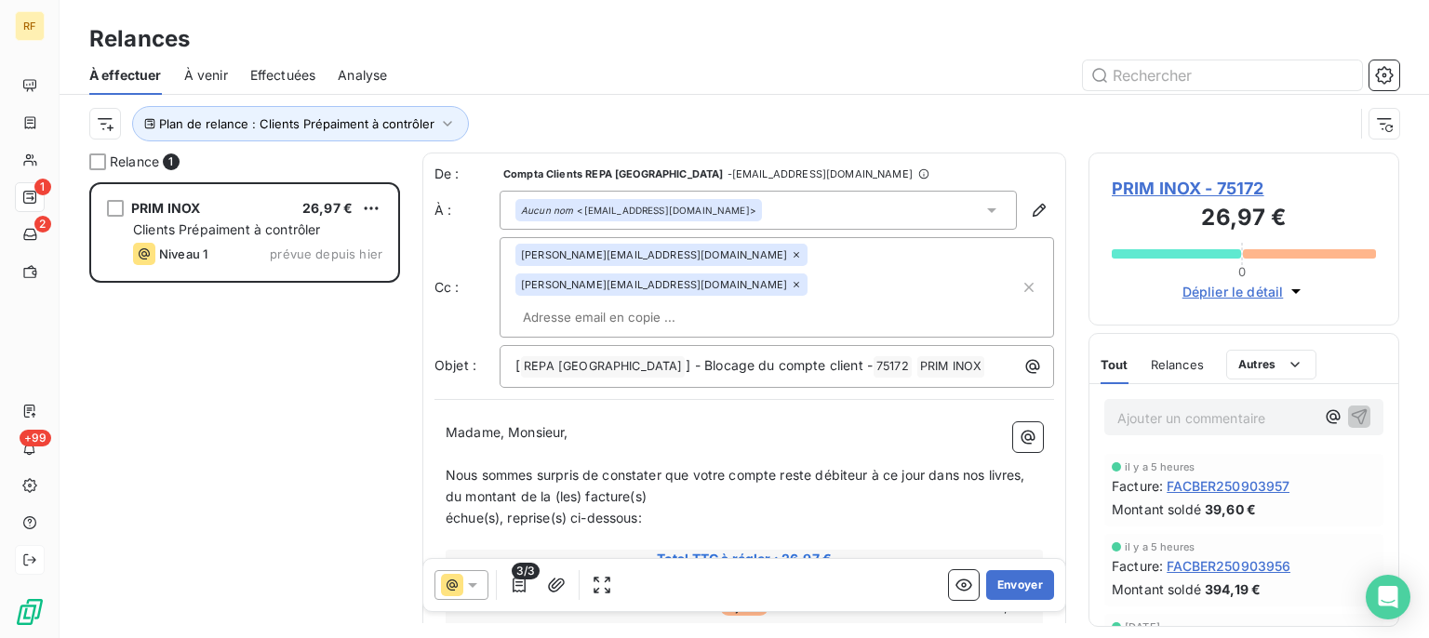
click at [1134, 184] on span "PRIM INOX - 75172" at bounding box center [1244, 188] width 264 height 25
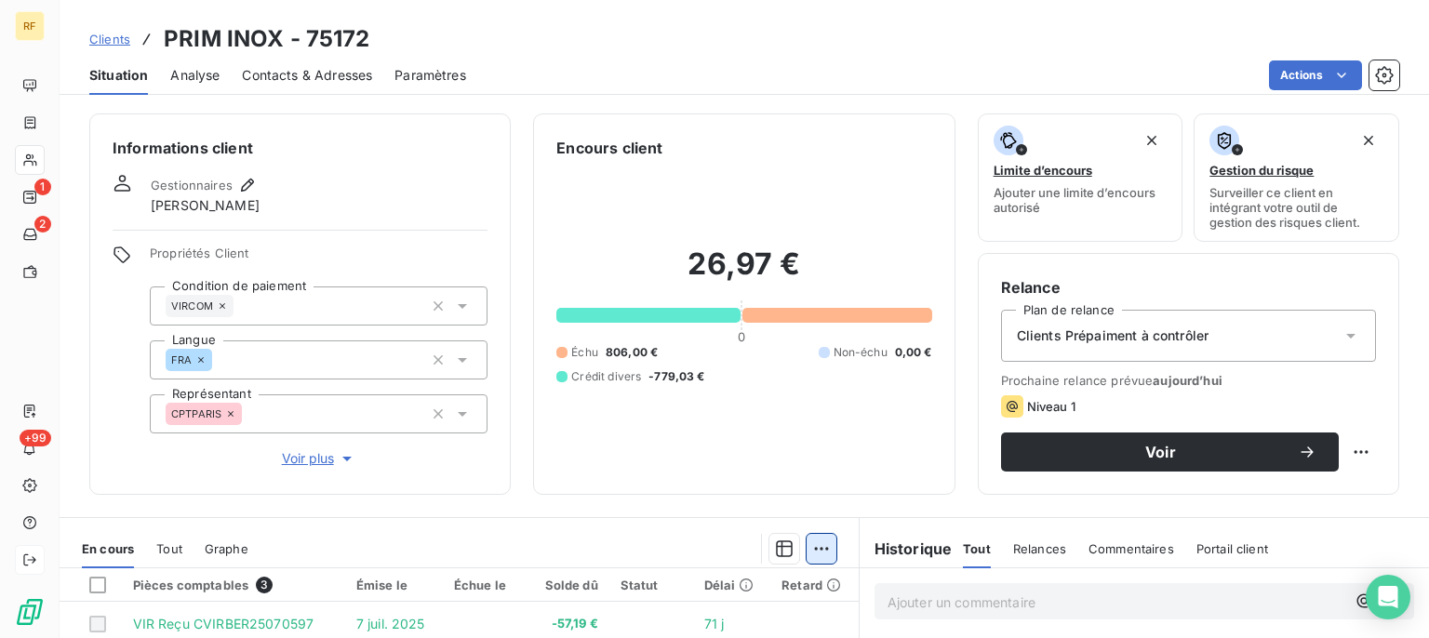
click at [812, 551] on html "RF 1 2 +99 Clients PRIM INOX - 75172 Situation Analyse Contacts & Adresses Para…" at bounding box center [714, 319] width 1429 height 638
click at [625, 513] on div "Ajouter une promesse de paiement (0 facture)" at bounding box center [652, 507] width 331 height 30
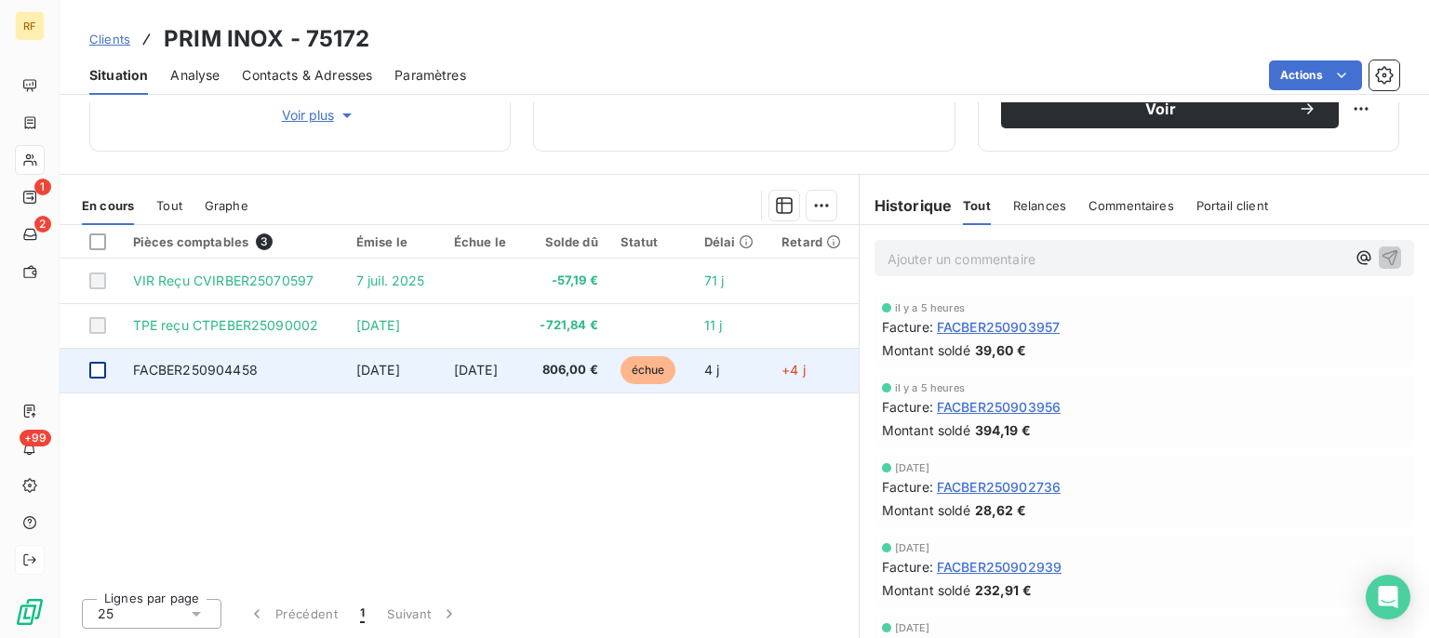
click at [91, 367] on div at bounding box center [97, 370] width 17 height 17
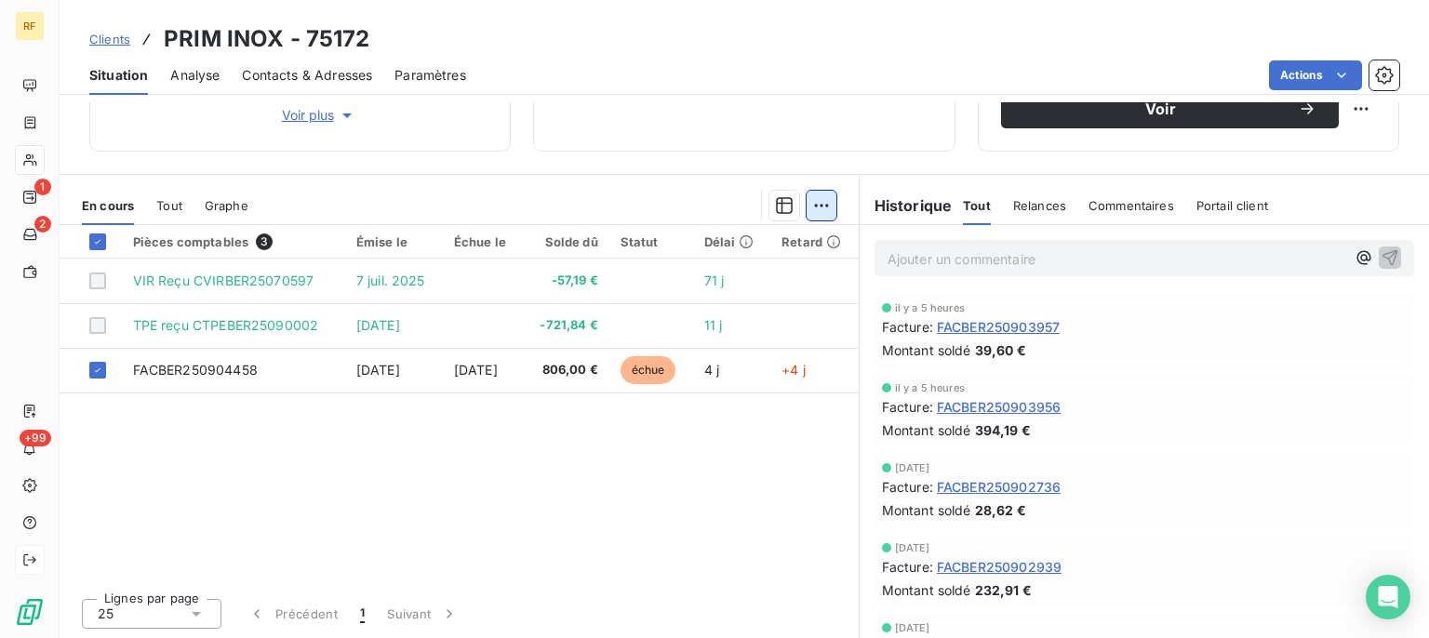
click at [825, 207] on html "RF 1 2 +99 Clients PRIM INOX - 75172 Situation Analyse Contacts & Adresses Para…" at bounding box center [714, 319] width 1429 height 638
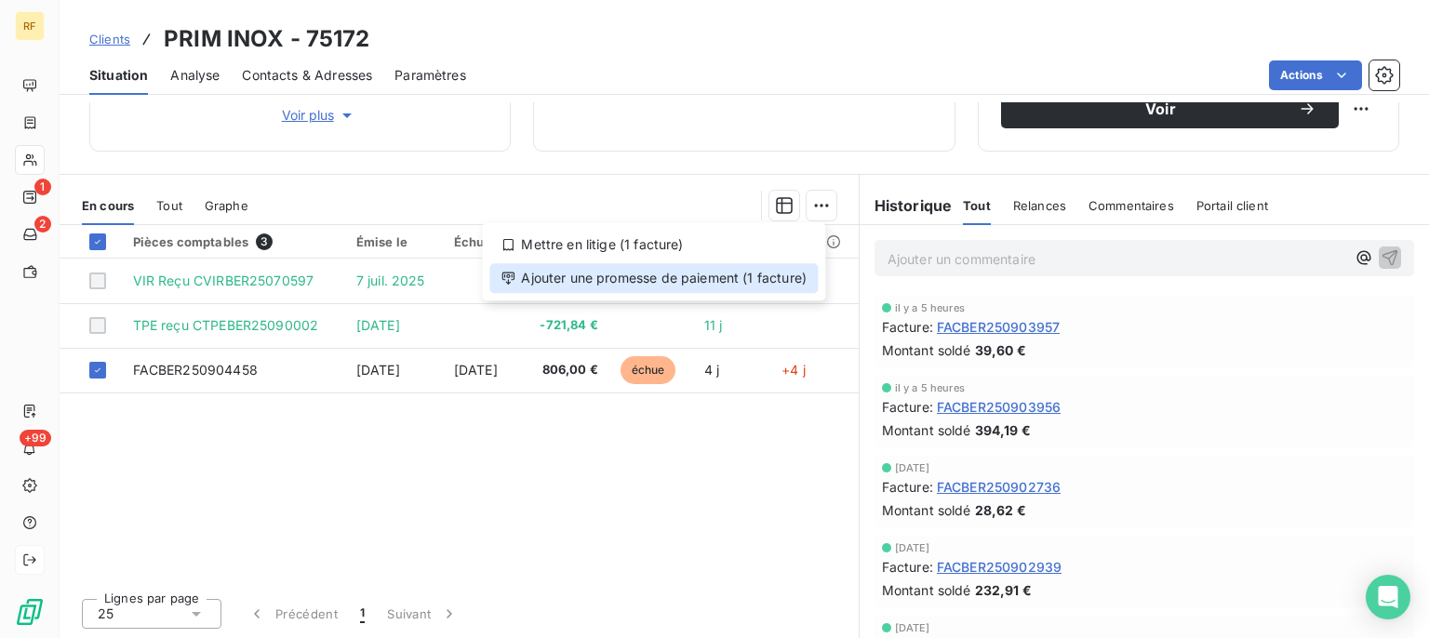
click at [760, 290] on div "Ajouter une promesse de paiement (1 facture)" at bounding box center [654, 278] width 329 height 30
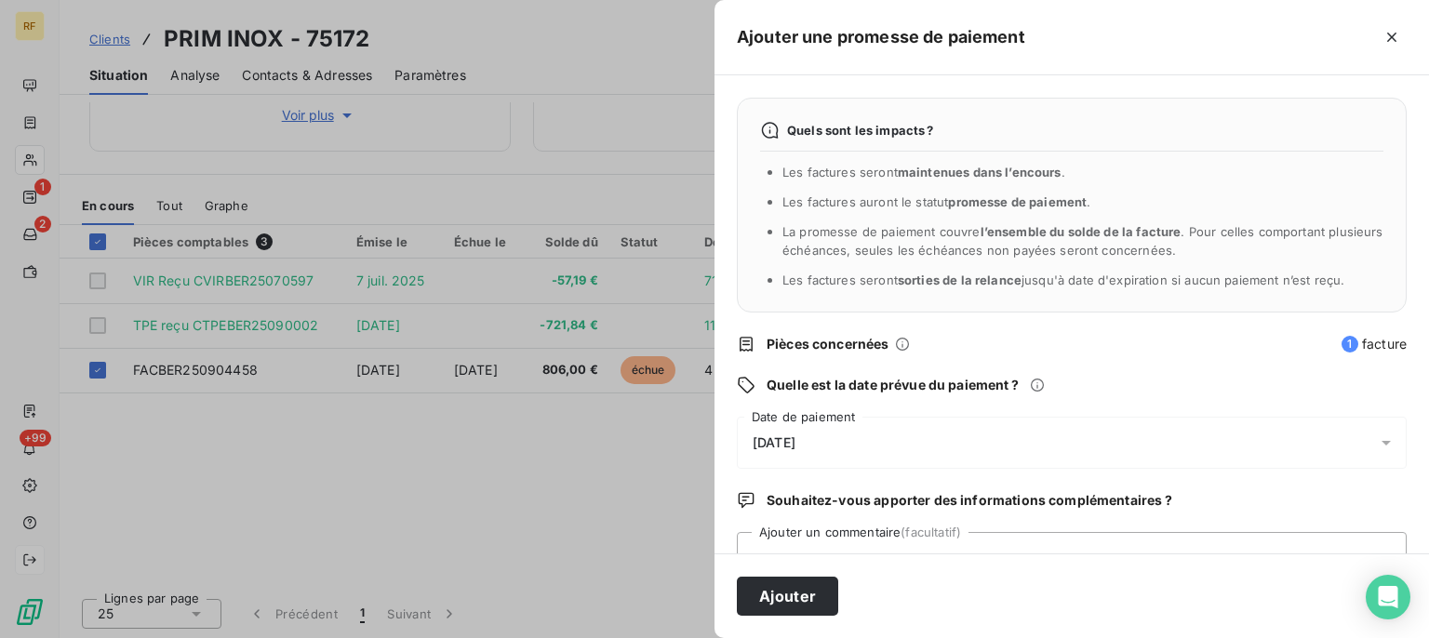
scroll to position [72, 0]
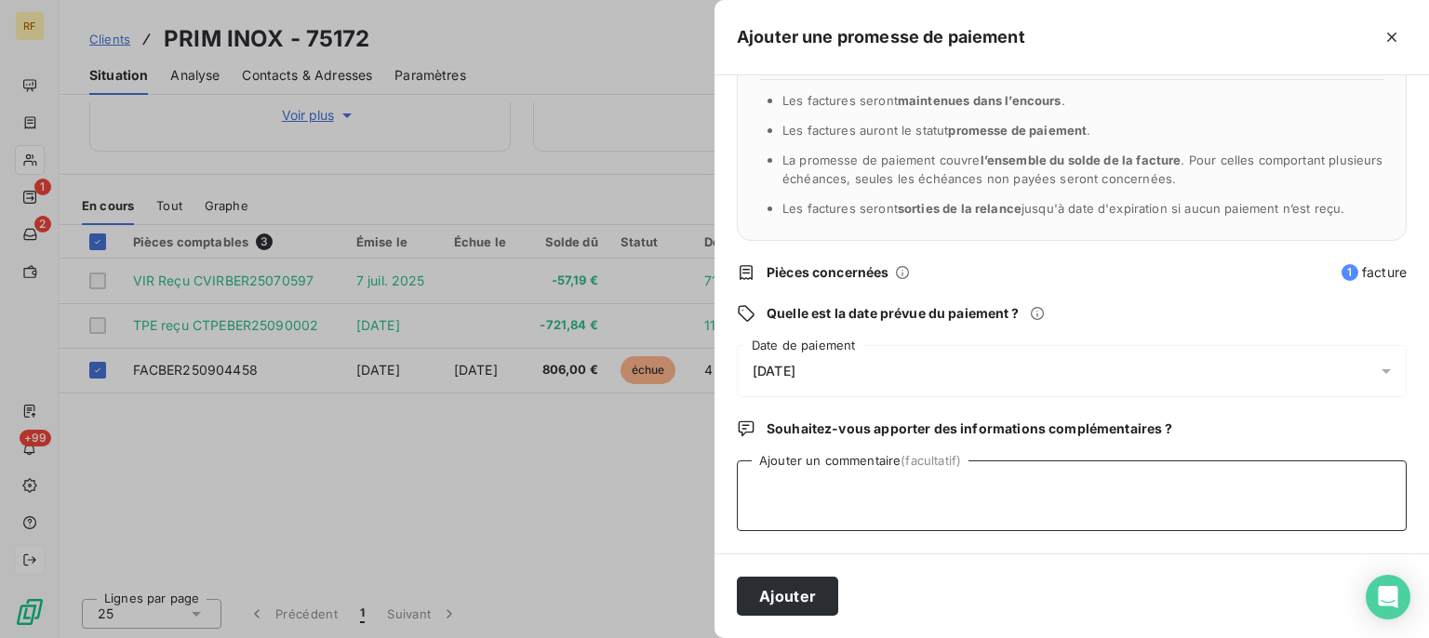
click at [1020, 497] on textarea "Ajouter un commentaire (facultatif)" at bounding box center [1072, 496] width 670 height 71
type textarea "PAYER CL"
click at [828, 596] on button "Ajouter" at bounding box center [787, 596] width 101 height 39
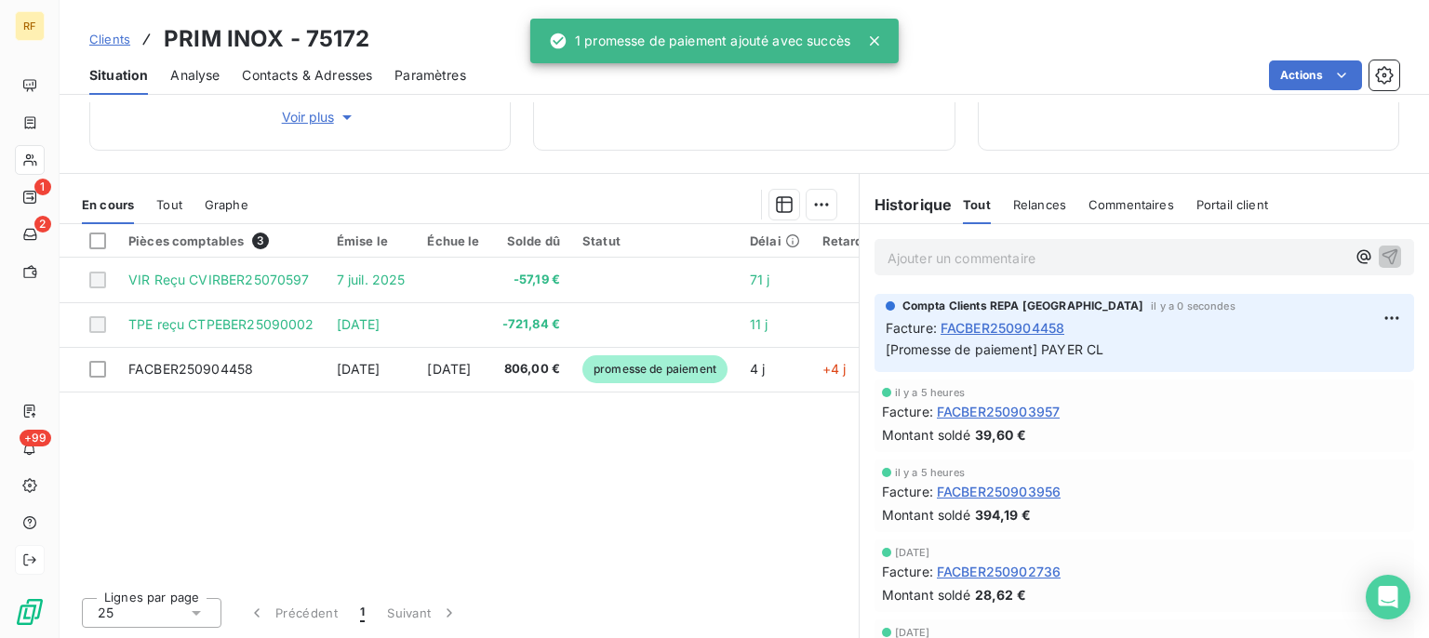
scroll to position [342, 0]
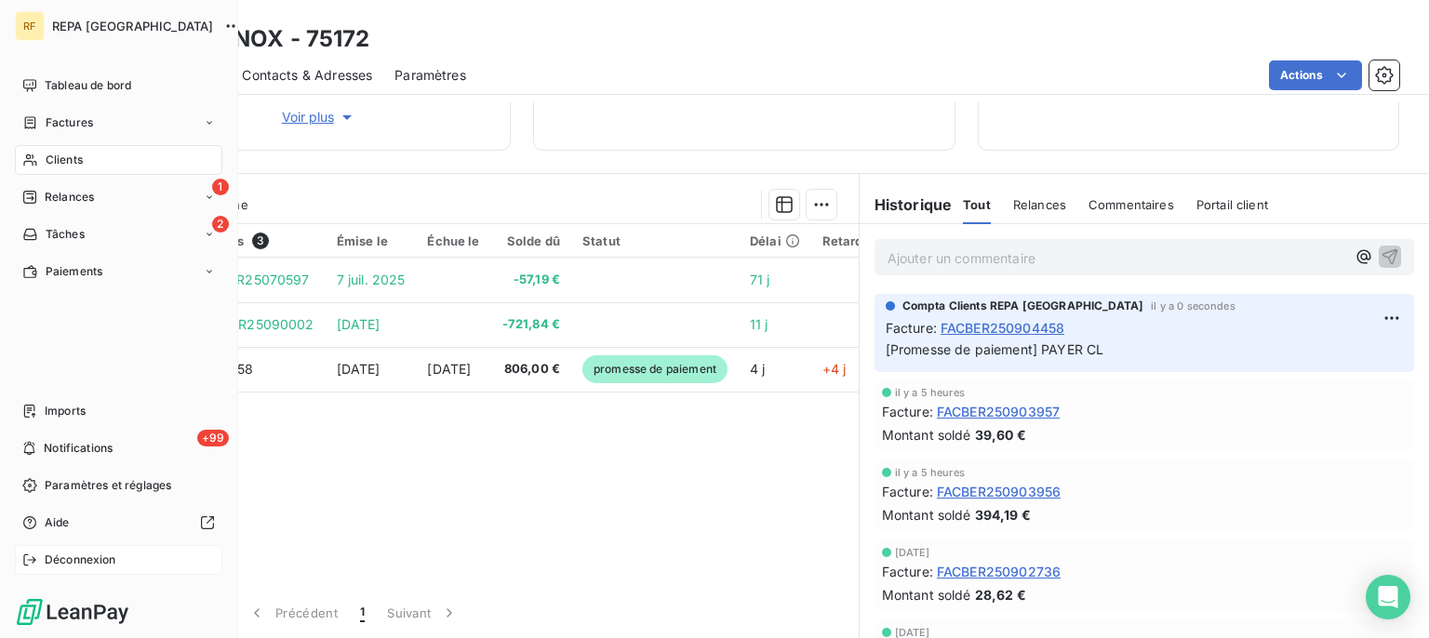
click at [73, 199] on span "Relances" at bounding box center [69, 197] width 49 height 17
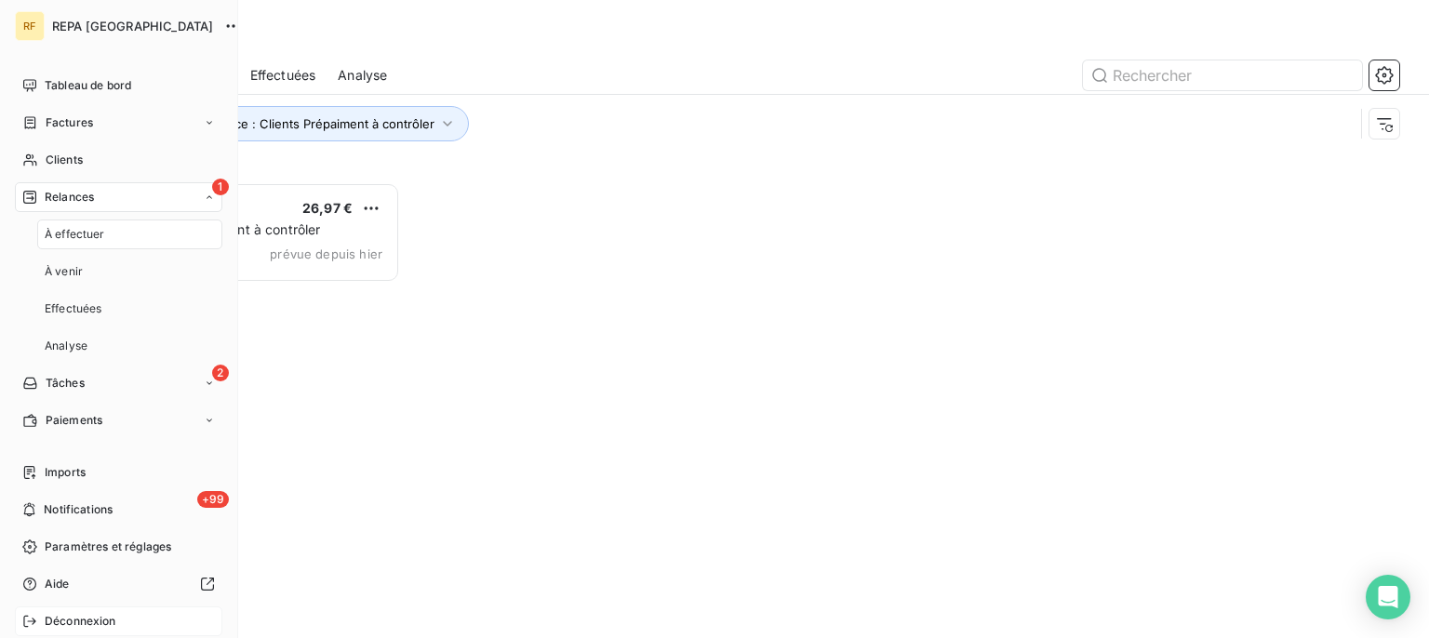
scroll to position [439, 294]
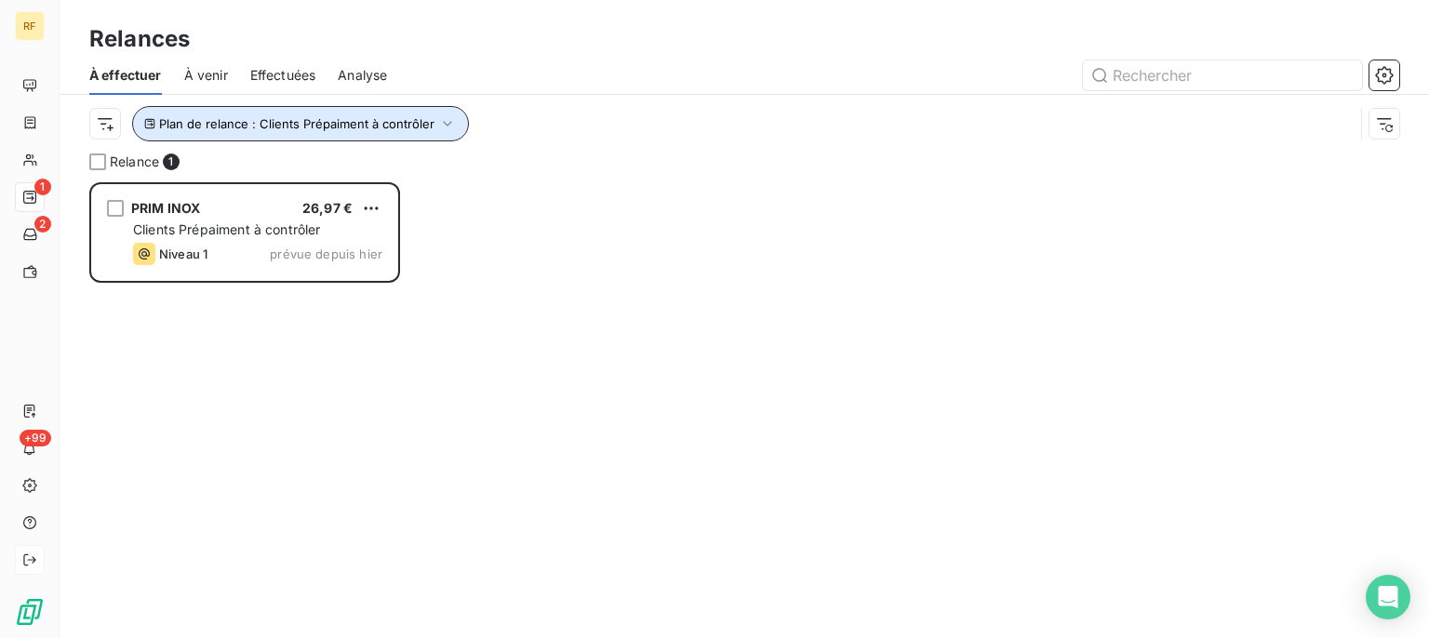
click at [272, 129] on span "Plan de relance : Clients Prépaiment à contrôler" at bounding box center [296, 123] width 275 height 15
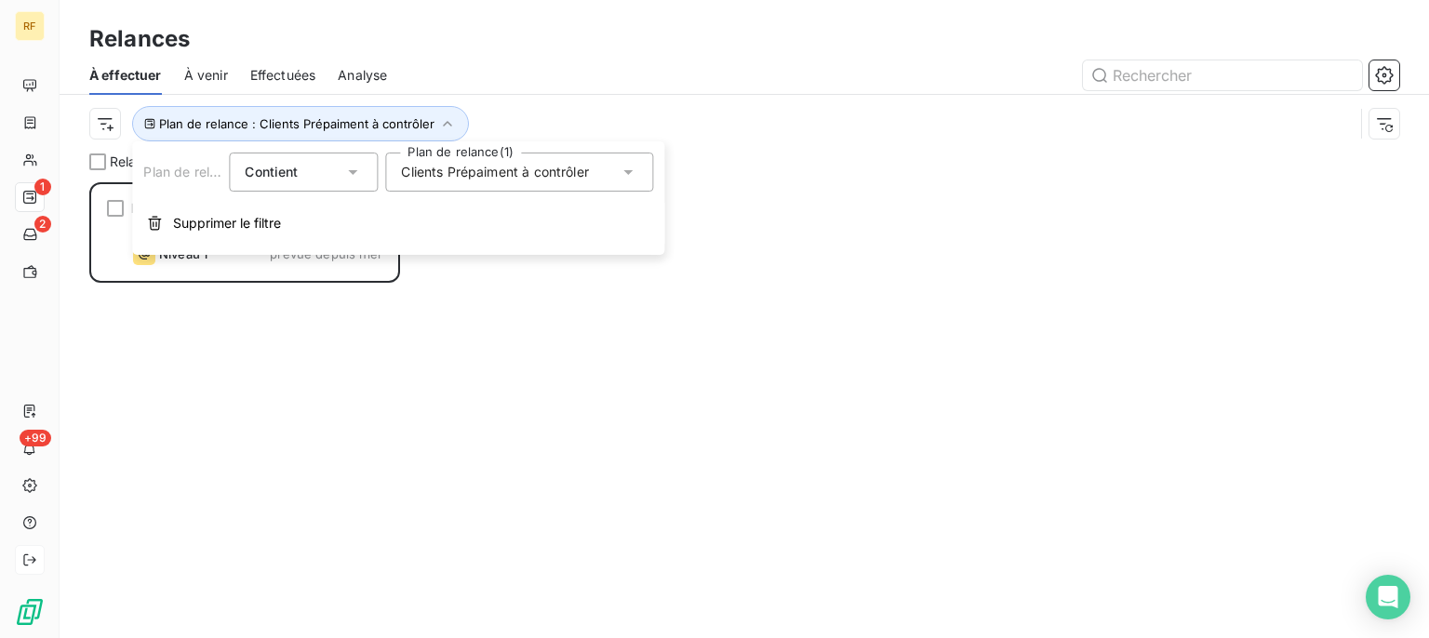
click at [461, 162] on div "Clients Prépaiment à contrôler" at bounding box center [519, 172] width 268 height 39
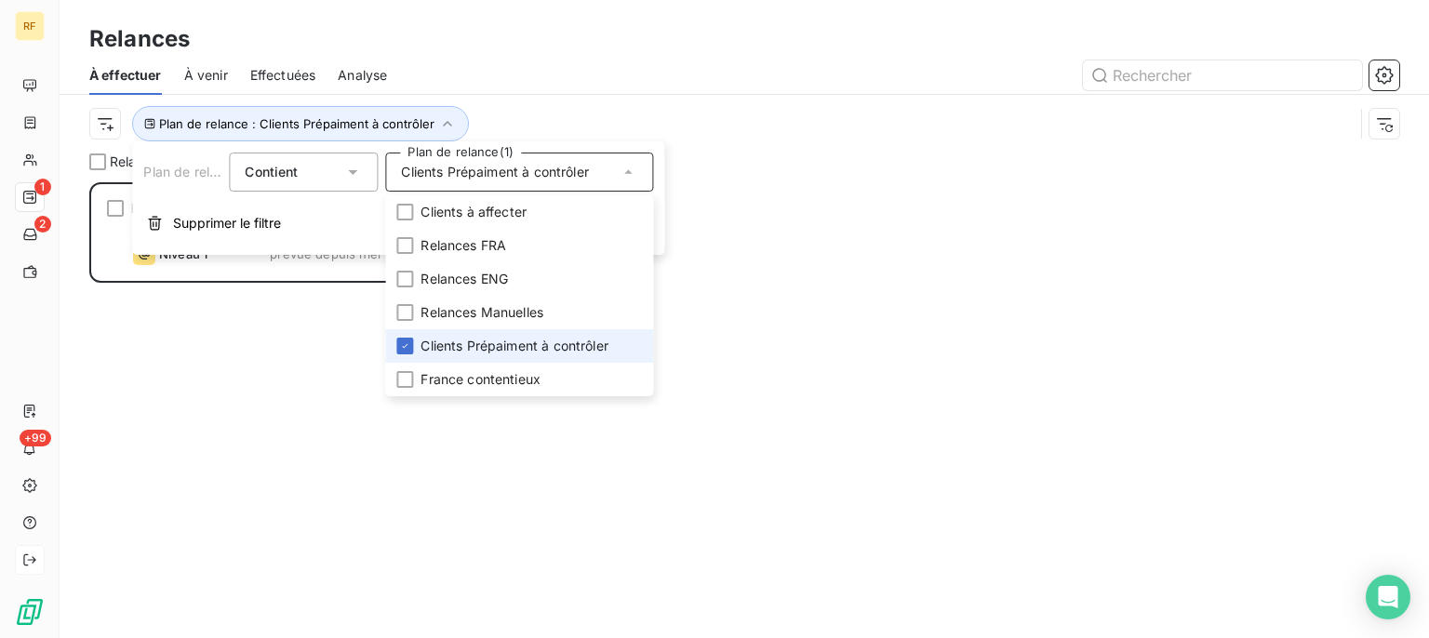
click at [426, 348] on span "Clients Prépaiment à contrôler" at bounding box center [515, 346] width 188 height 19
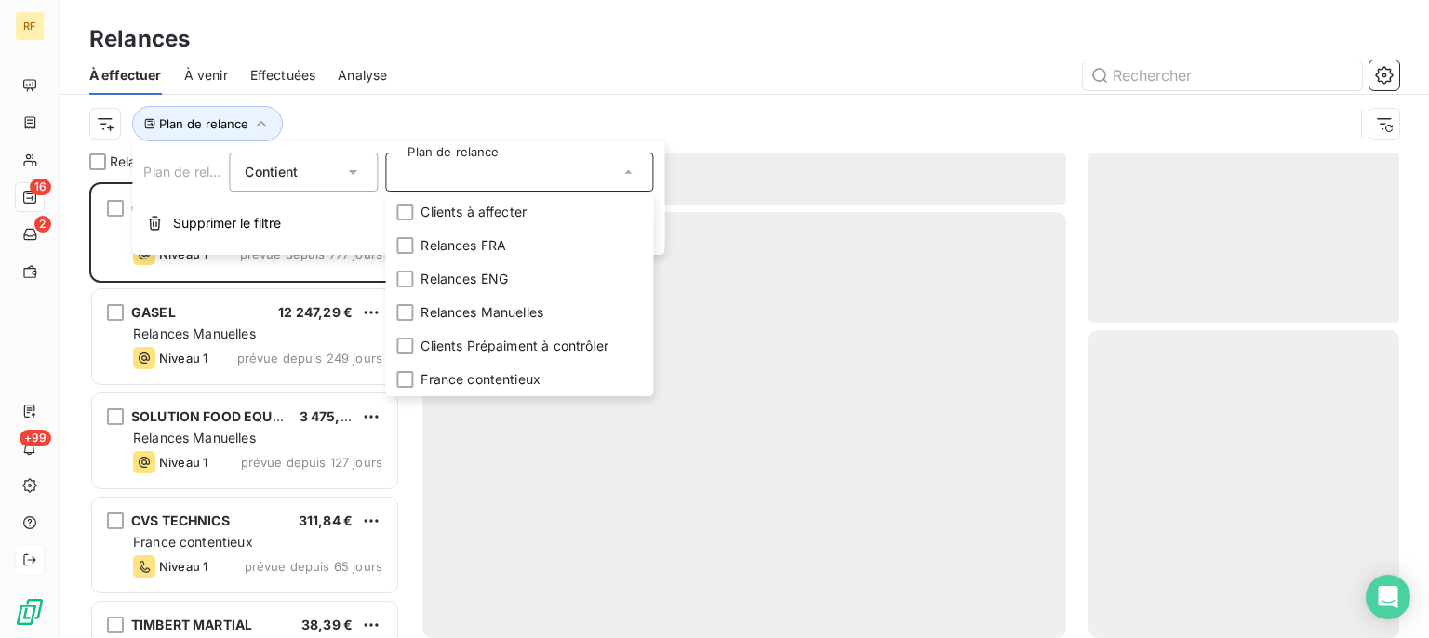
scroll to position [439, 294]
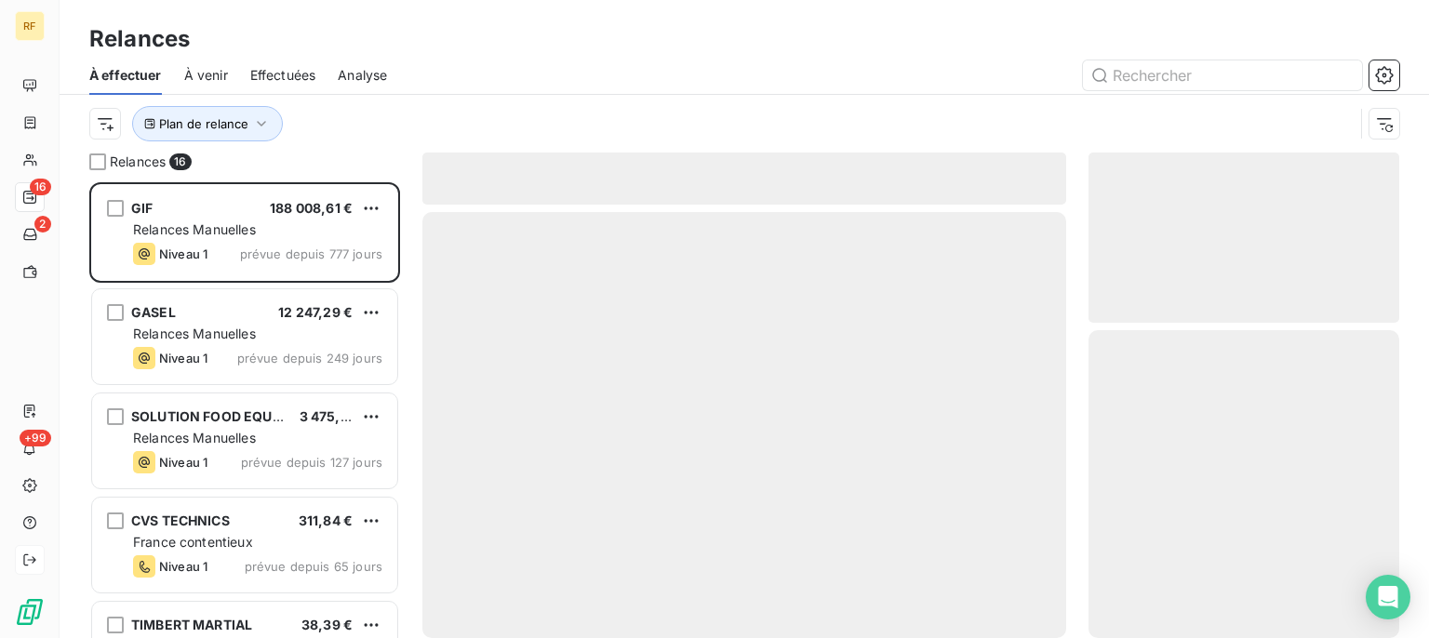
click at [611, 69] on div at bounding box center [904, 75] width 990 height 30
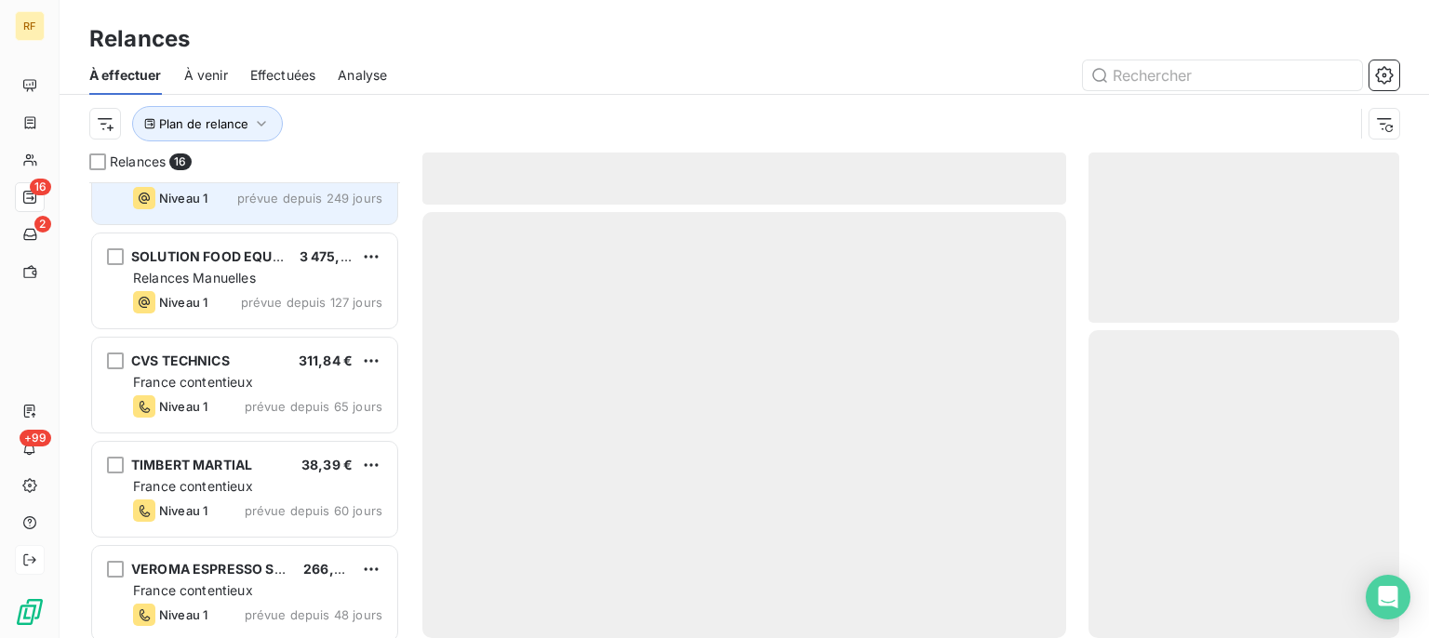
scroll to position [188, 0]
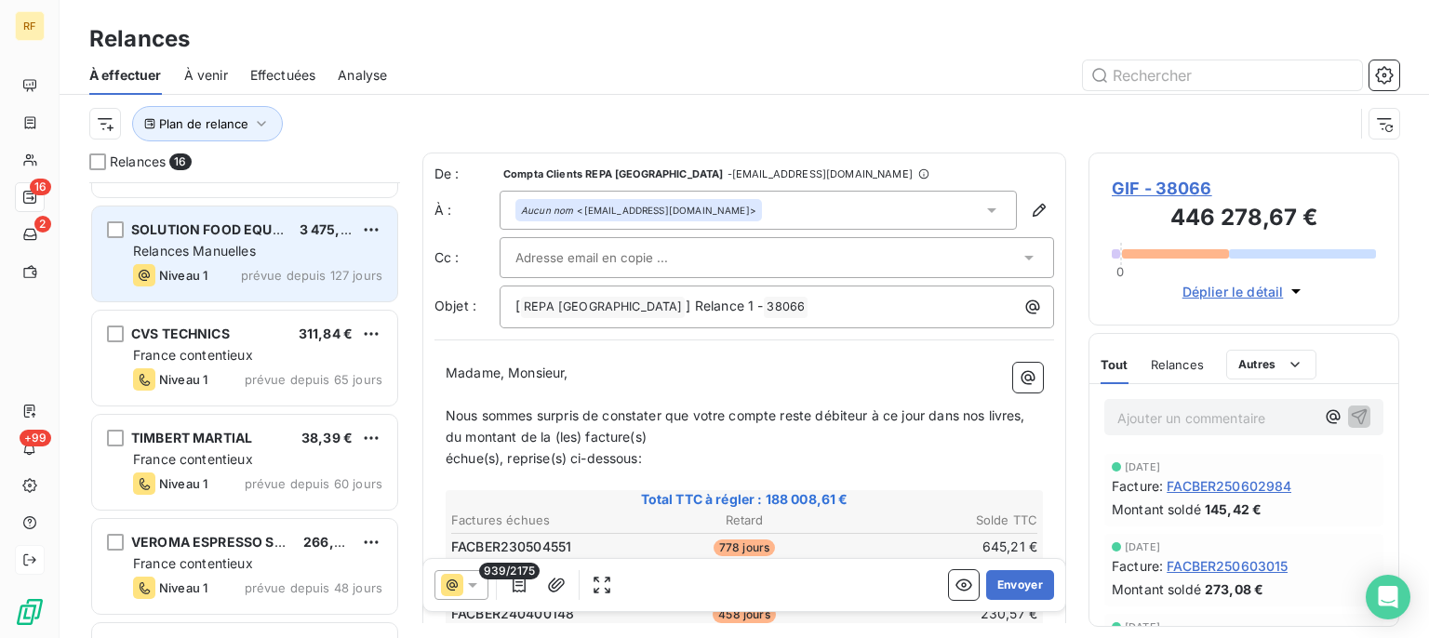
click at [251, 274] on span "prévue depuis 127 jours" at bounding box center [311, 275] width 141 height 15
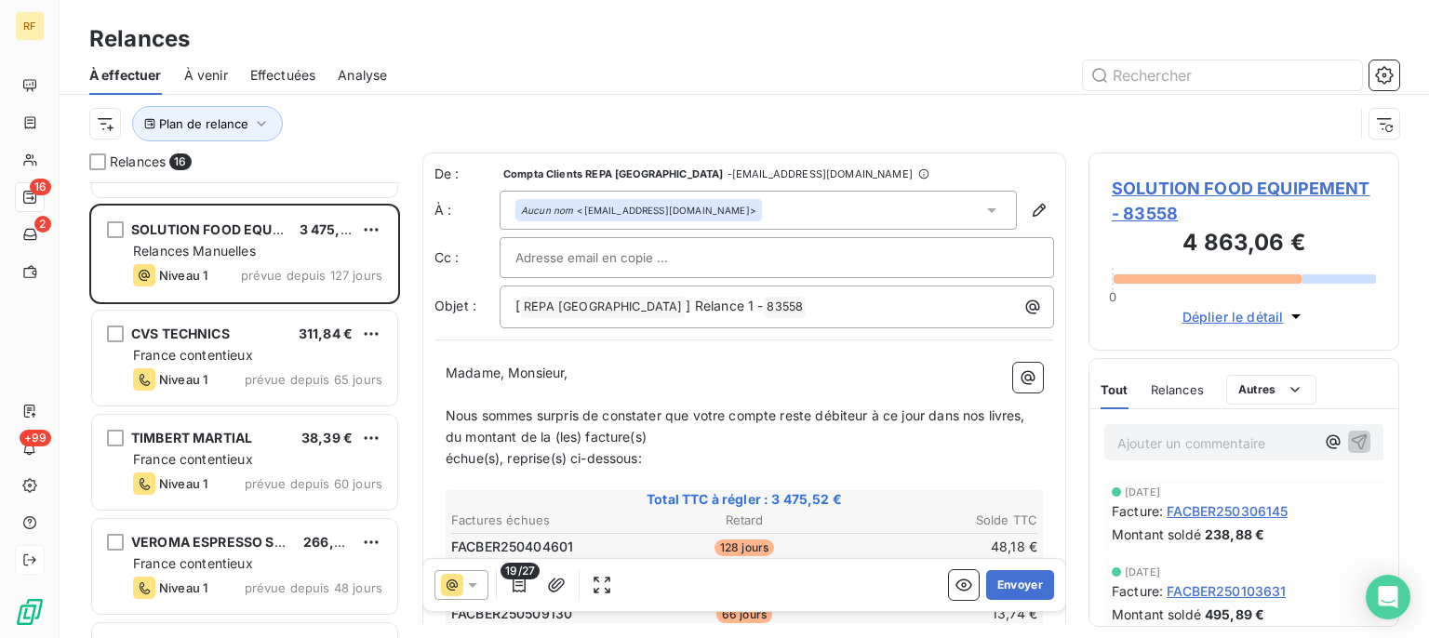
click at [1234, 191] on span "SOLUTION FOOD EQUIPEMENT - 83558" at bounding box center [1244, 201] width 264 height 50
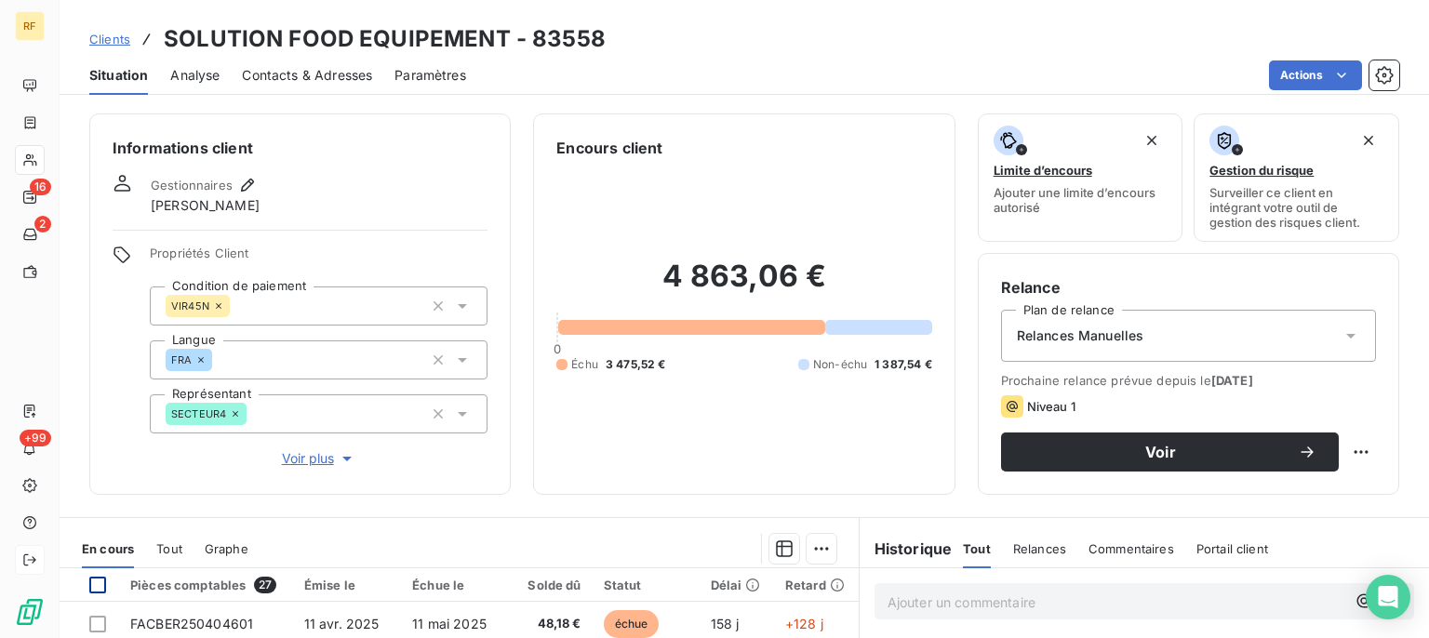
click at [105, 584] on div at bounding box center [97, 585] width 17 height 17
click at [817, 553] on html "RF 16 2 +99 Clients SOLUTION FOOD EQUIPEMENT - 83558 Situation Analyse Contacts…" at bounding box center [714, 319] width 1429 height 638
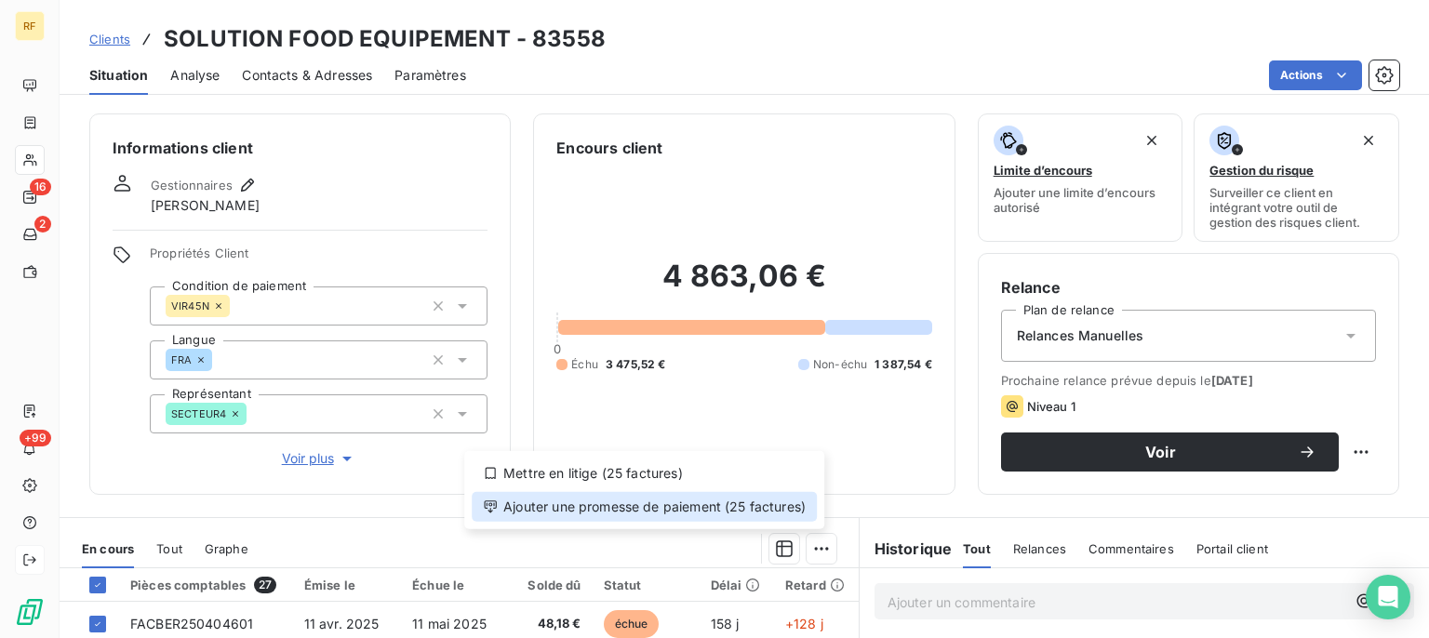
click at [628, 511] on div "Ajouter une promesse de paiement (25 factures)" at bounding box center [644, 507] width 345 height 30
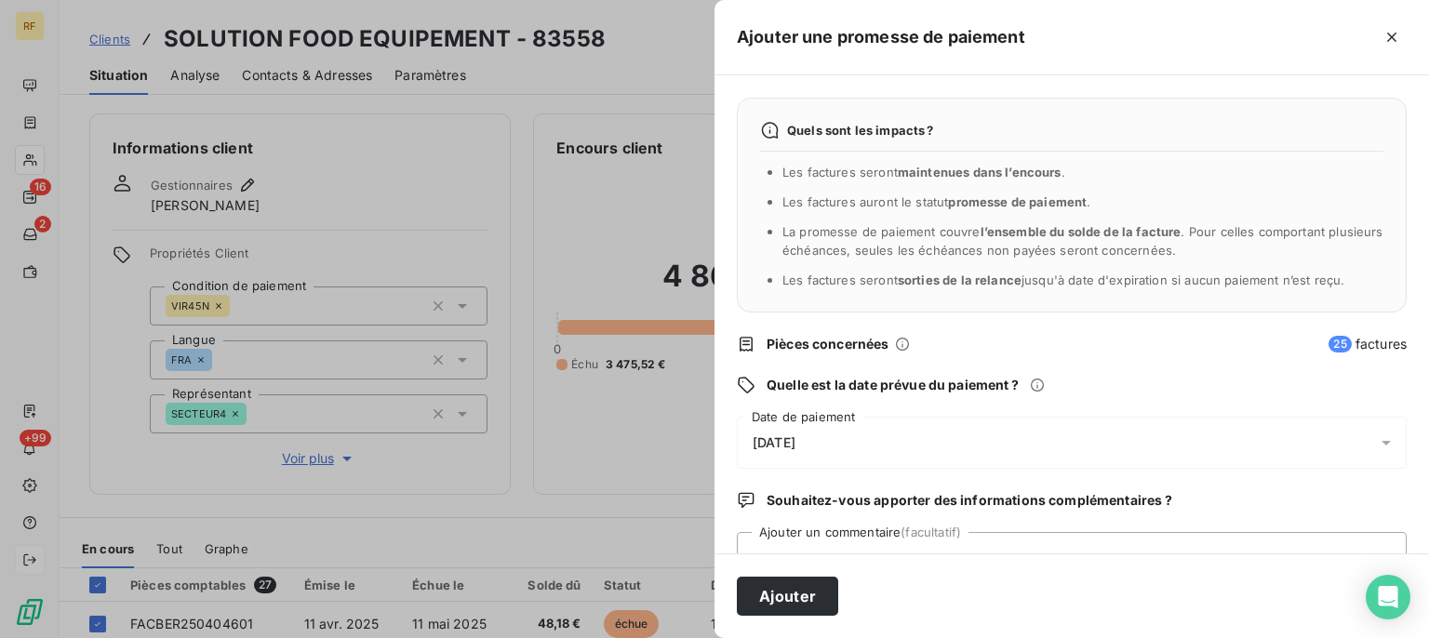
click at [775, 436] on span "[DATE]" at bounding box center [774, 443] width 43 height 15
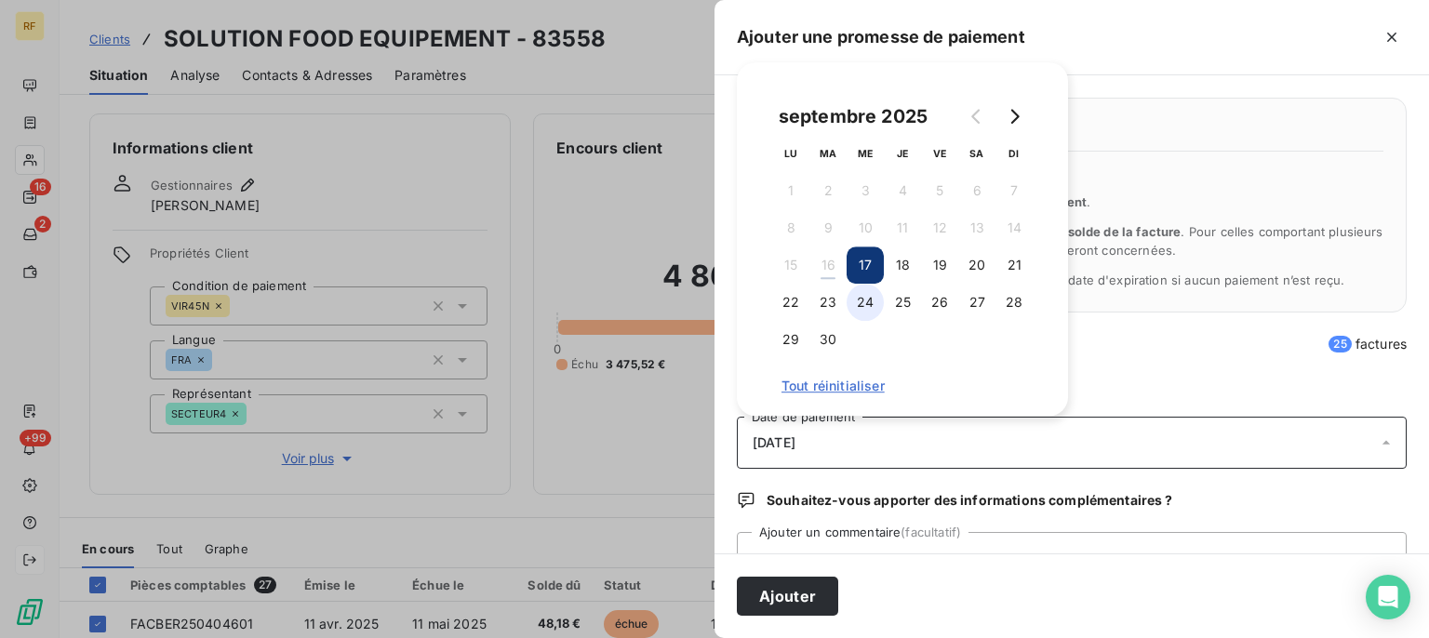
click at [873, 302] on button "24" at bounding box center [865, 302] width 37 height 37
click at [910, 304] on button "25" at bounding box center [902, 302] width 37 height 37
click at [1002, 445] on div "[DATE]" at bounding box center [1072, 443] width 670 height 52
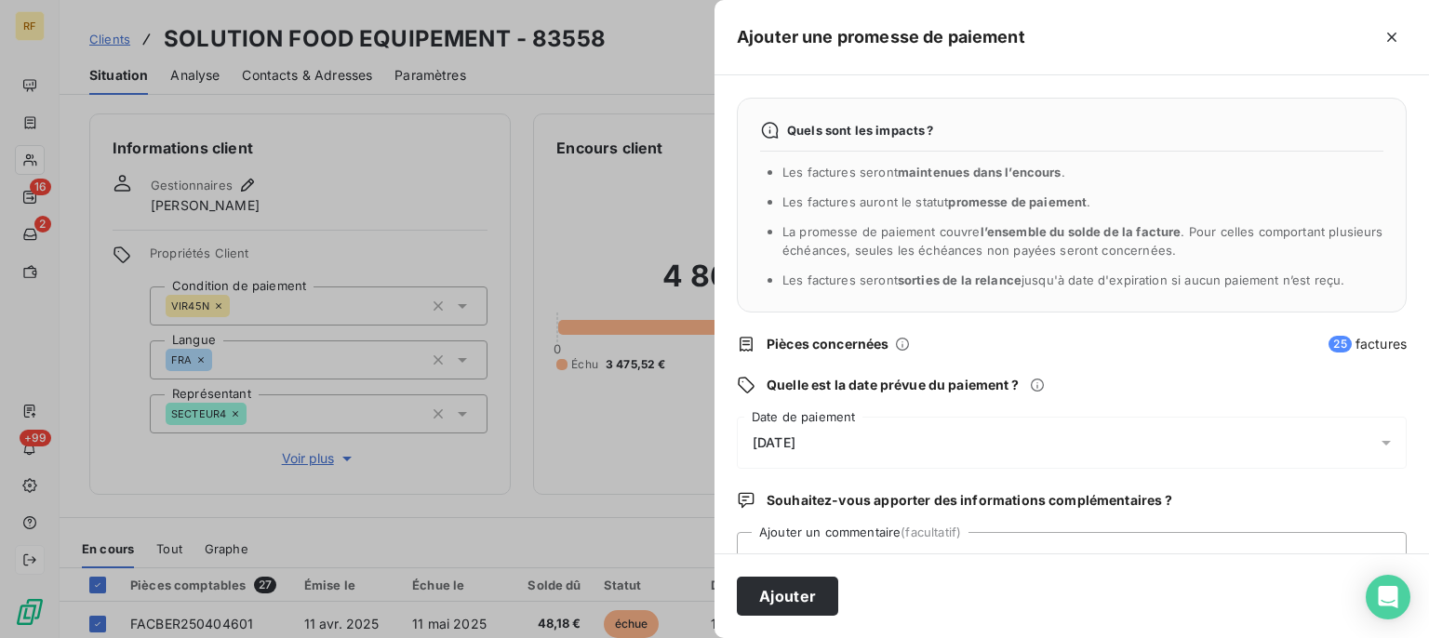
scroll to position [72, 0]
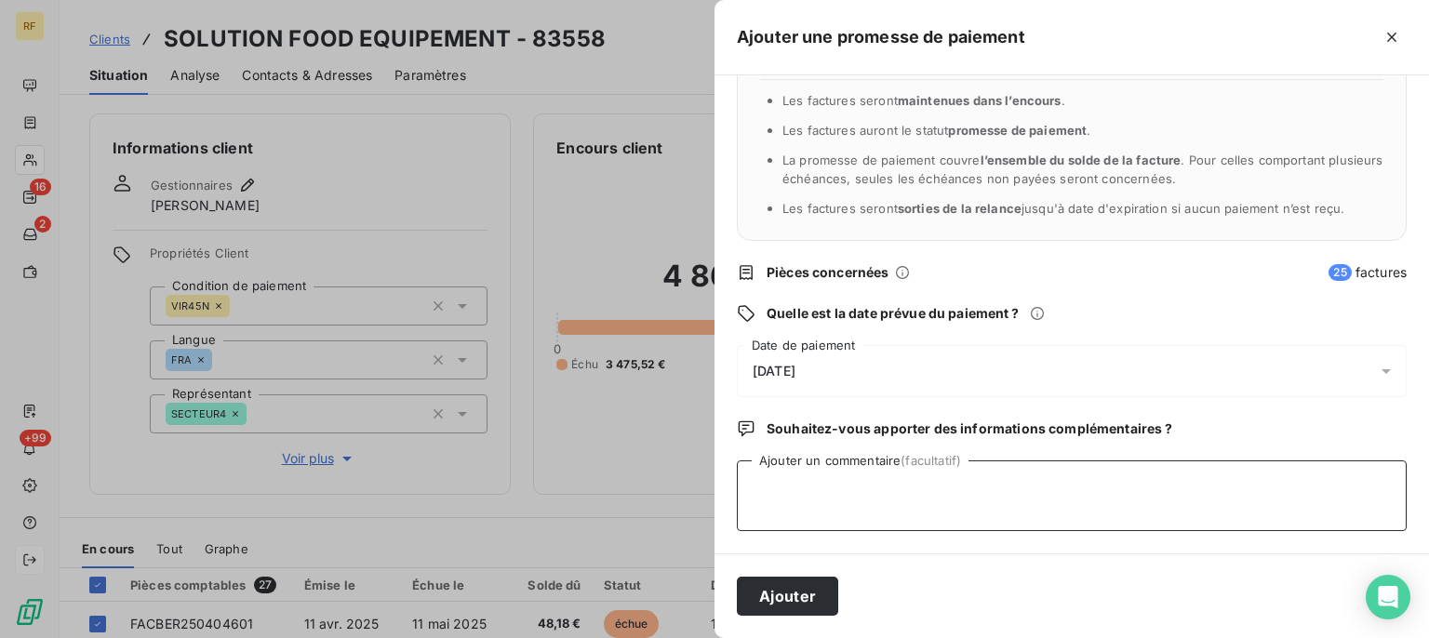
click at [1012, 493] on textarea "Ajouter un commentaire (facultatif)" at bounding box center [1072, 496] width 670 height 71
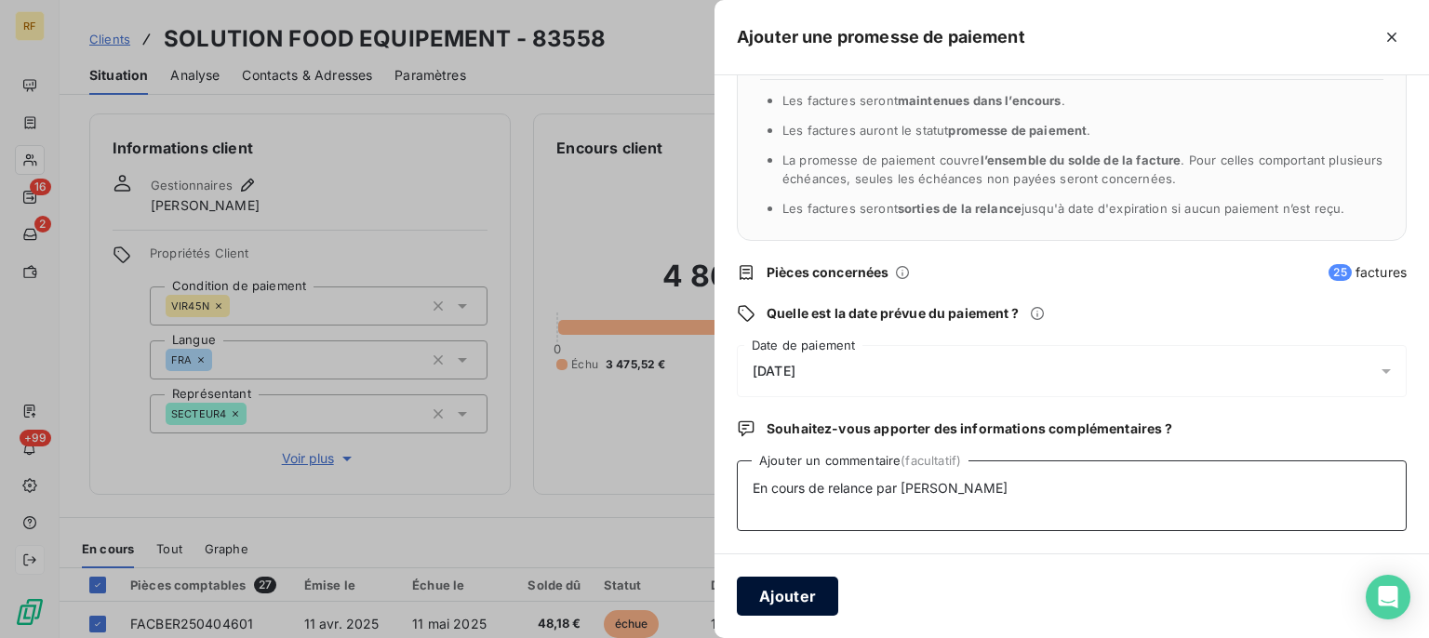
type textarea "En cours de relance par [PERSON_NAME]"
click at [787, 598] on button "Ajouter" at bounding box center [787, 596] width 101 height 39
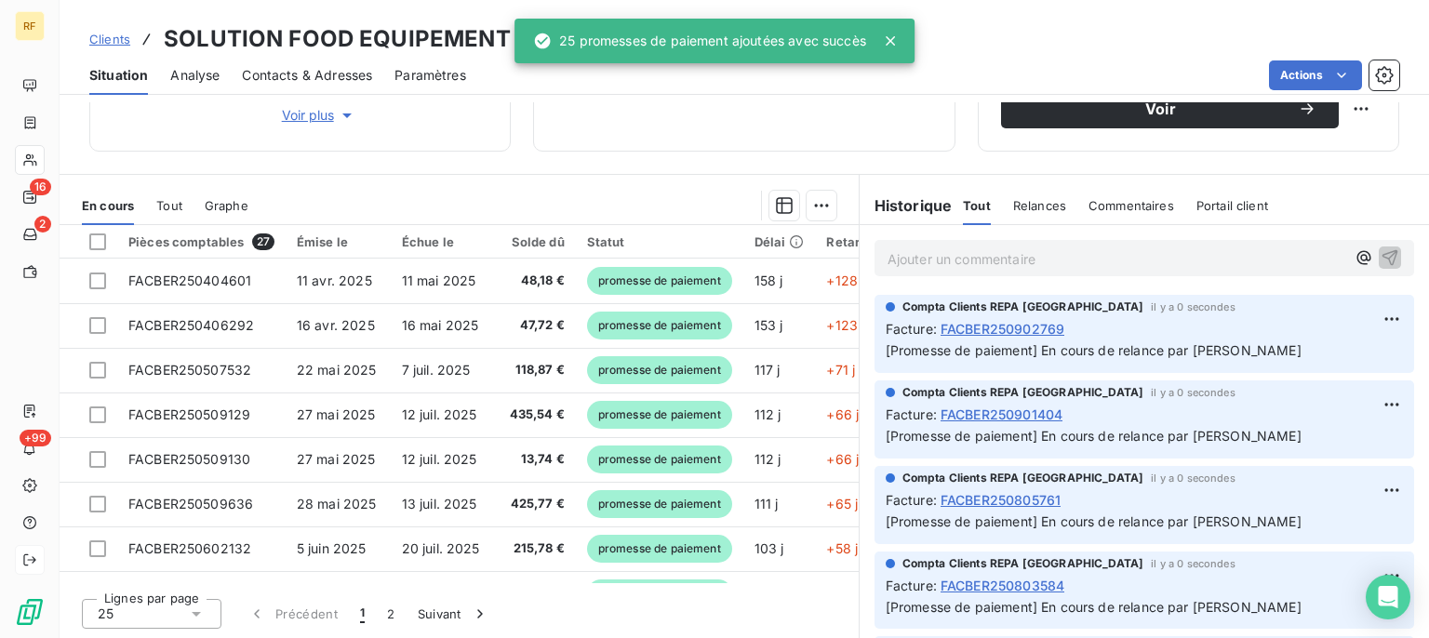
scroll to position [342, 0]
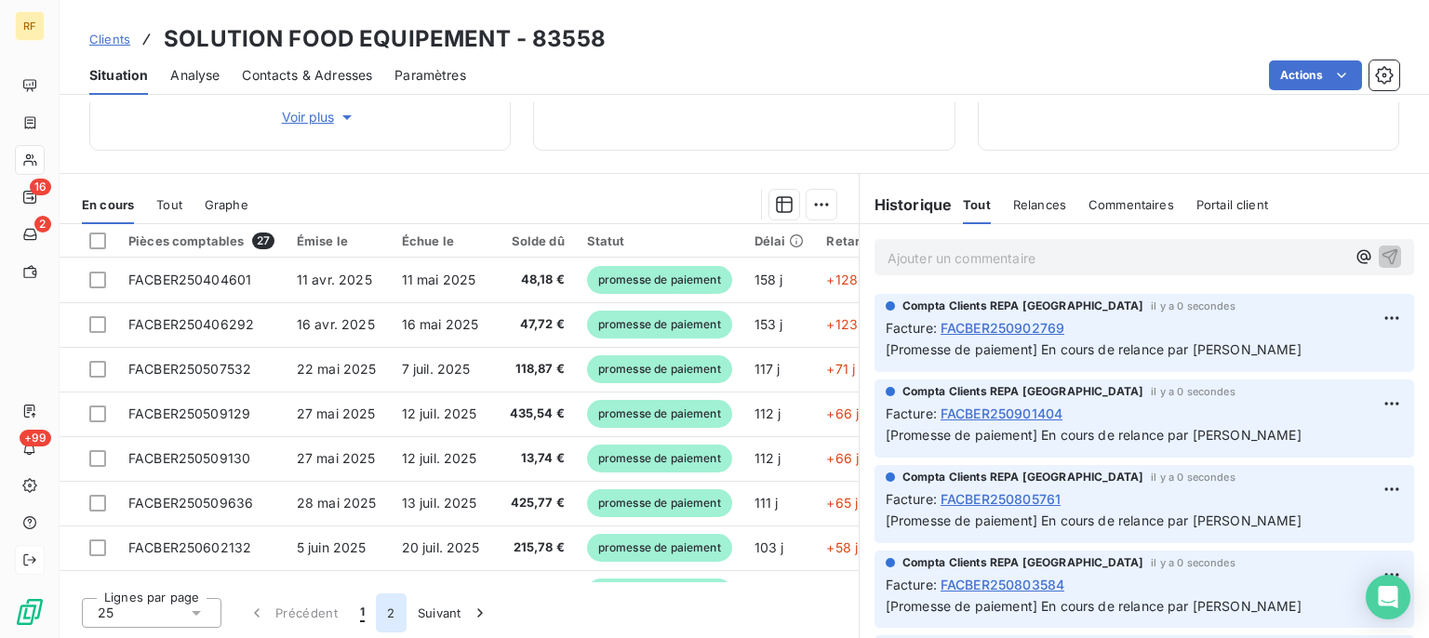
click at [392, 618] on button "2" at bounding box center [391, 613] width 30 height 39
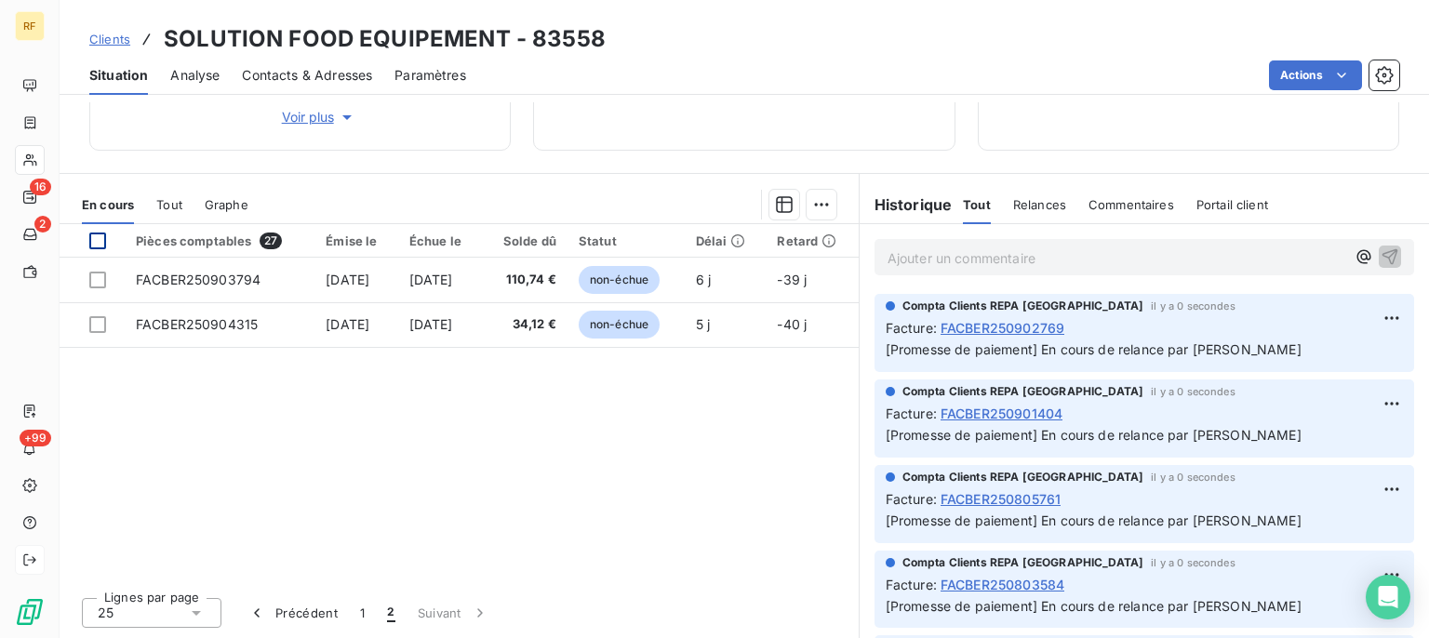
click at [101, 244] on div at bounding box center [97, 241] width 17 height 17
click at [823, 208] on html "RF 16 2 +99 Clients SOLUTION FOOD EQUIPEMENT - 83558 Situation Analyse Contacts…" at bounding box center [714, 319] width 1429 height 638
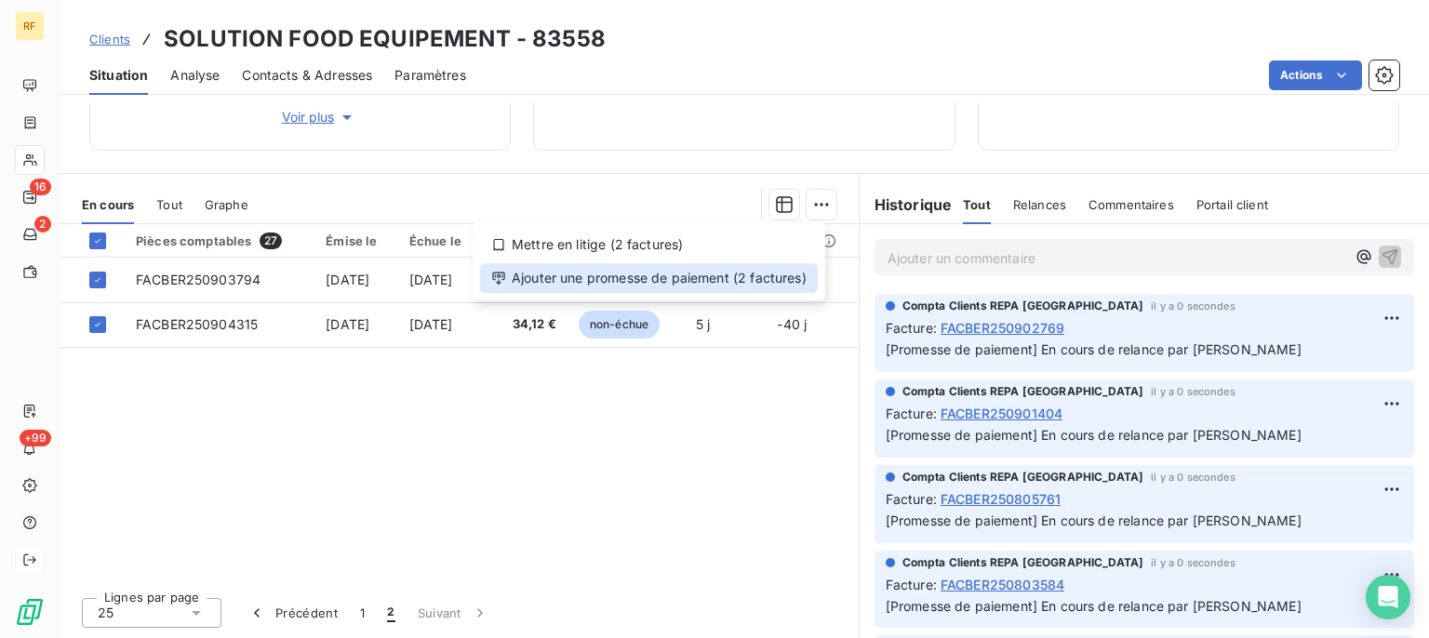
click at [753, 278] on div "Ajouter une promesse de paiement (2 factures)" at bounding box center [649, 278] width 338 height 30
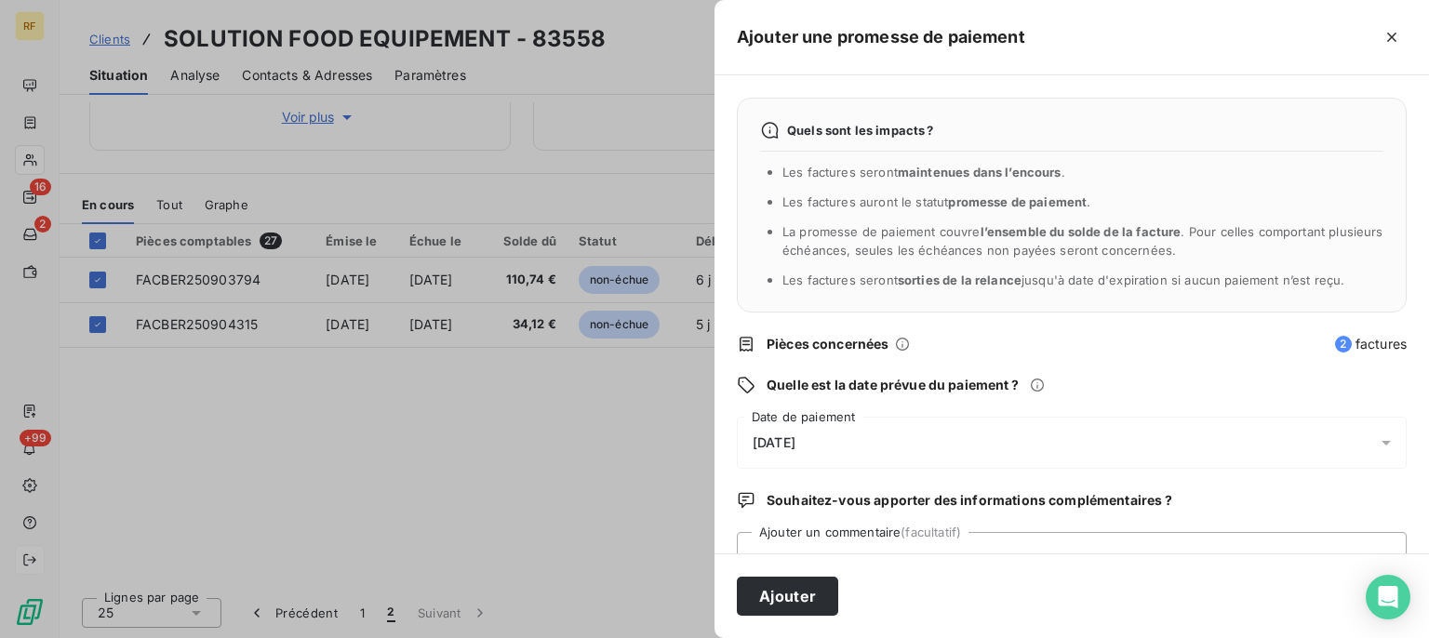
click at [785, 447] on span "[DATE]" at bounding box center [774, 443] width 43 height 15
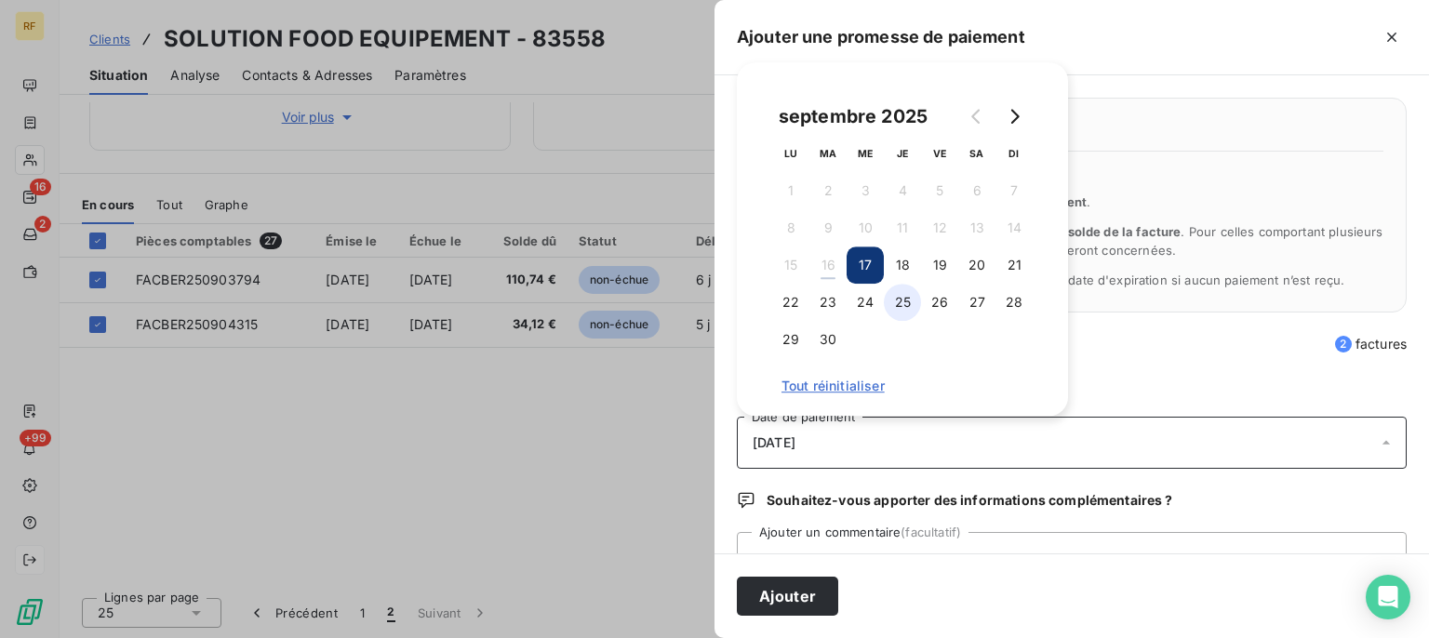
click at [916, 297] on button "25" at bounding box center [902, 302] width 37 height 37
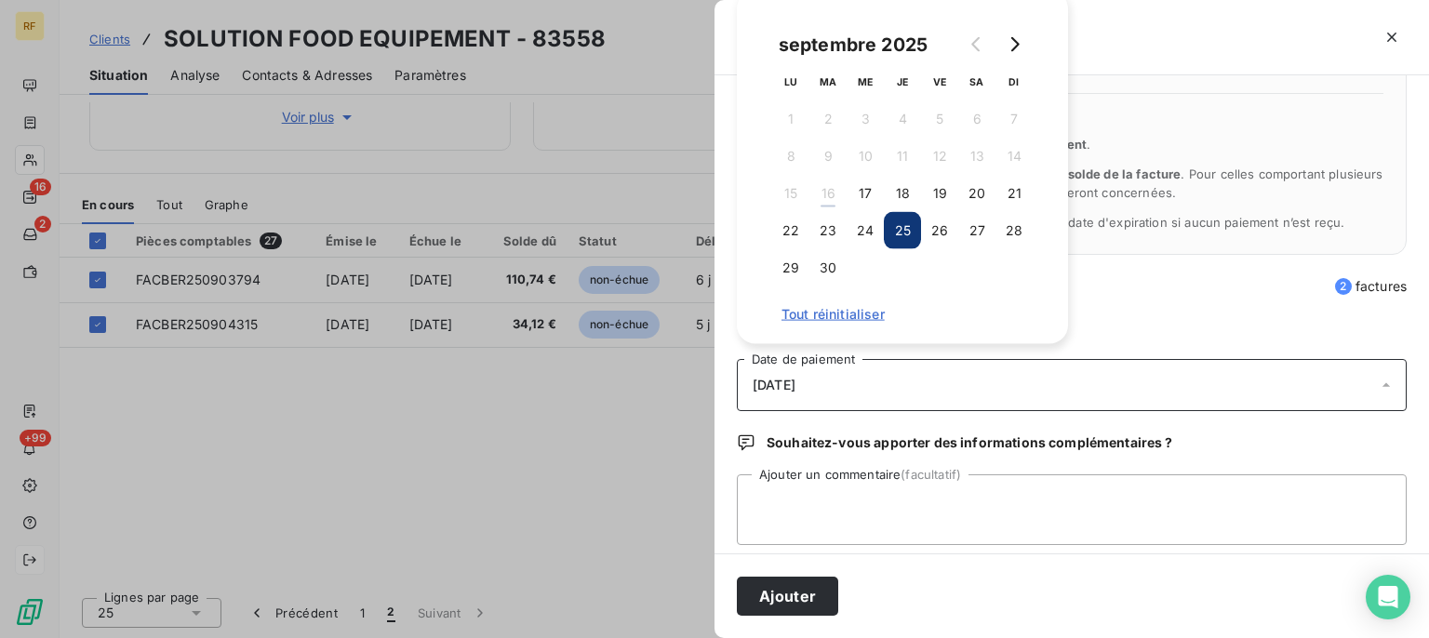
scroll to position [72, 0]
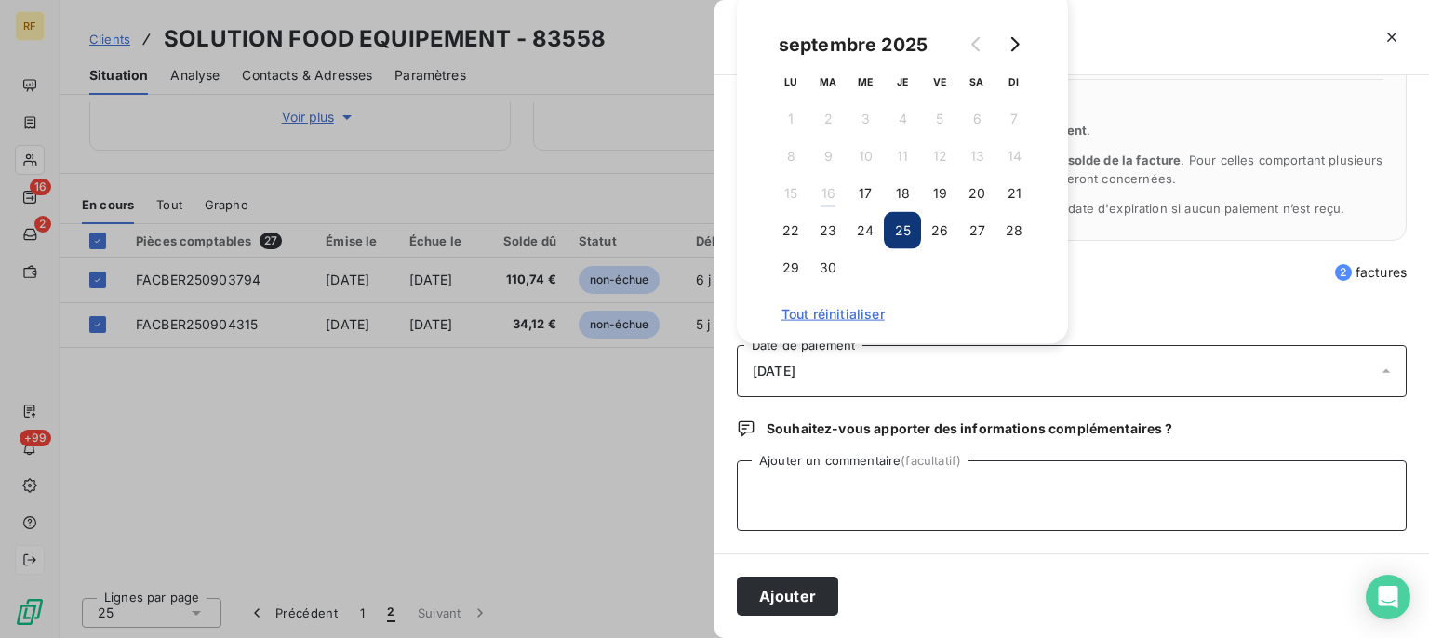
click at [925, 492] on textarea "Ajouter un commentaire (facultatif)" at bounding box center [1072, 496] width 670 height 71
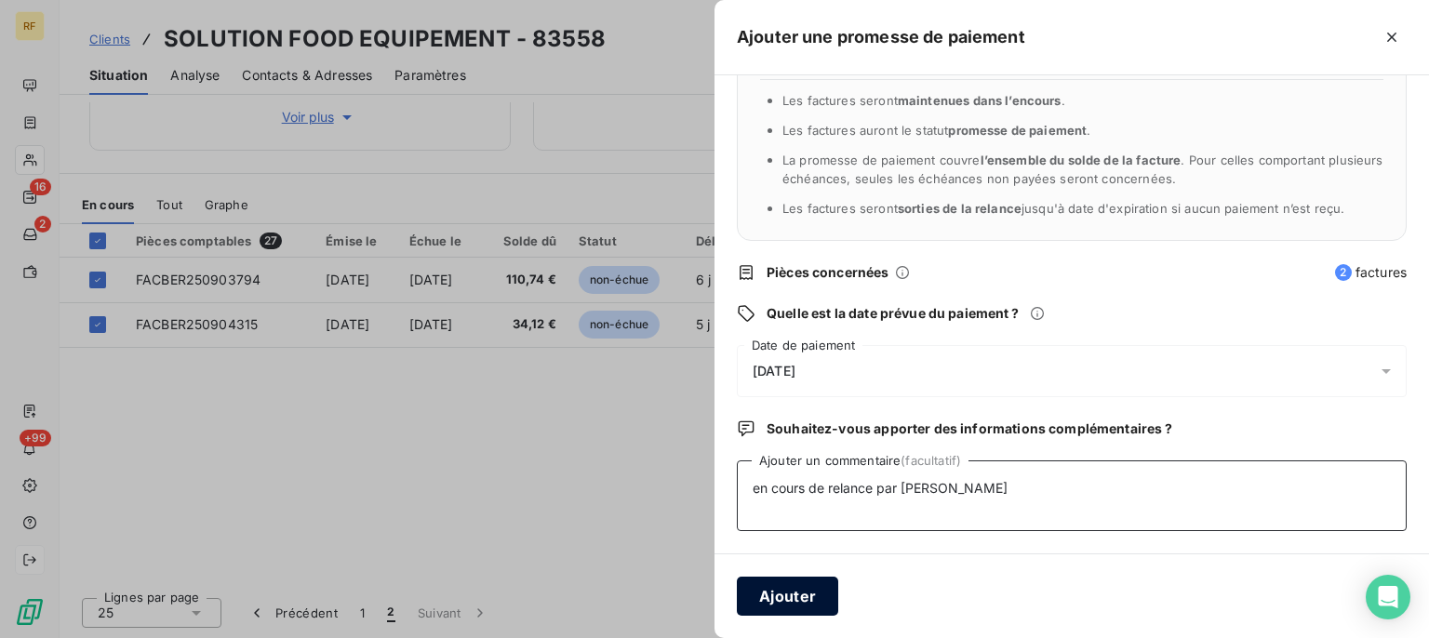
type textarea "en cours de relance par [PERSON_NAME]"
click at [801, 597] on button "Ajouter" at bounding box center [787, 596] width 101 height 39
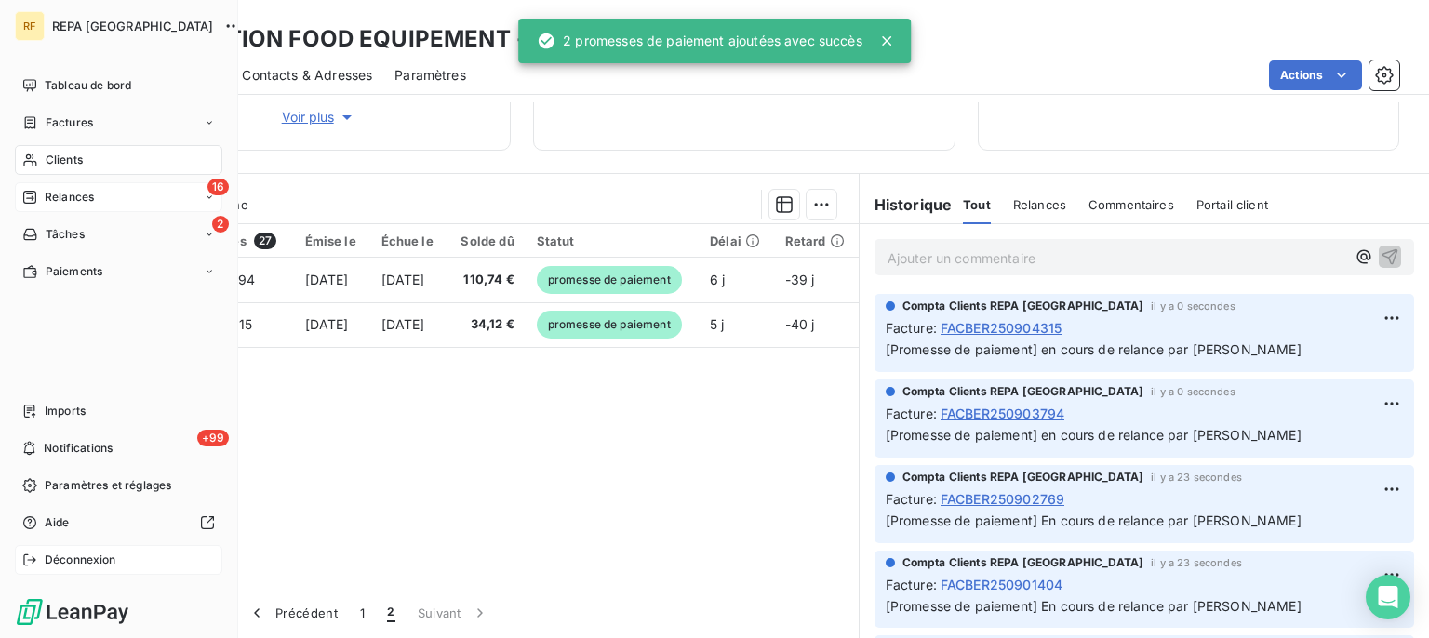
click at [79, 199] on span "Relances" at bounding box center [69, 197] width 49 height 17
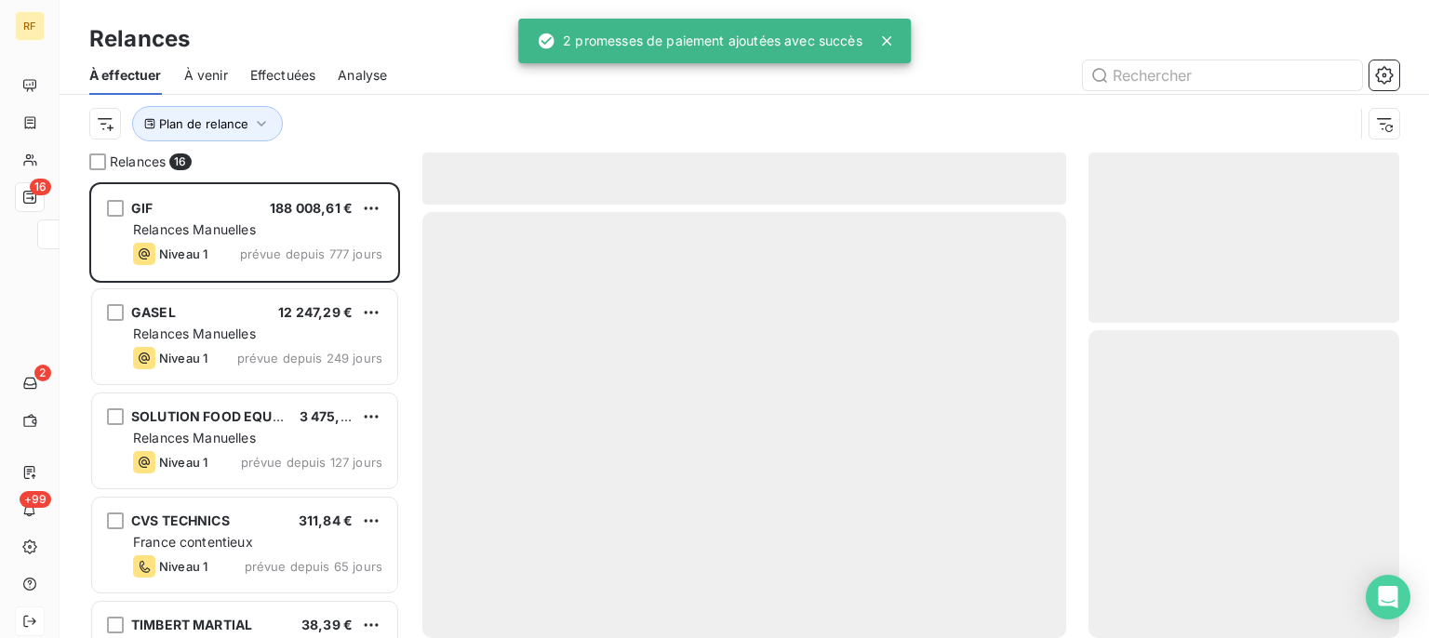
scroll to position [439, 294]
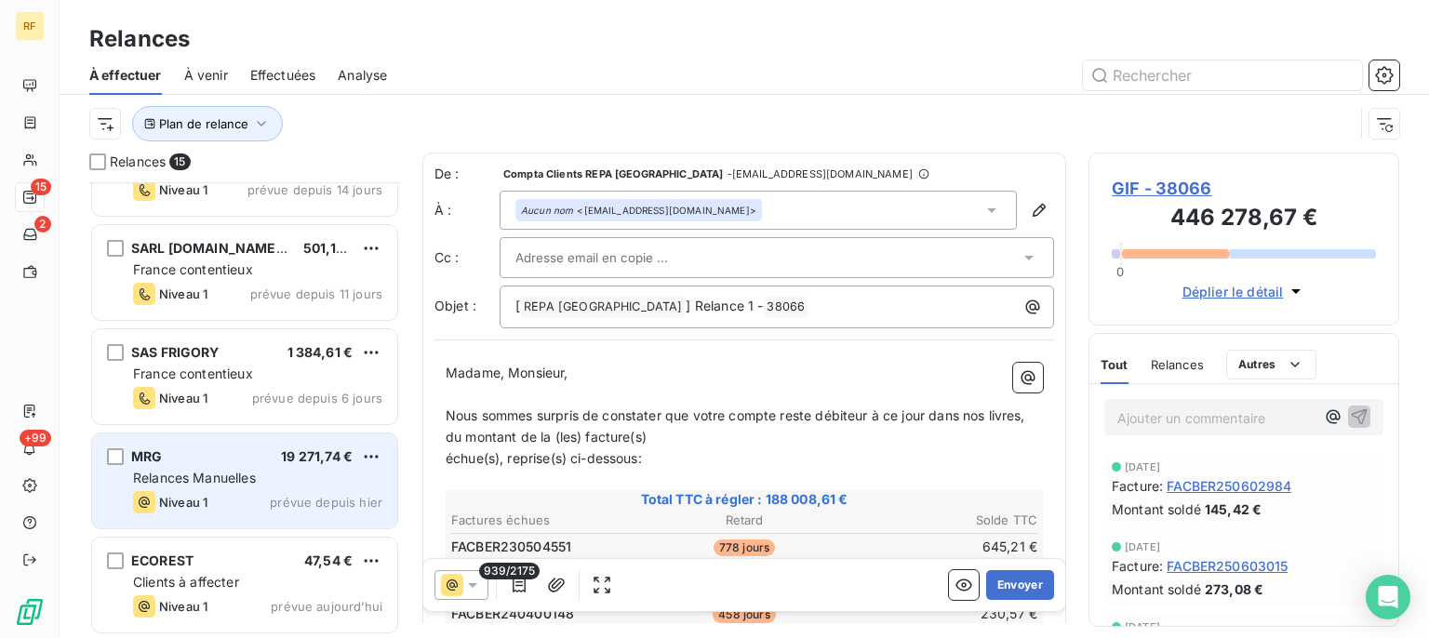
click at [233, 481] on span "Relances Manuelles" at bounding box center [194, 478] width 123 height 16
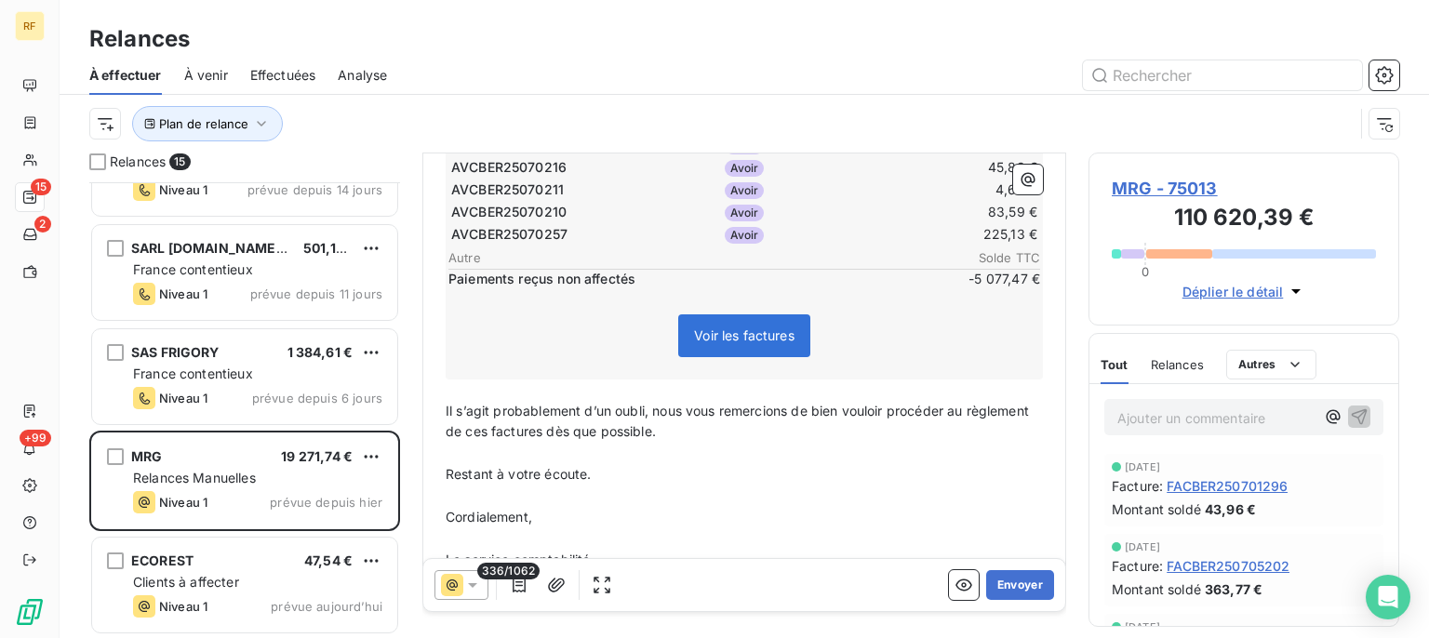
scroll to position [7856, 0]
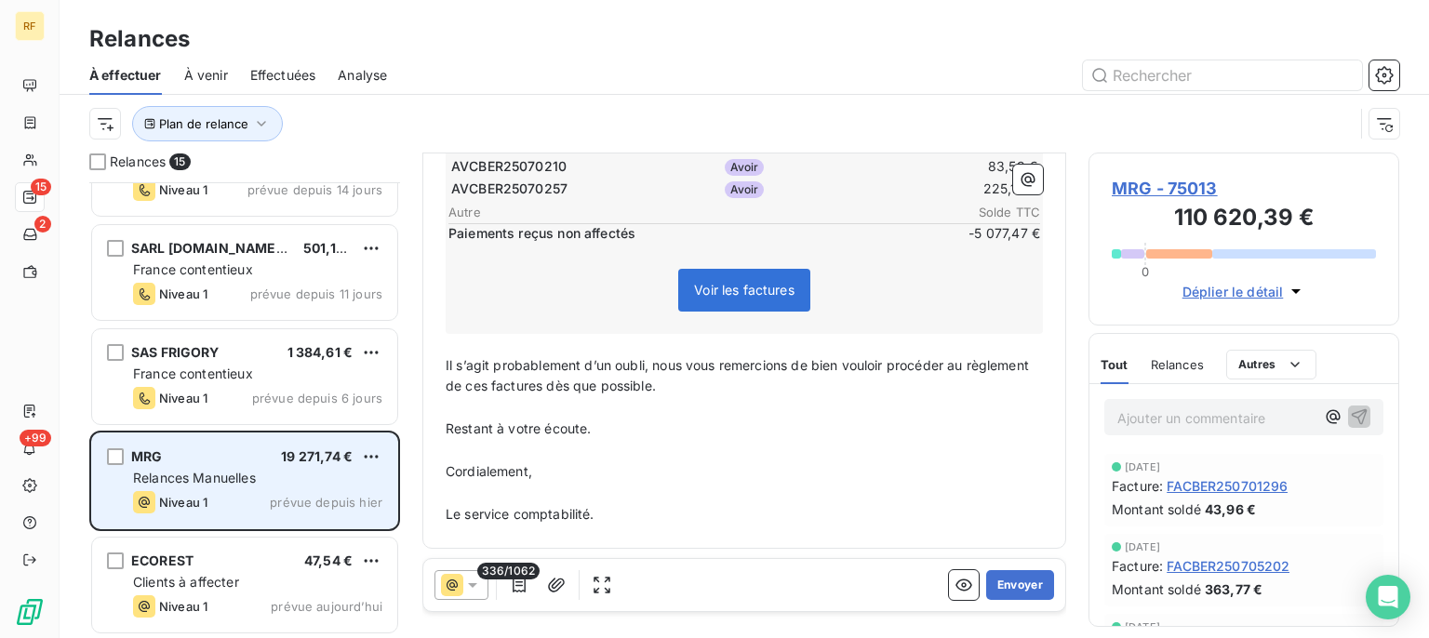
click at [218, 474] on span "Relances Manuelles" at bounding box center [194, 478] width 123 height 16
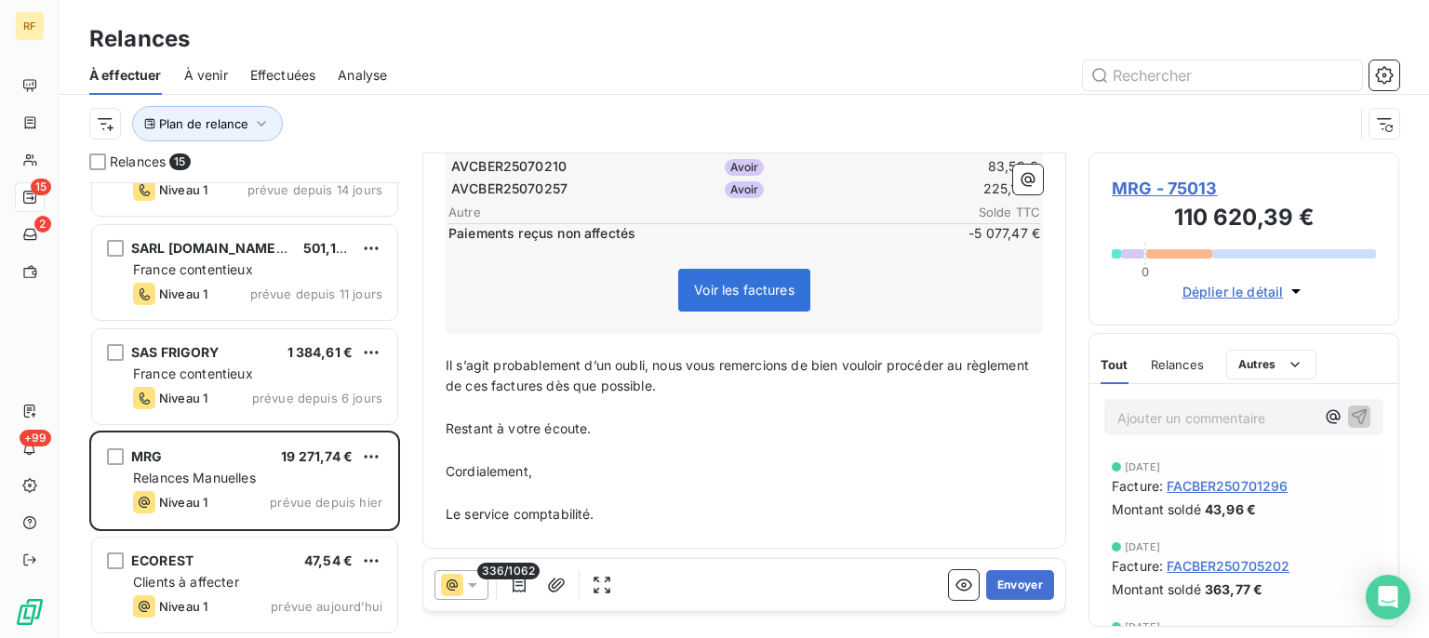
click at [1156, 186] on span "MRG - 75013" at bounding box center [1244, 188] width 264 height 25
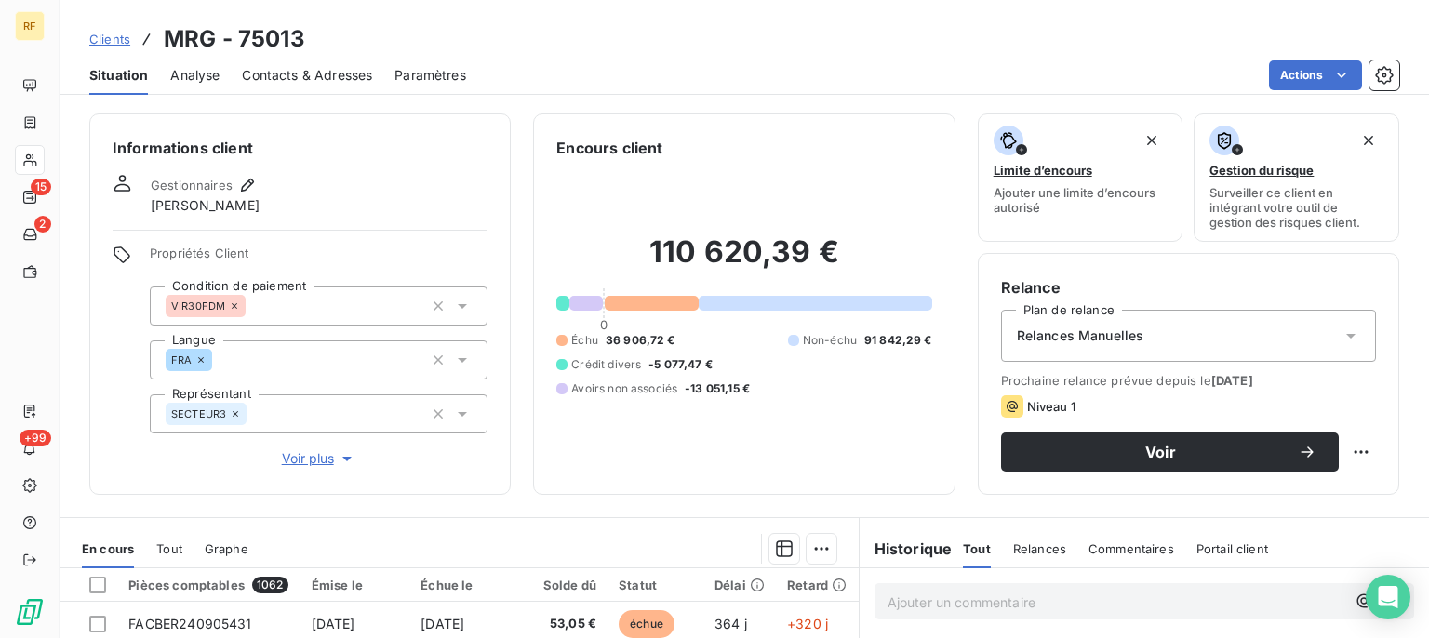
scroll to position [343, 0]
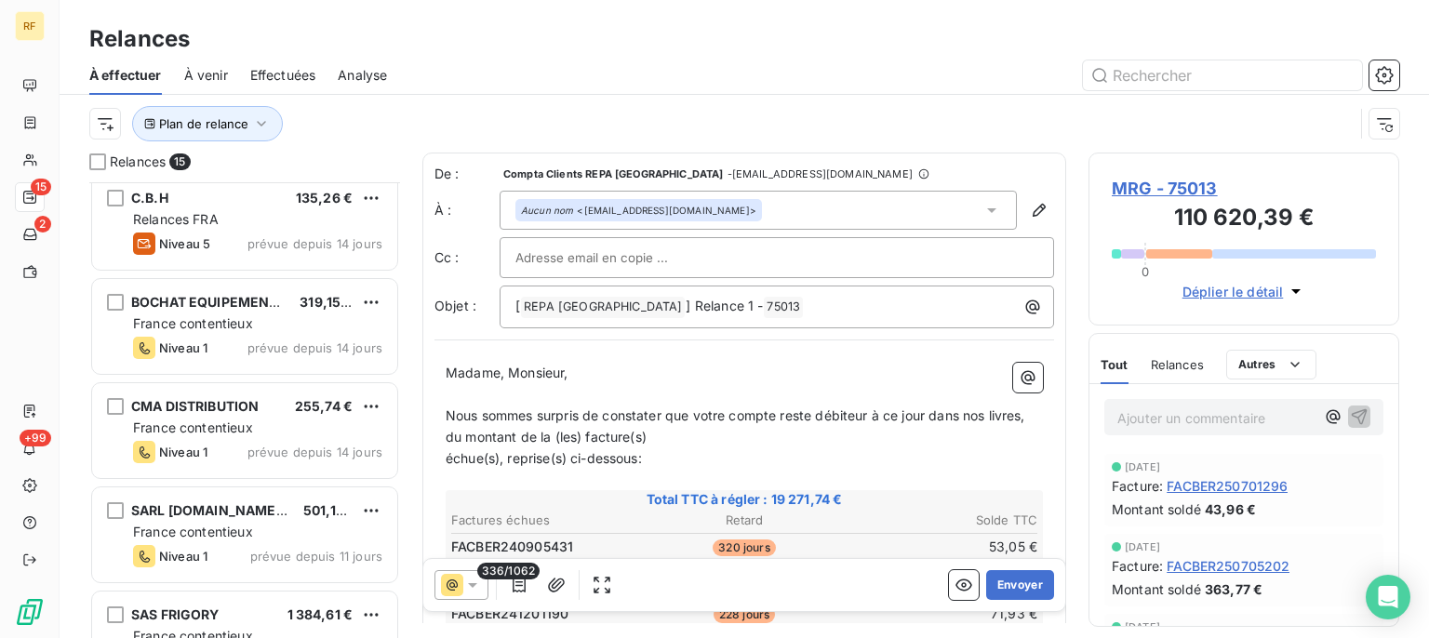
scroll to position [1107, 0]
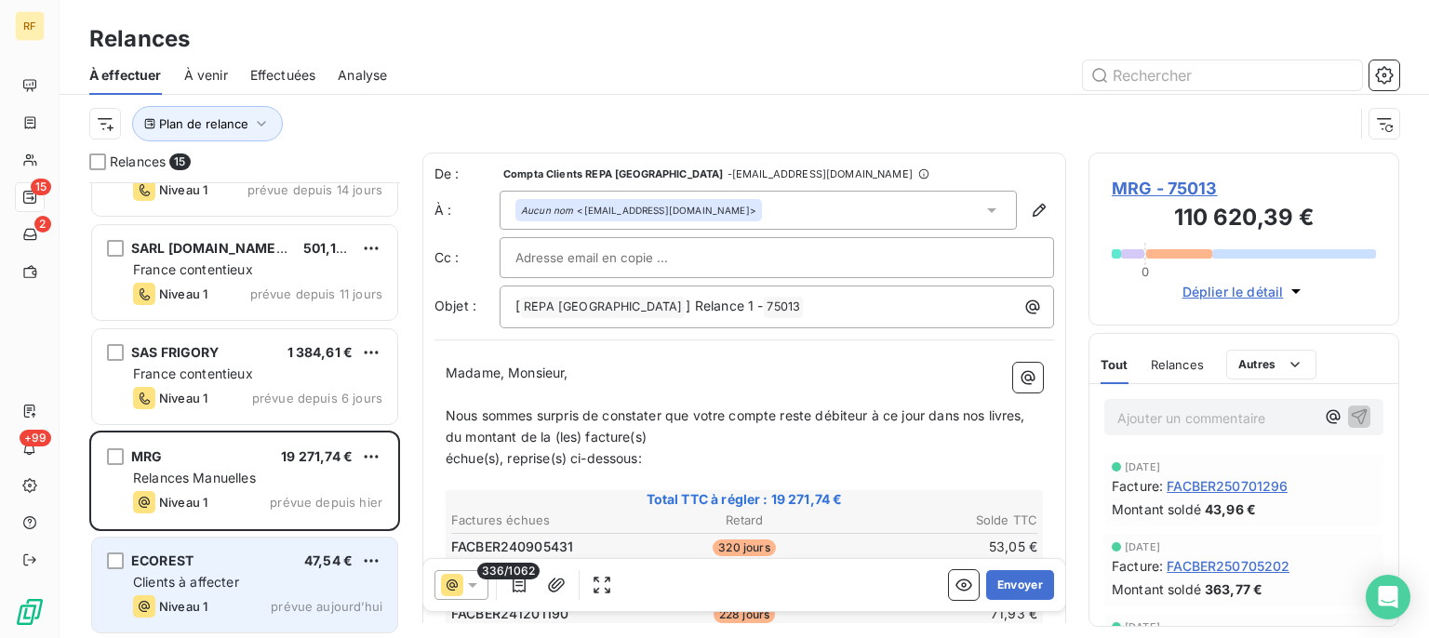
click at [235, 558] on div "ECOREST 47,54 €" at bounding box center [257, 561] width 249 height 17
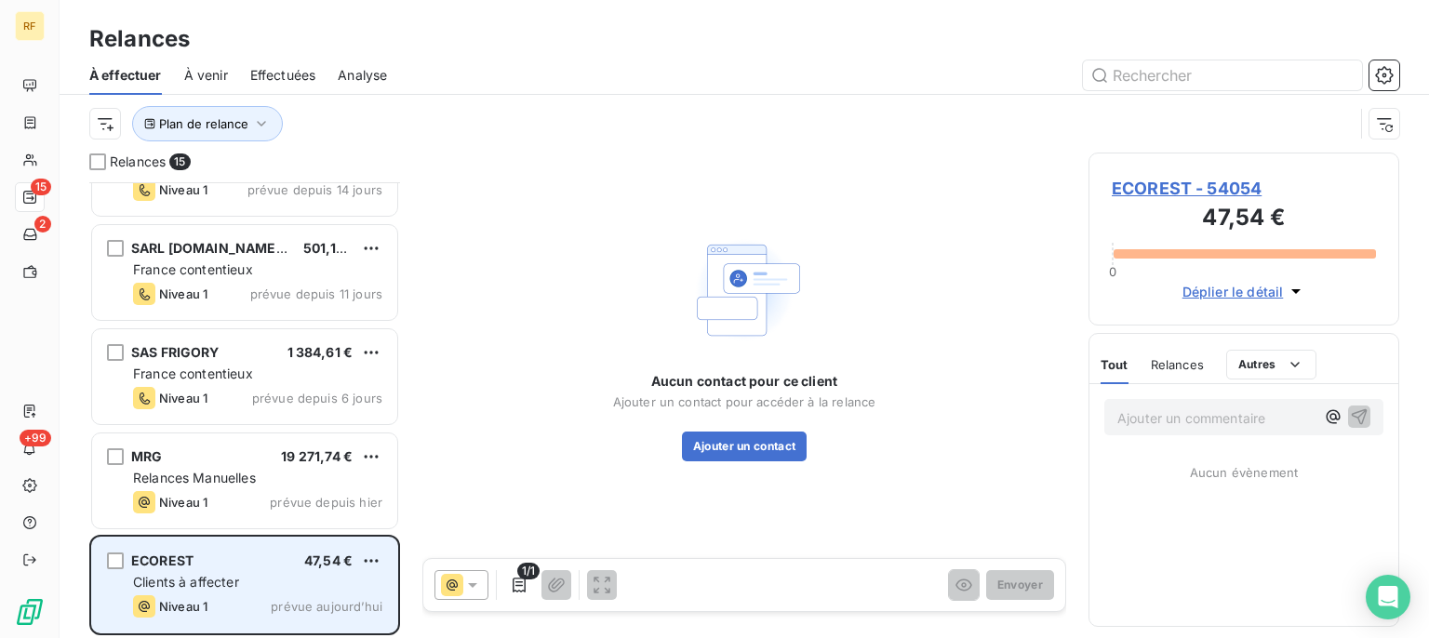
click at [294, 581] on div "Clients à affecter" at bounding box center [257, 582] width 249 height 19
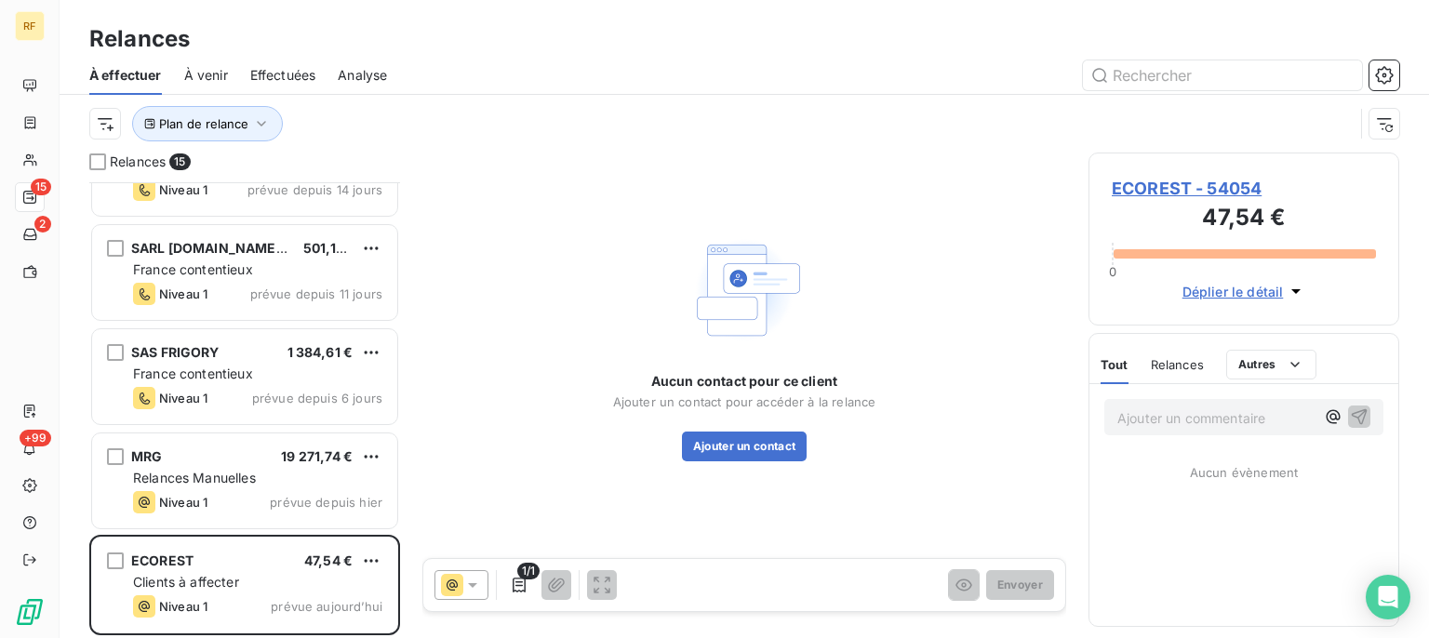
click at [1153, 191] on span "ECOREST - 54054" at bounding box center [1244, 188] width 264 height 25
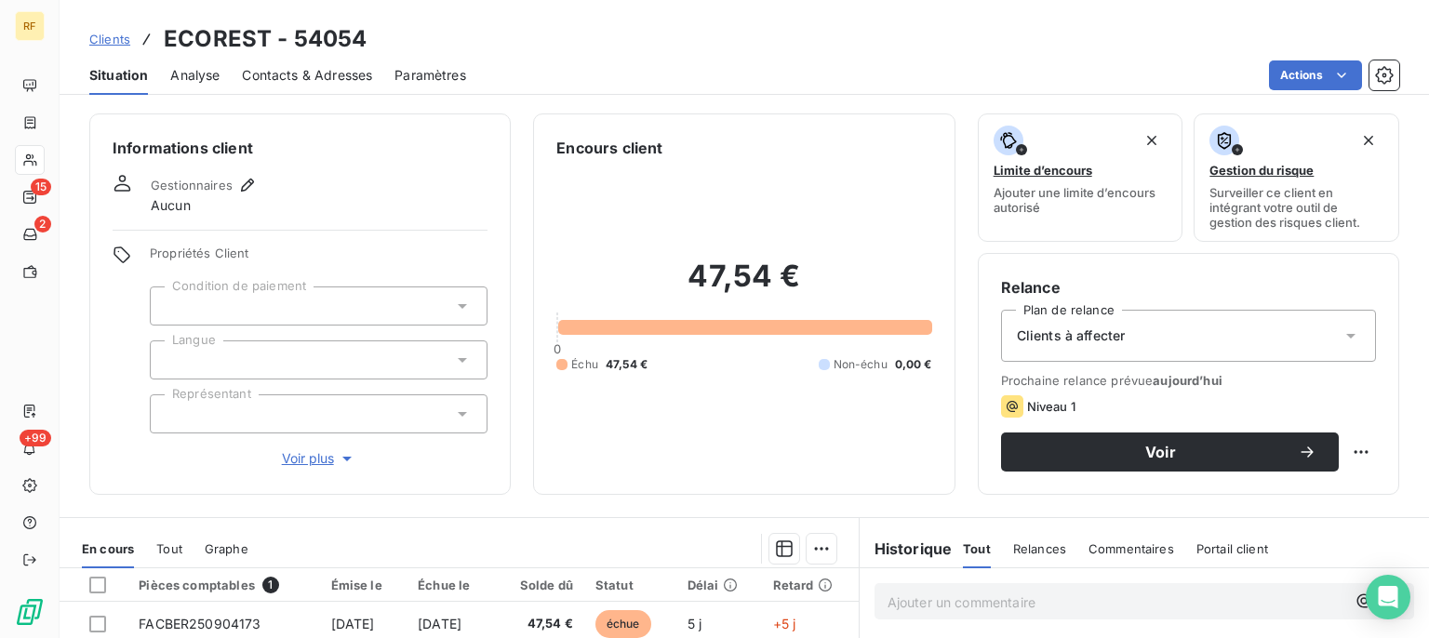
click at [308, 311] on div at bounding box center [319, 306] width 338 height 39
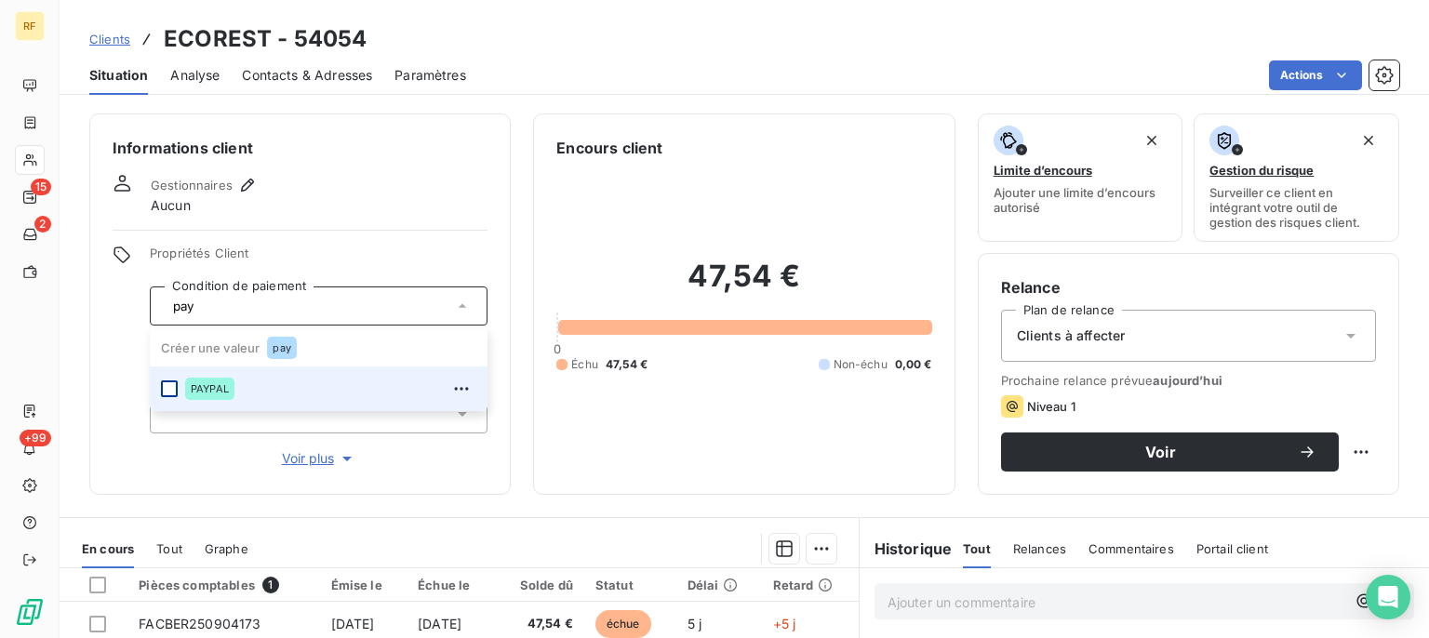
click at [169, 386] on div at bounding box center [169, 389] width 17 height 17
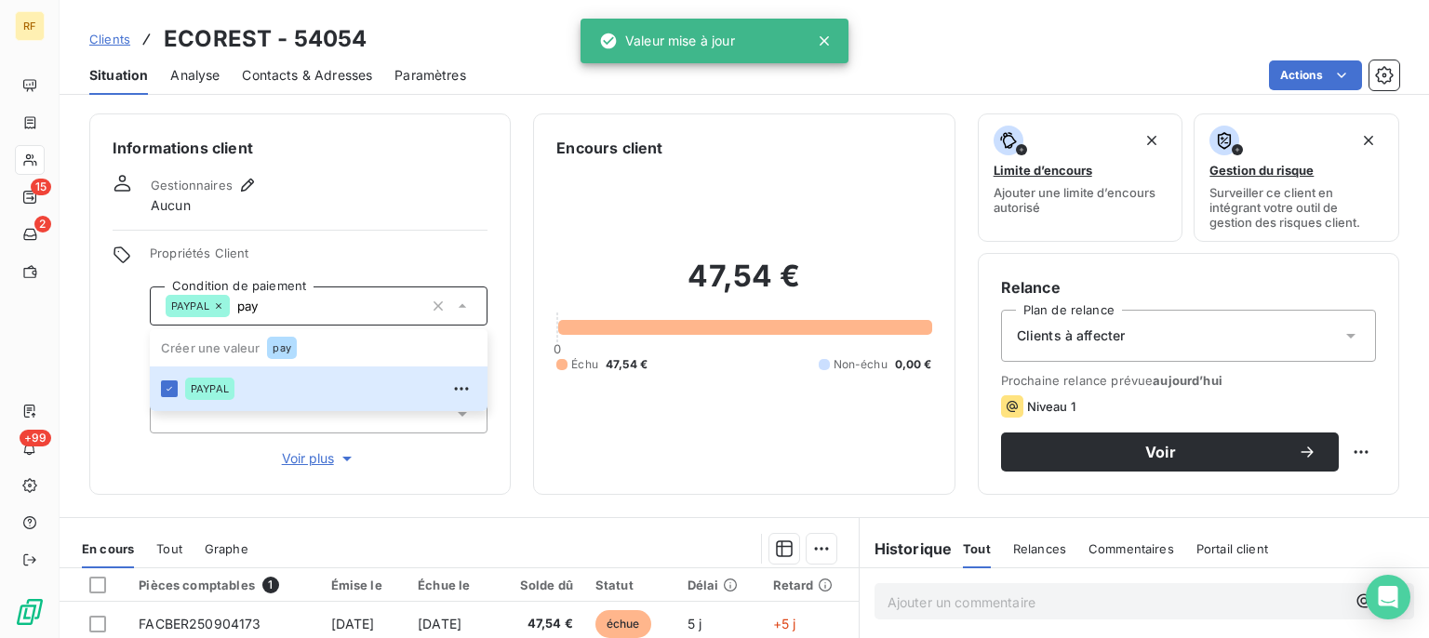
type input "pay"
click at [392, 251] on span "Propriétés Client" at bounding box center [319, 259] width 338 height 26
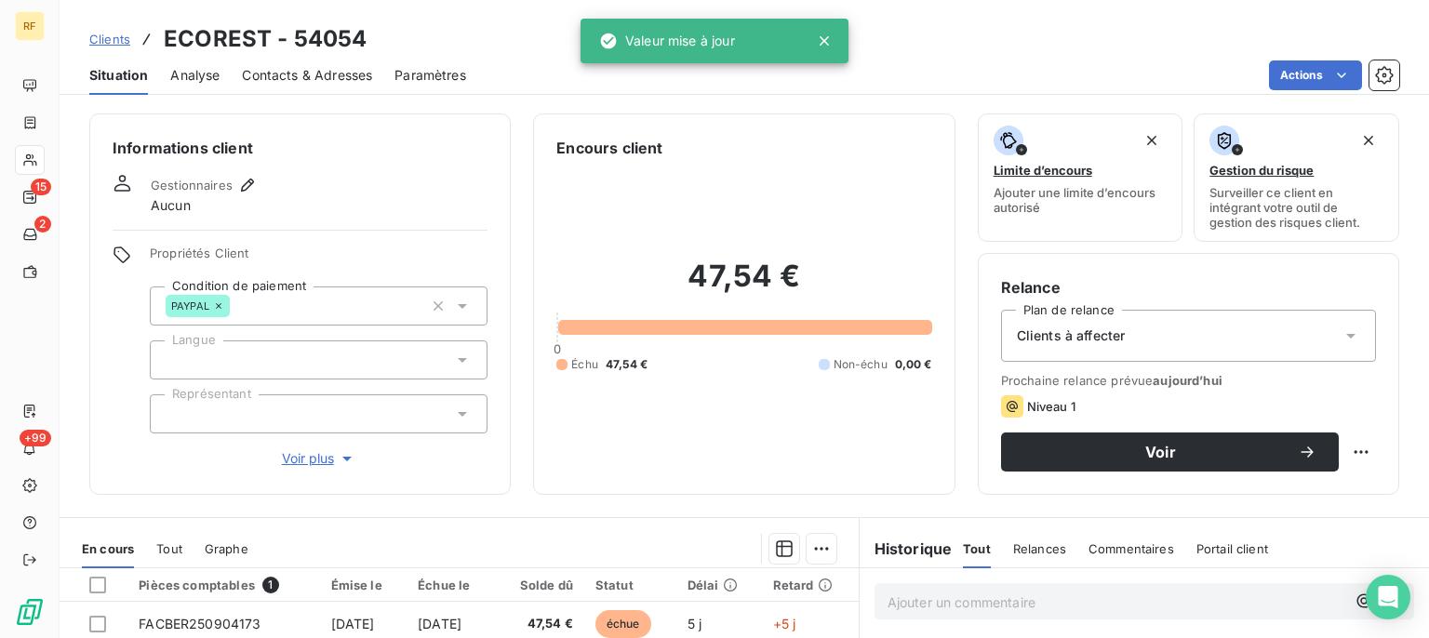
click at [346, 369] on div at bounding box center [319, 360] width 338 height 39
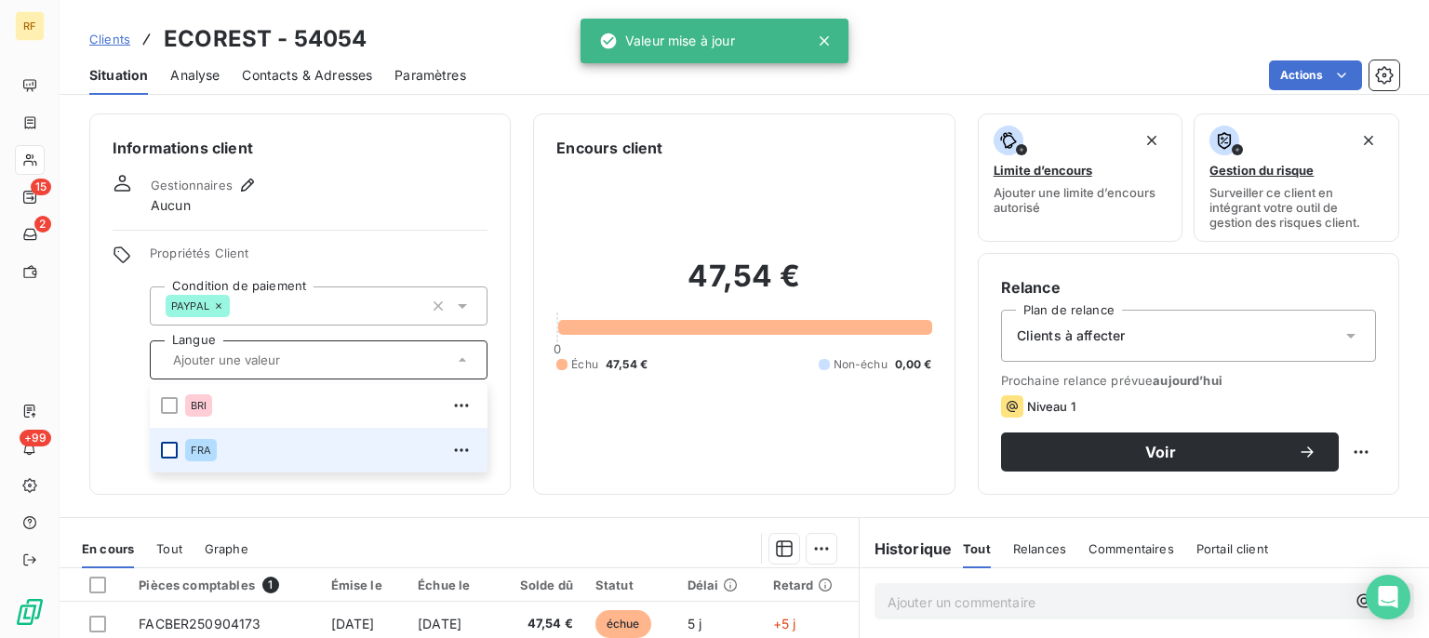
click at [166, 455] on div at bounding box center [169, 450] width 17 height 17
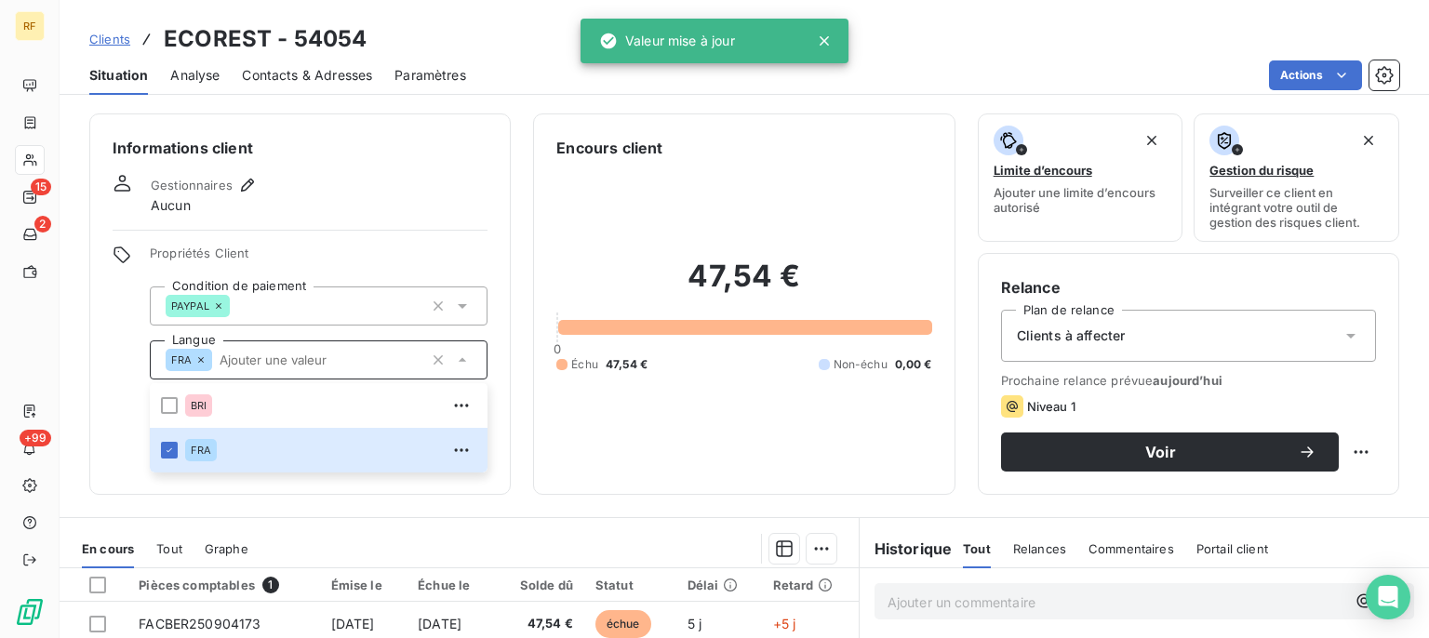
drag, startPoint x: 345, startPoint y: 207, endPoint x: 336, endPoint y: 285, distance: 78.7
click at [345, 207] on div "Gestionnaires Aucun" at bounding box center [300, 194] width 375 height 41
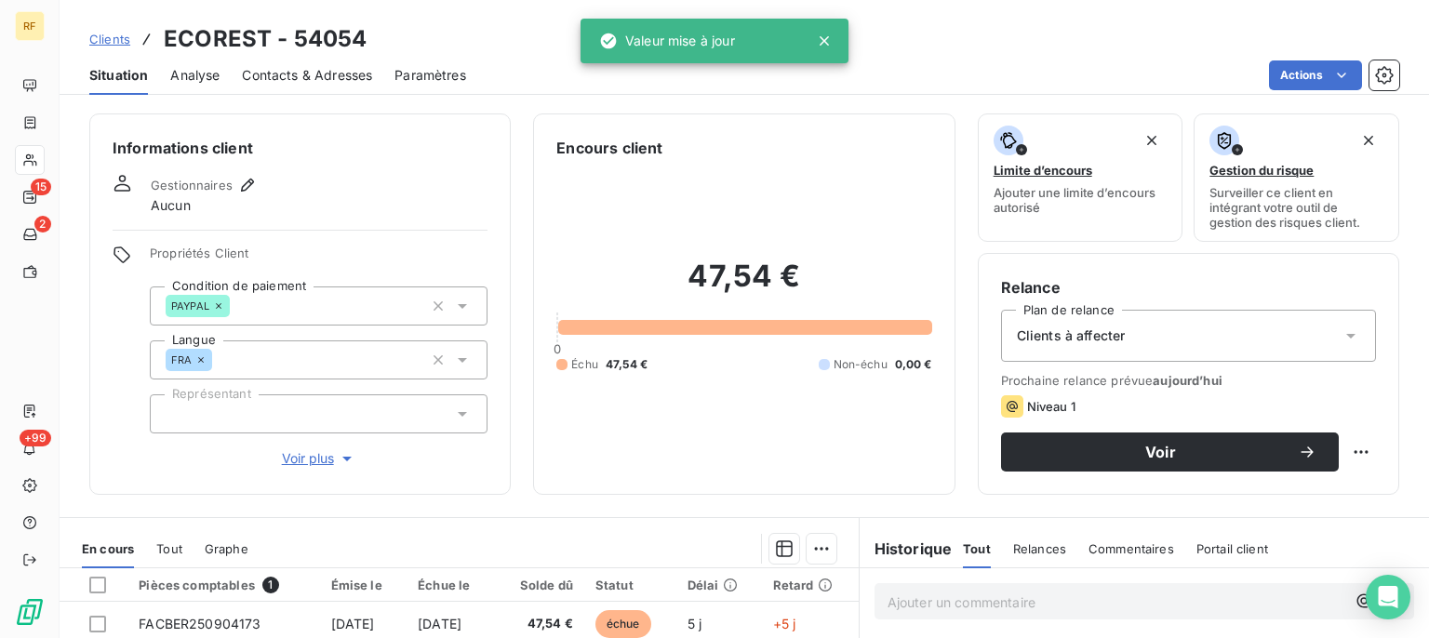
click at [300, 411] on div at bounding box center [319, 414] width 338 height 39
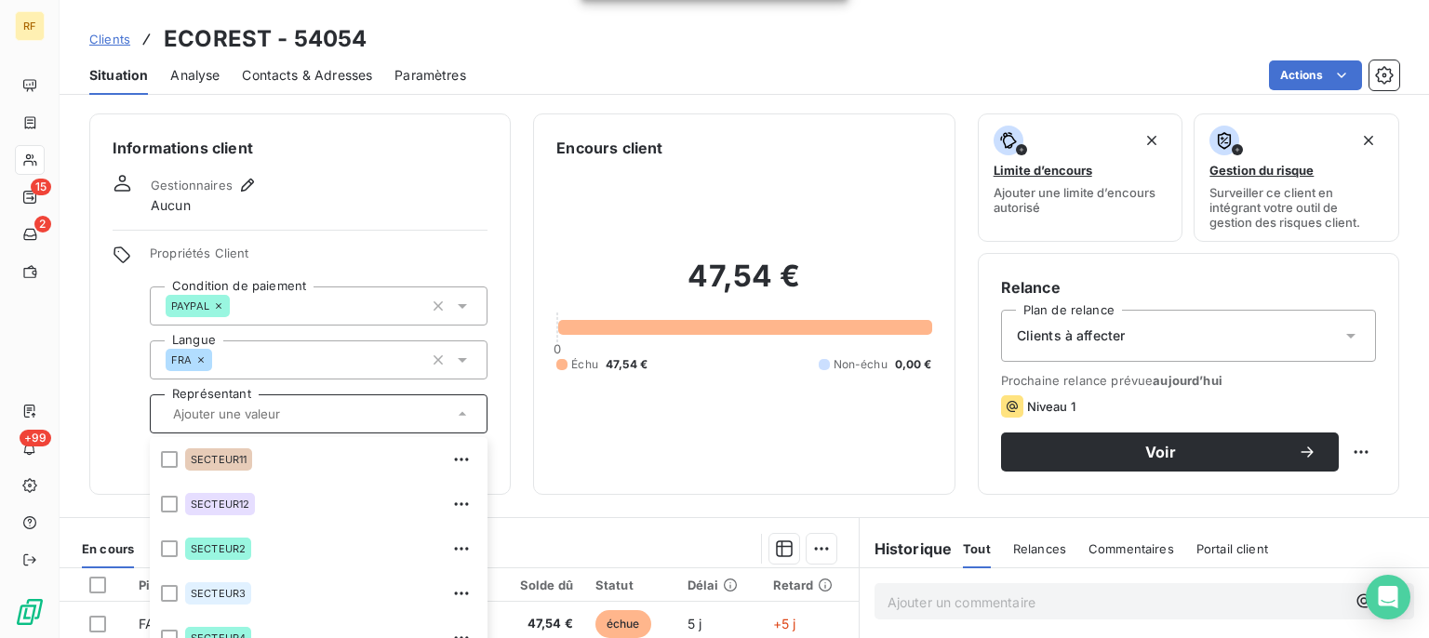
scroll to position [343, 0]
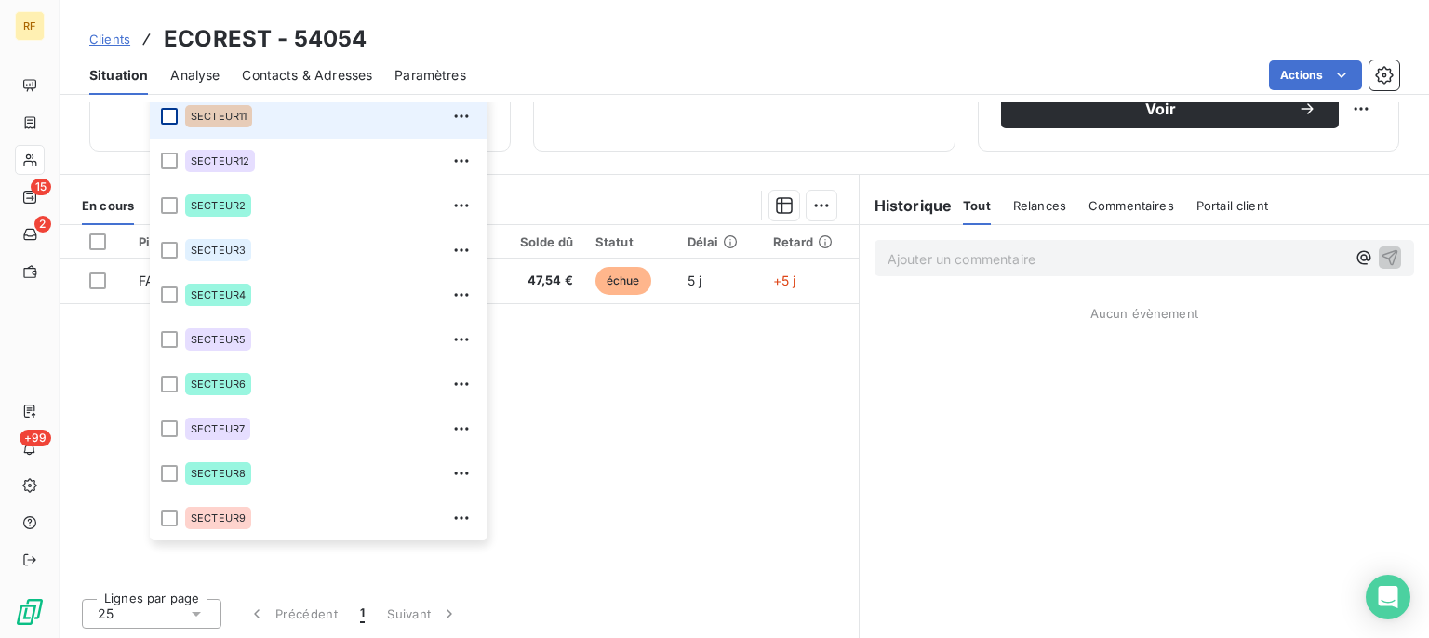
click at [172, 114] on li "SECTEUR11" at bounding box center [319, 116] width 338 height 45
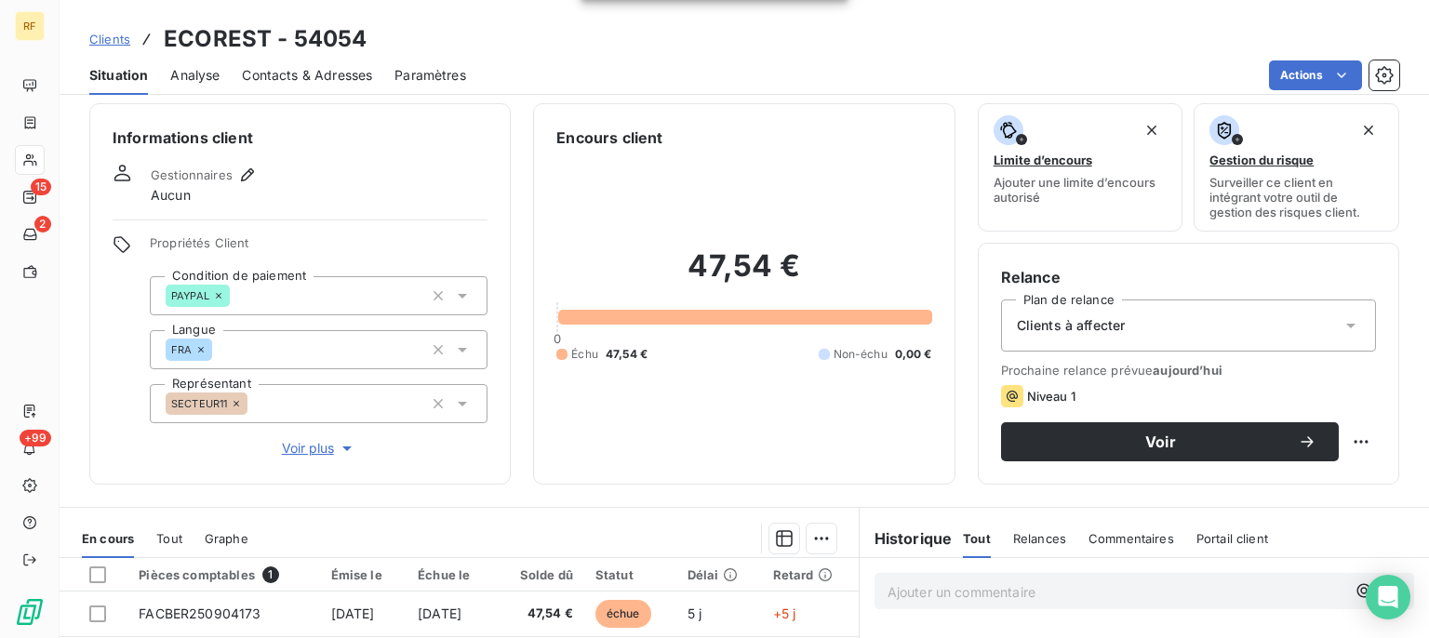
scroll to position [0, 0]
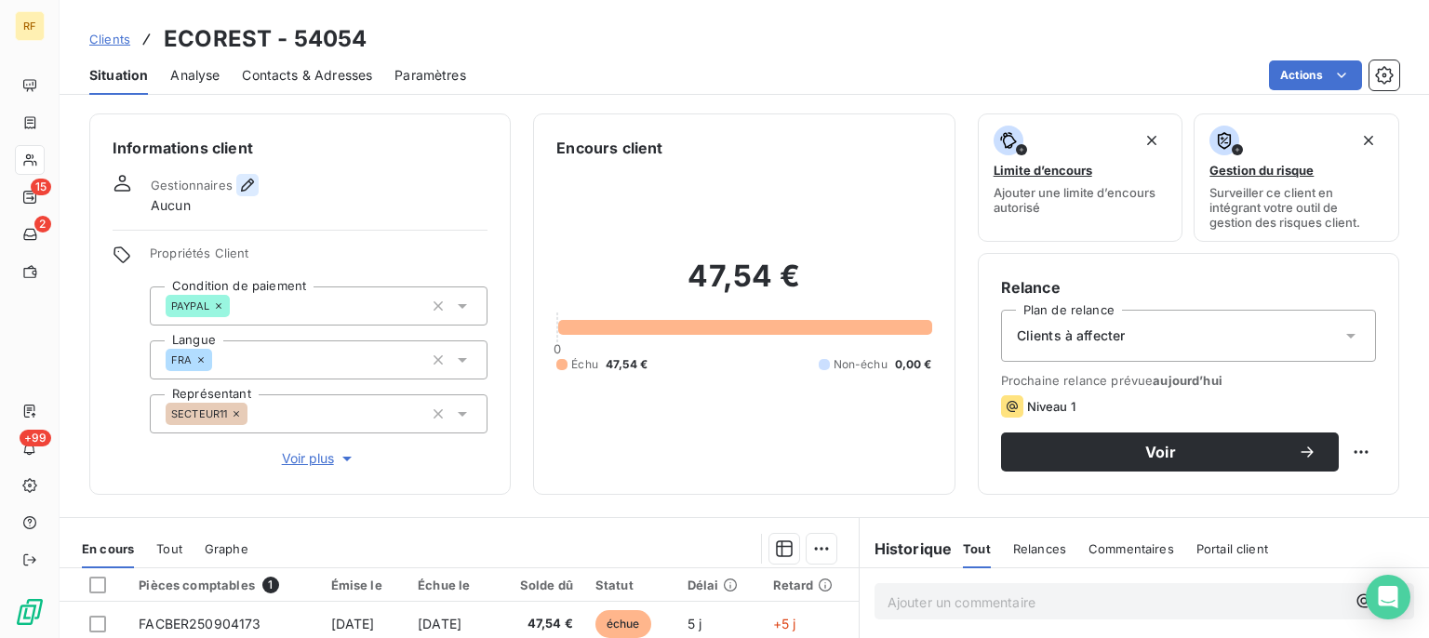
click at [247, 178] on icon "button" at bounding box center [247, 185] width 19 height 19
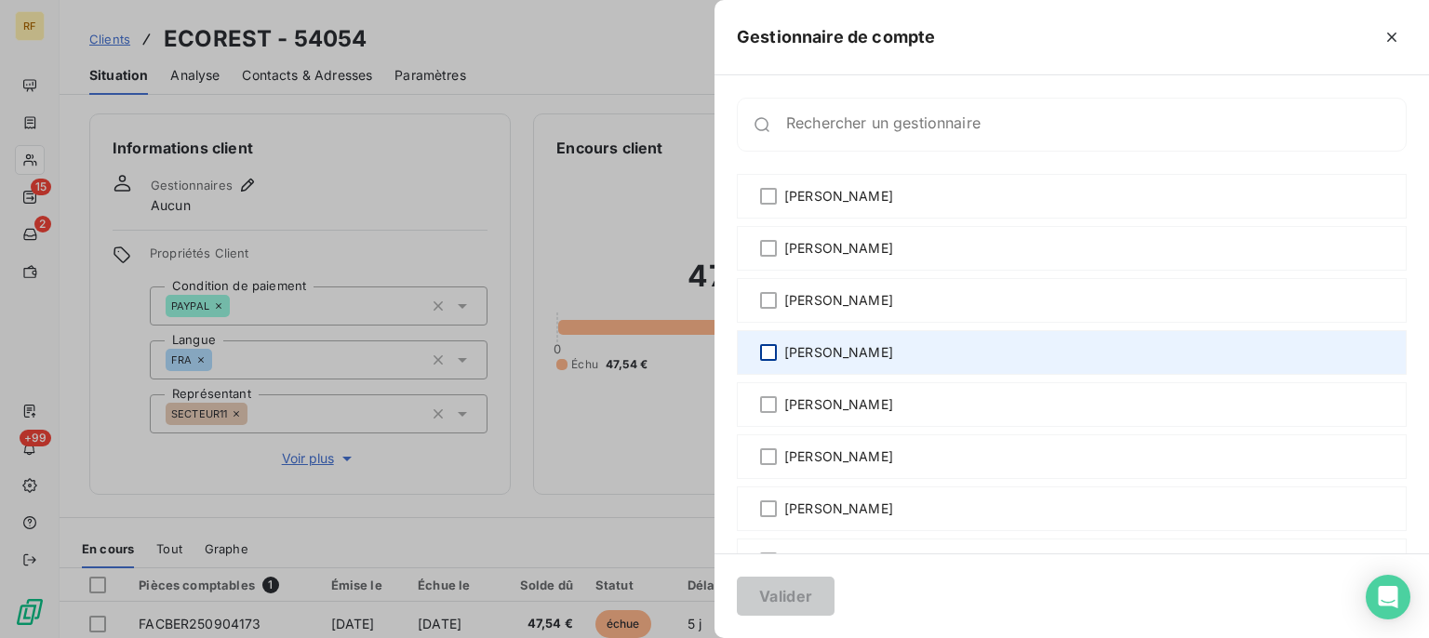
click at [768, 356] on div at bounding box center [768, 352] width 17 height 17
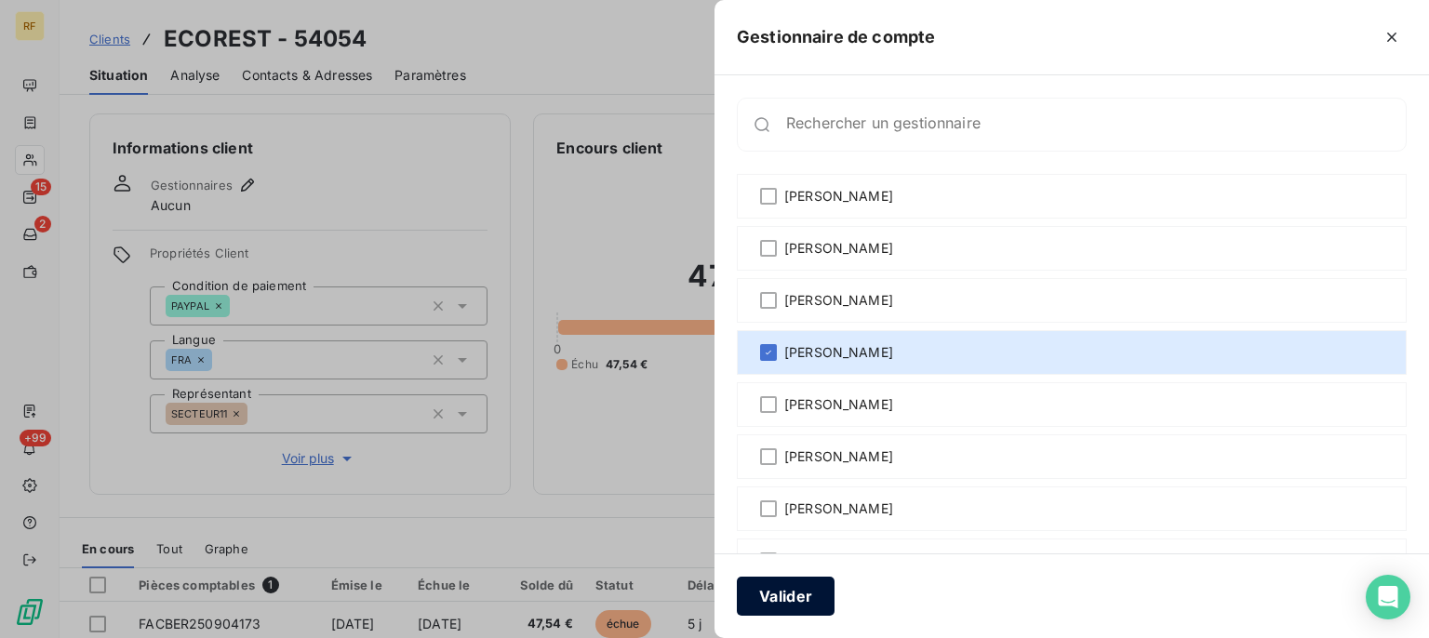
click at [780, 590] on button "Valider" at bounding box center [786, 596] width 98 height 39
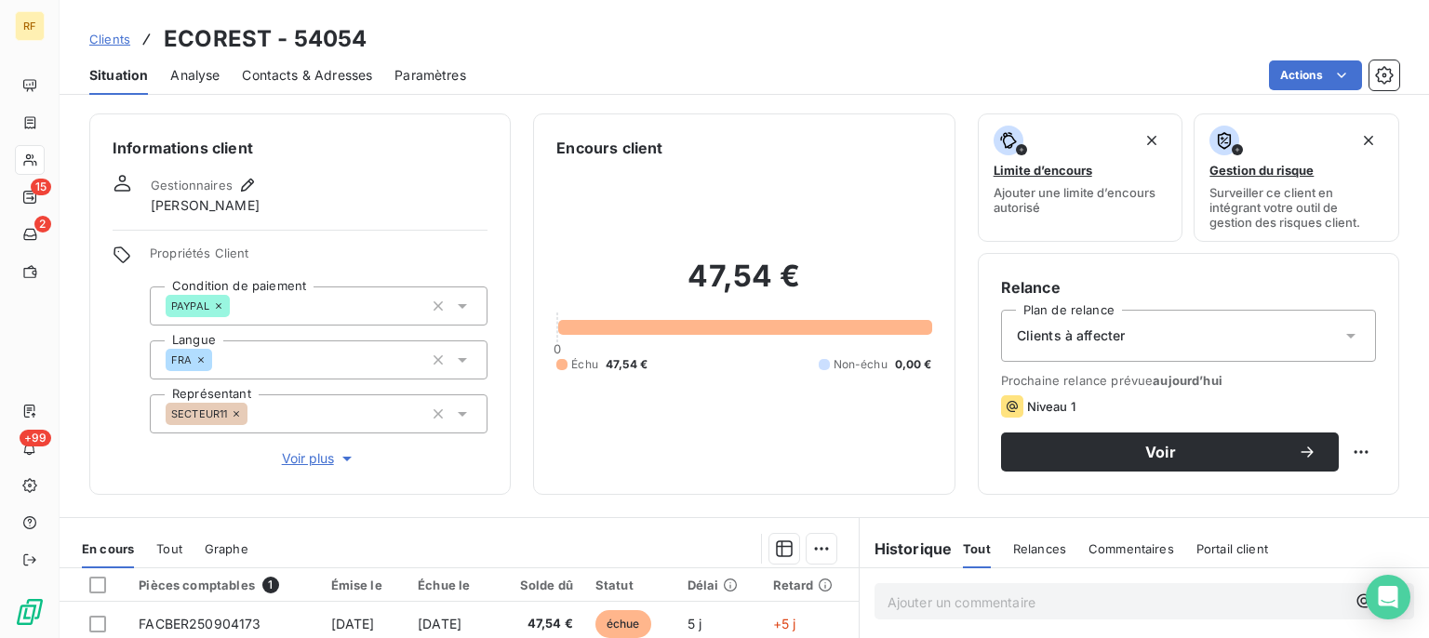
click at [1087, 316] on div "Clients à affecter" at bounding box center [1188, 336] width 375 height 52
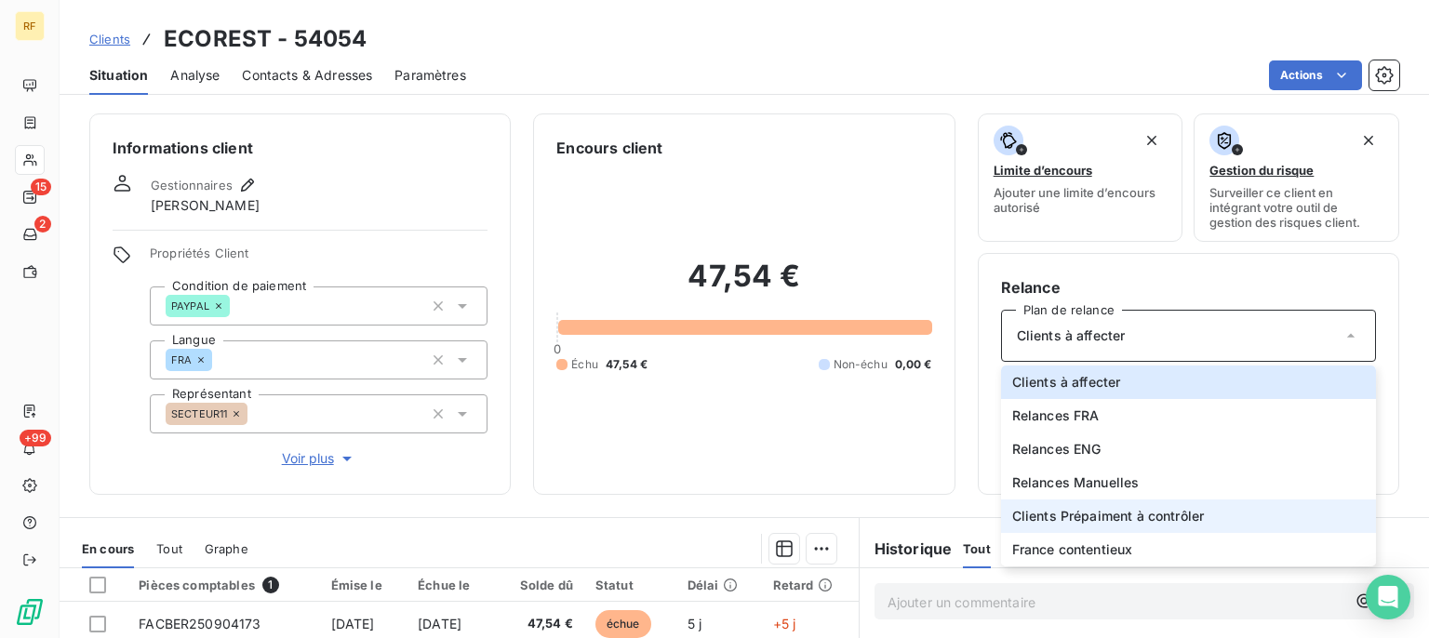
click at [1146, 517] on span "Clients Prépaiment à contrôler" at bounding box center [1109, 516] width 193 height 19
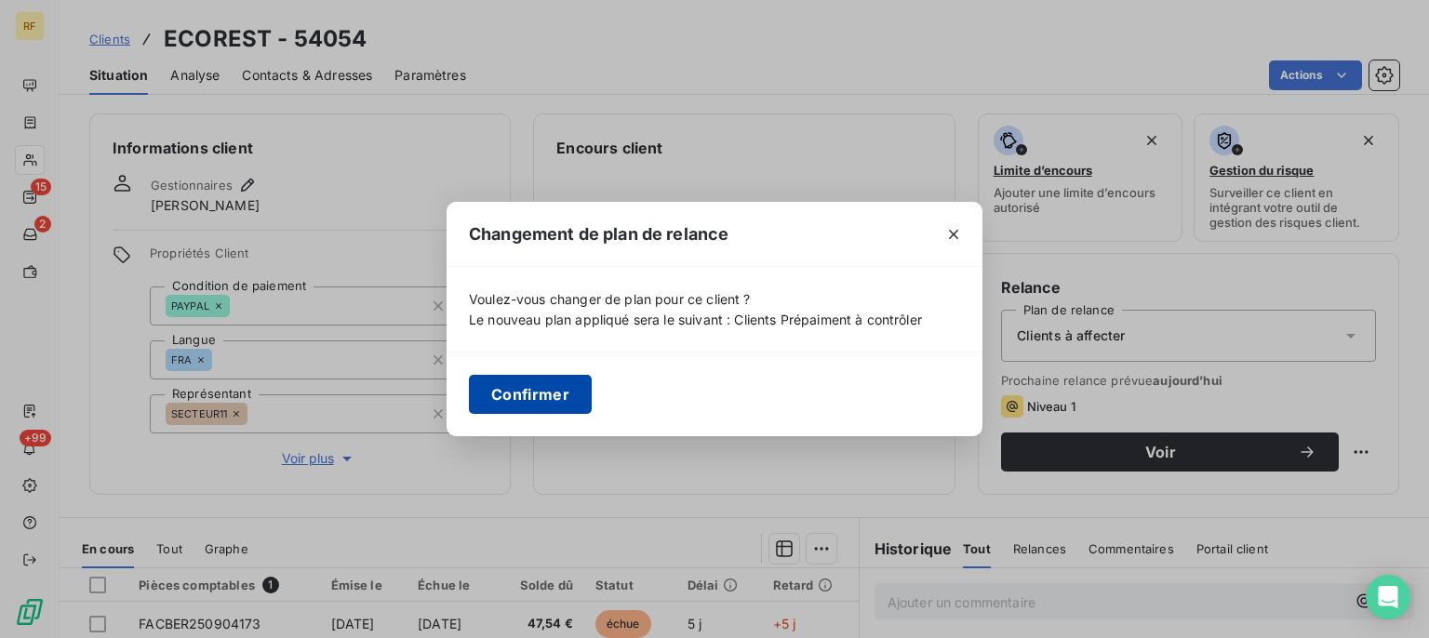
click at [536, 395] on button "Confirmer" at bounding box center [530, 394] width 123 height 39
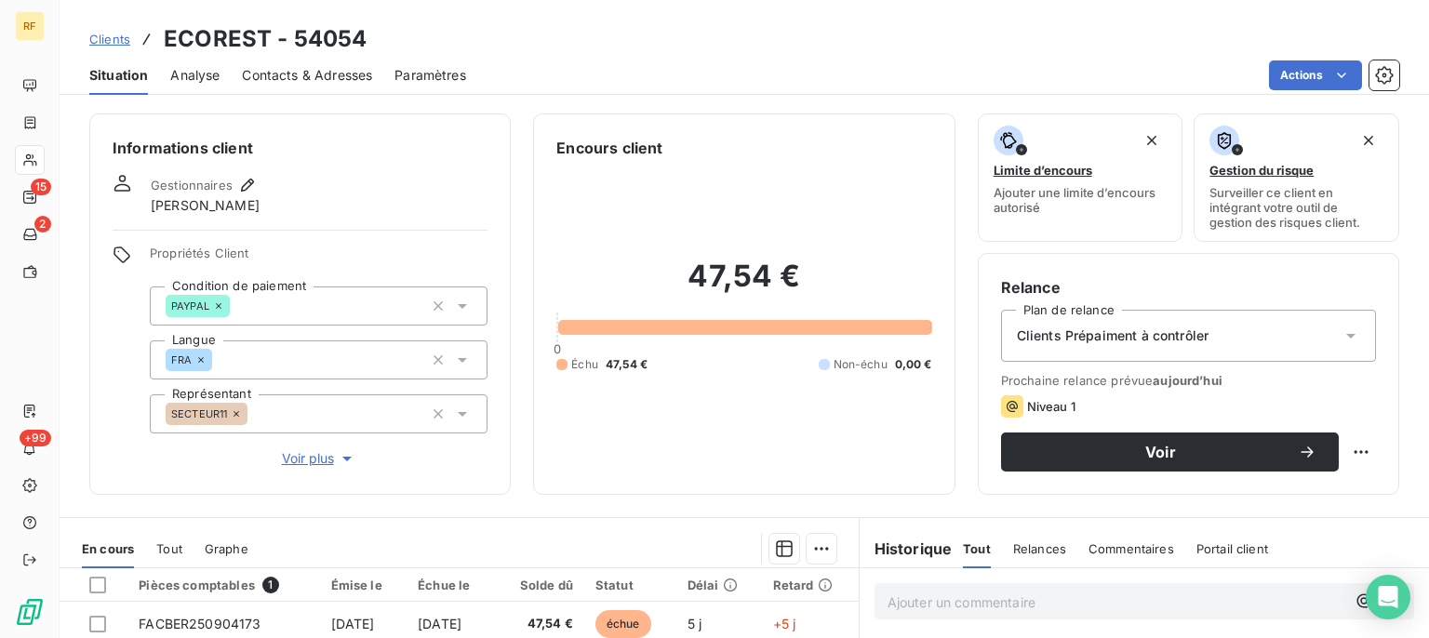
click at [326, 72] on span "Contacts & Adresses" at bounding box center [307, 75] width 130 height 19
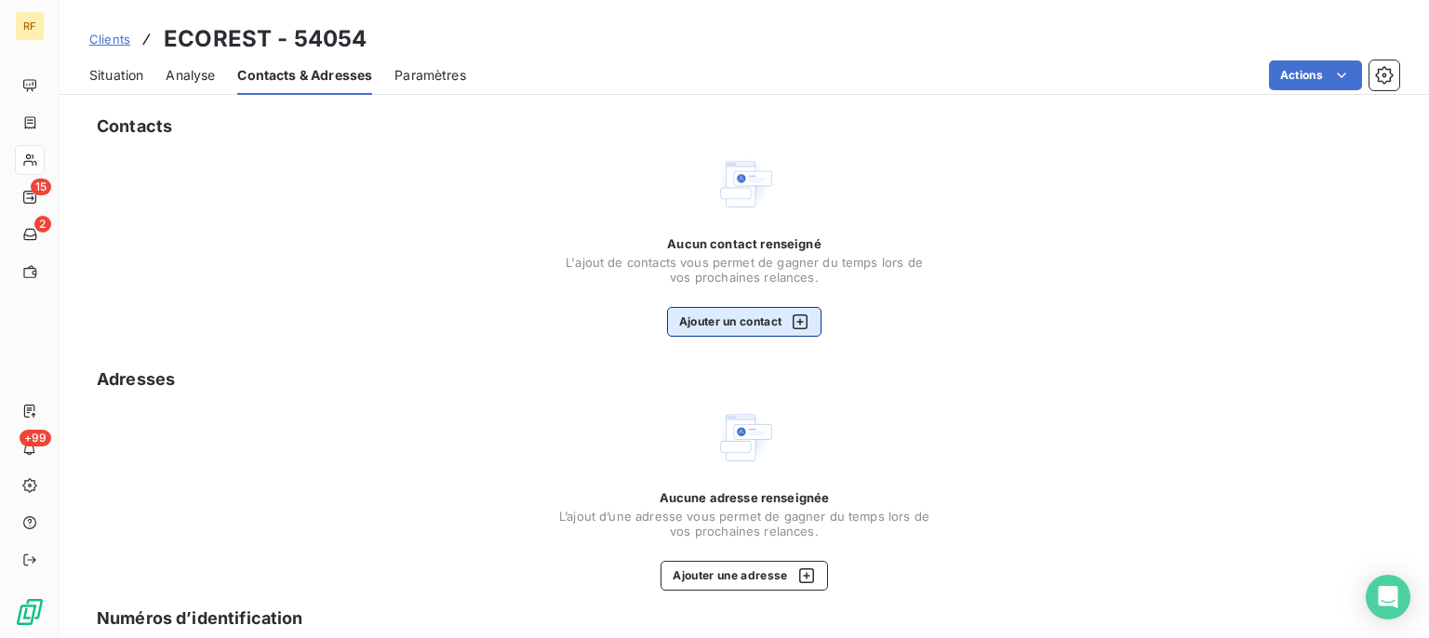
click at [732, 334] on button "Ajouter un contact" at bounding box center [744, 322] width 155 height 30
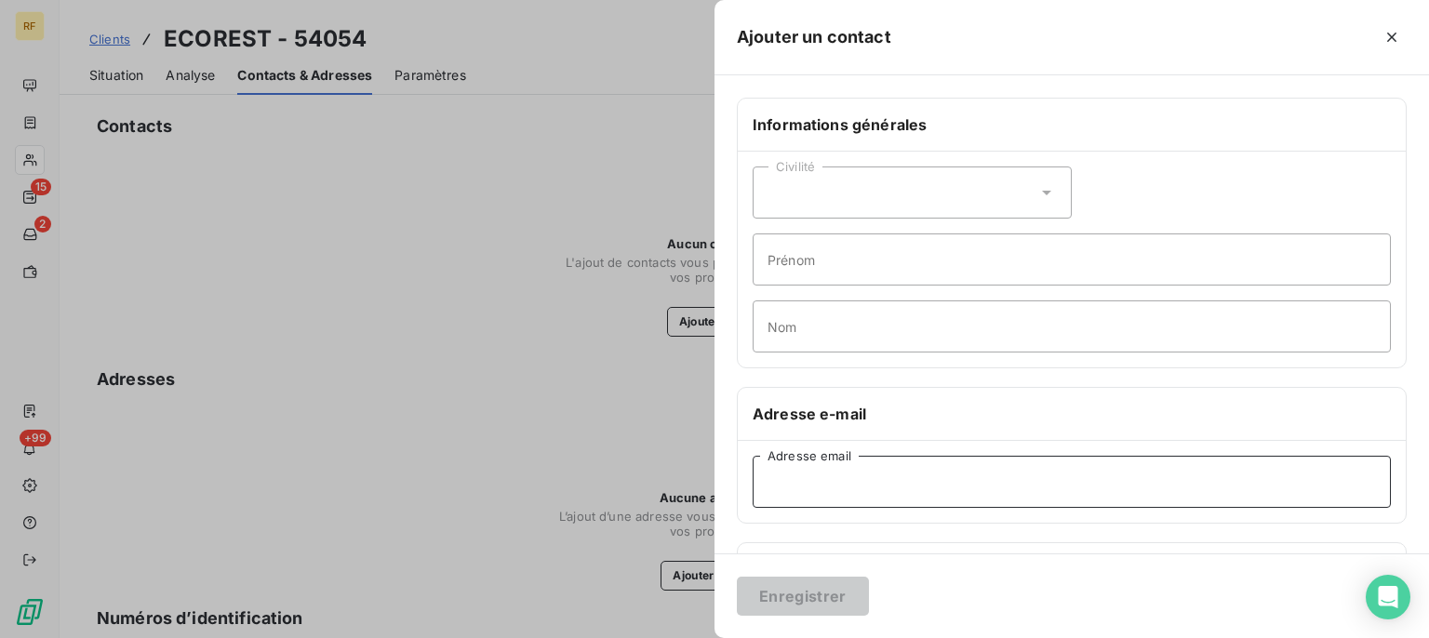
click at [807, 482] on input "Adresse email" at bounding box center [1072, 482] width 638 height 52
paste input "rmecorest@wanadoo.fr"
type input "rmecorest@wanadoo.fr"
click at [821, 592] on button "Enregistrer" at bounding box center [803, 596] width 132 height 39
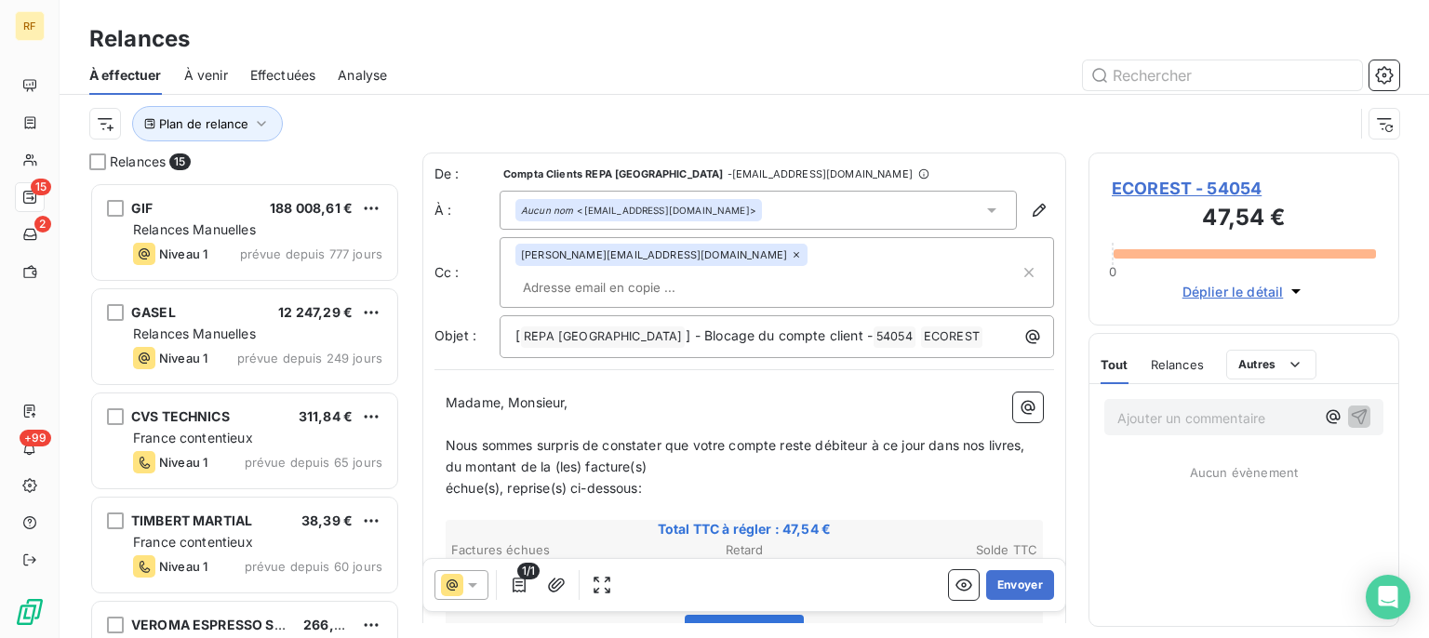
click at [430, 122] on div "Plan de relance" at bounding box center [721, 123] width 1265 height 35
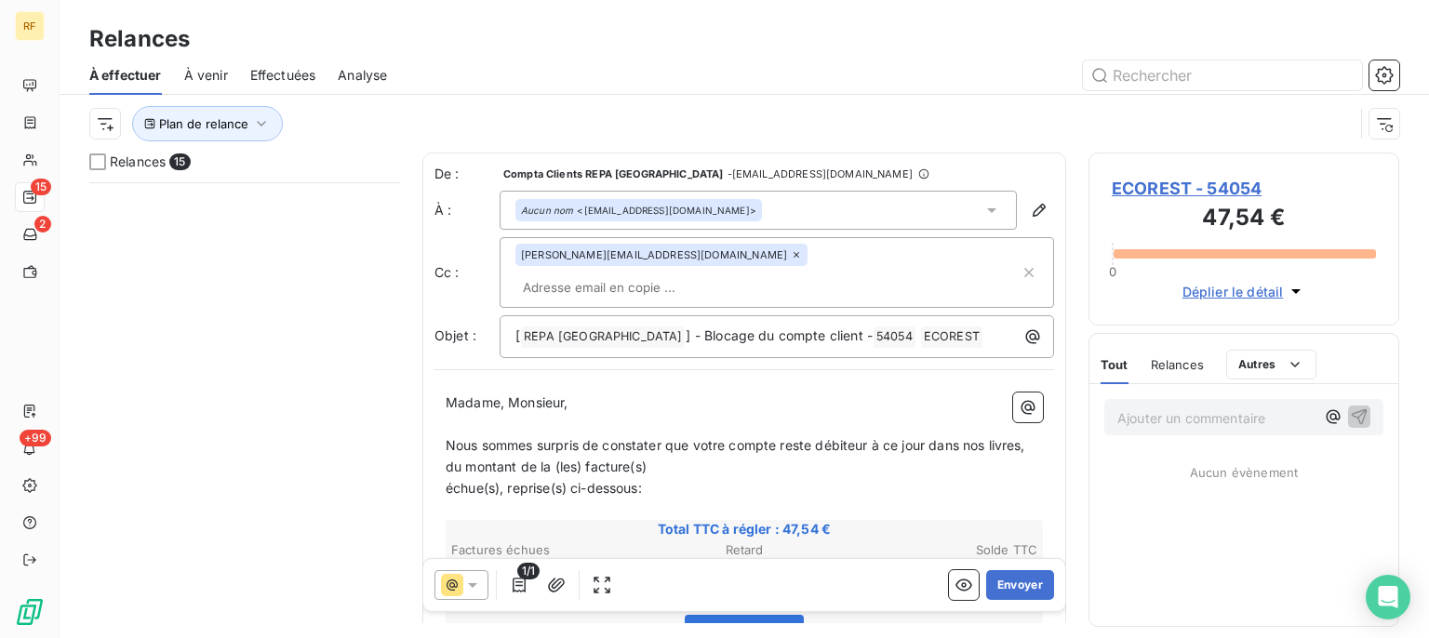
scroll to position [1107, 0]
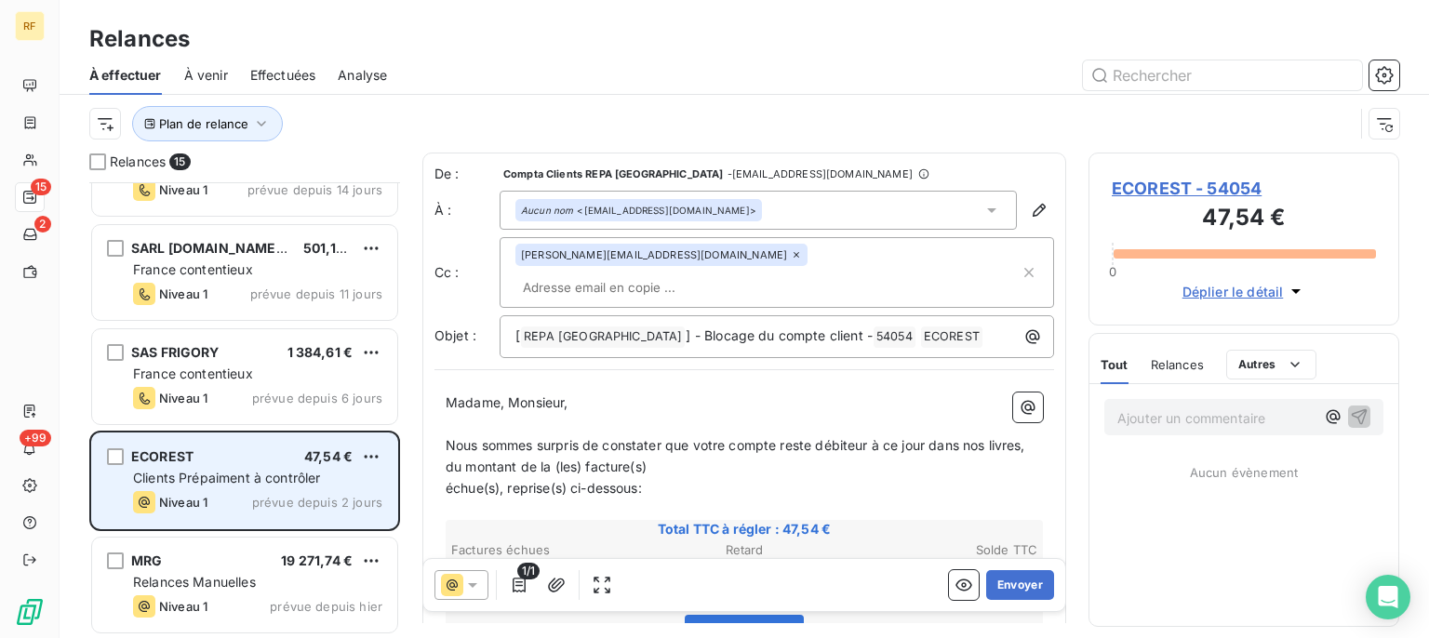
click at [250, 469] on div "Clients Prépaiment à contrôler" at bounding box center [257, 478] width 249 height 19
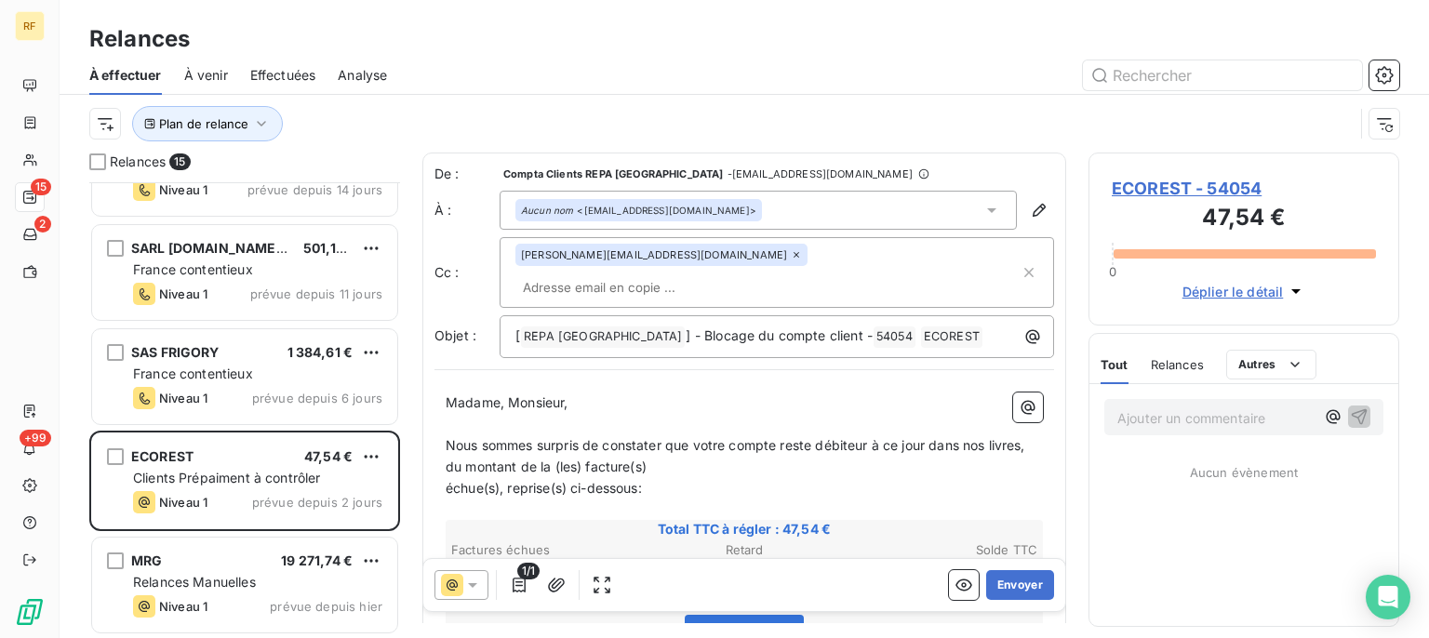
click at [831, 382] on div "Madame, Monsieur, ﻿ Nous sommes surpris de constater que votre compte reste déb…" at bounding box center [745, 639] width 620 height 514
